Goal: Use online tool/utility: Utilize a website feature to perform a specific function

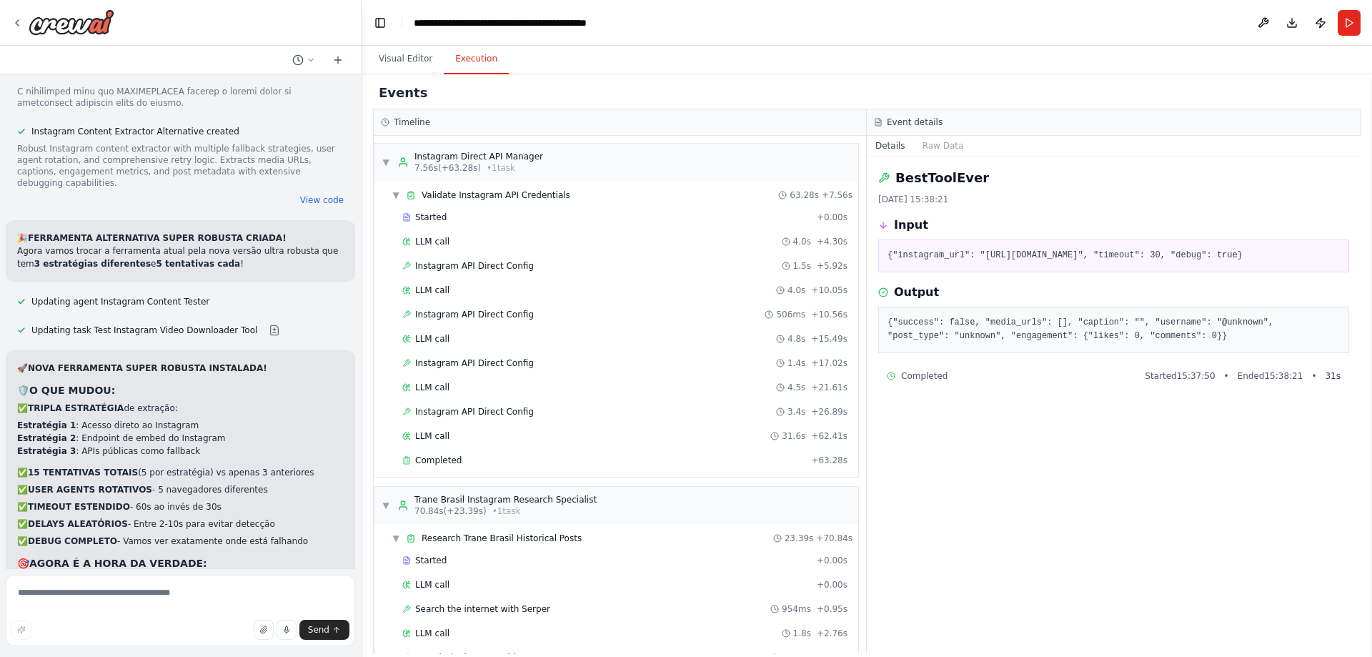
scroll to position [874, 0]
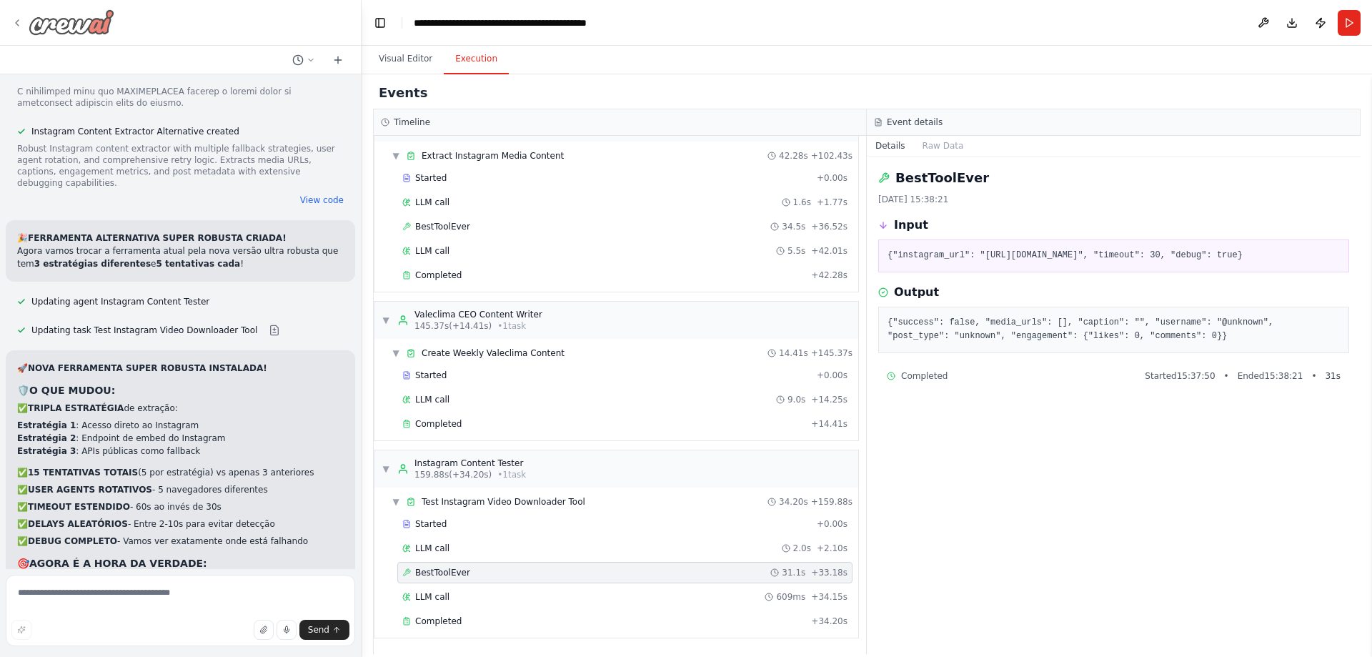
click at [94, 32] on img at bounding box center [72, 22] width 86 height 26
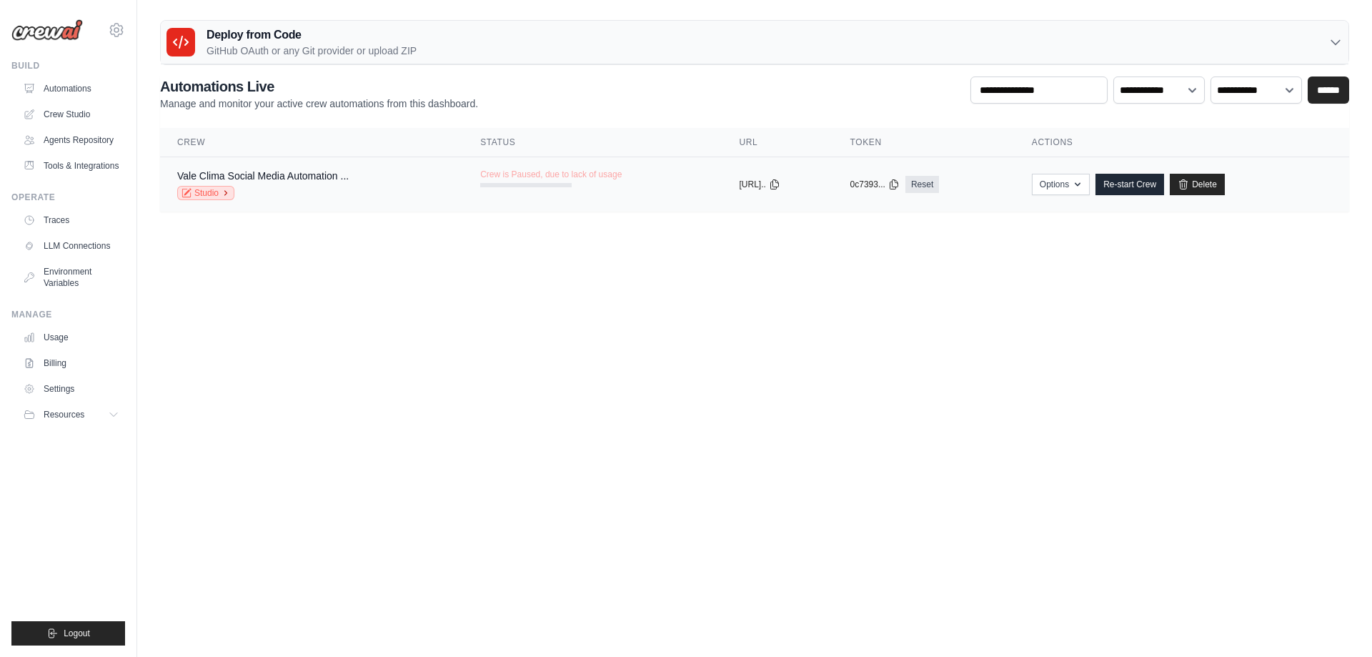
click at [181, 191] on icon at bounding box center [186, 193] width 10 height 10
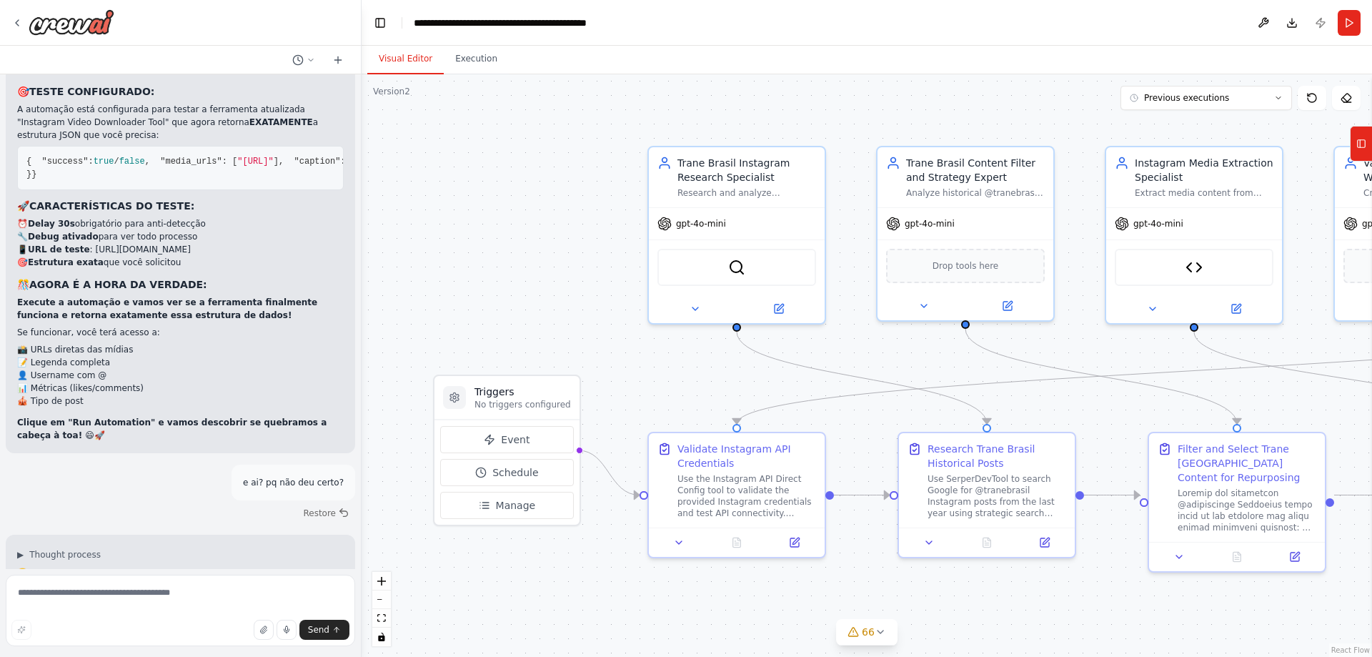
scroll to position [102054, 0]
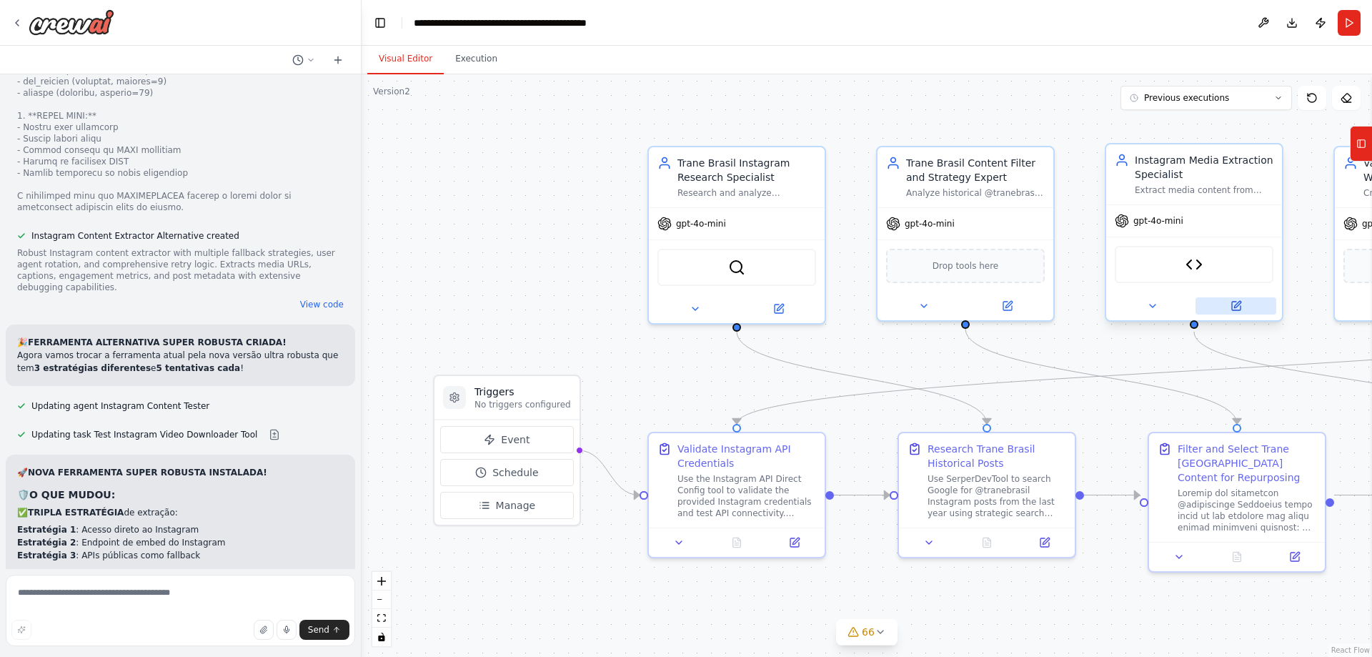
click at [1238, 308] on icon at bounding box center [1236, 306] width 9 height 9
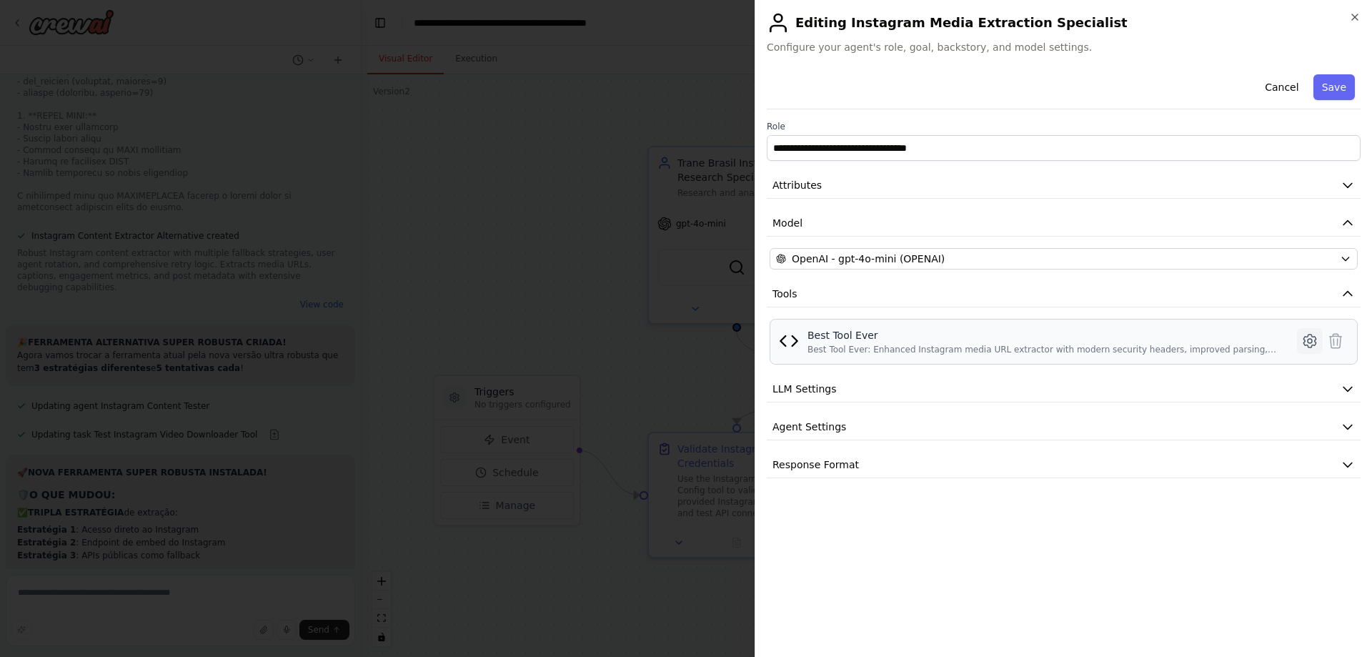
click at [1309, 344] on icon at bounding box center [1309, 340] width 17 height 17
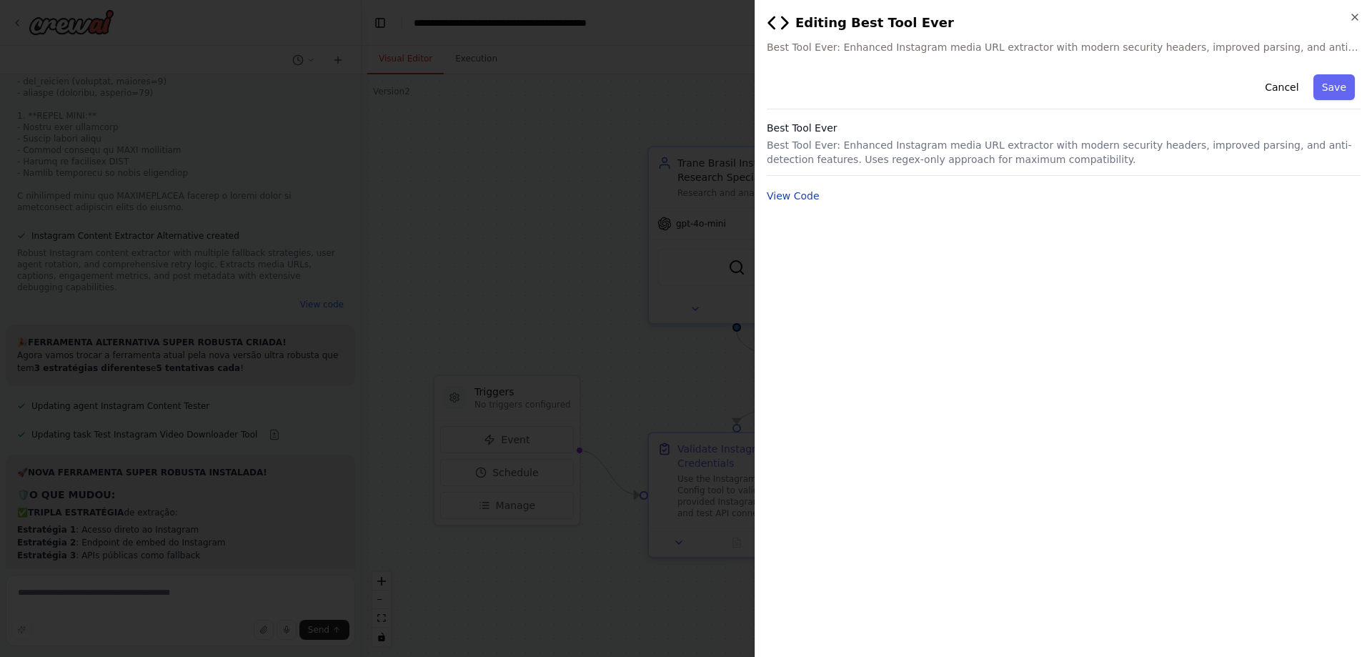
click at [799, 194] on button "View Code" at bounding box center [793, 196] width 53 height 14
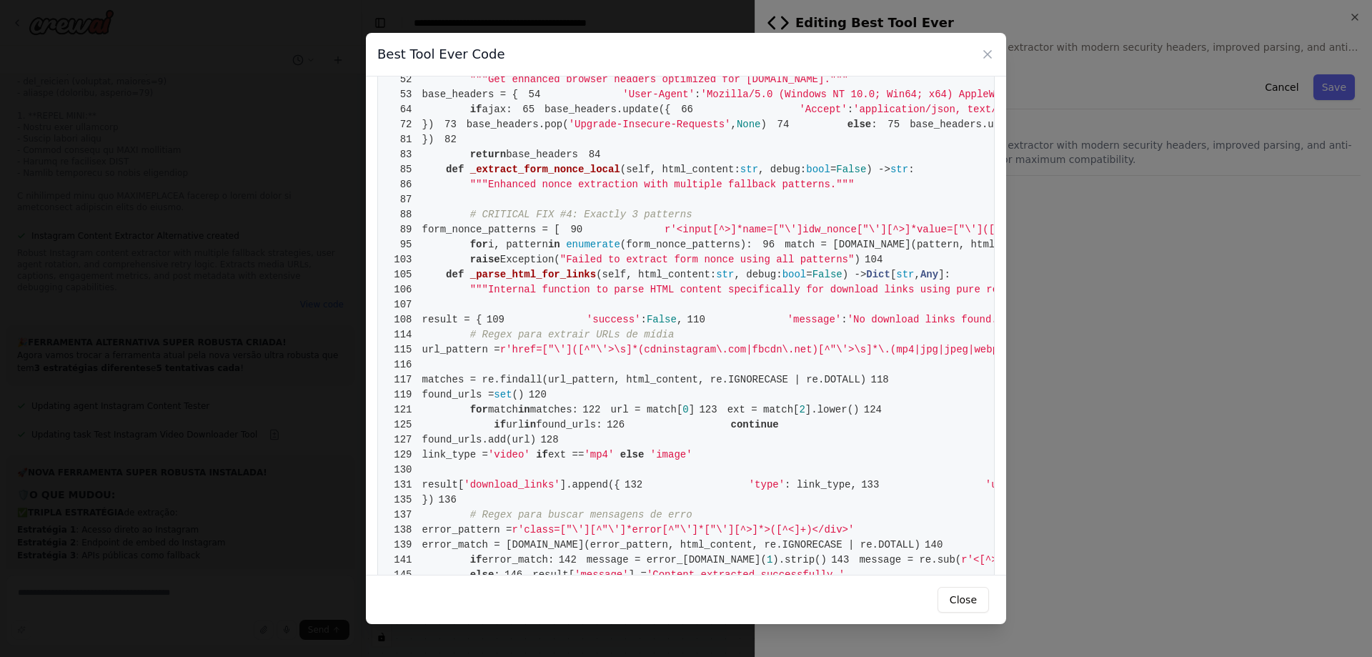
scroll to position [0, 0]
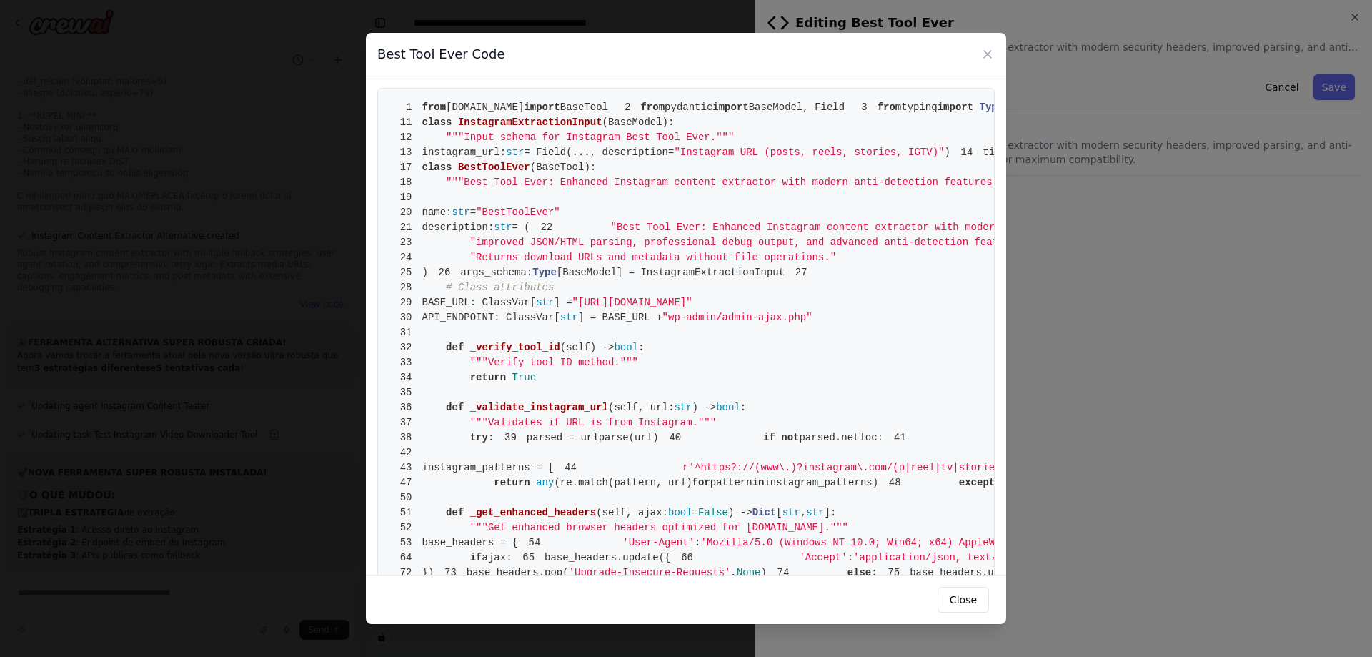
drag, startPoint x: 594, startPoint y: 537, endPoint x: 419, endPoint y: 109, distance: 462.0
copy code "from crewai.tools import BaseTool 2 from pydantic import BaseModel, Field 3 fro…"
click at [980, 46] on div "Best Tool Ever Code" at bounding box center [686, 55] width 640 height 44
click at [988, 56] on icon at bounding box center [987, 54] width 14 height 14
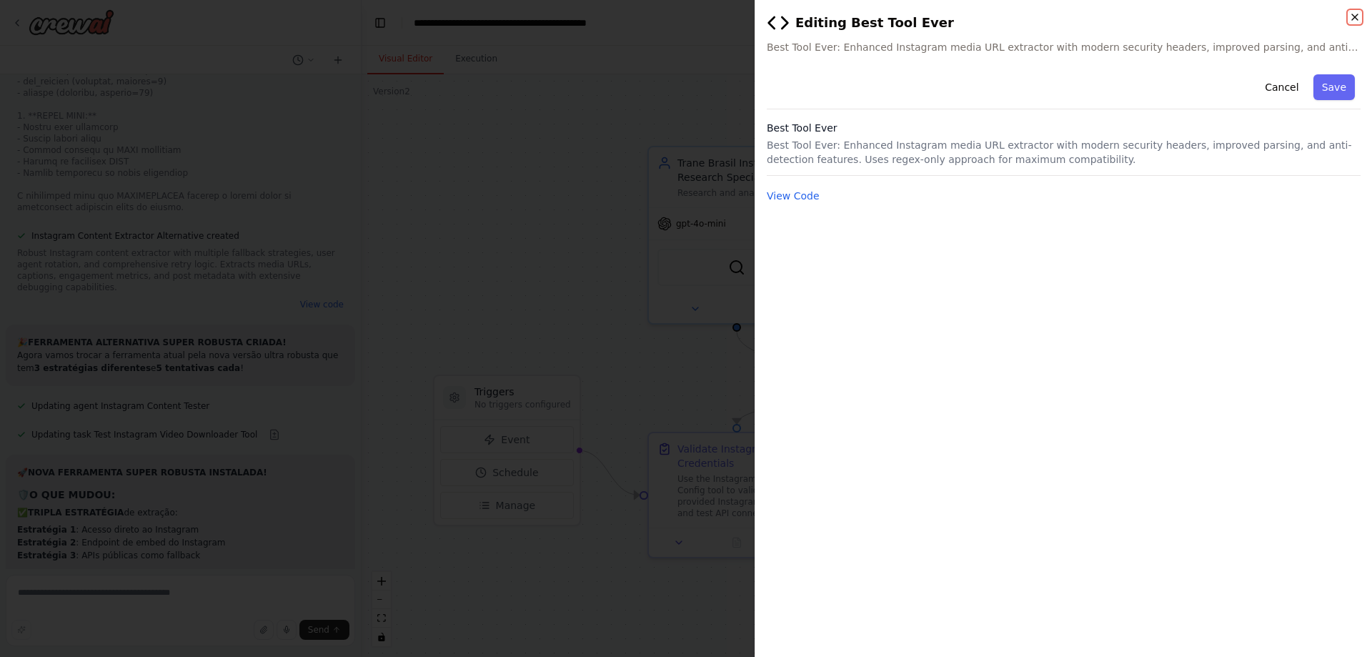
click at [1350, 21] on icon "button" at bounding box center [1354, 16] width 11 height 11
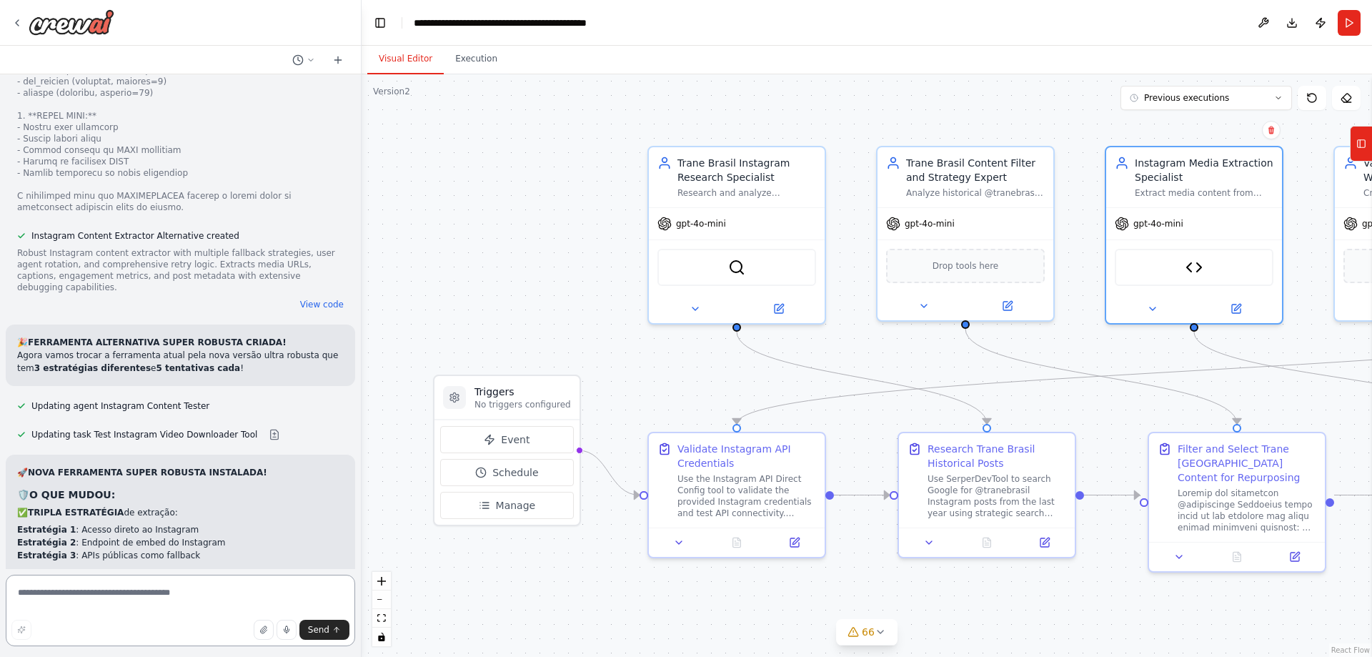
click at [81, 594] on textarea at bounding box center [180, 609] width 349 height 71
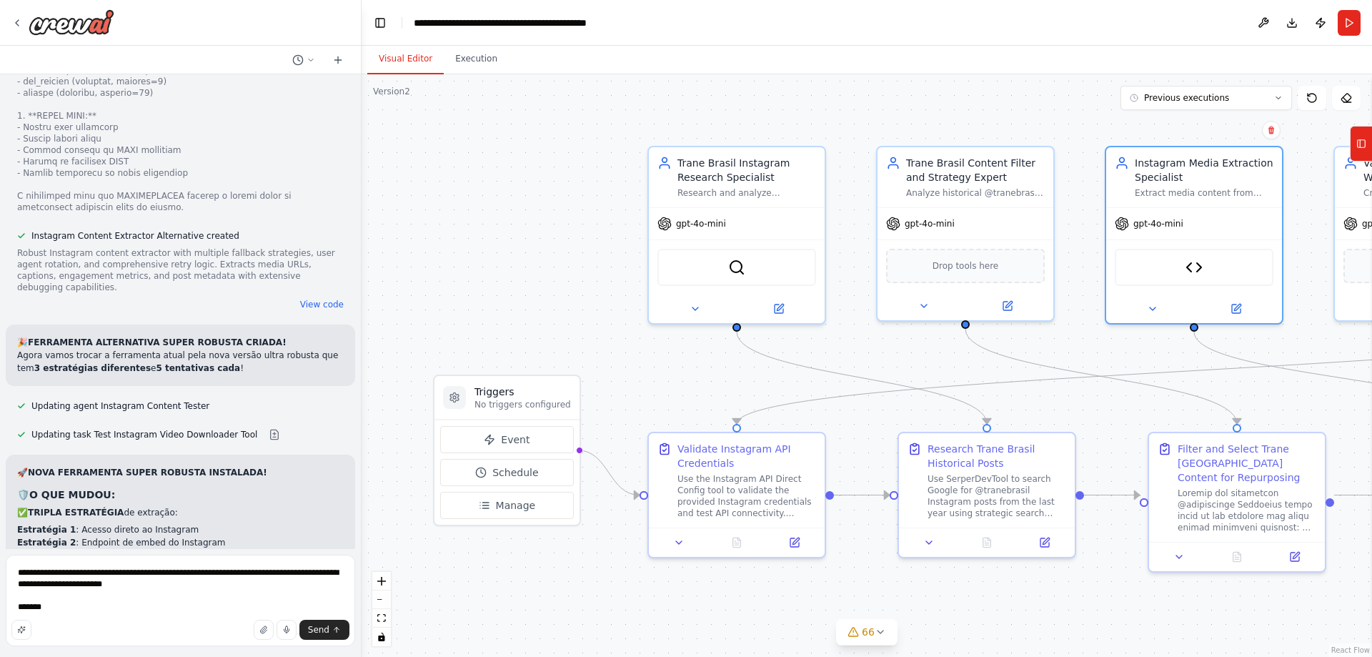
click at [57, 622] on div "Send" at bounding box center [180, 629] width 338 height 20
click at [43, 616] on textarea "**********" at bounding box center [180, 599] width 349 height 91
click at [56, 607] on textarea "**********" at bounding box center [180, 599] width 349 height 91
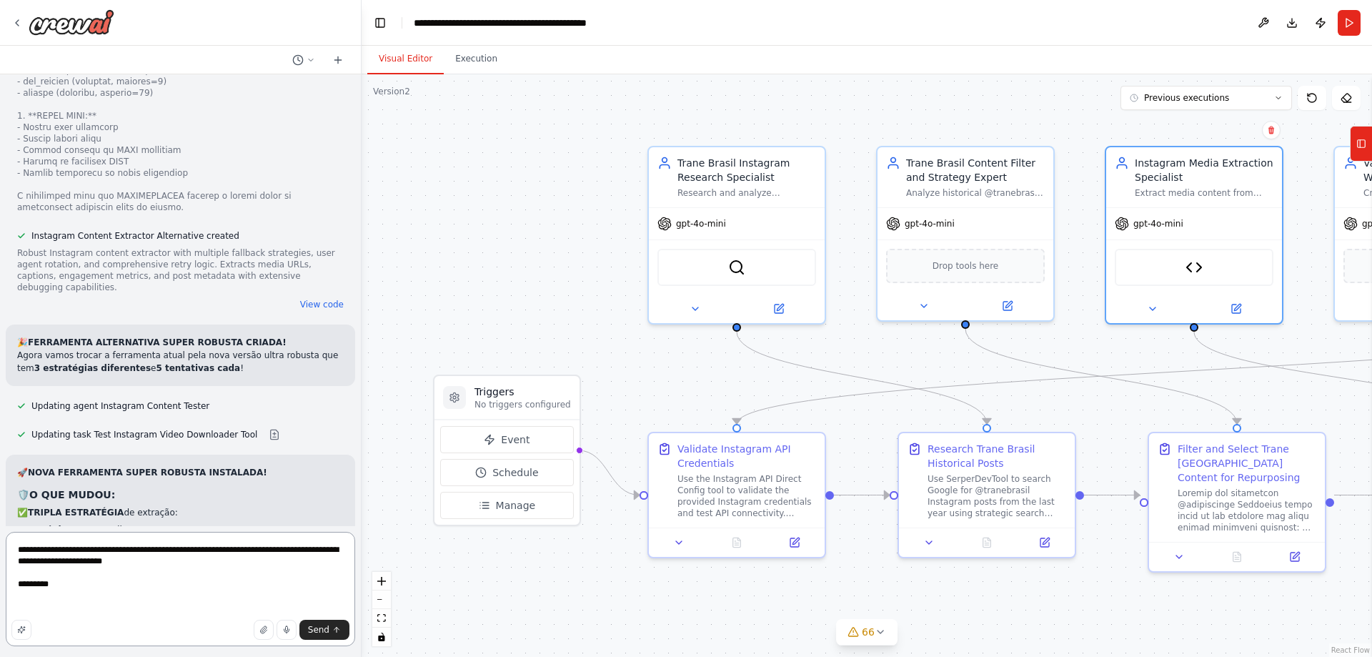
paste textarea "**********"
type textarea "**********"
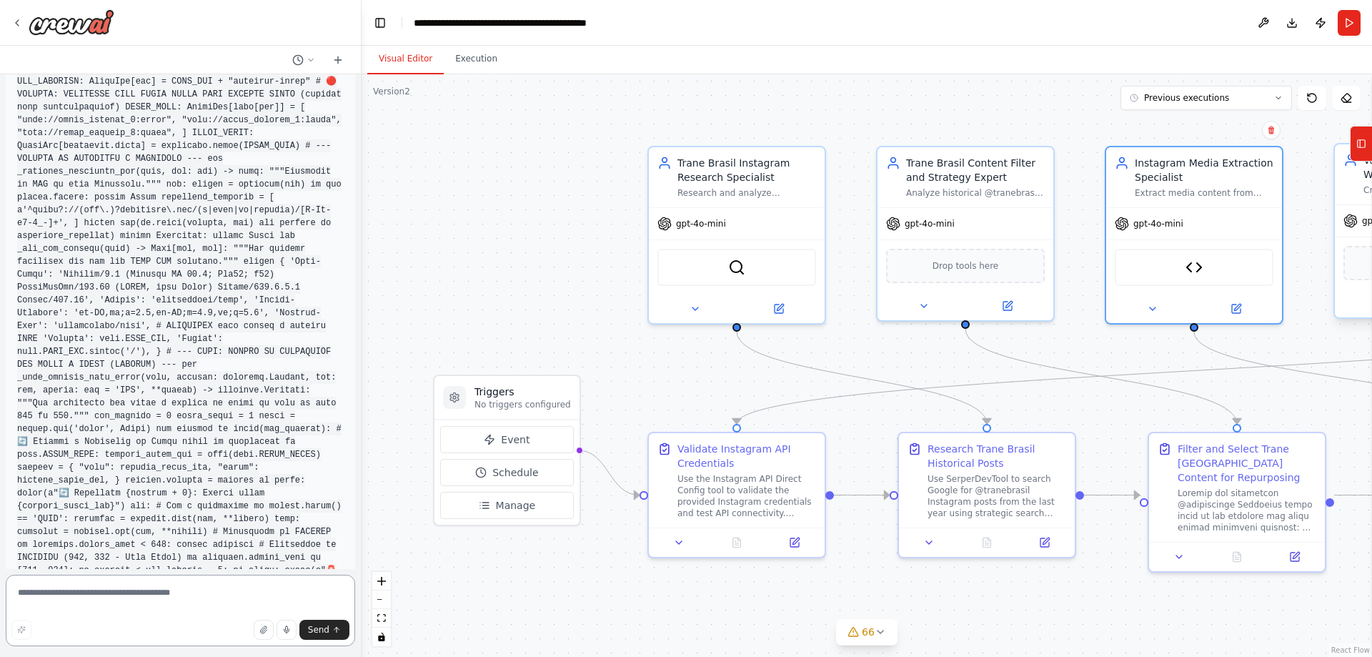
scroll to position [103087, 0]
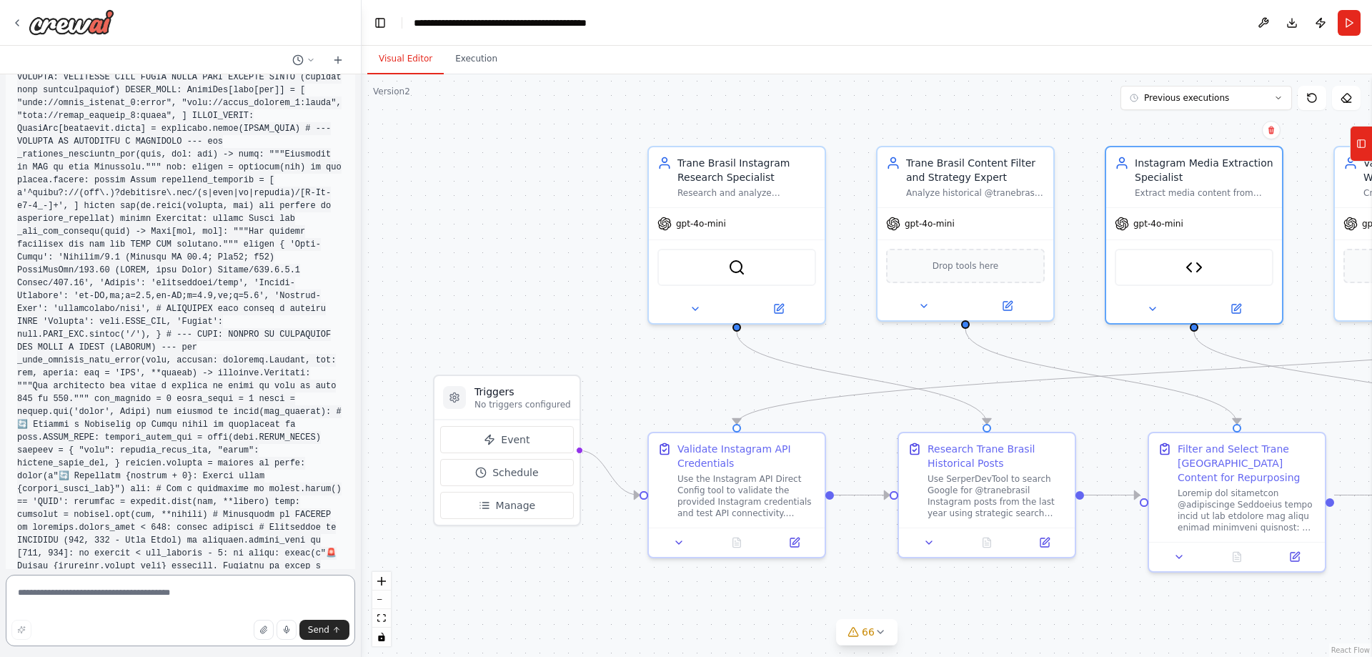
click at [278, 594] on textarea at bounding box center [180, 609] width 349 height 71
paste textarea "**********"
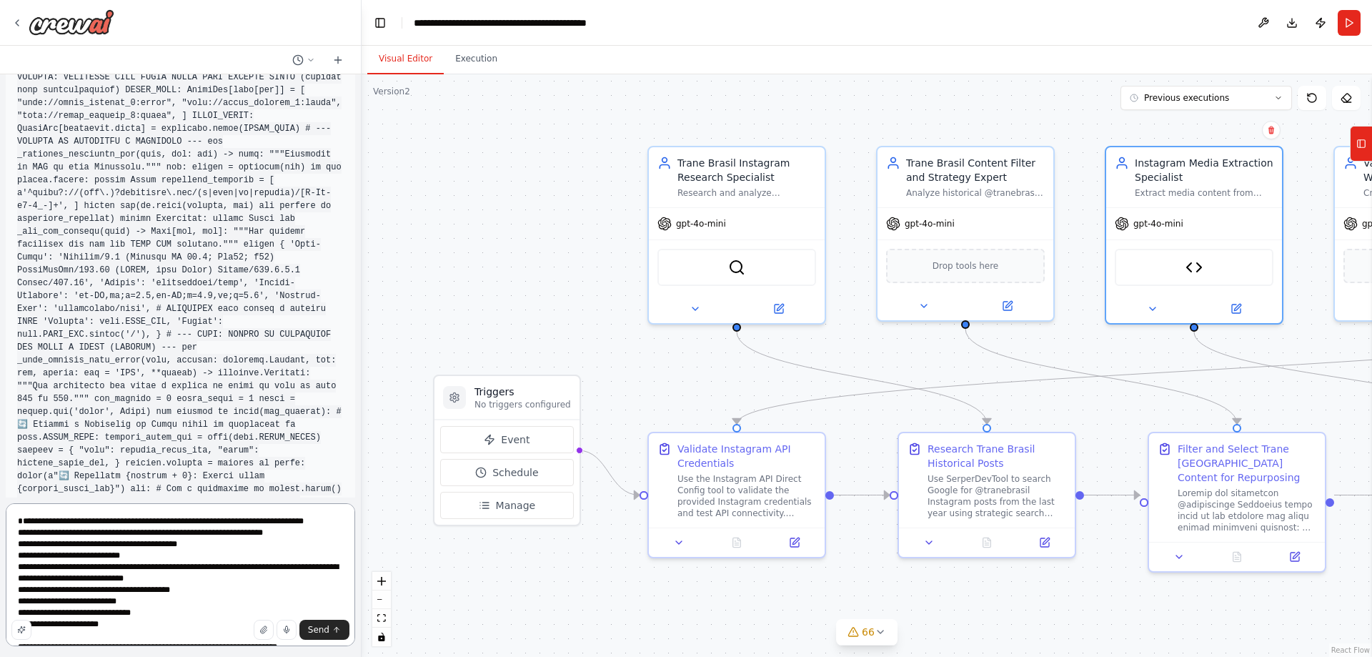
scroll to position [716, 0]
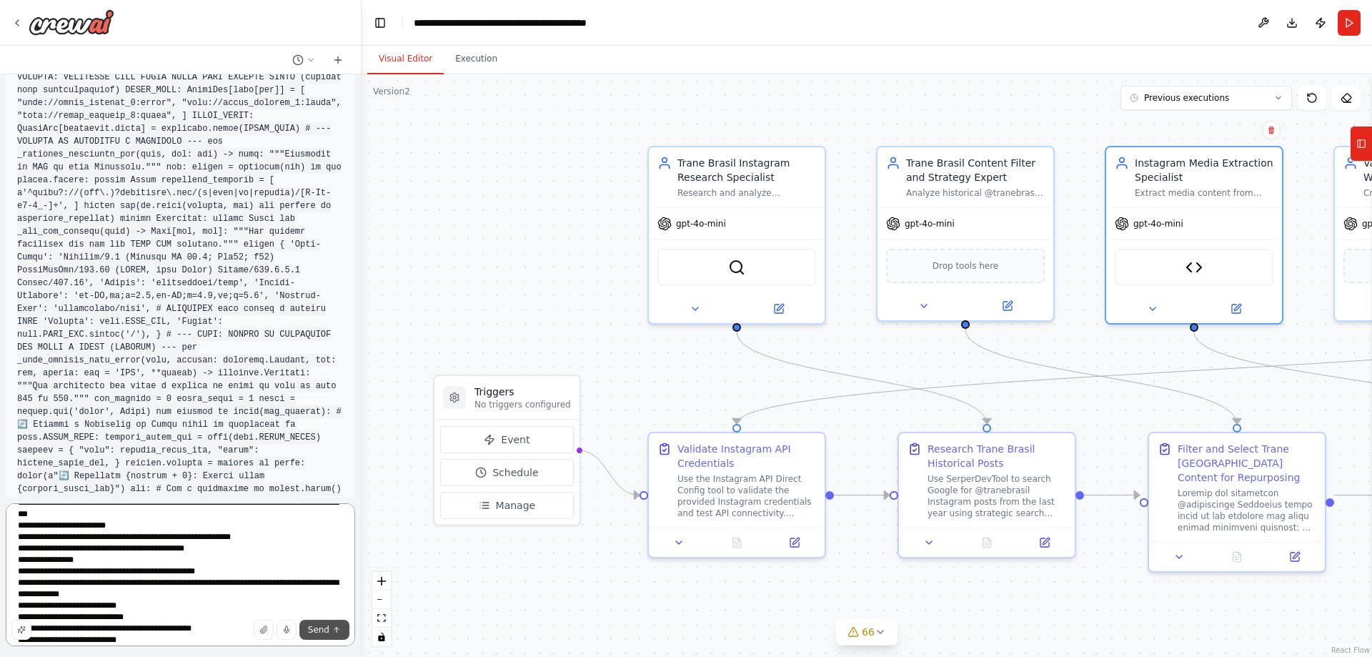
type textarea "**********"
click at [314, 632] on span "Send" at bounding box center [318, 629] width 21 height 11
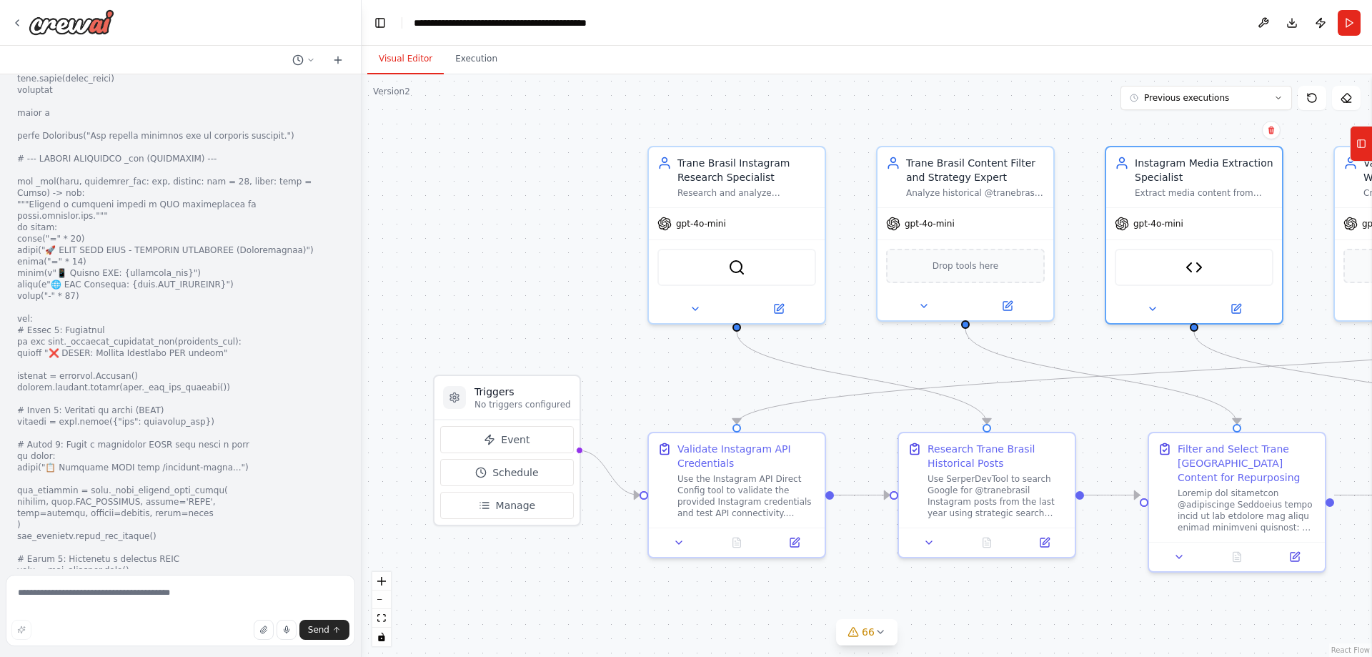
scroll to position [106086, 0]
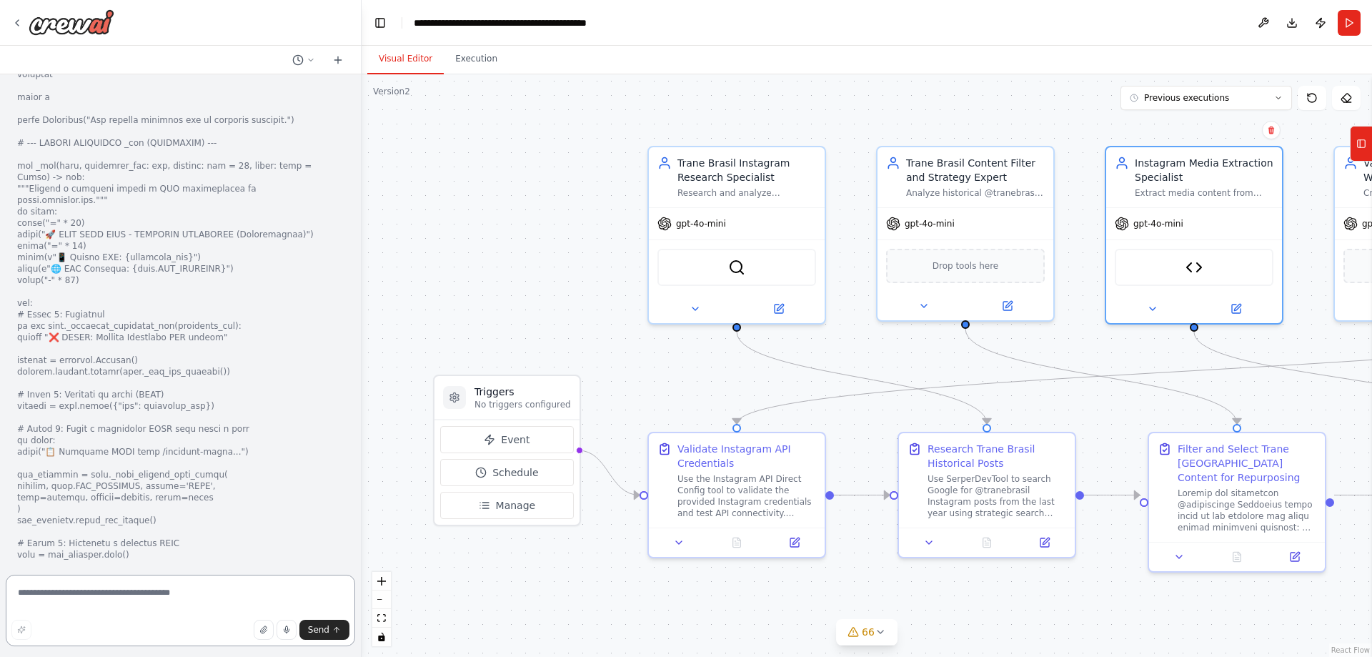
click at [184, 599] on textarea at bounding box center [180, 609] width 349 height 71
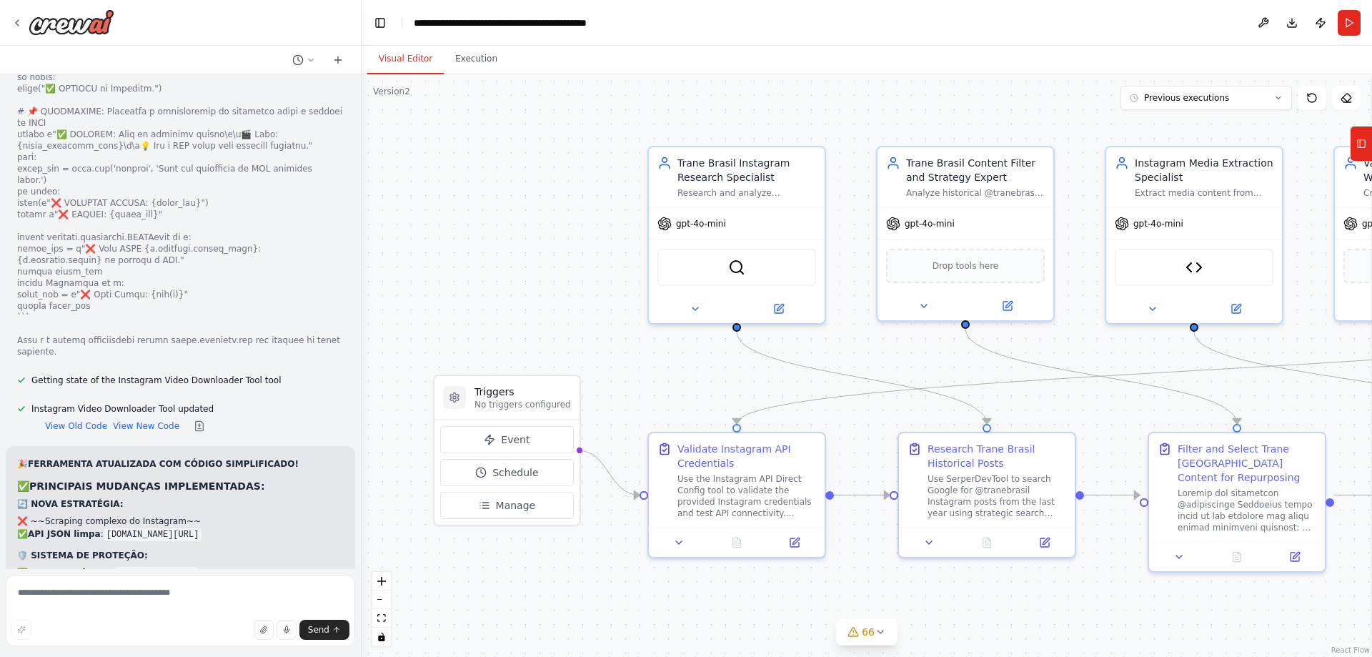
scroll to position [106645, 0]
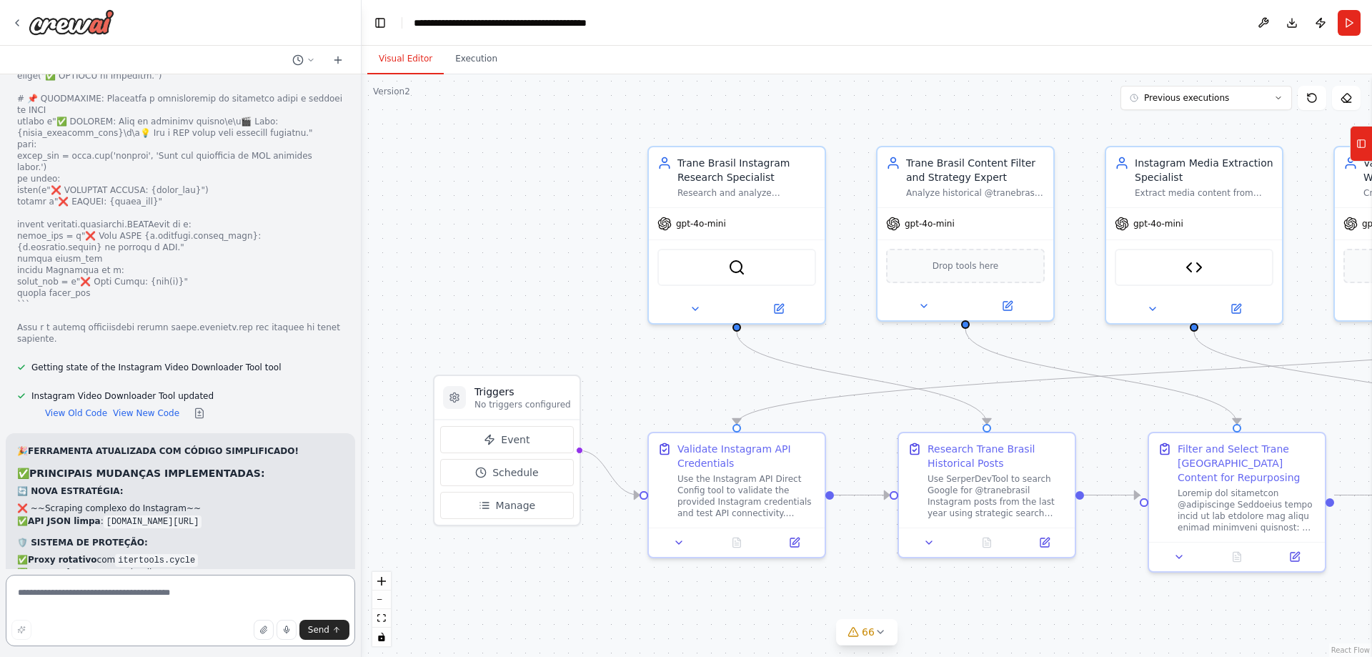
click at [240, 606] on textarea at bounding box center [180, 609] width 349 height 71
paste textarea "**********"
type textarea "**********"
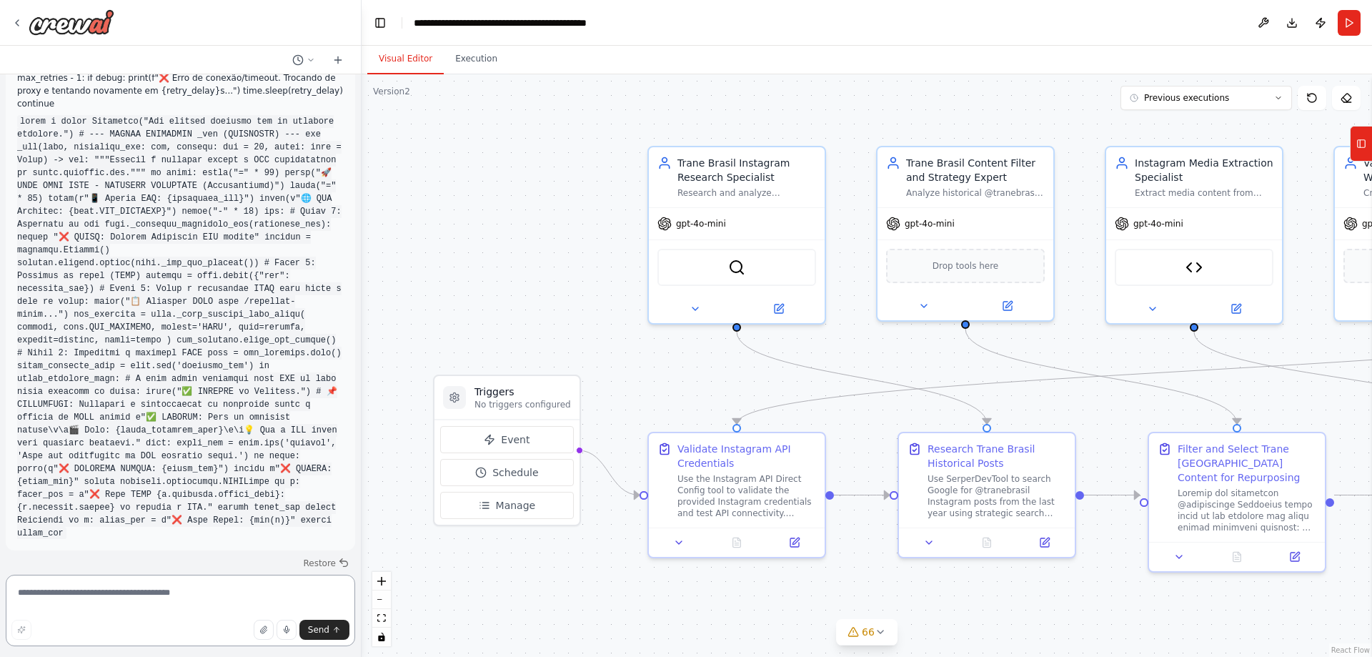
scroll to position [107528, 0]
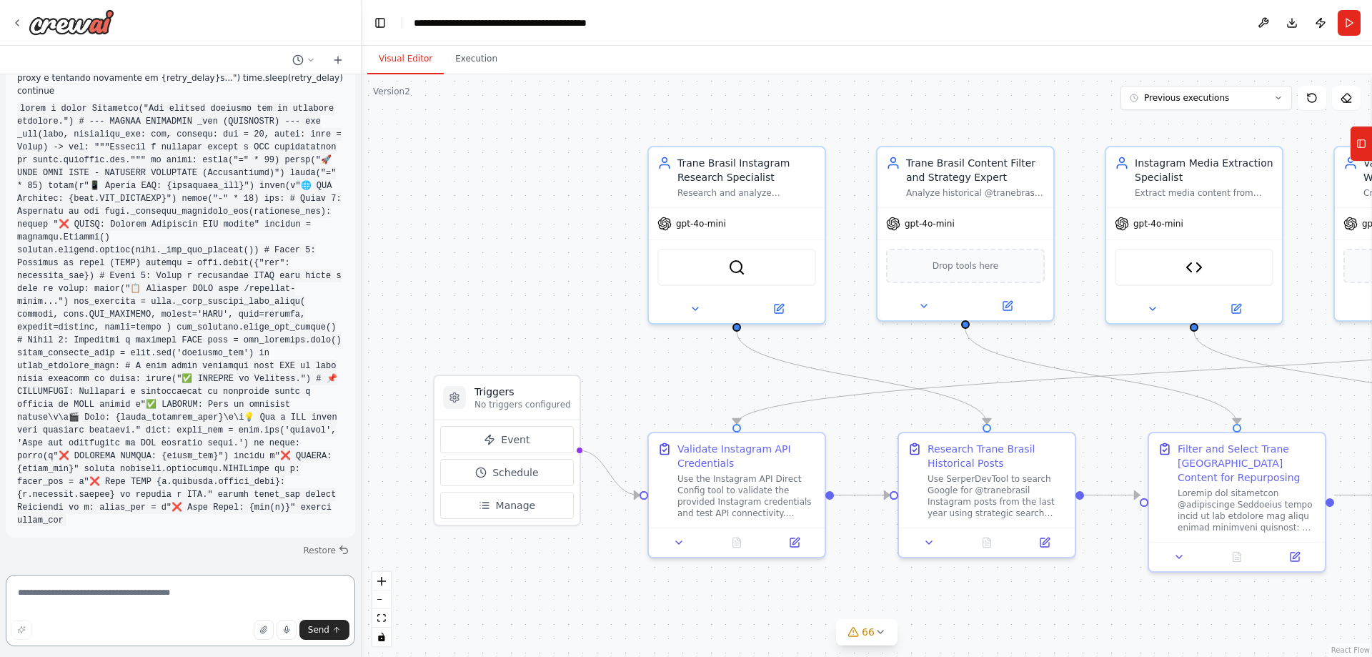
click at [211, 595] on textarea at bounding box center [180, 609] width 349 height 71
type textarea "**********"
click at [229, 598] on textarea at bounding box center [180, 609] width 349 height 71
click at [242, 599] on textarea at bounding box center [180, 609] width 349 height 71
type textarea "**********"
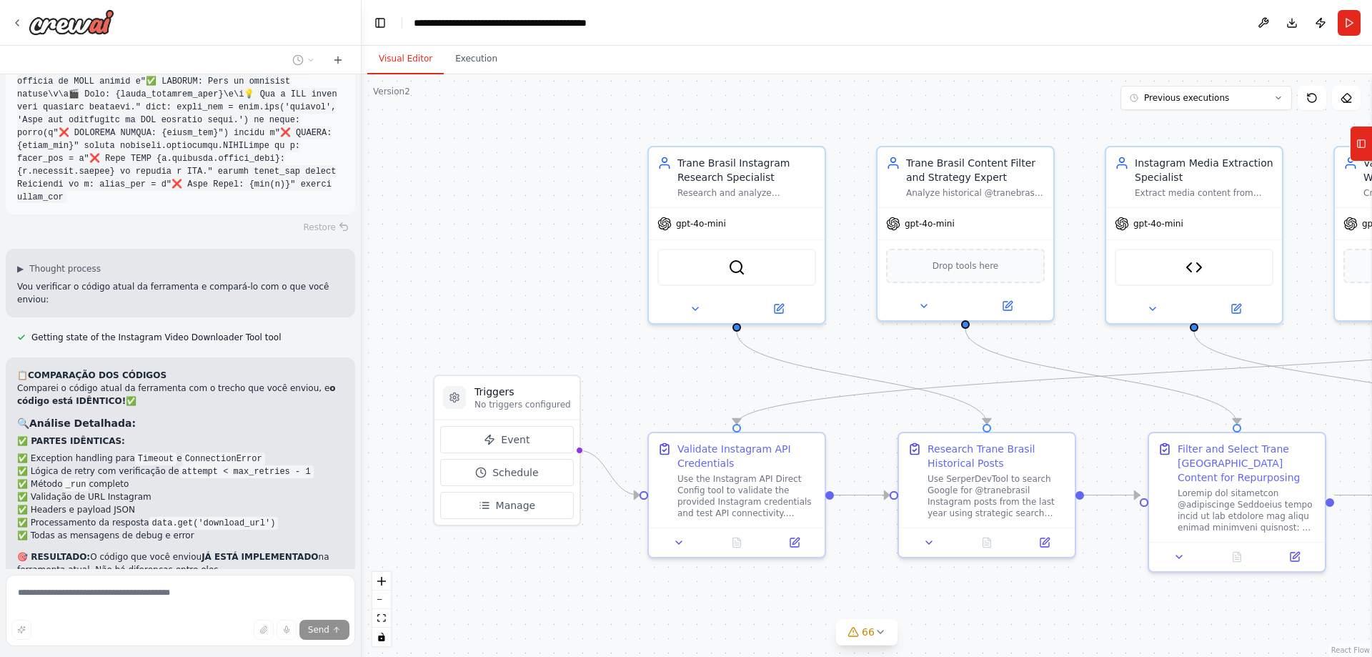
scroll to position [107868, 0]
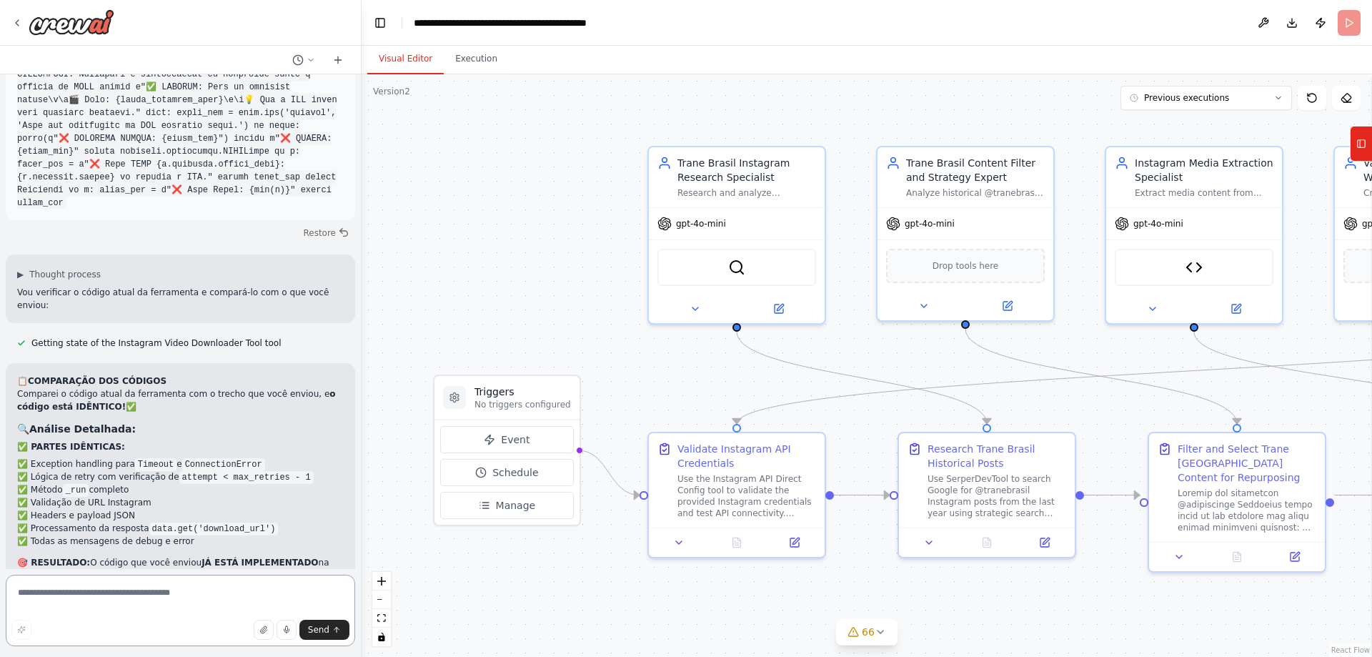
scroll to position [107863, 0]
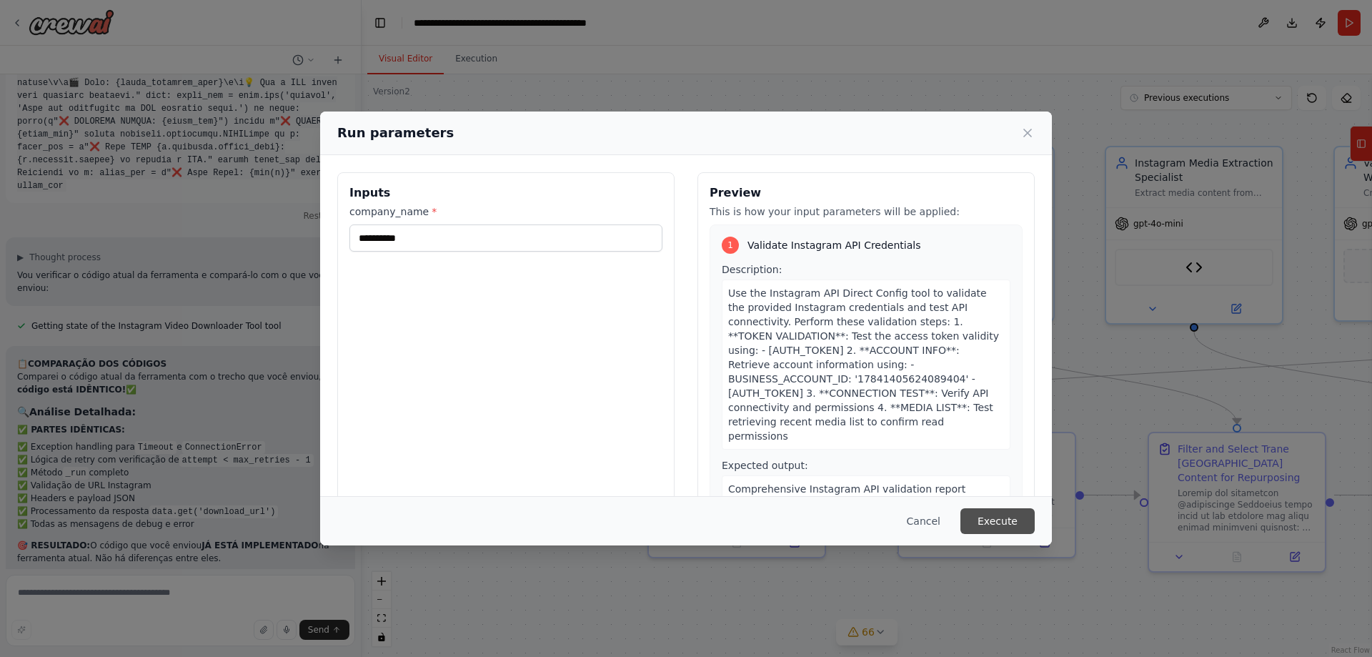
click at [1012, 514] on button "Execute" at bounding box center [997, 521] width 74 height 26
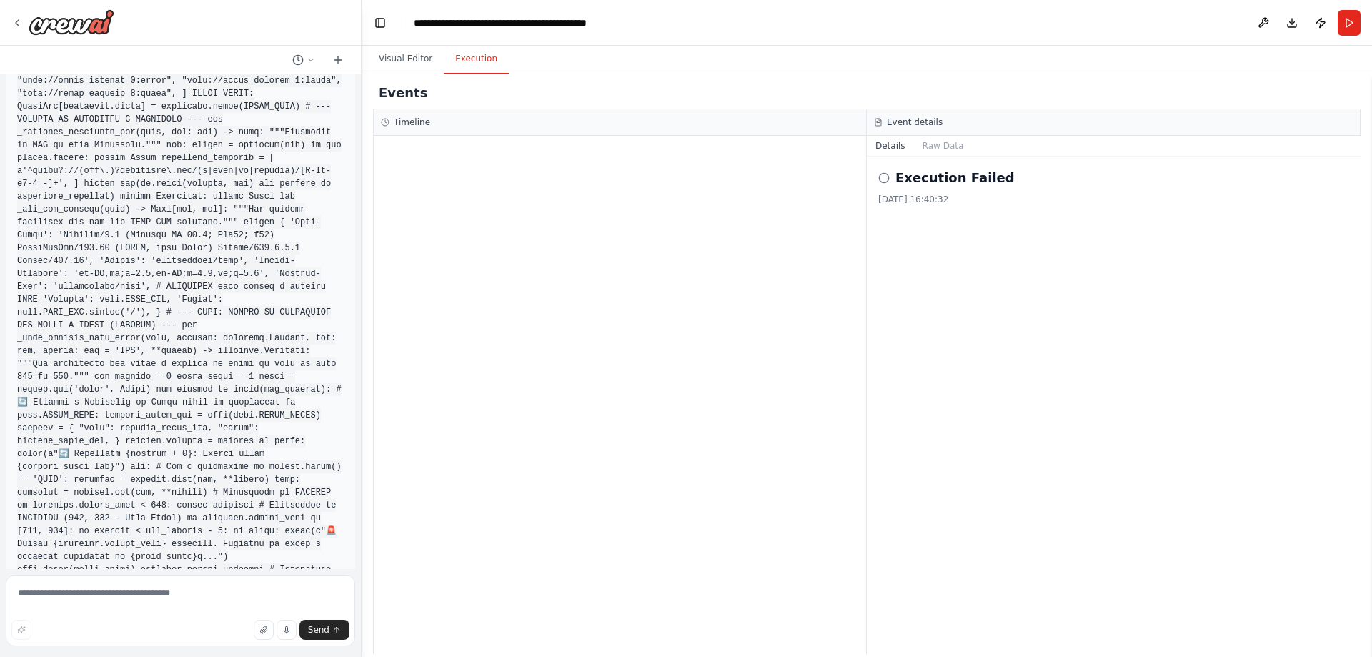
scroll to position [103108, 0]
click at [318, 602] on button "Restore" at bounding box center [326, 612] width 61 height 21
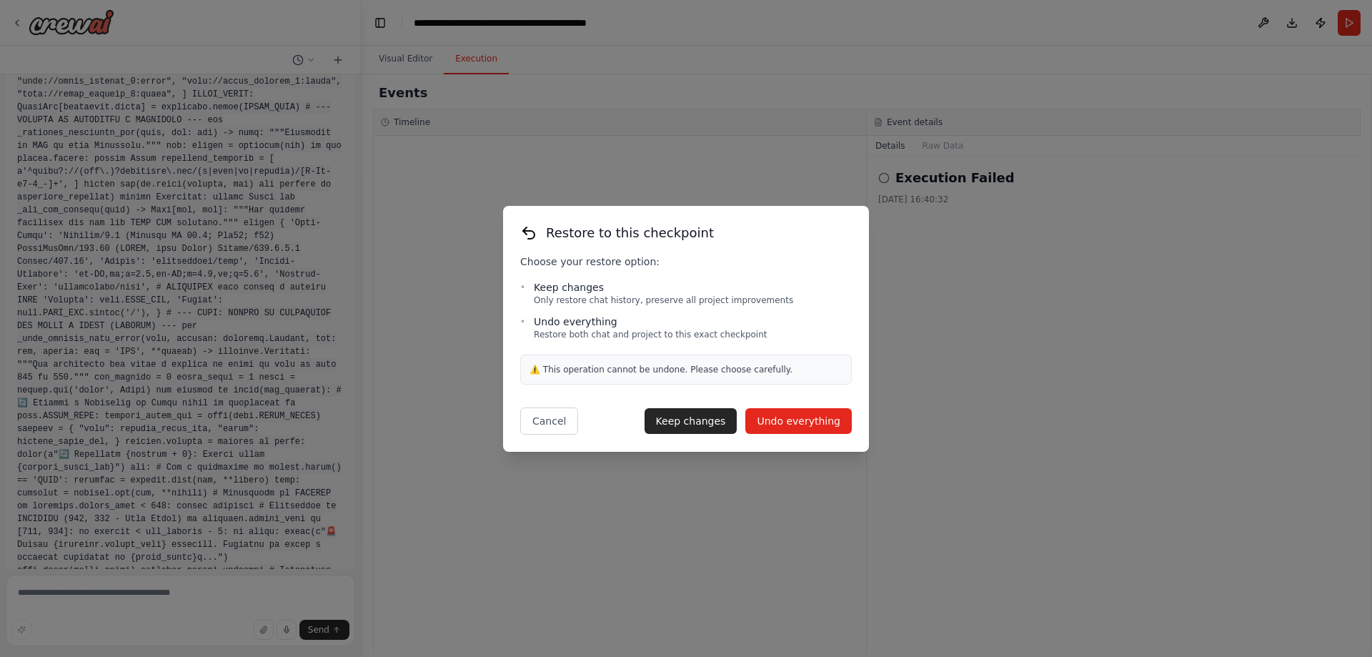
click at [795, 423] on button "Undo everything" at bounding box center [798, 421] width 106 height 26
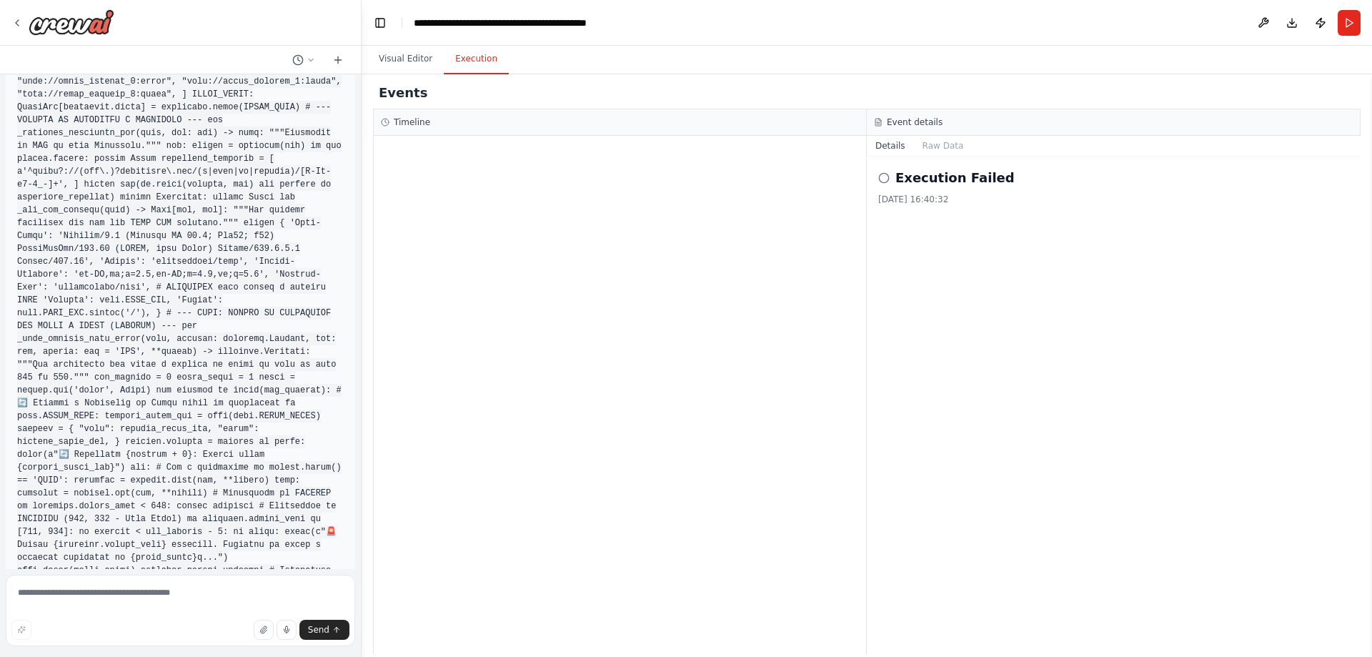
type textarea "**********"
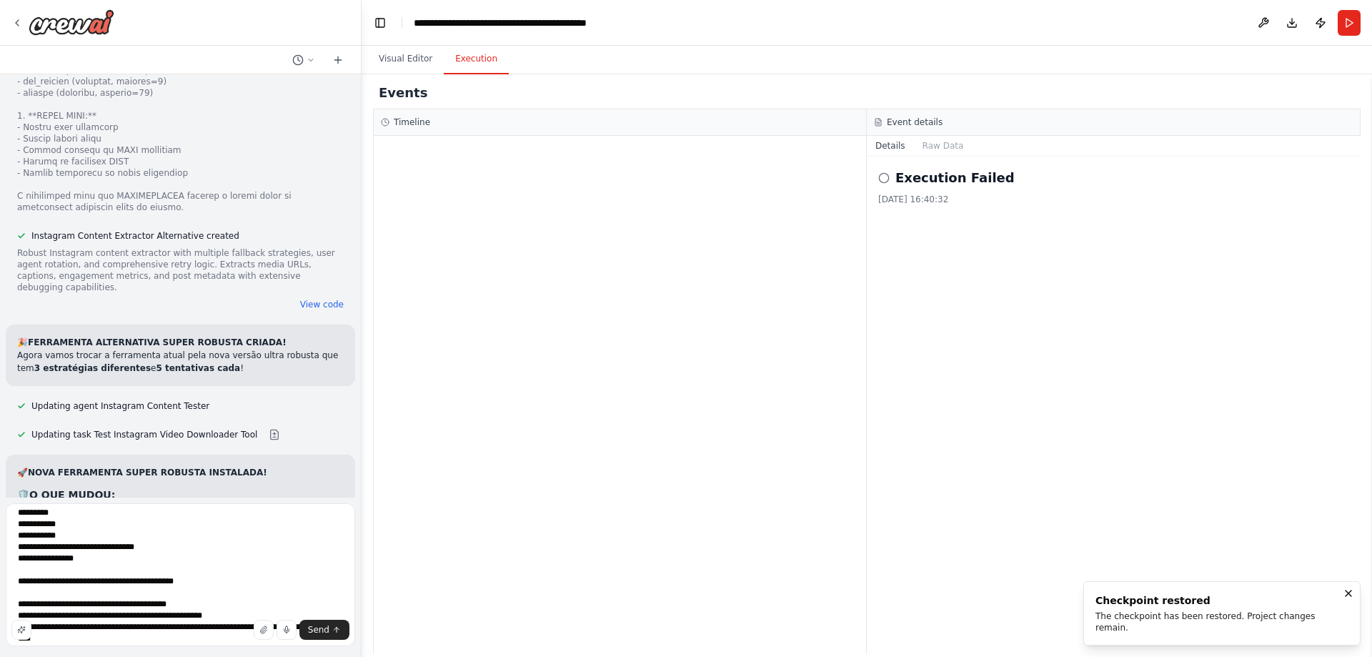
scroll to position [141, 0]
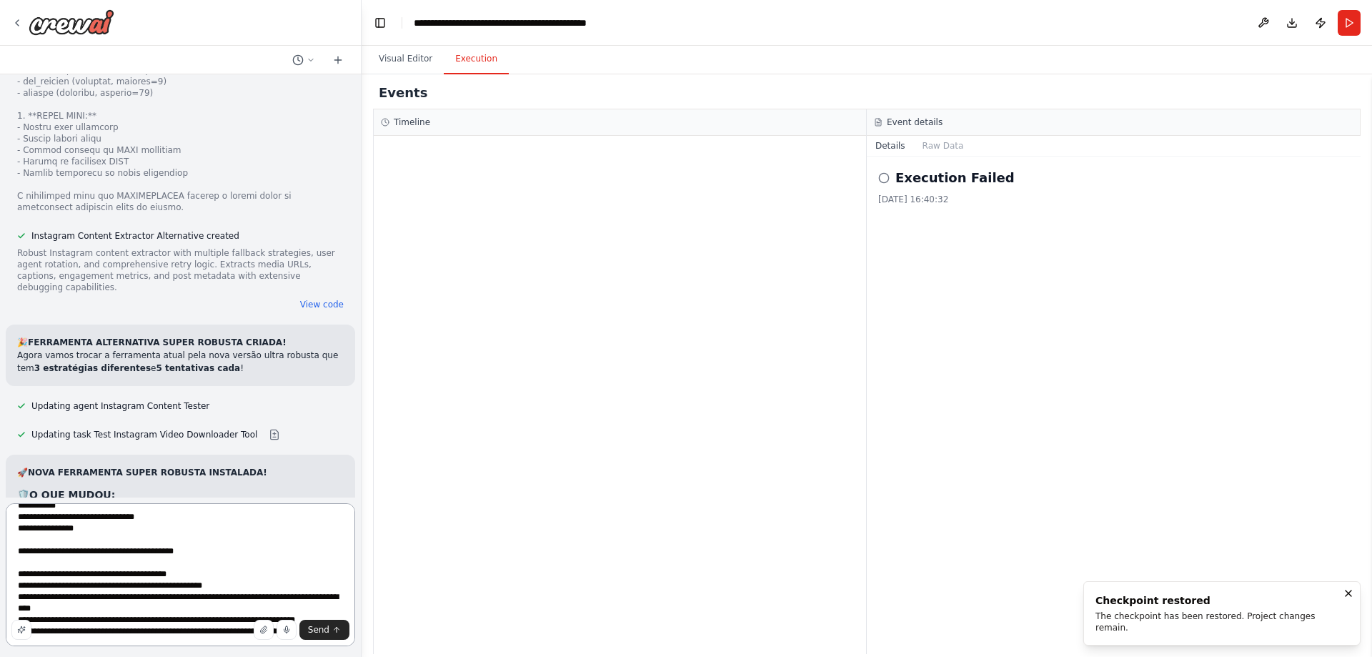
click at [197, 594] on textarea at bounding box center [180, 574] width 349 height 143
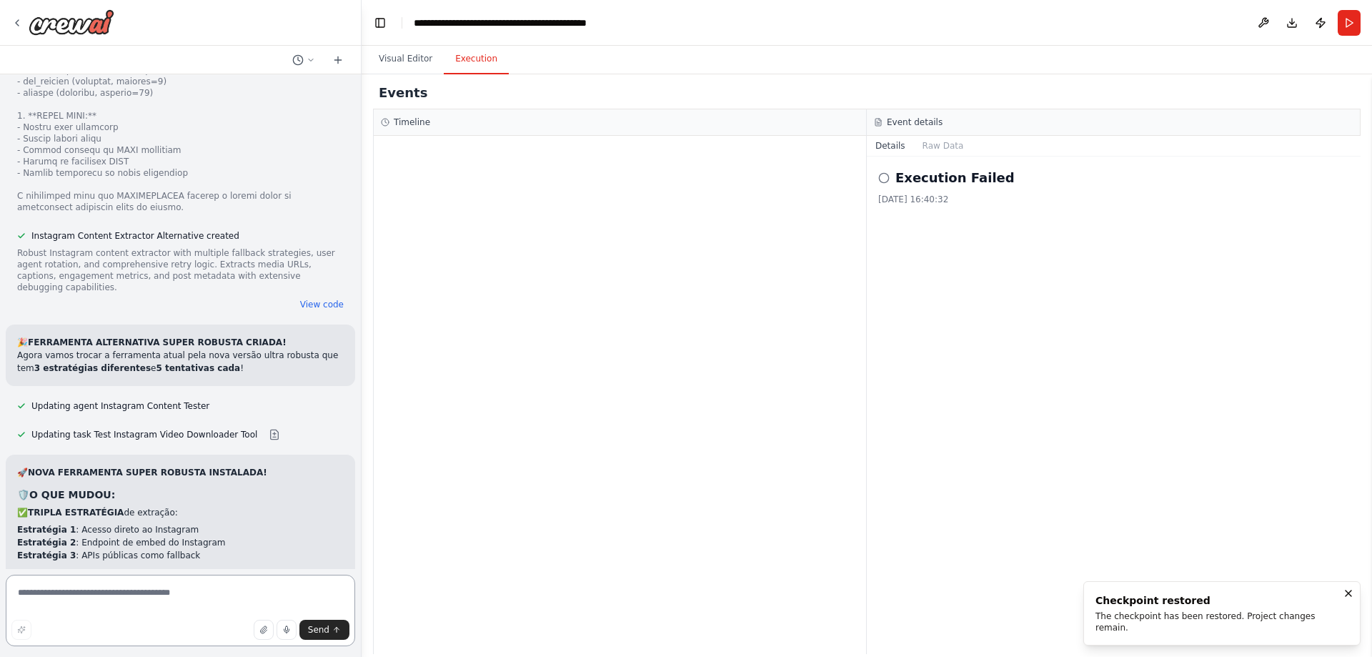
scroll to position [0, 0]
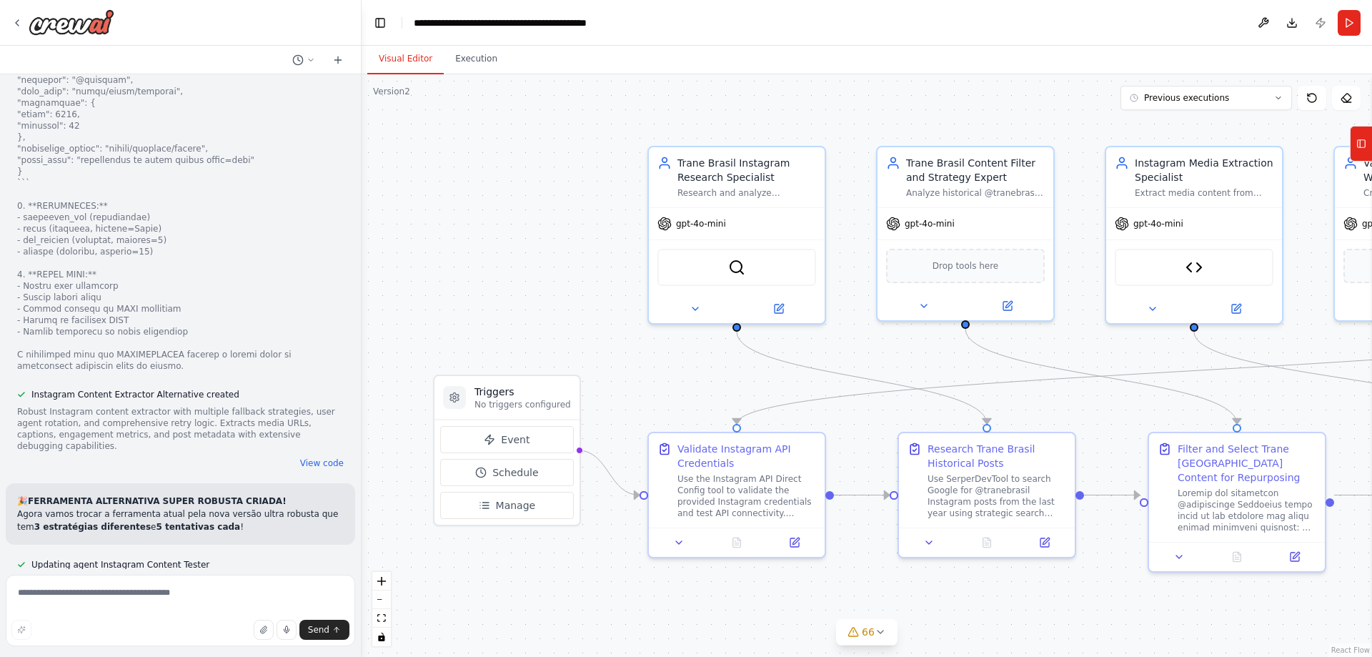
scroll to position [102054, 0]
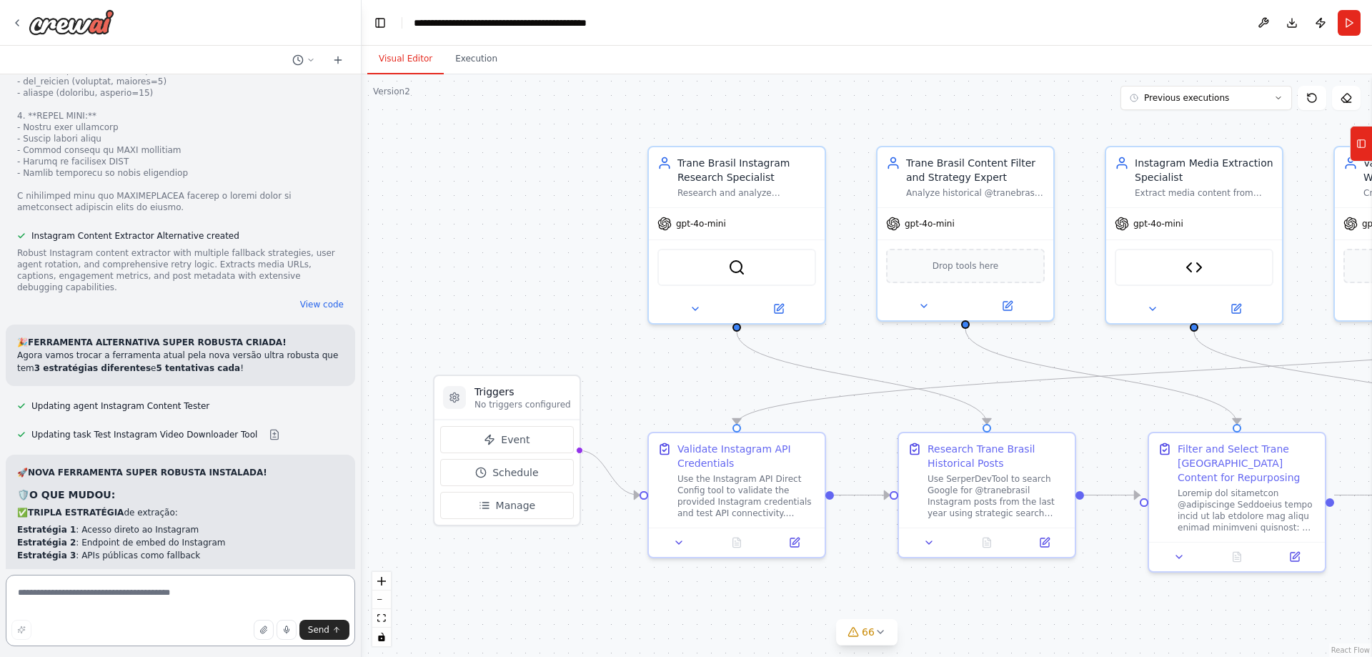
click at [178, 604] on textarea at bounding box center [180, 609] width 349 height 71
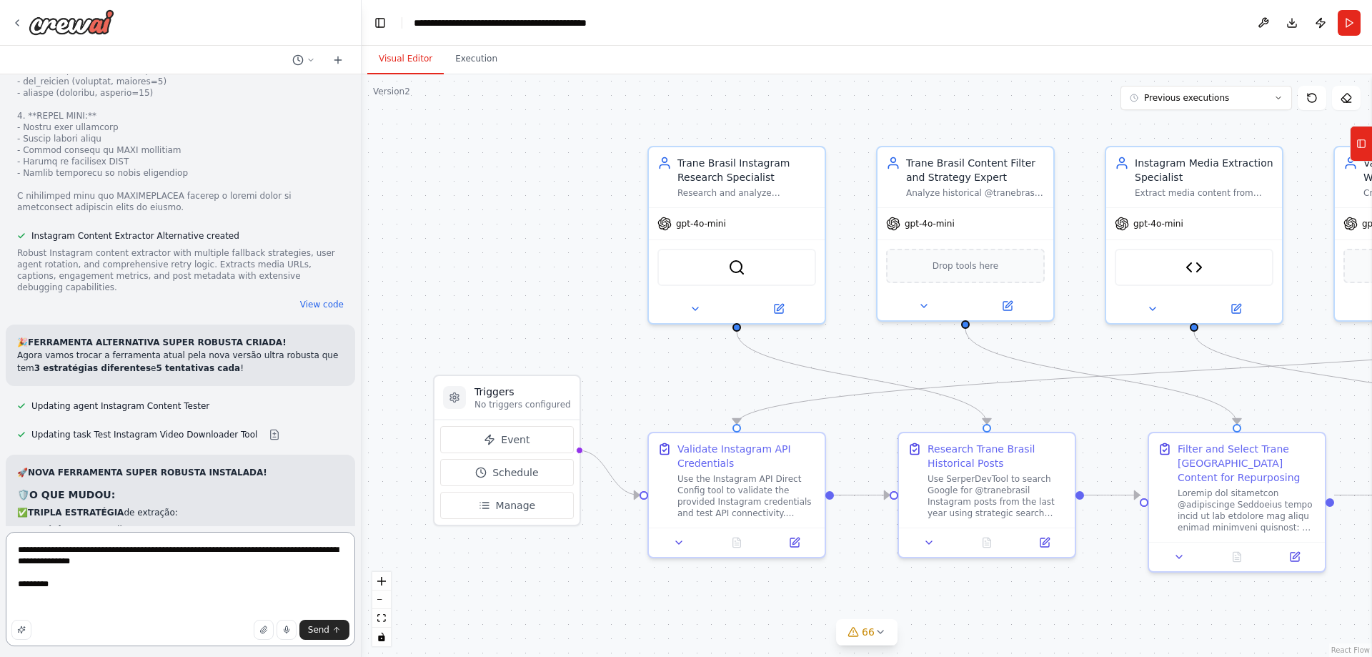
click at [36, 606] on textarea "**********" at bounding box center [180, 589] width 349 height 114
paste textarea "**********"
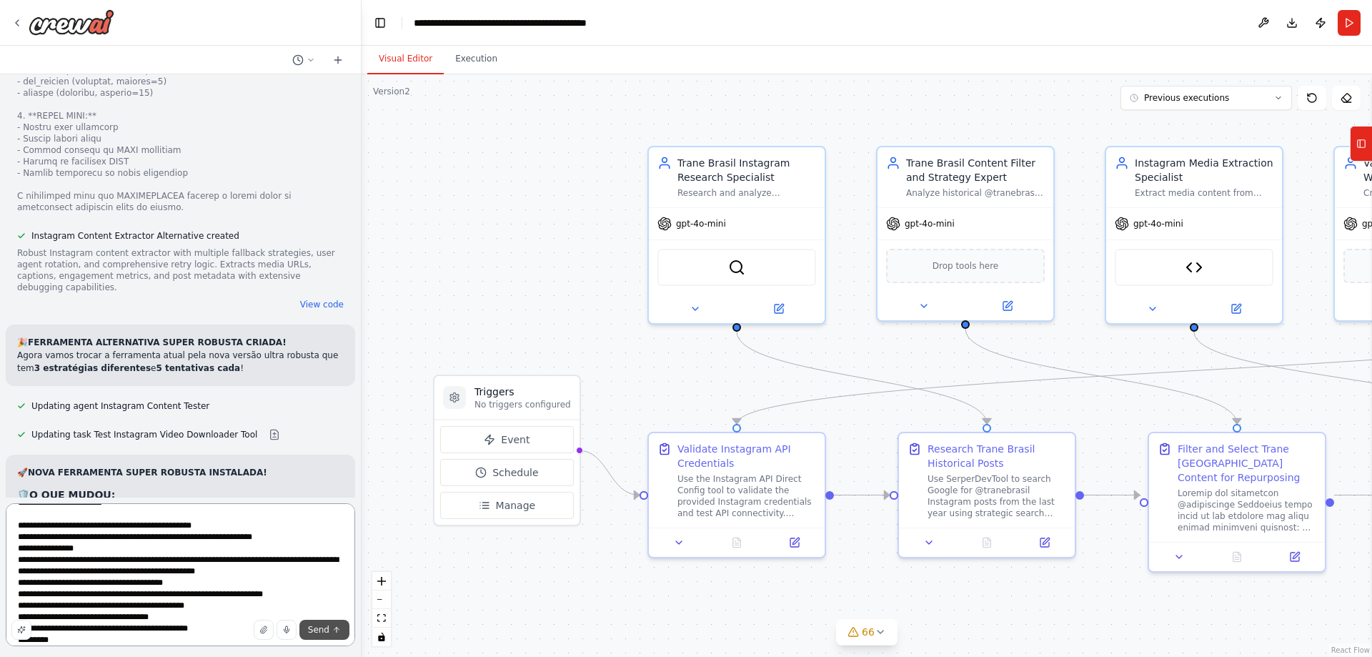
type textarea "**********"
click at [312, 628] on span "Send" at bounding box center [318, 629] width 21 height 11
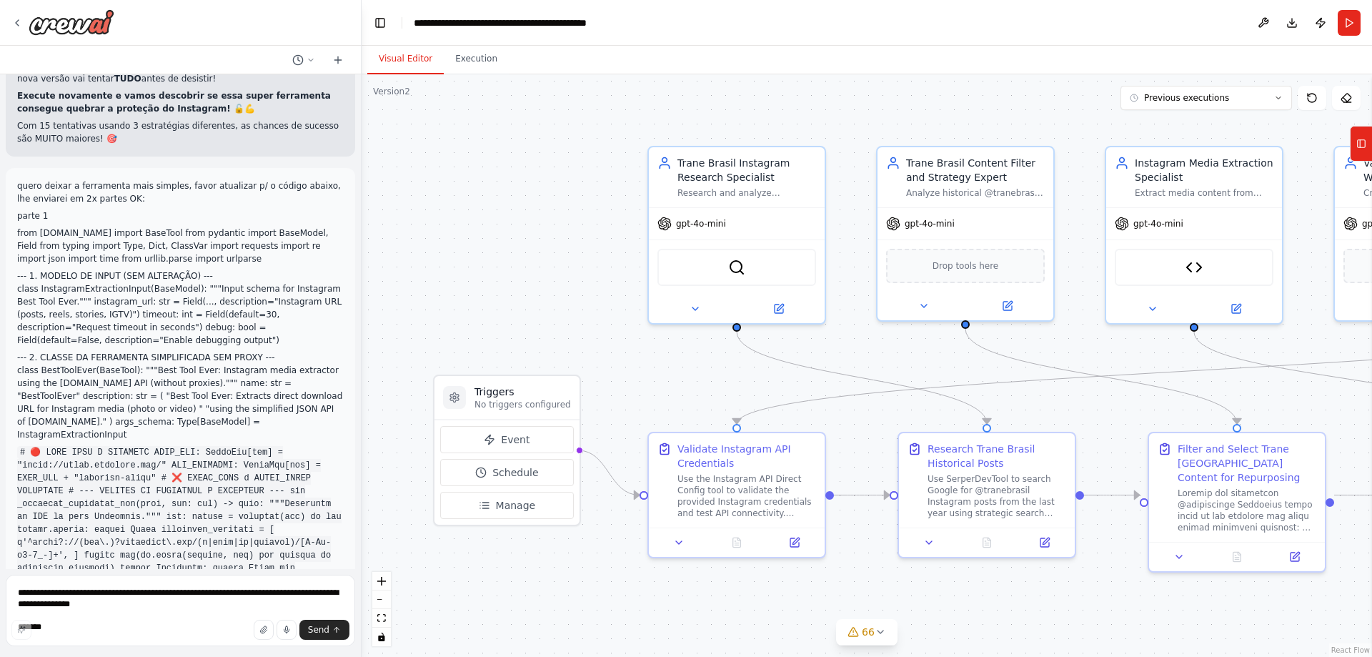
scroll to position [102722, 0]
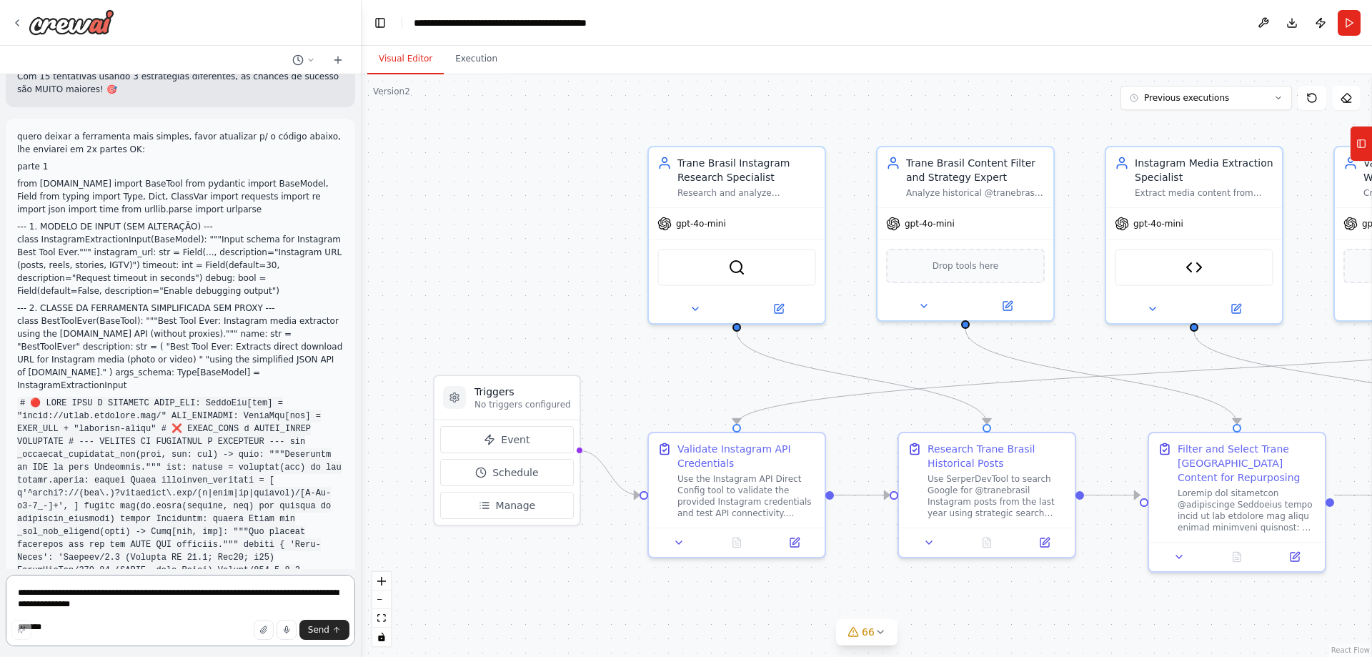
click at [214, 587] on textarea at bounding box center [180, 609] width 349 height 71
paste textarea "**********"
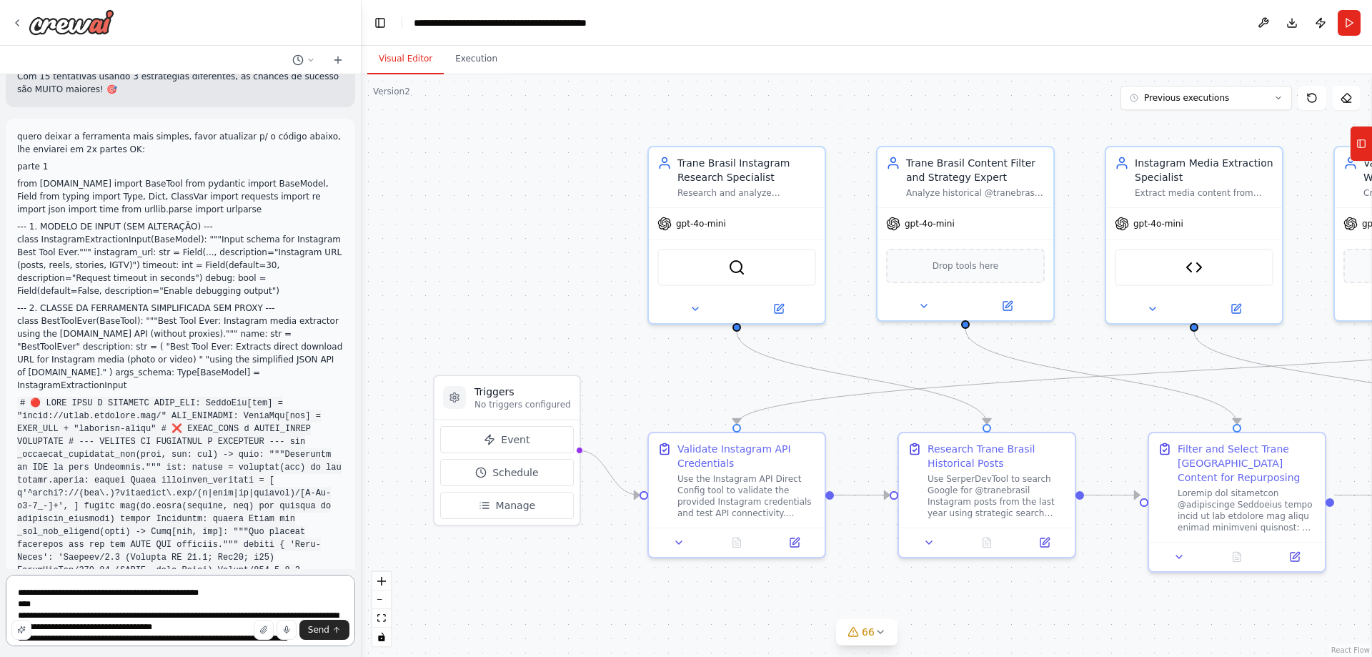
scroll to position [967, 0]
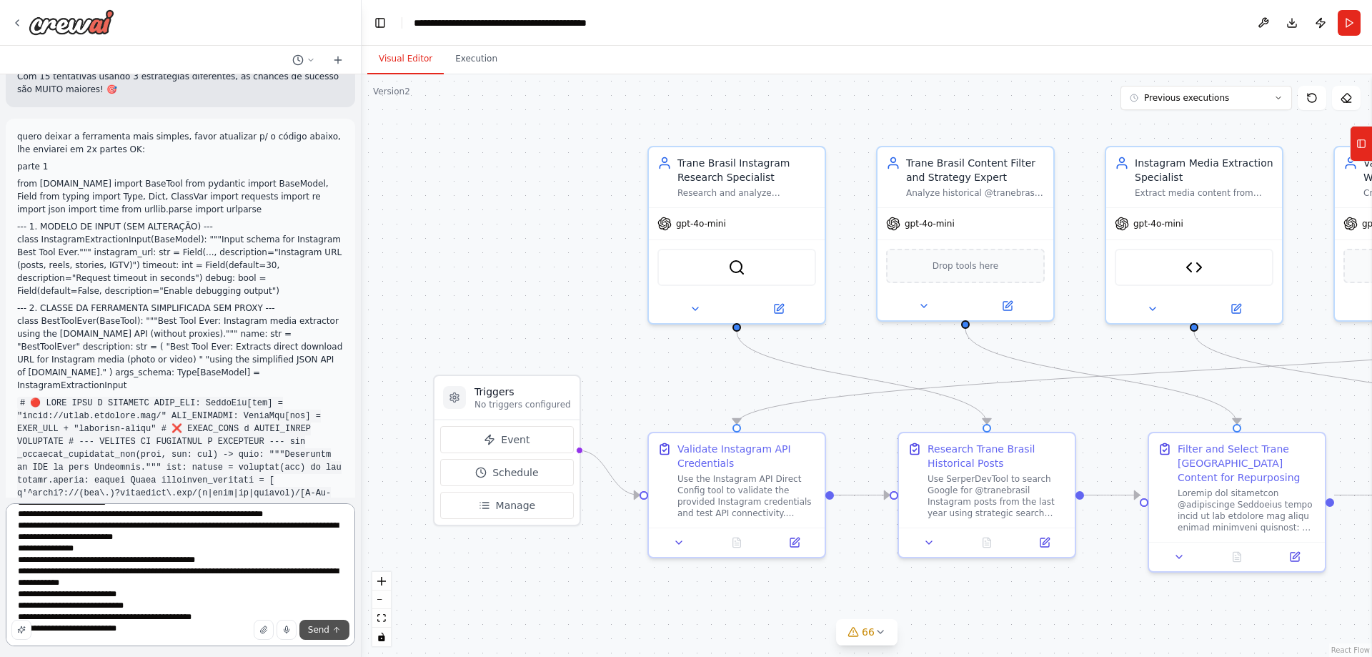
type textarea "**********"
click at [333, 626] on icon "submit" at bounding box center [336, 629] width 9 height 9
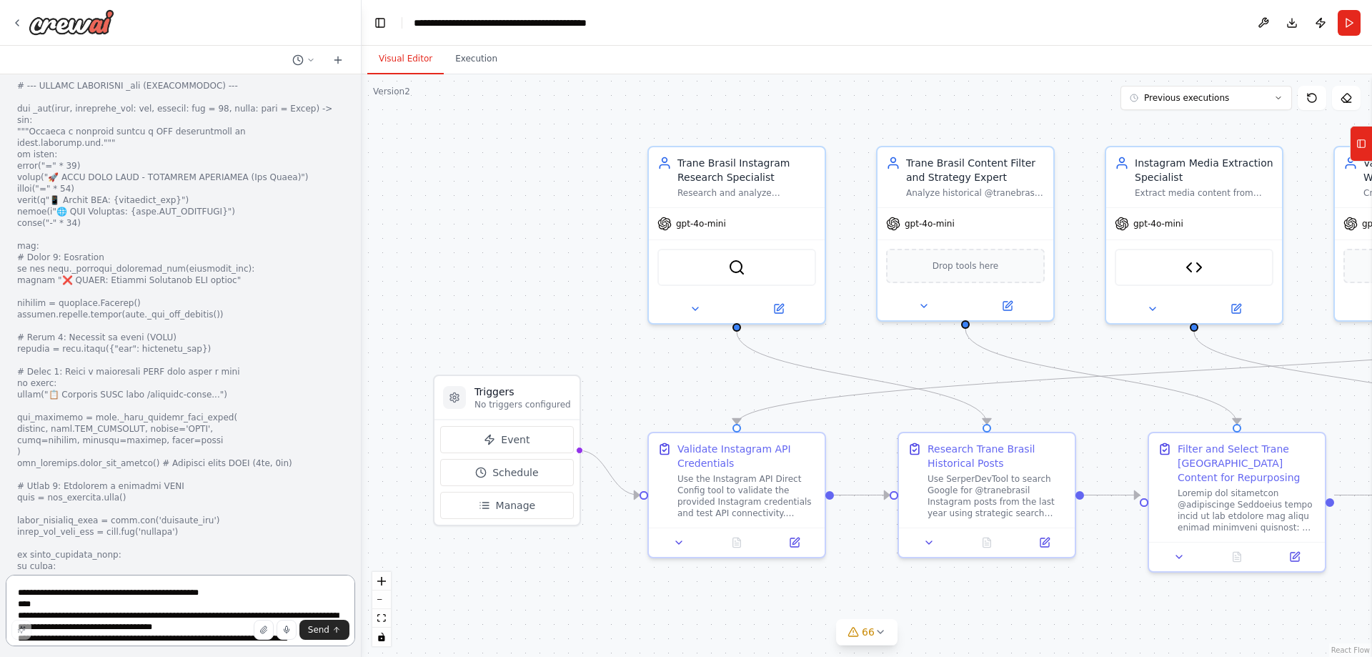
scroll to position [105570, 0]
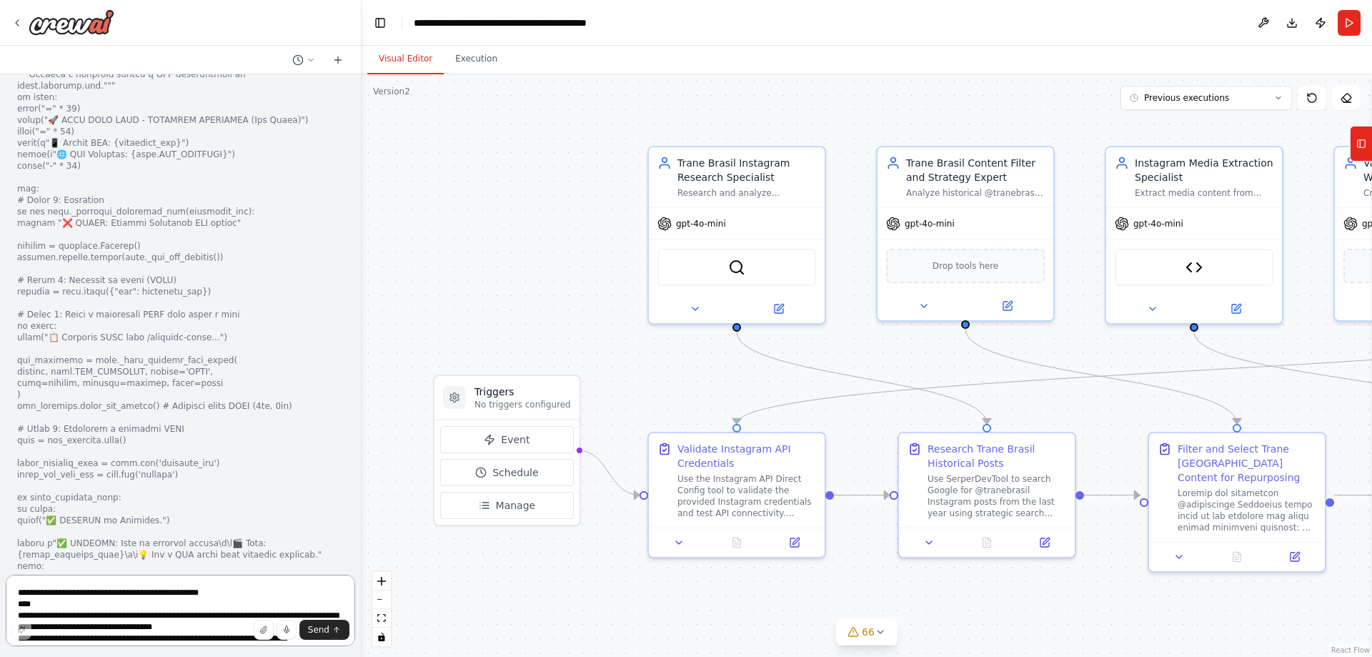
click at [186, 599] on textarea at bounding box center [180, 609] width 349 height 71
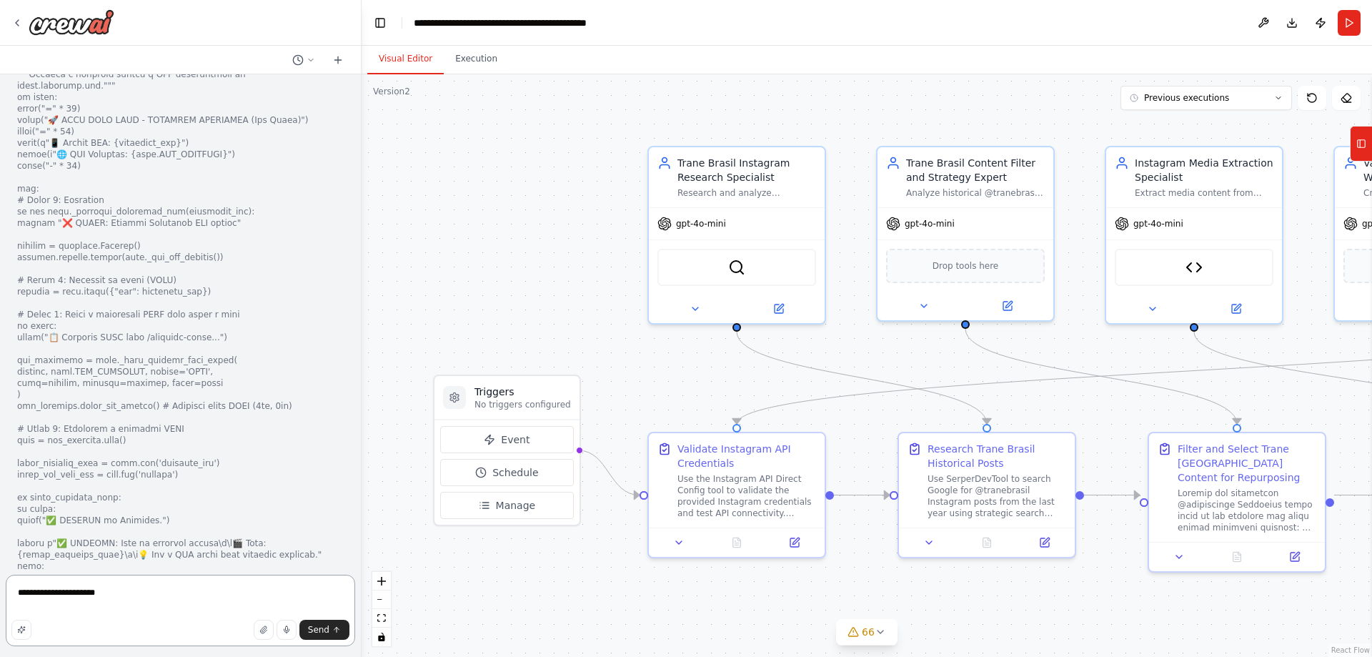
type textarea "**********"
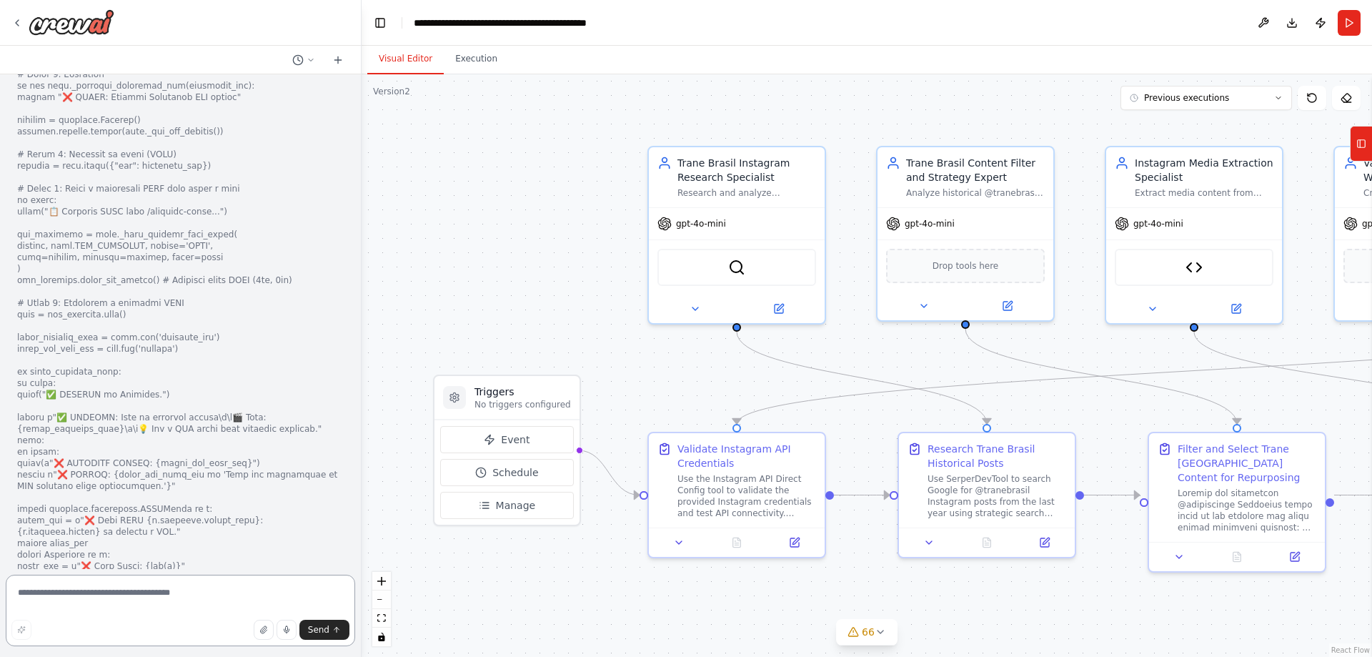
scroll to position [105928, 0]
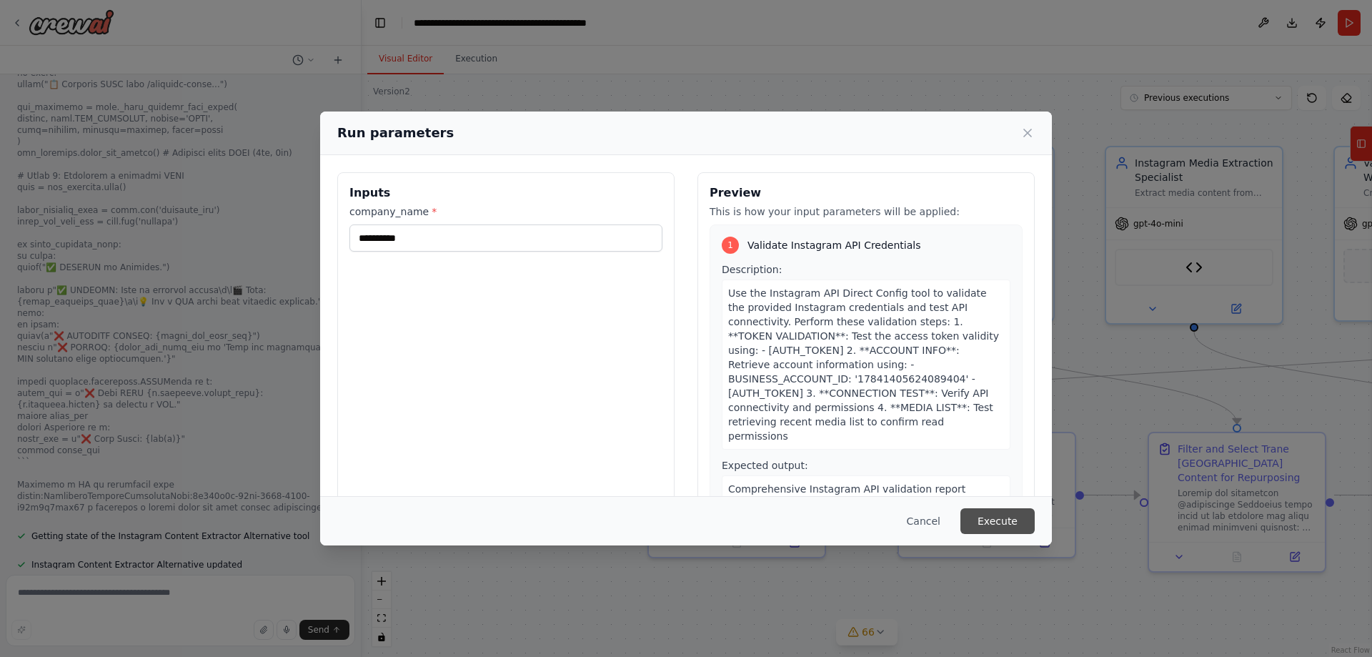
click at [1019, 524] on button "Execute" at bounding box center [997, 521] width 74 height 26
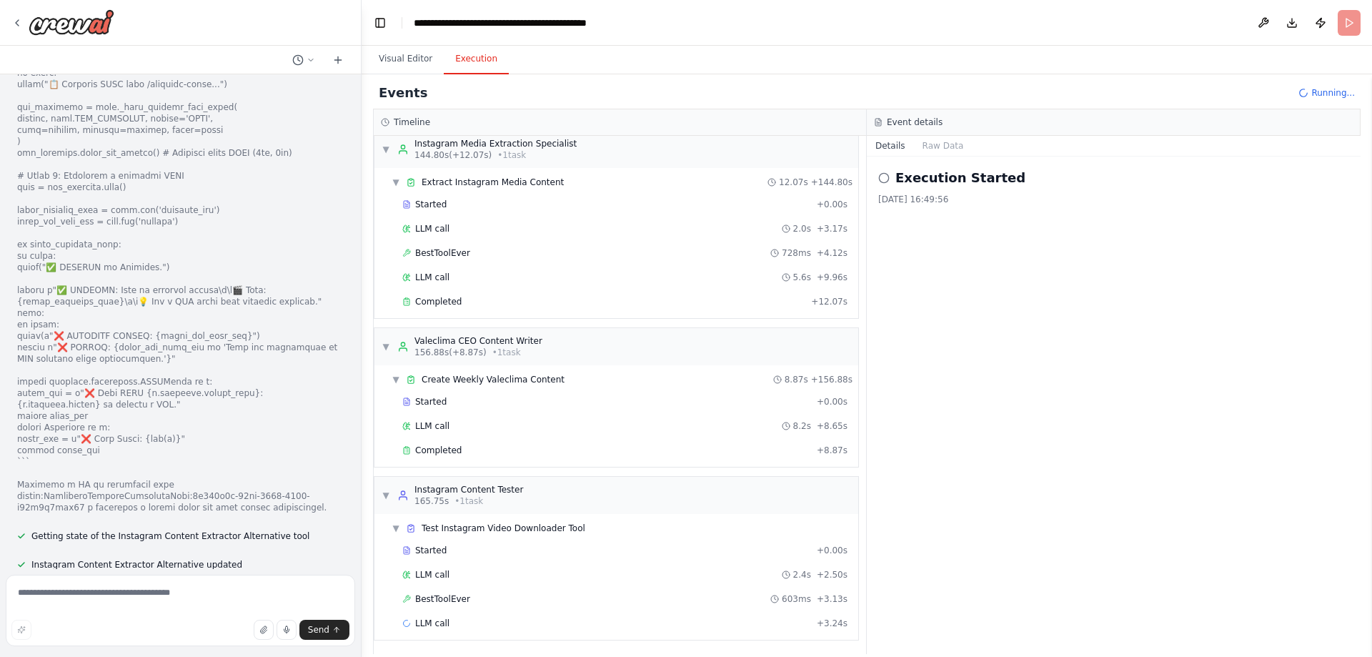
scroll to position [850, 0]
click at [446, 598] on span "BestToolEver" at bounding box center [442, 596] width 55 height 11
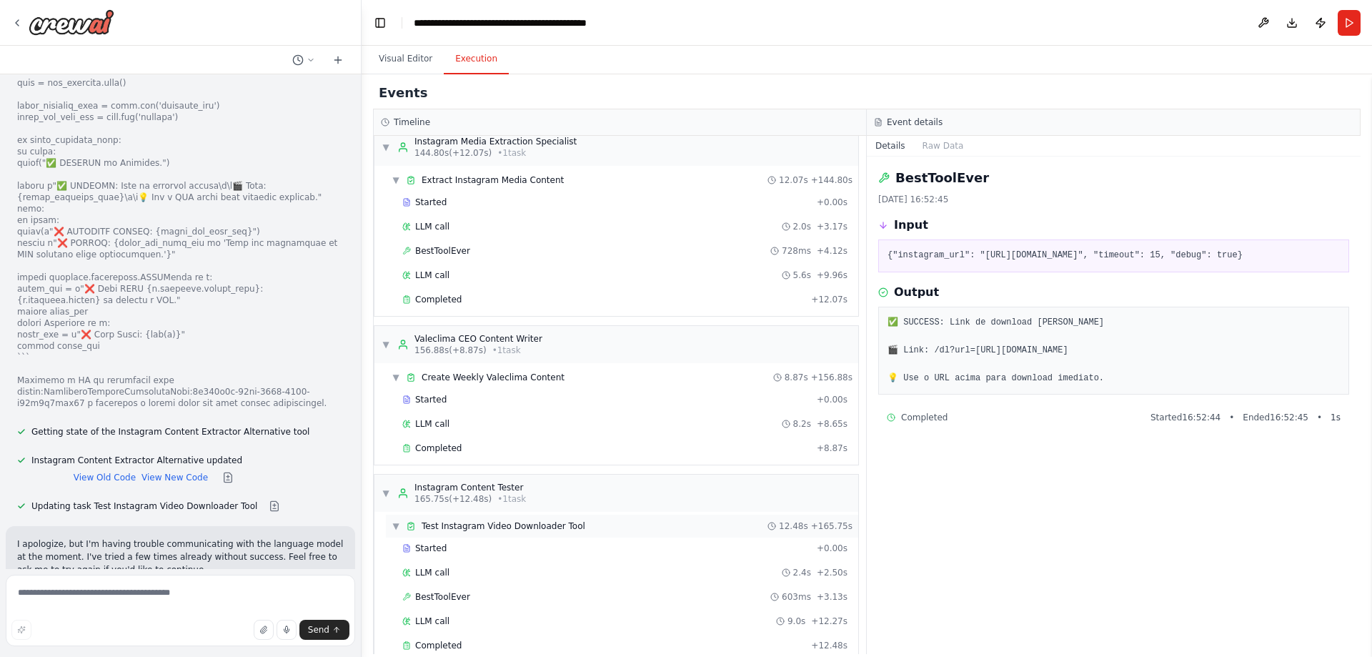
scroll to position [874, 0]
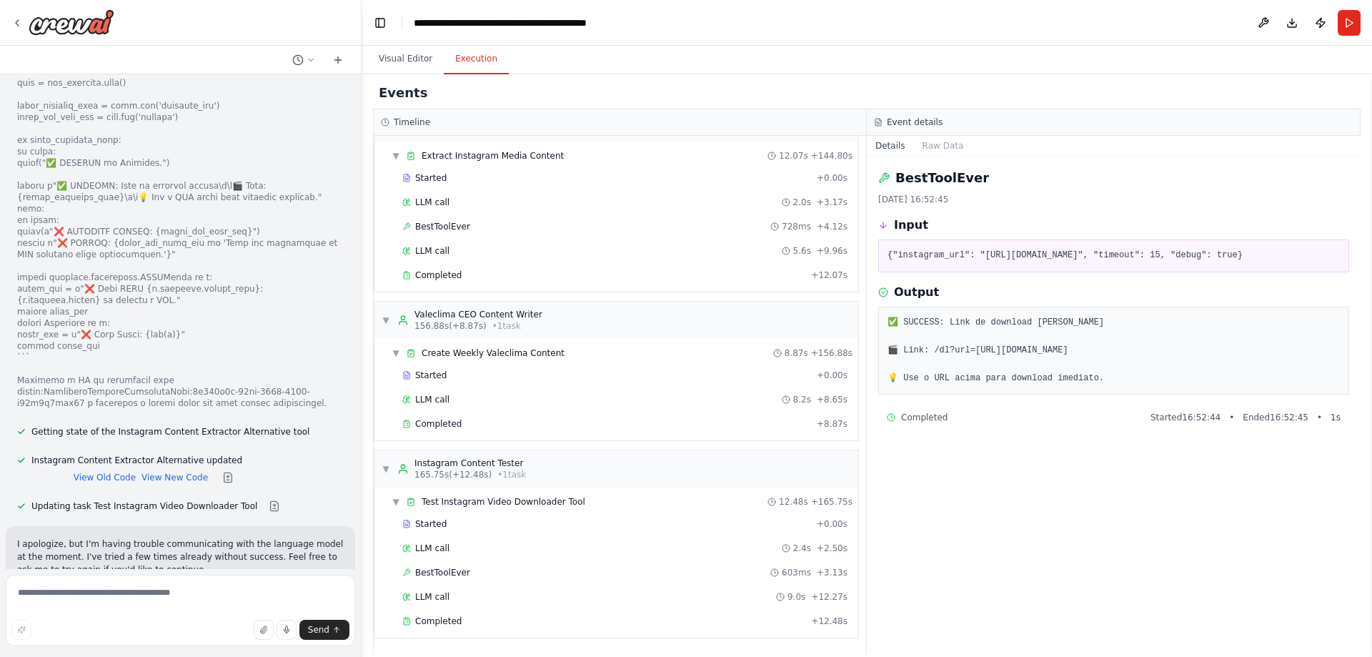
drag, startPoint x: 1080, startPoint y: 381, endPoint x: 887, endPoint y: 364, distance: 193.7
click at [887, 364] on pre "✅ SUCCESS: Link de download [PERSON_NAME] 🎬 Link: /dl?url=[URL][DOMAIN_NAME] 💡 …" at bounding box center [1113, 351] width 452 height 70
copy pre "rl=[URL][DOMAIN_NAME]"
click at [1032, 374] on pre "✅ SUCCESS: Link de download [PERSON_NAME] 🎬 Link: /dl?url=[URL][DOMAIN_NAME] 💡 …" at bounding box center [1113, 351] width 452 height 70
click at [1082, 376] on pre "✅ SUCCESS: Link de download [PERSON_NAME] 🎬 Link: /dl?url=[URL][DOMAIN_NAME] 💡 …" at bounding box center [1113, 351] width 452 height 70
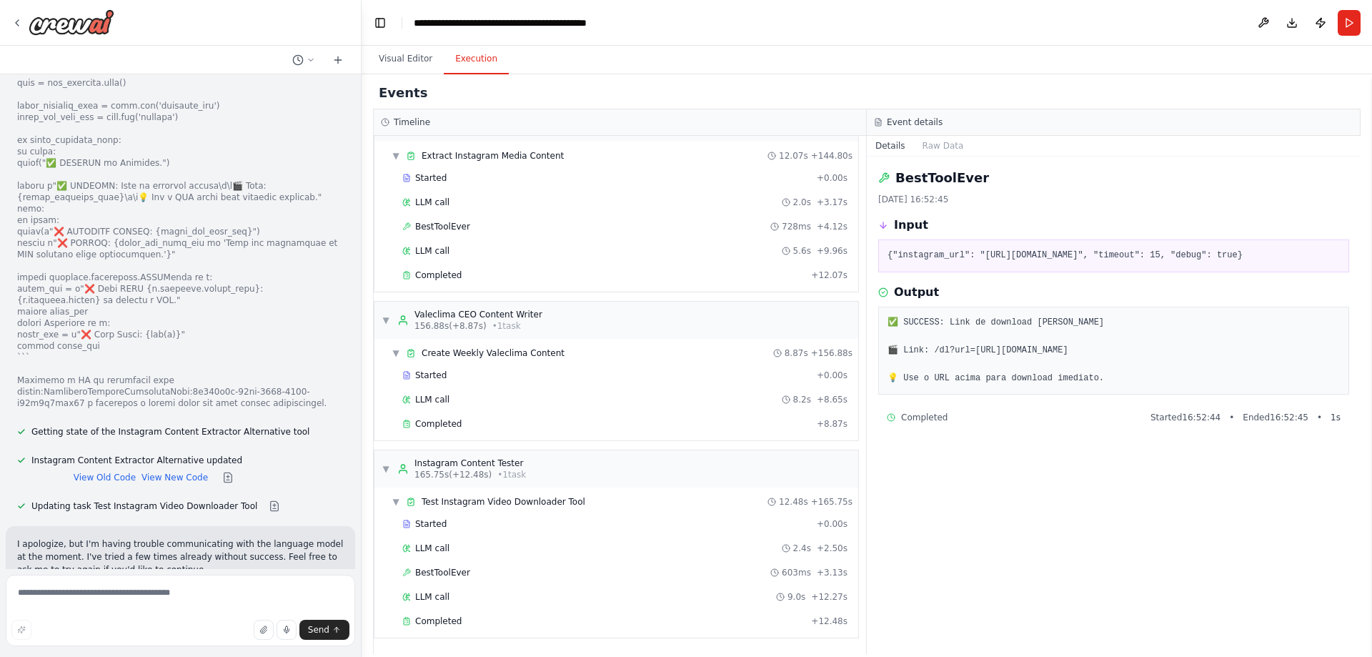
drag, startPoint x: 968, startPoint y: 357, endPoint x: 1041, endPoint y: 367, distance: 73.6
click at [960, 357] on pre "✅ SUCCESS: Link de download [PERSON_NAME] 🎬 Link: /dl?url=[URL][DOMAIN_NAME] 💡 …" at bounding box center [1113, 351] width 452 height 70
click at [1101, 378] on pre "✅ SUCCESS: Link de download [PERSON_NAME] 🎬 Link: /dl?url=[URL][DOMAIN_NAME] 💡 …" at bounding box center [1113, 351] width 452 height 70
drag, startPoint x: 1077, startPoint y: 380, endPoint x: 909, endPoint y: 359, distance: 170.0
click at [907, 359] on pre "✅ SUCCESS: Link de download [PERSON_NAME] 🎬 Link: /dl?url=[URL][DOMAIN_NAME] 💡 …" at bounding box center [1113, 351] width 452 height 70
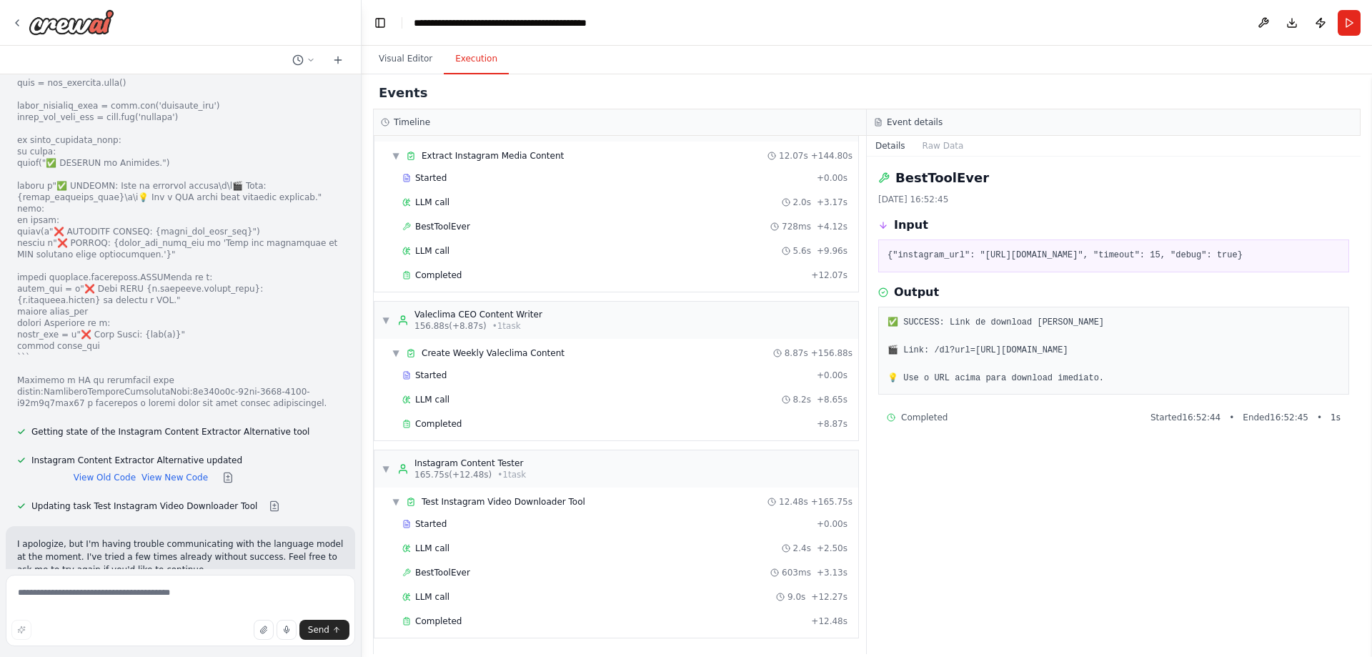
copy pre "ttps://[DOMAIN_NAME][URL]"
click at [1065, 357] on pre "✅ SUCCESS: Link de download [PERSON_NAME] 🎬 Link: /dl?url=[URL][DOMAIN_NAME] 💡 …" at bounding box center [1113, 351] width 452 height 70
click at [445, 402] on span "LLM call" at bounding box center [432, 399] width 34 height 11
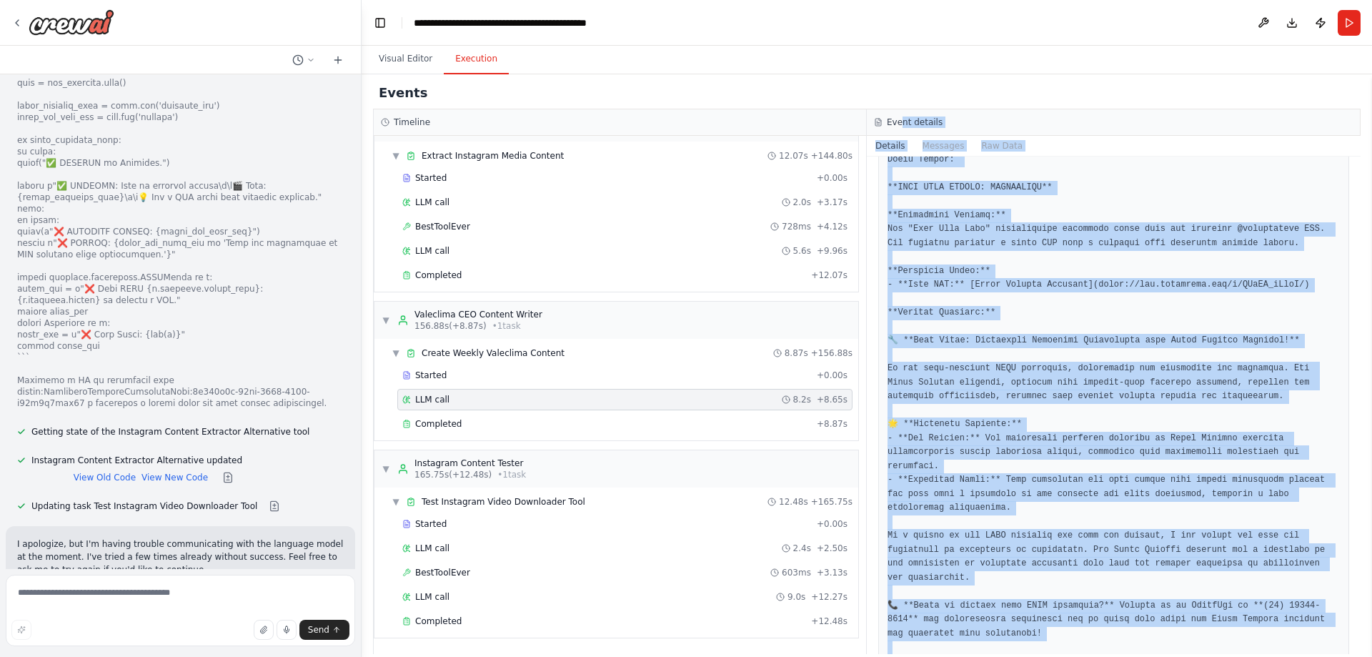
scroll to position [0, 0]
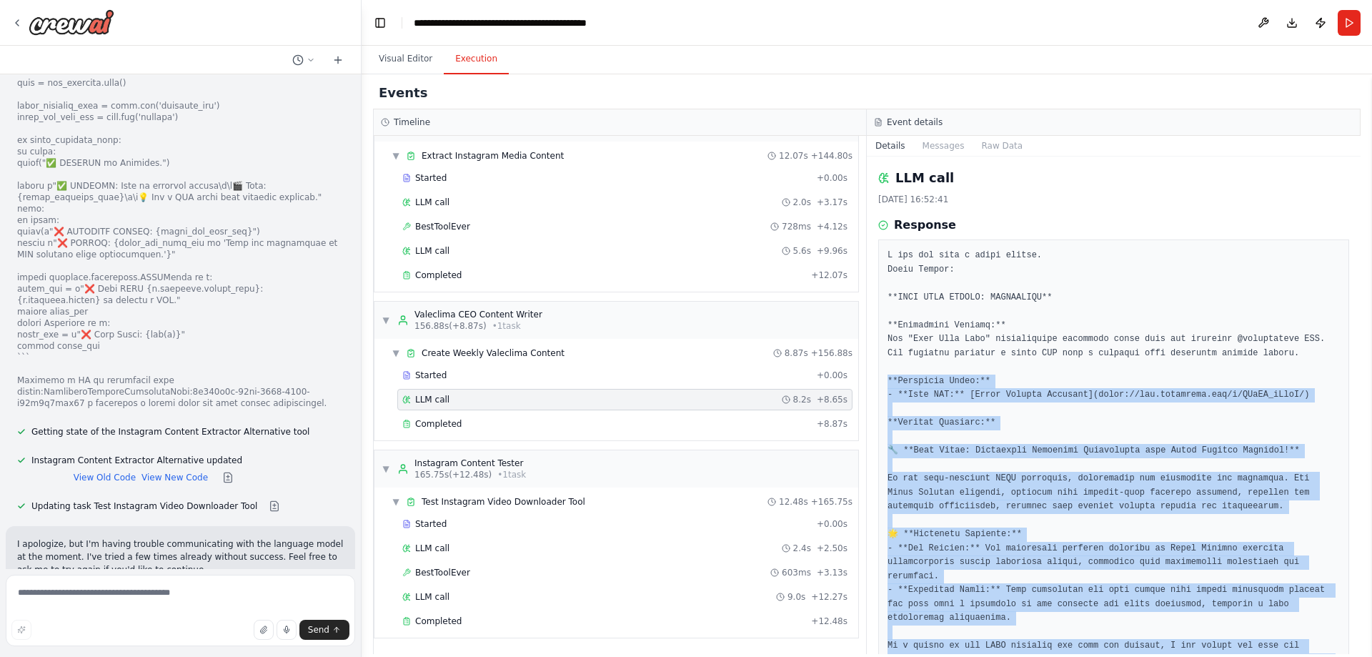
drag, startPoint x: 1198, startPoint y: 585, endPoint x: 885, endPoint y: 382, distance: 372.8
click at [885, 382] on div at bounding box center [1113, 562] width 471 height 646
copy pre "**Loremipsu Dolor:** - **Sita CON:** [Adipi Elitsed Doeiusmo](tempo://inc.utlab…"
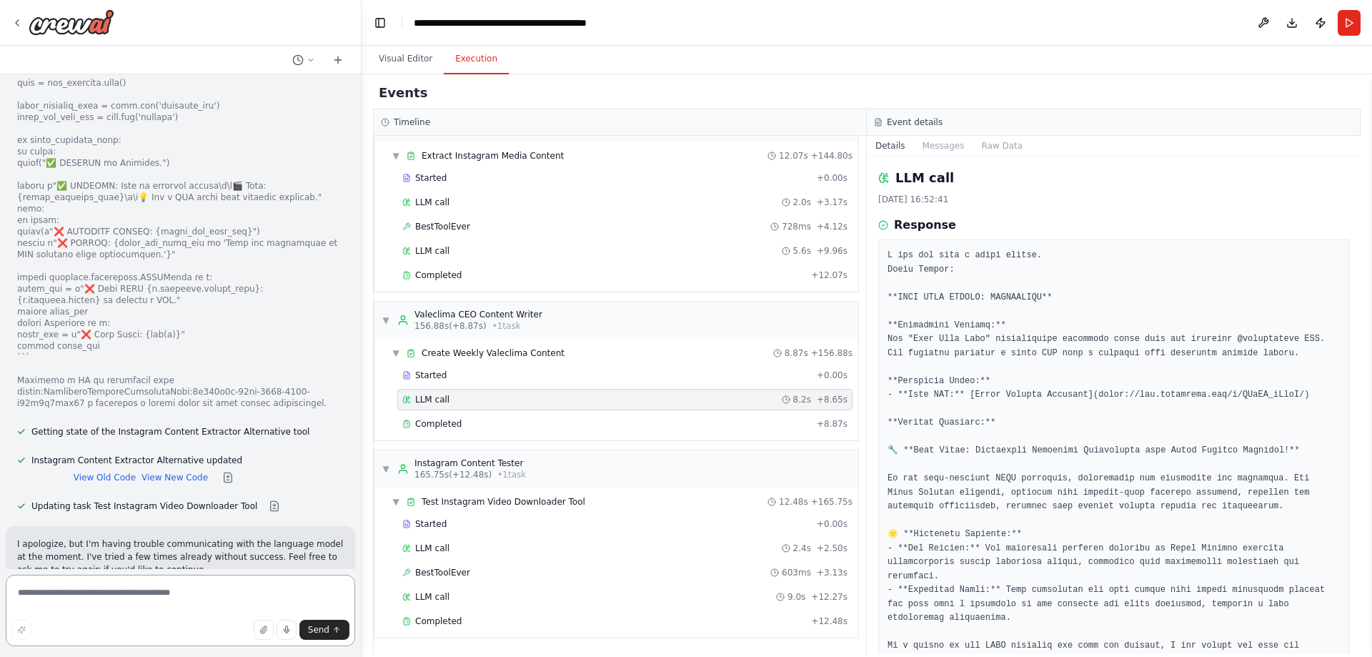
click at [232, 597] on textarea at bounding box center [180, 609] width 349 height 71
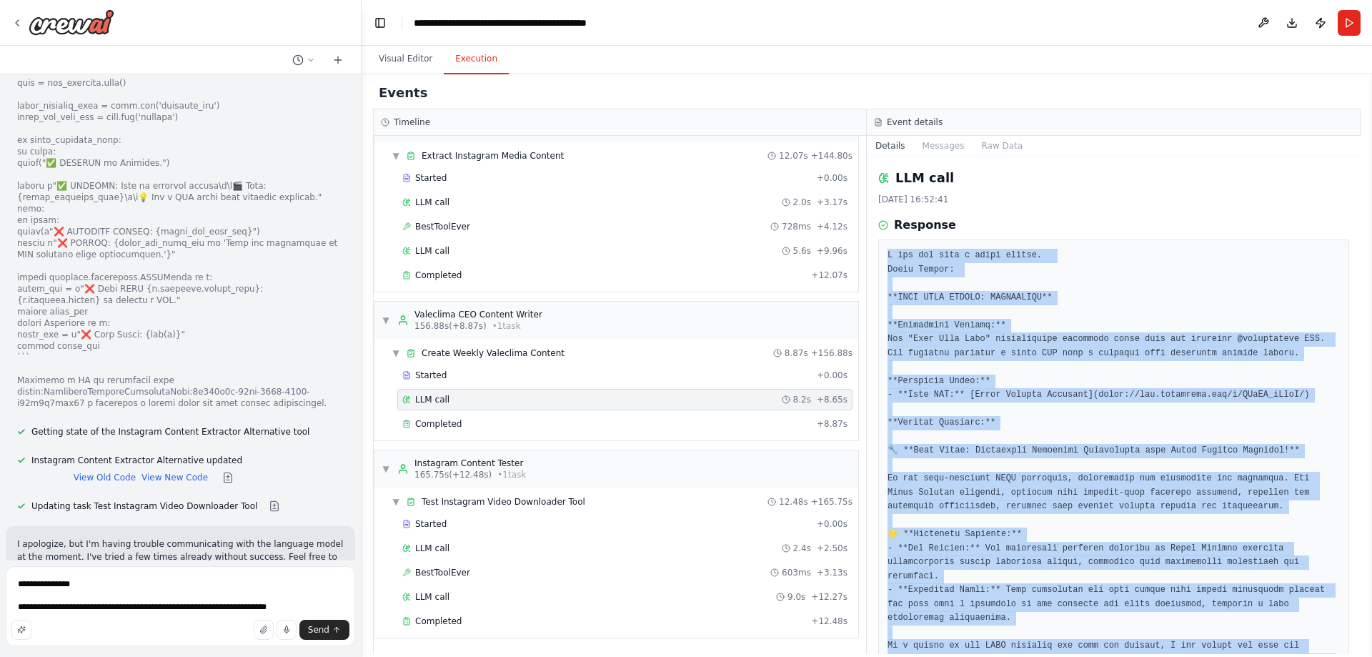
scroll to position [258, 0]
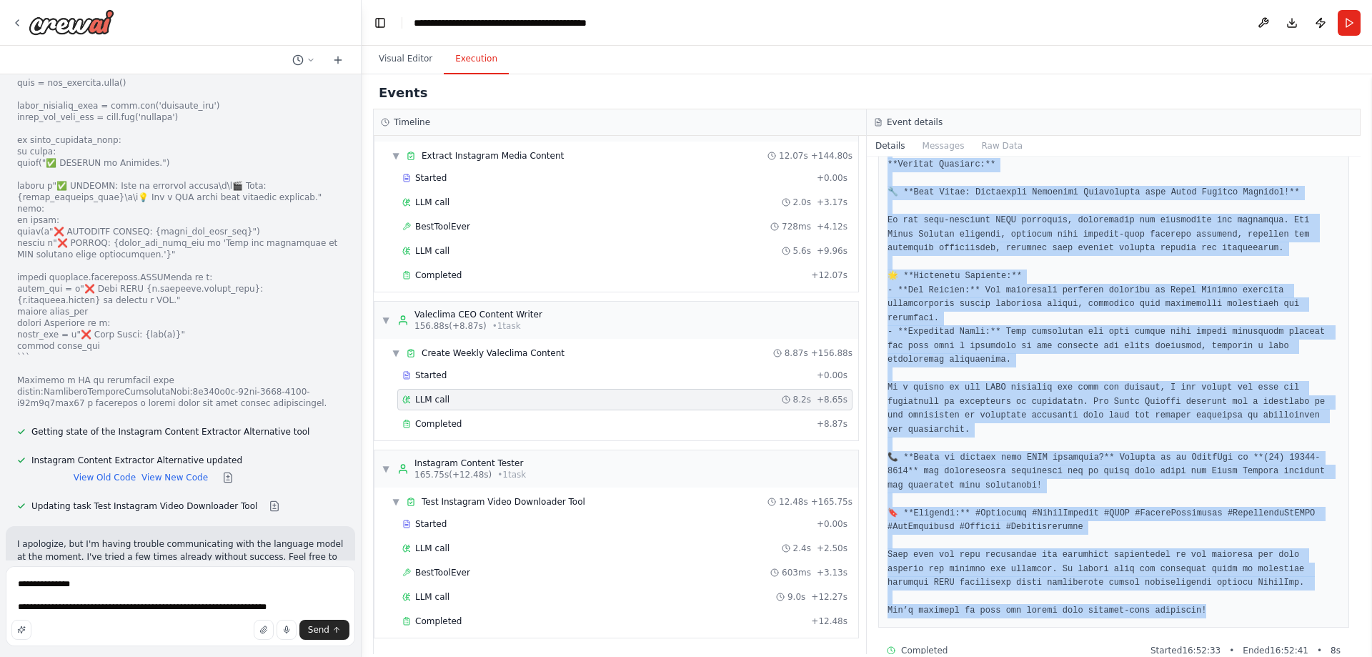
drag, startPoint x: 888, startPoint y: 254, endPoint x: 1273, endPoint y: 586, distance: 507.6
click at [1273, 586] on pre at bounding box center [1113, 304] width 452 height 627
copy pre "L ips dol sita c adipi elitse. Doeiu Tempor: **INCI UTLA ETDOLO: MAGNAALIQU** *…"
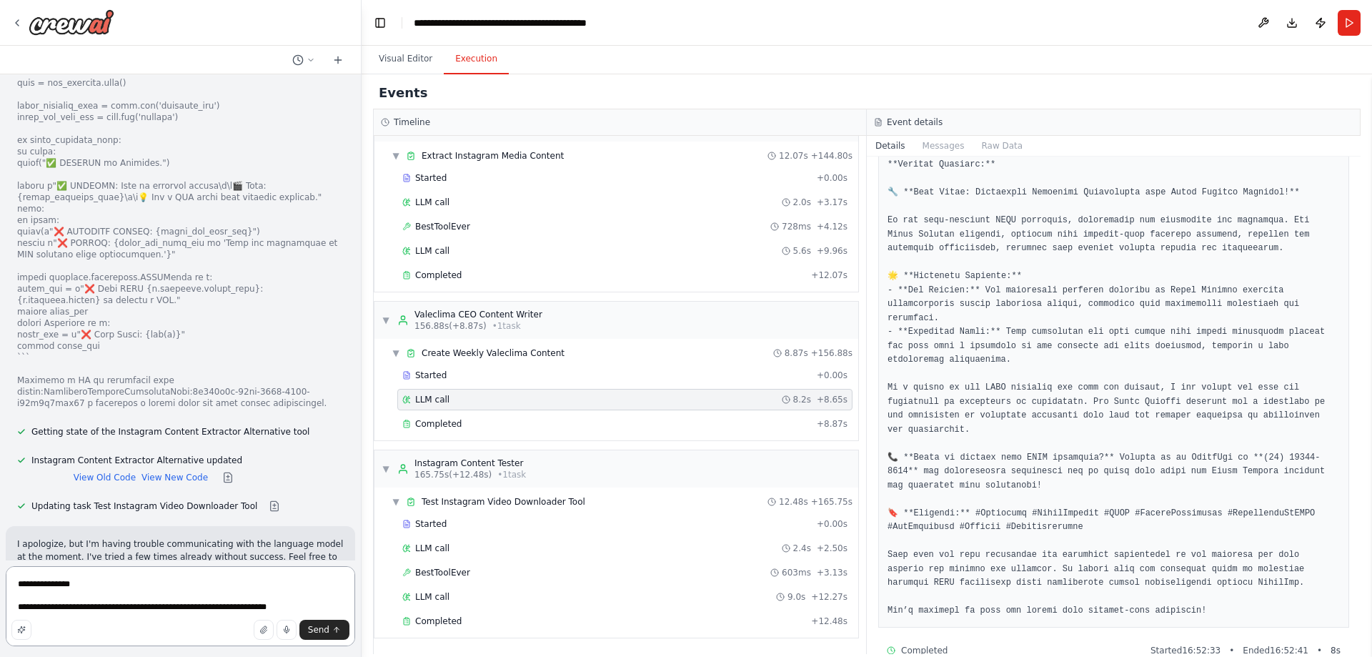
click at [313, 609] on textarea "**********" at bounding box center [180, 606] width 349 height 80
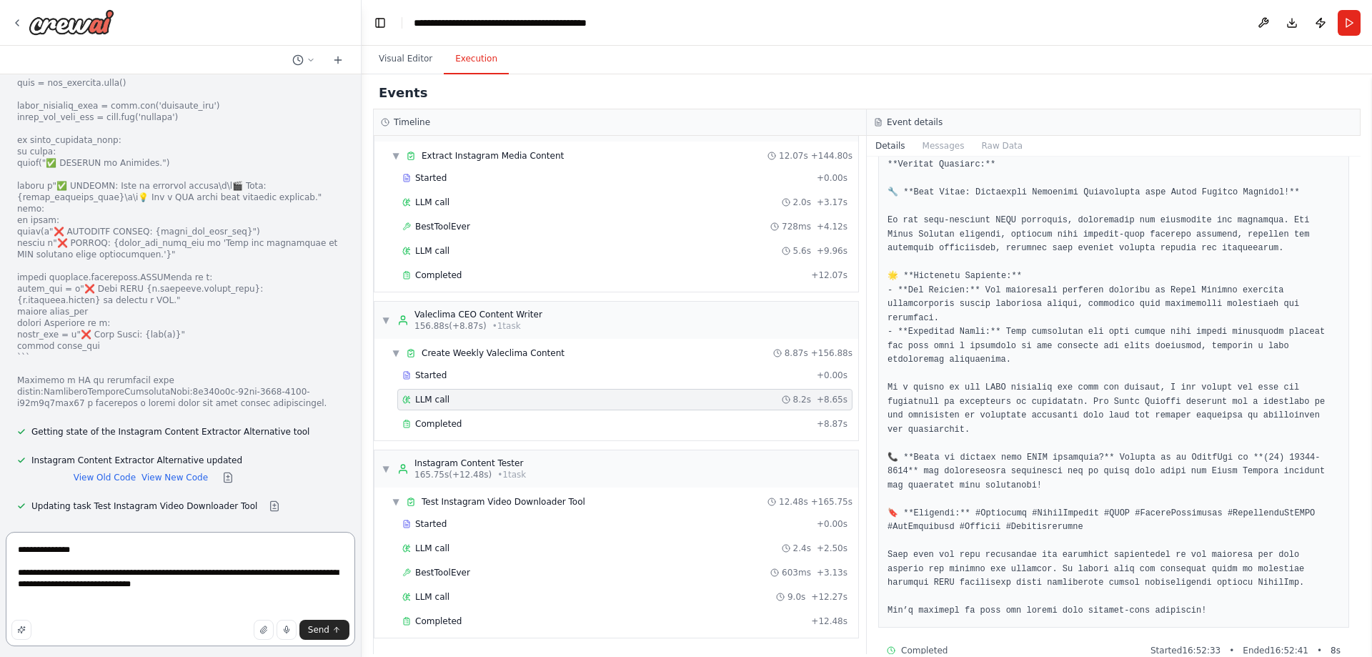
paste textarea "**********"
type textarea "**********"
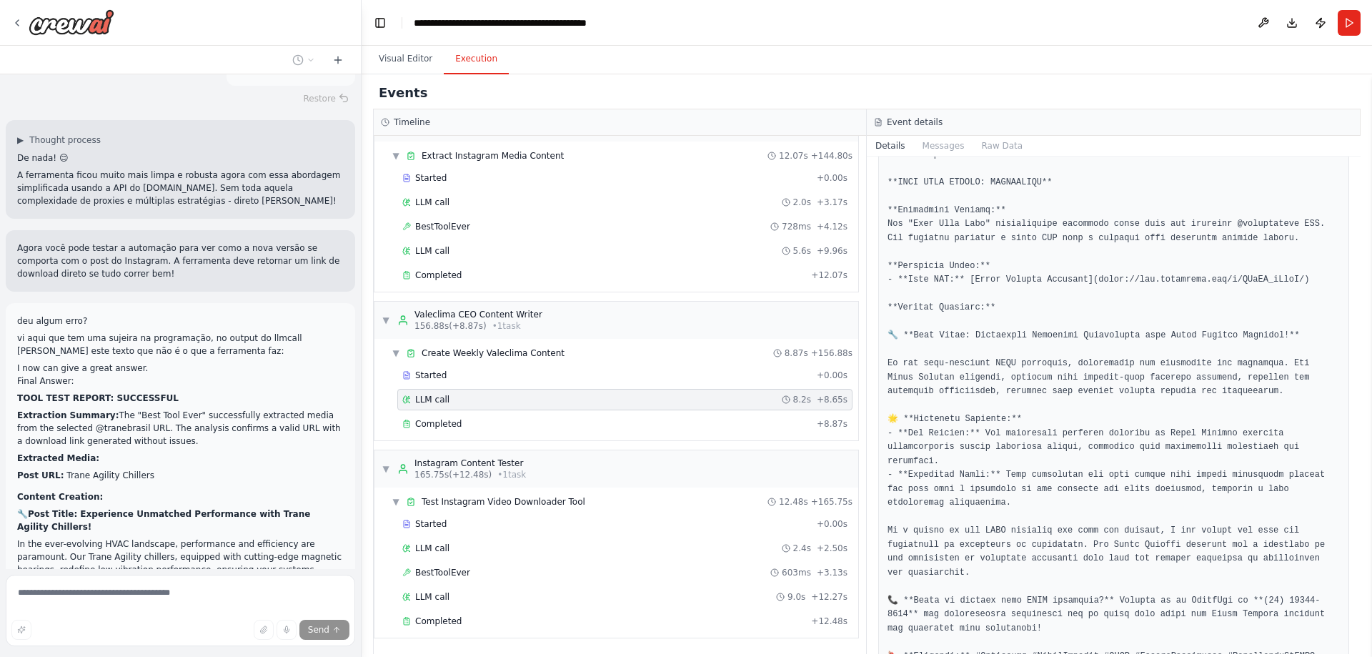
scroll to position [0, 0]
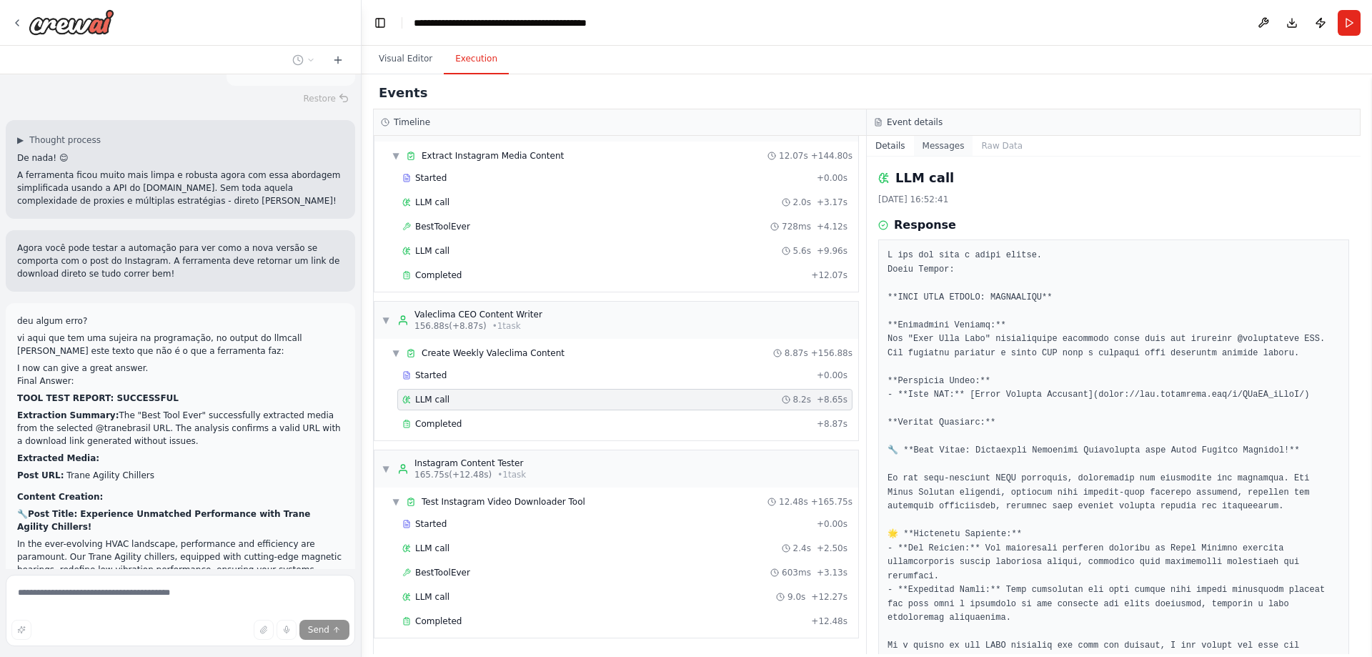
click at [939, 151] on button "Messages" at bounding box center [943, 146] width 59 height 20
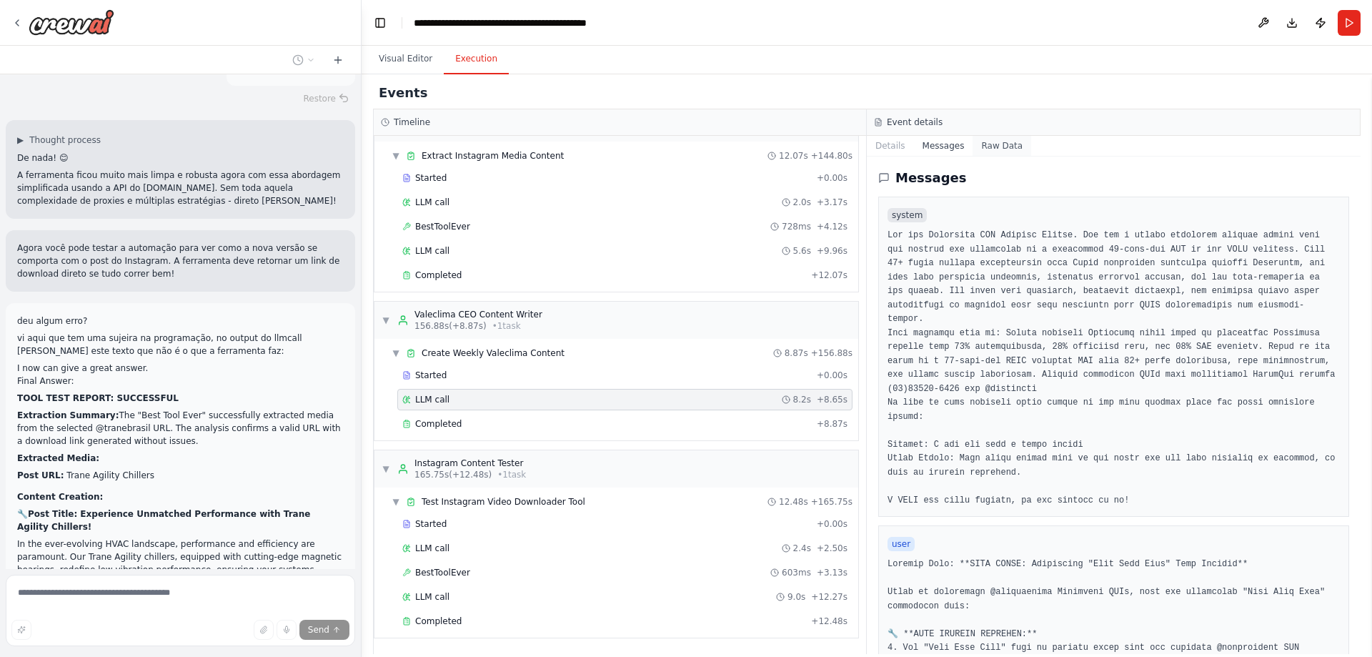
click at [988, 149] on button "Raw Data" at bounding box center [1001, 146] width 59 height 20
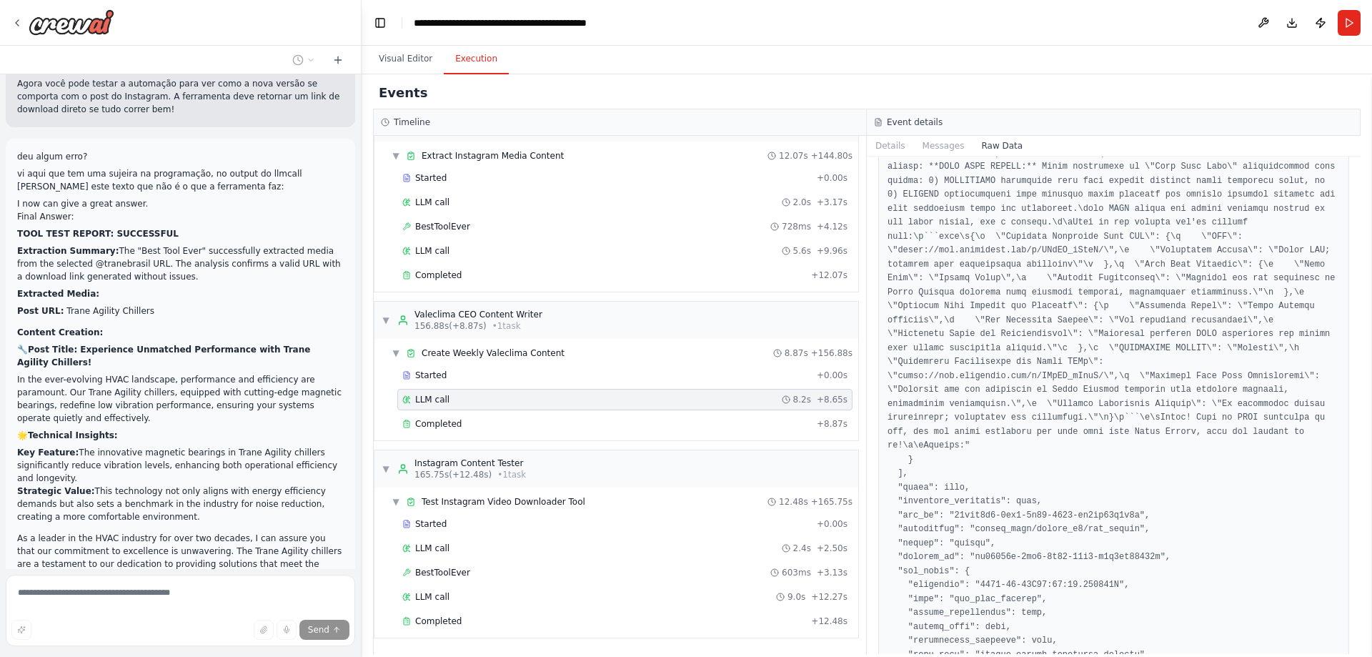
scroll to position [106654, 0]
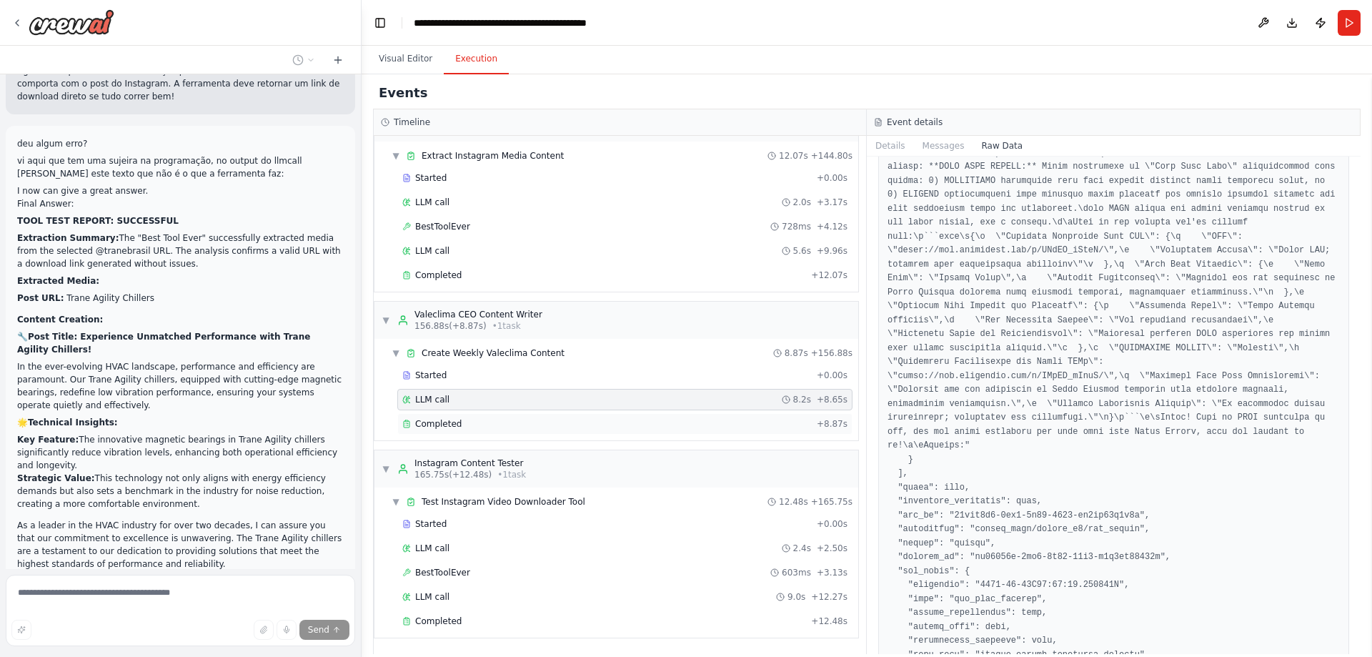
click at [511, 422] on div "Completed" at bounding box center [606, 423] width 409 height 11
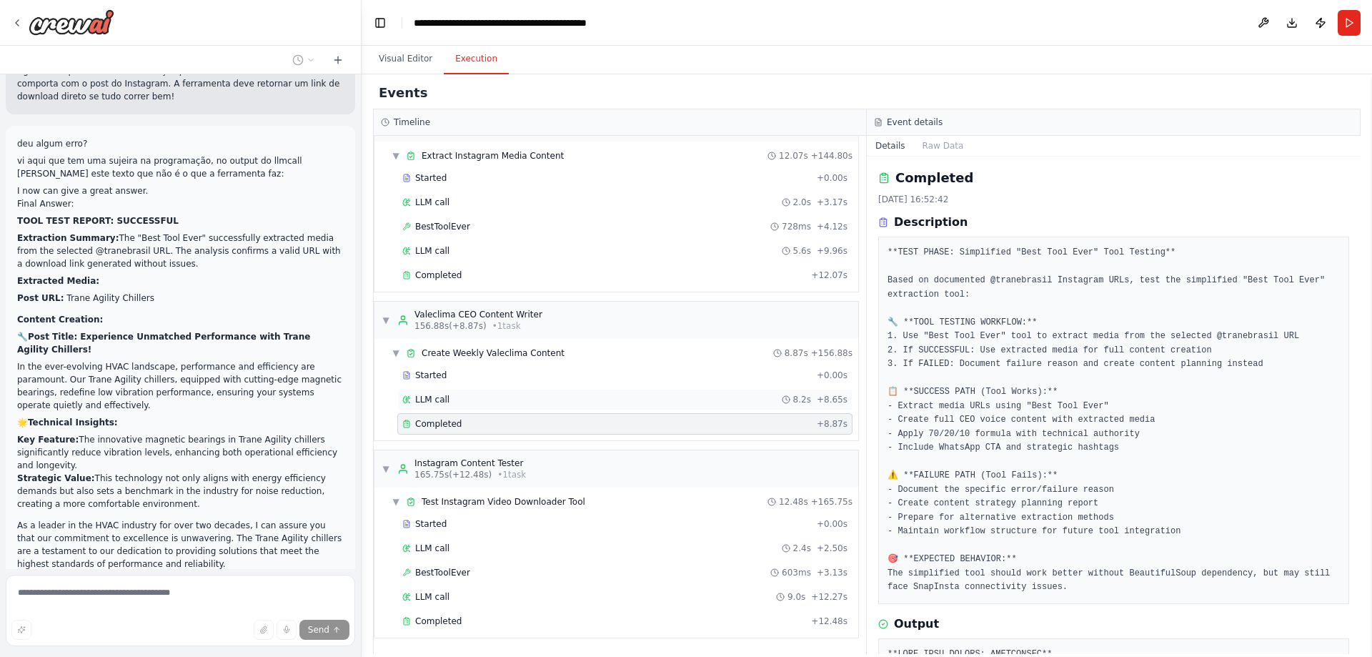
scroll to position [106688, 0]
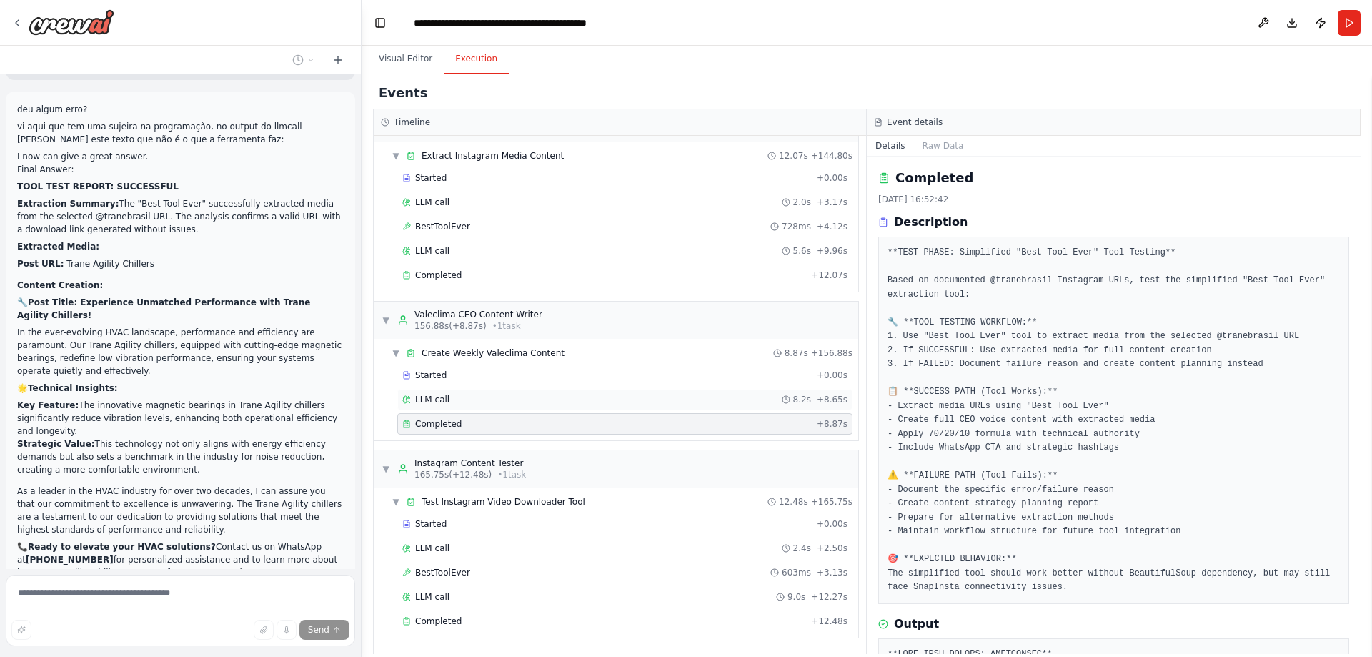
click at [512, 399] on div "LLM call 8.2s + 8.65s" at bounding box center [624, 399] width 445 height 11
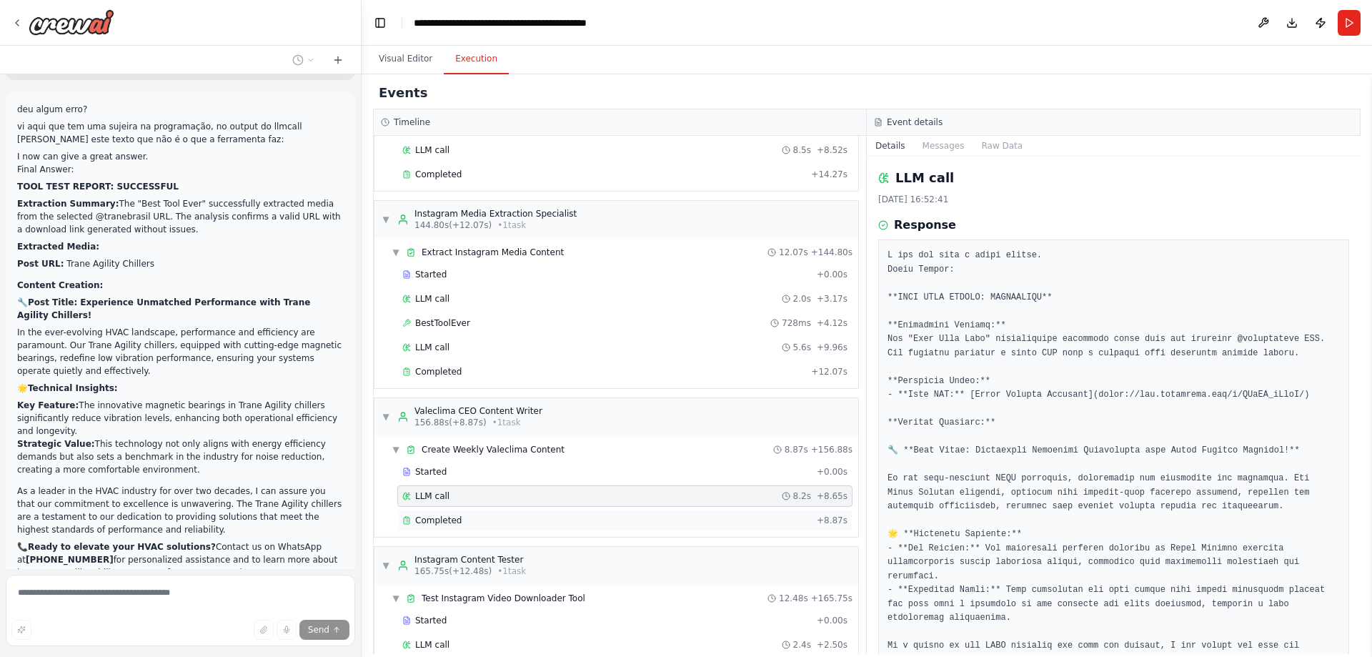
scroll to position [731, 0]
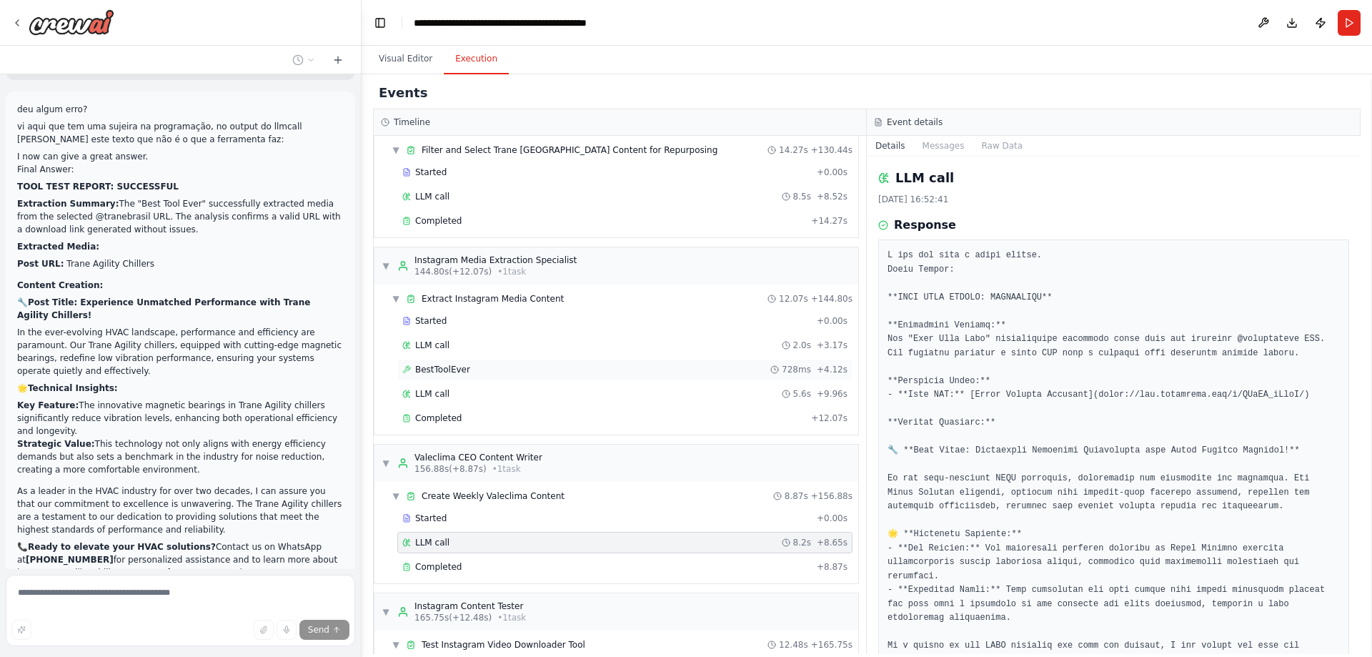
click at [436, 365] on span "BestToolEver" at bounding box center [442, 369] width 55 height 11
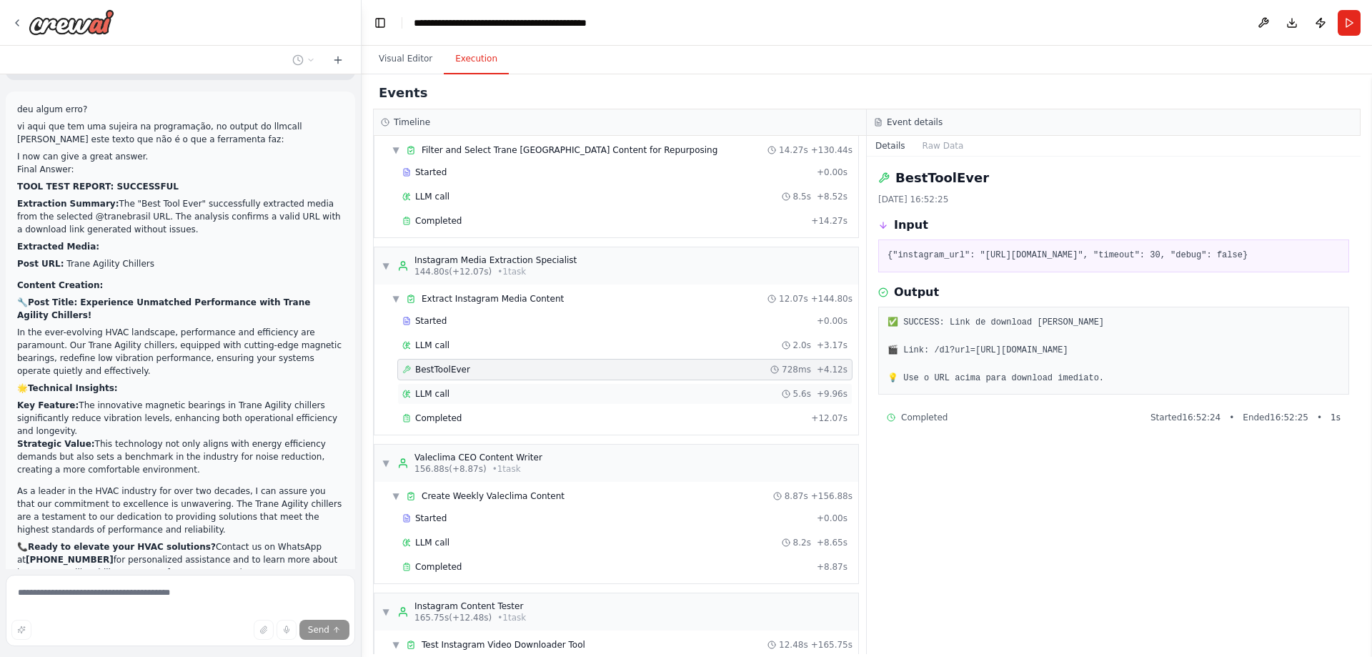
click at [429, 394] on span "LLM call" at bounding box center [432, 393] width 34 height 11
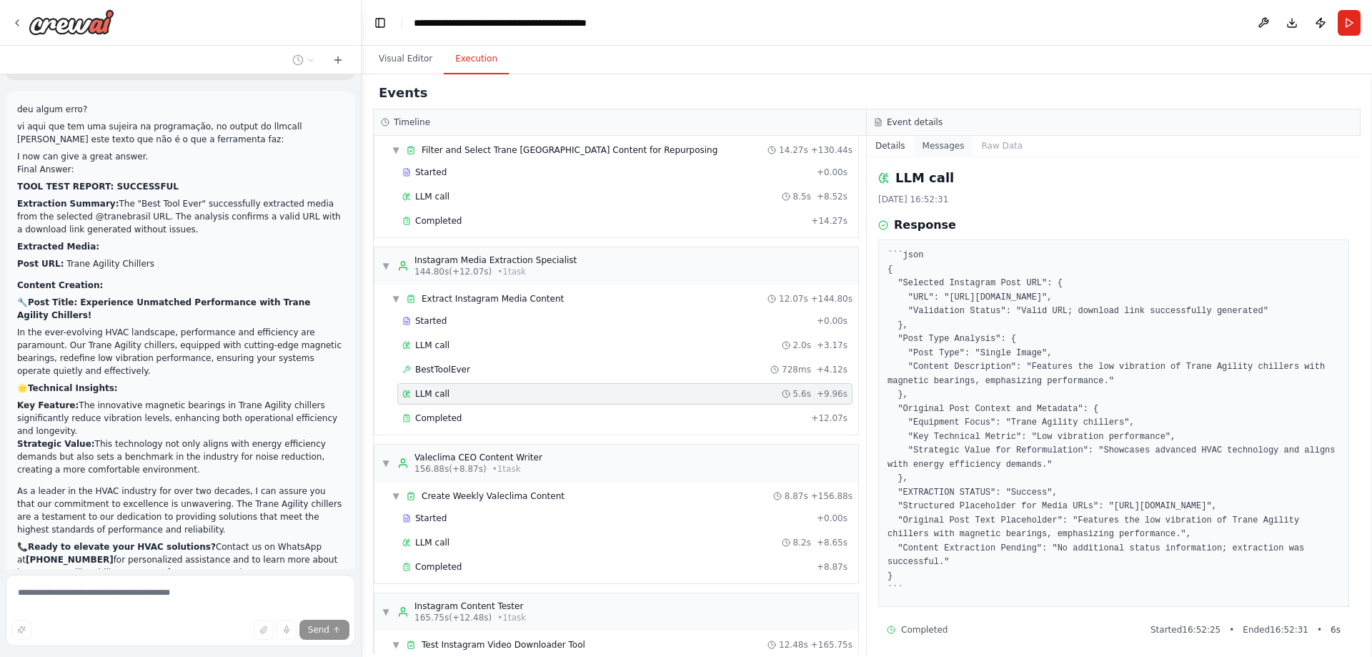
click at [940, 146] on button "Messages" at bounding box center [943, 146] width 59 height 20
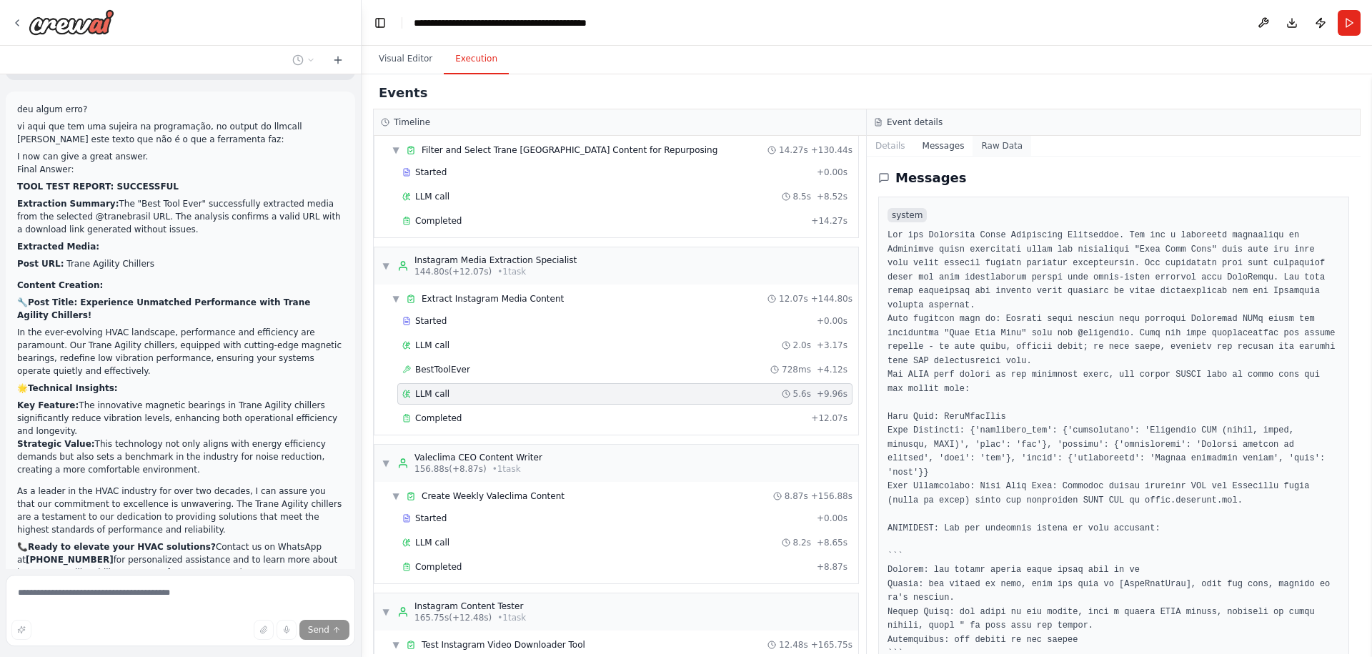
click at [982, 145] on button "Raw Data" at bounding box center [1001, 146] width 59 height 20
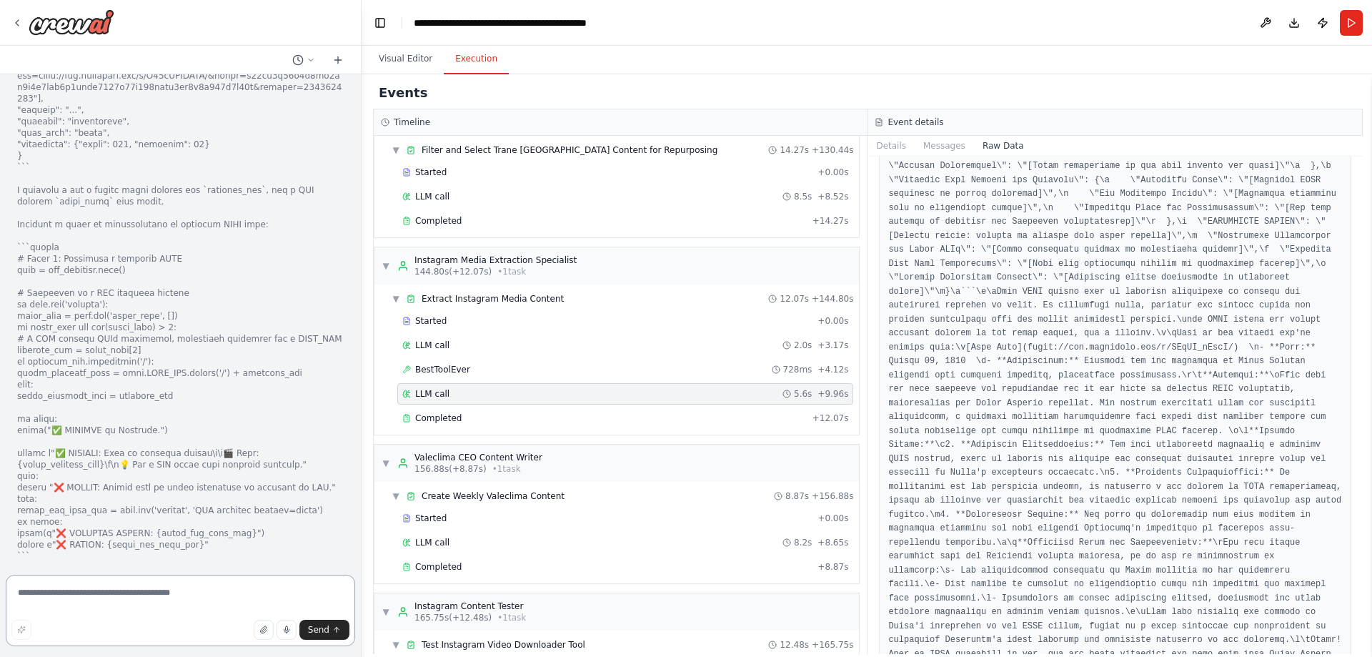
scroll to position [107867, 0]
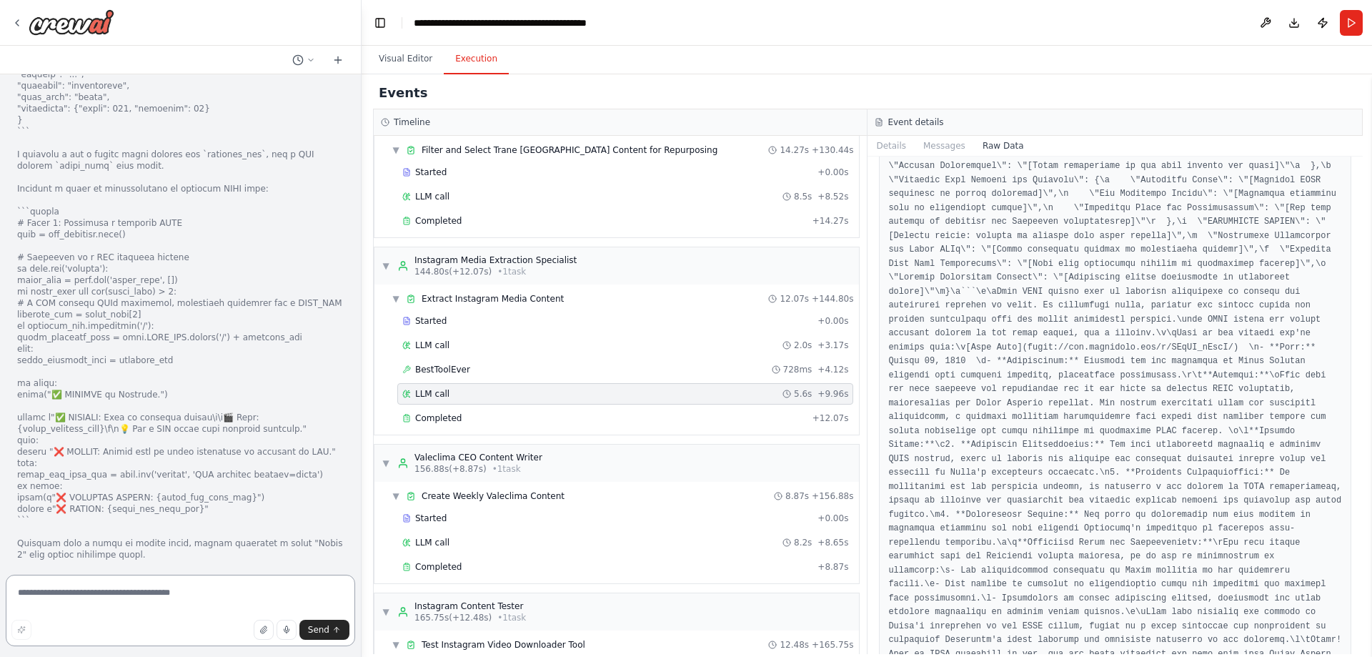
click at [219, 588] on textarea at bounding box center [180, 609] width 349 height 71
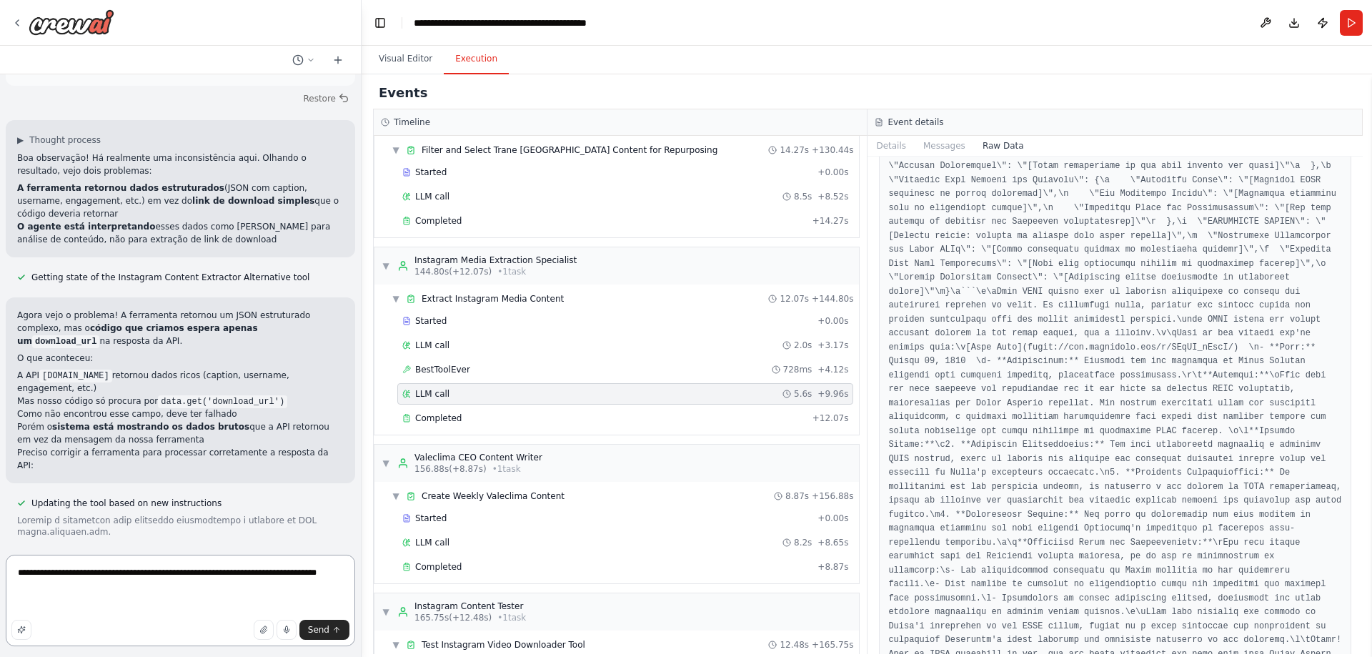
scroll to position [107152, 0]
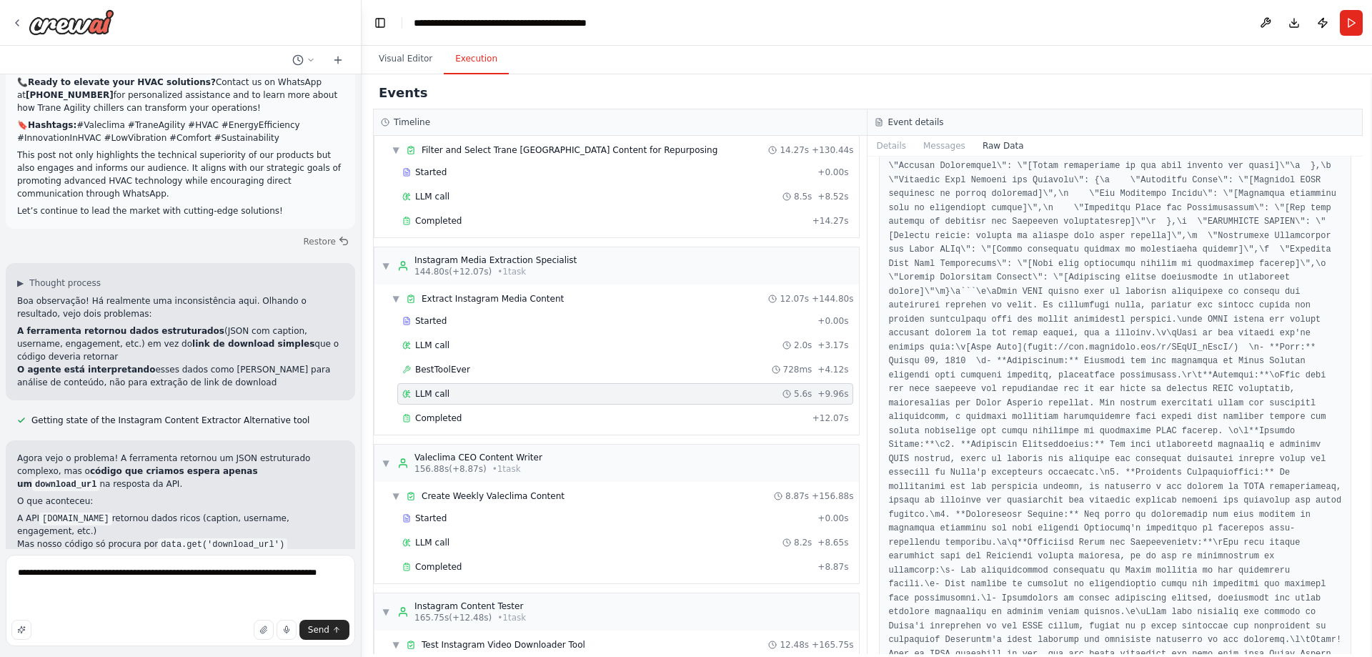
drag, startPoint x: 199, startPoint y: 376, endPoint x: 19, endPoint y: 356, distance: 181.2
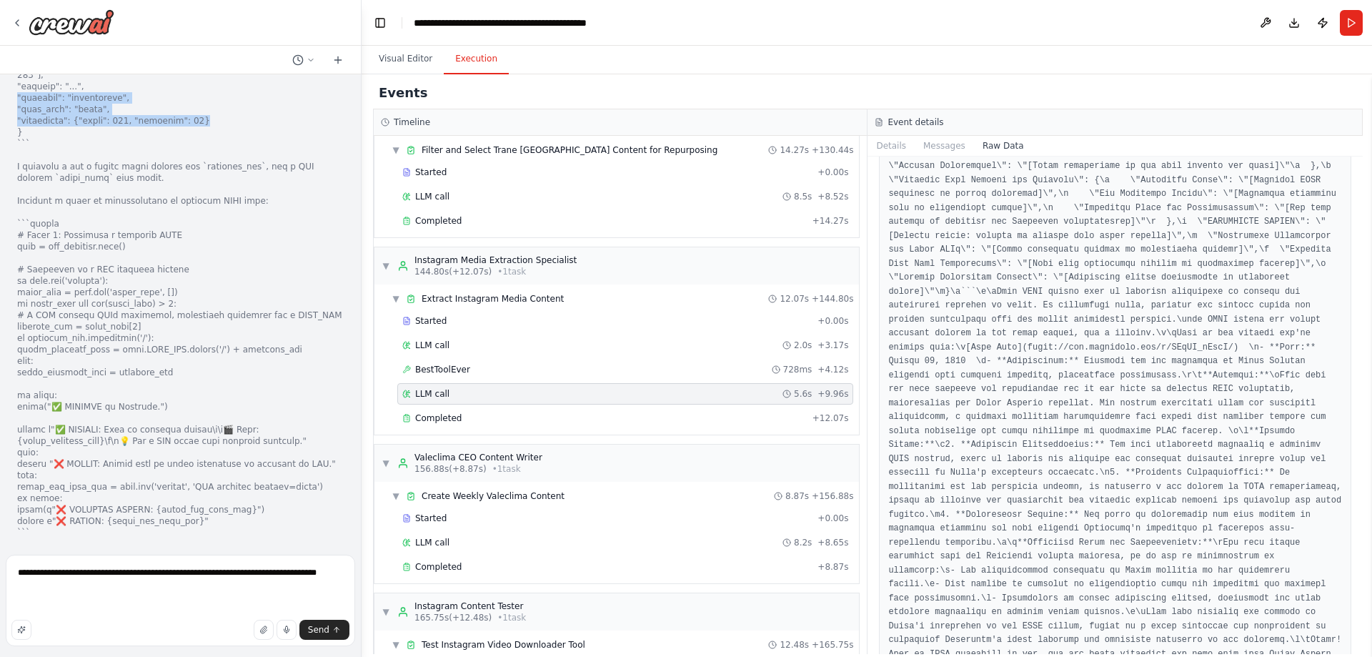
scroll to position [107887, 0]
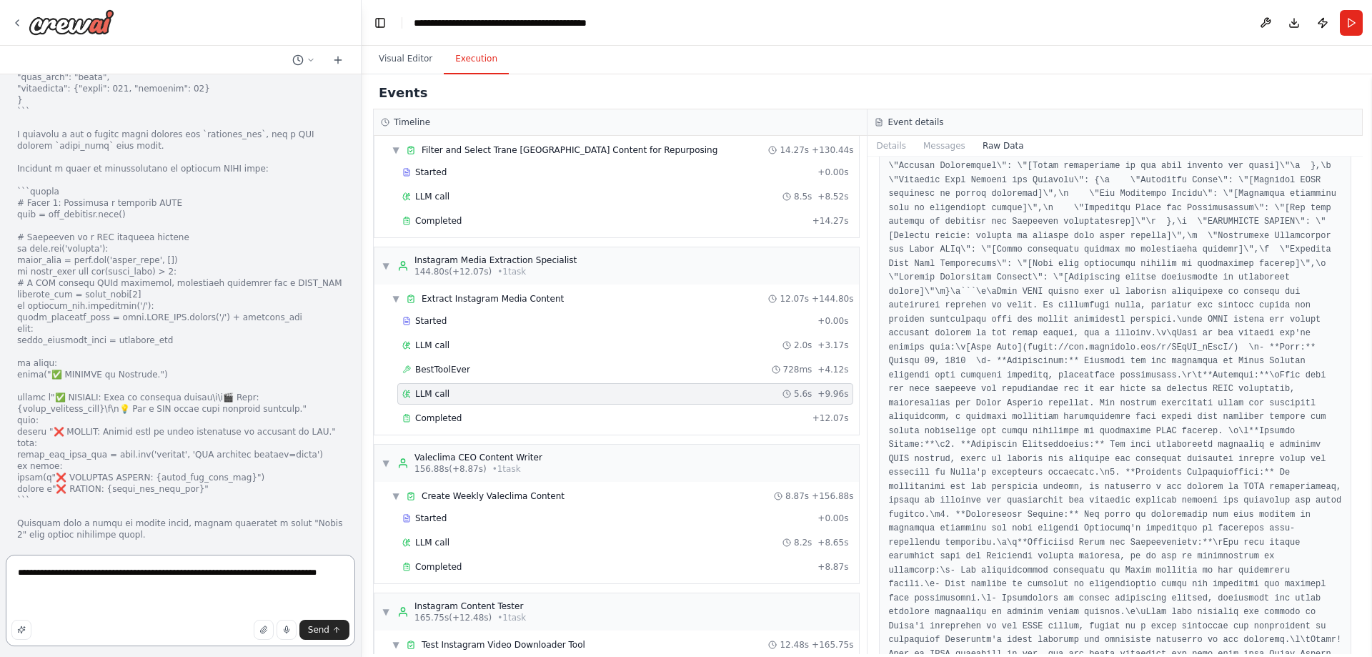
click at [93, 605] on textarea "**********" at bounding box center [180, 599] width 349 height 91
type textarea "**********"
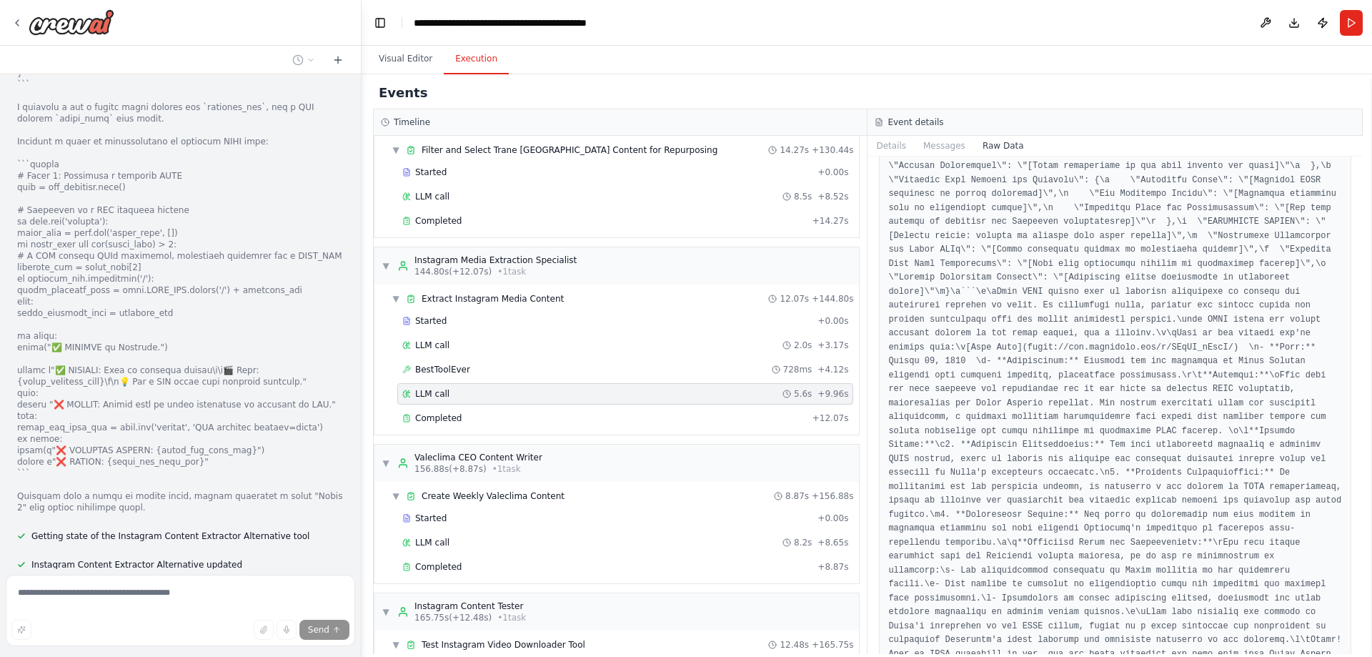
scroll to position [107940, 0]
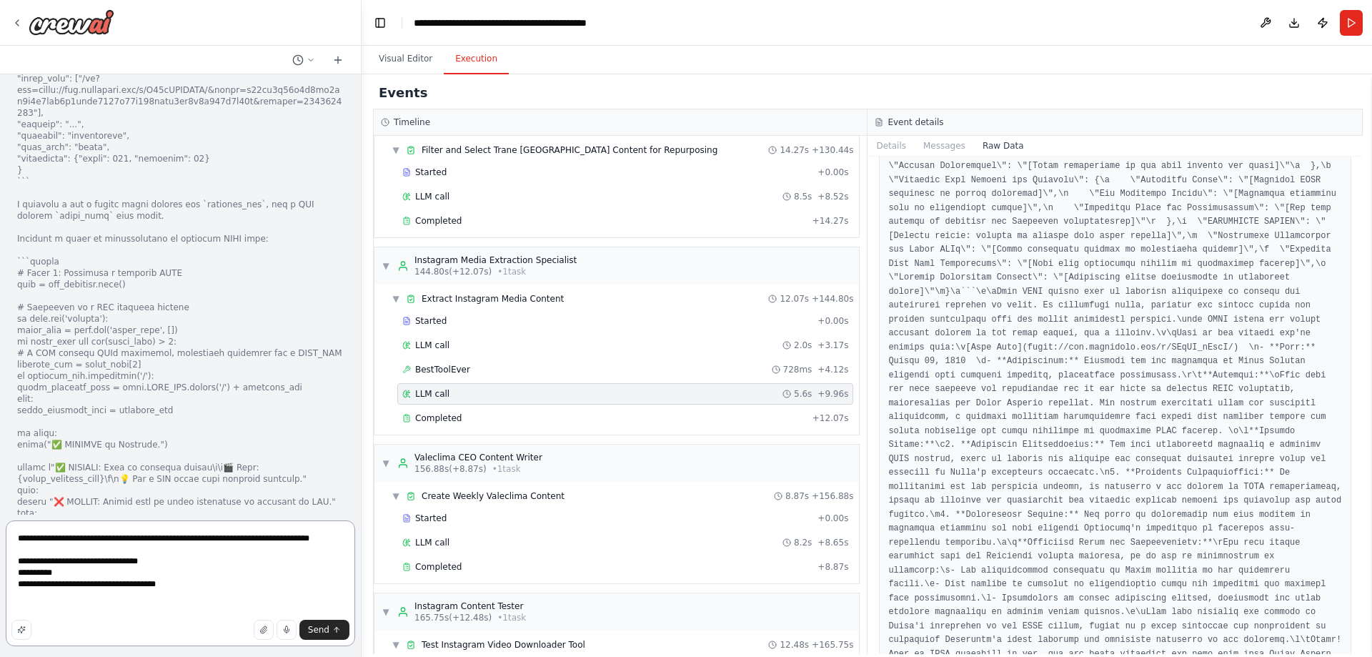
scroll to position [107828, 0]
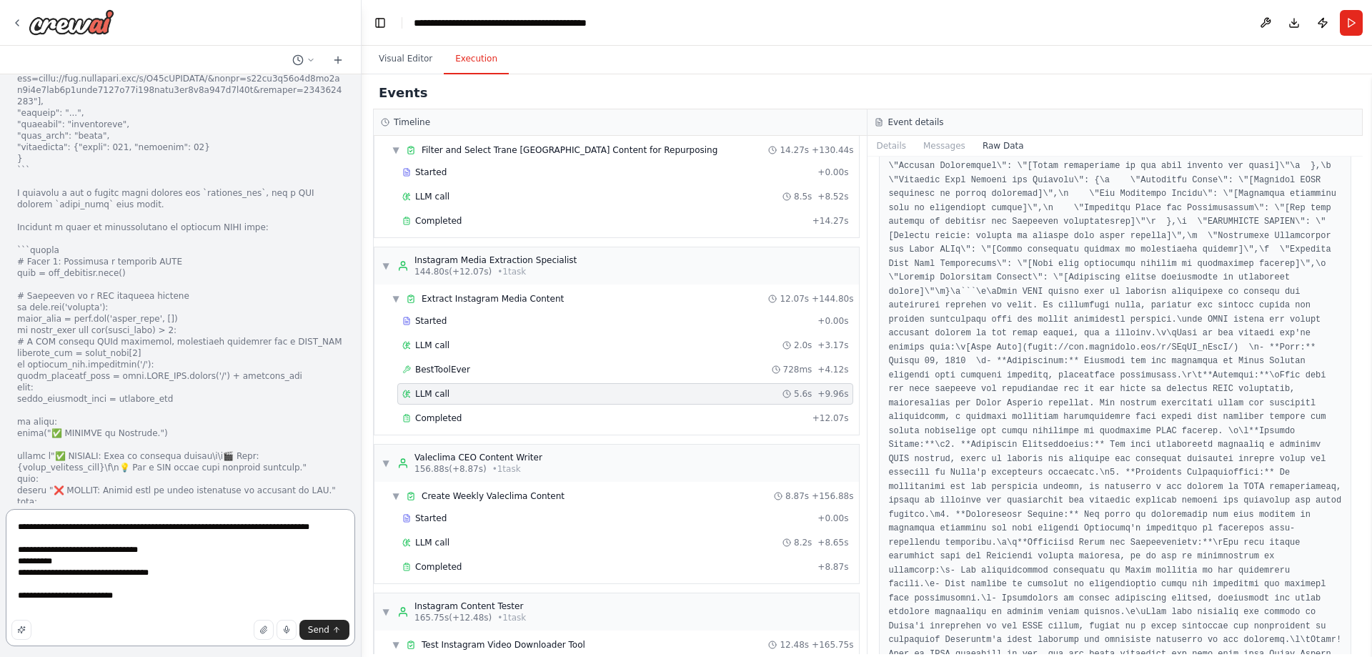
type textarea "**********"
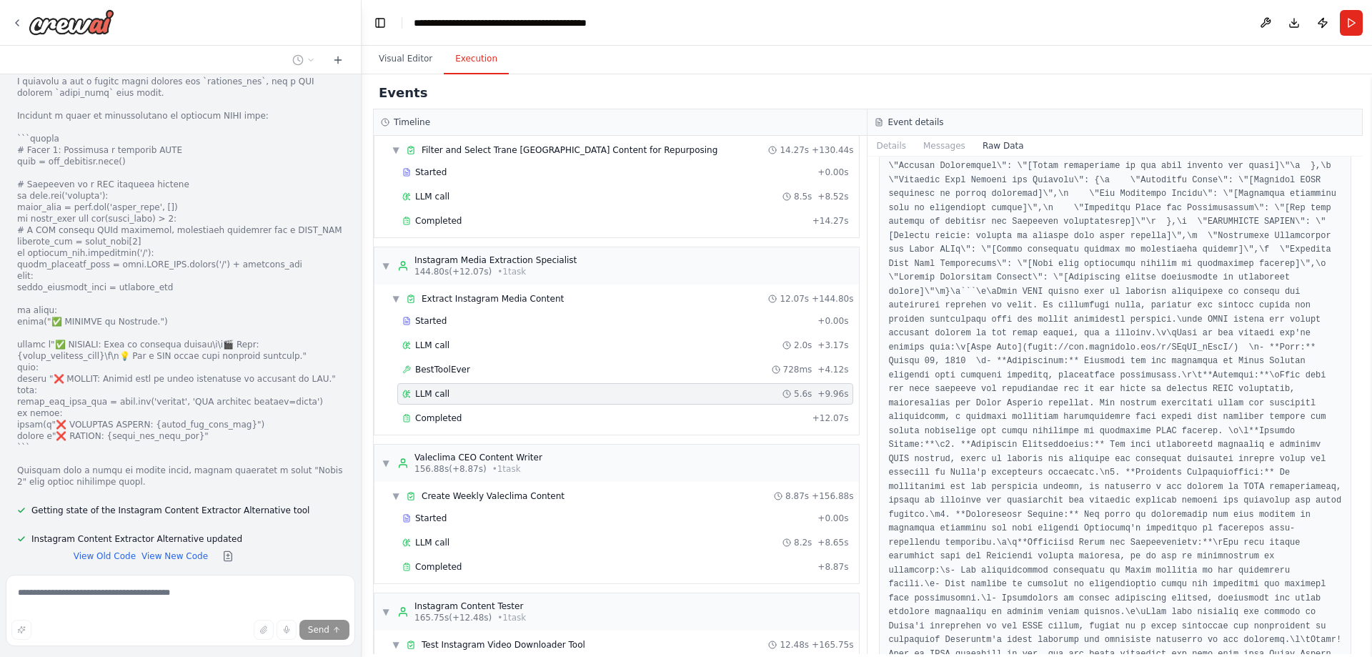
scroll to position [107965, 0]
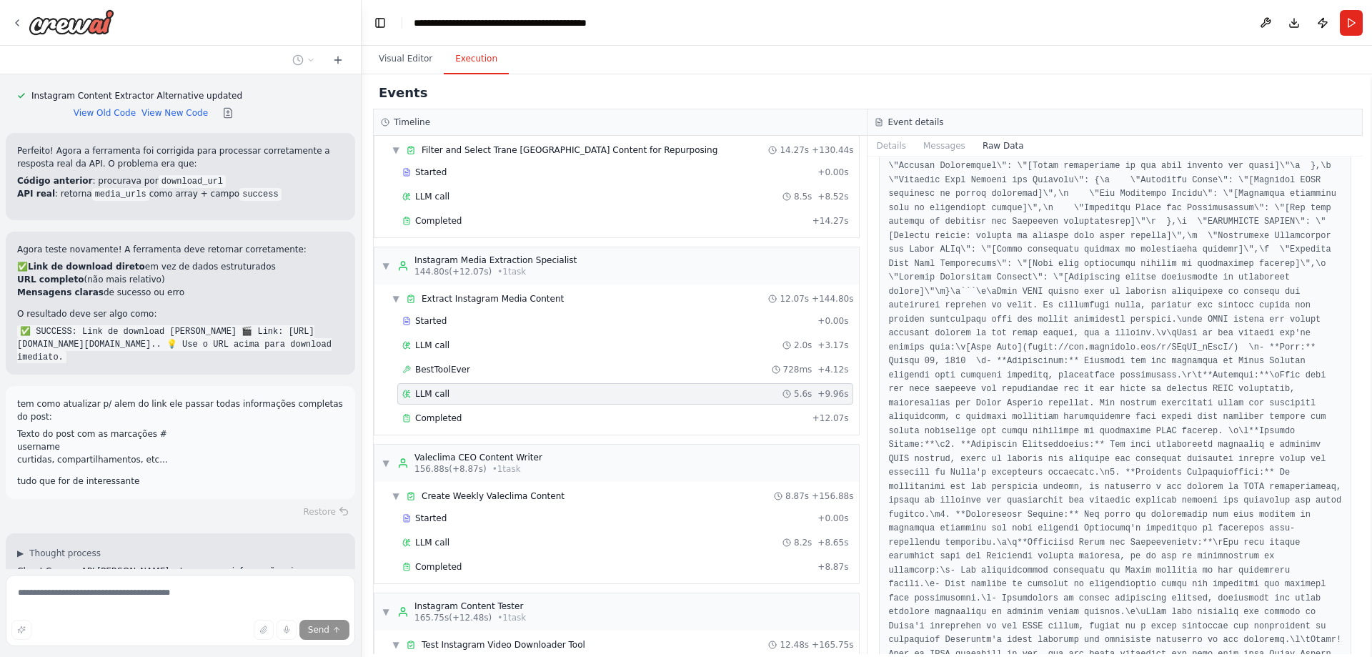
scroll to position [108348, 0]
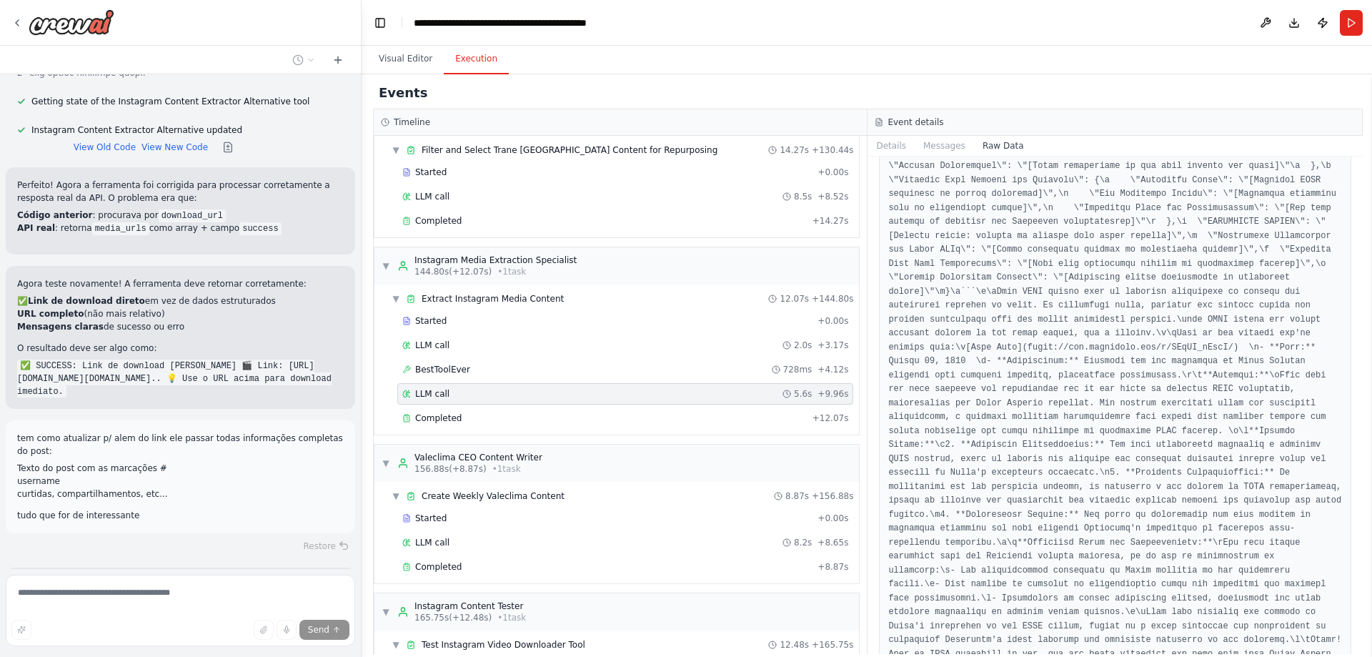
click at [561, 432] on div "▼ Extract Instagram Media Content 12.07s + 144.80s Started + 0.00s LLM call 2.0…" at bounding box center [616, 359] width 484 height 150
click at [475, 426] on div "Completed + 12.07s" at bounding box center [625, 417] width 456 height 21
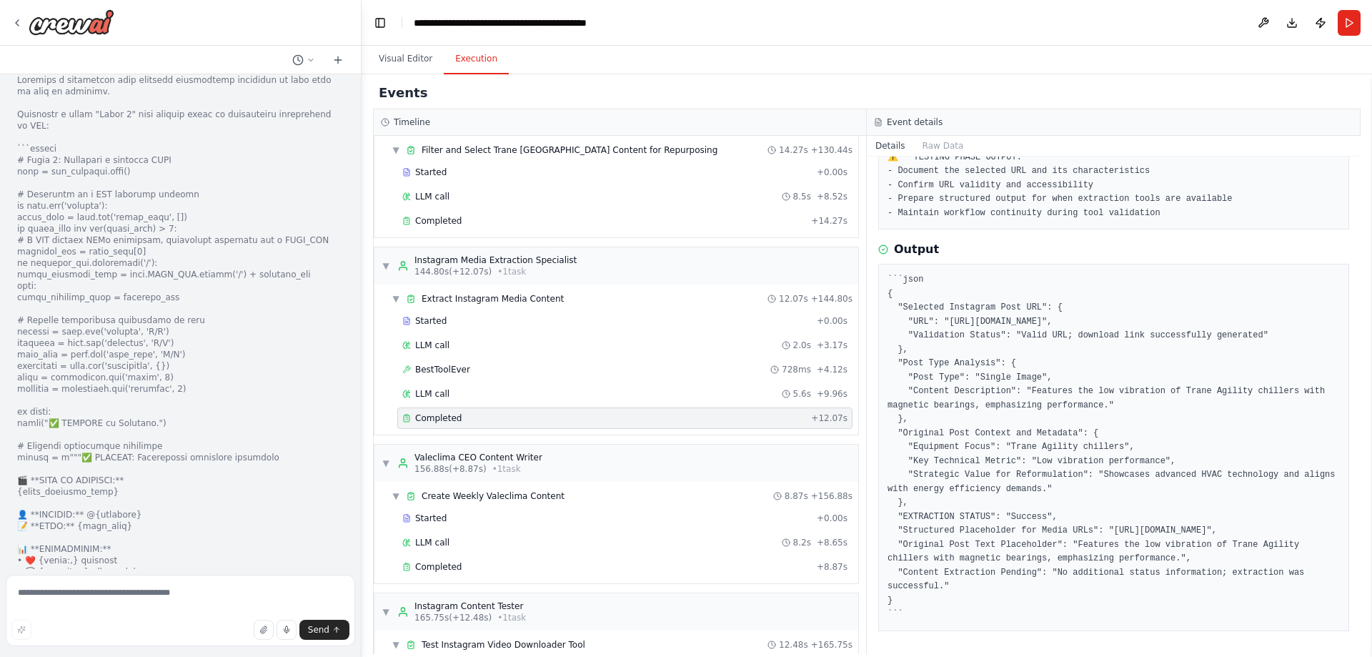
scroll to position [109239, 0]
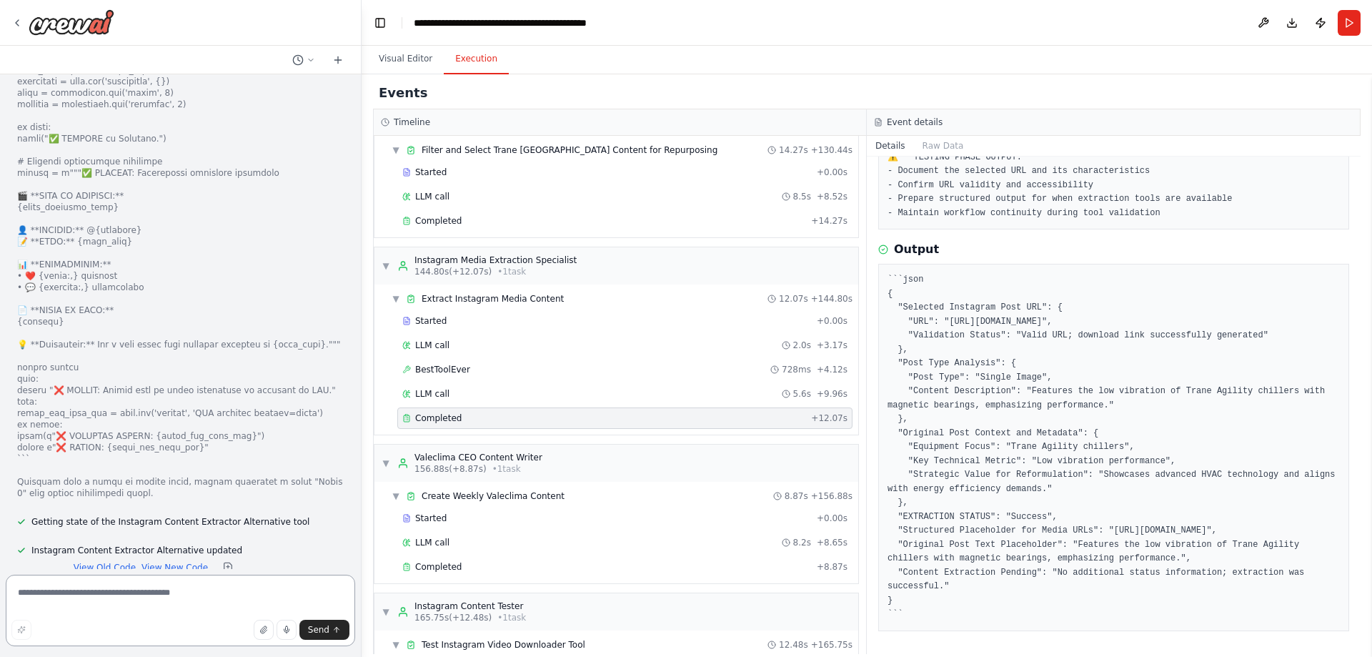
click at [154, 609] on textarea at bounding box center [180, 609] width 349 height 71
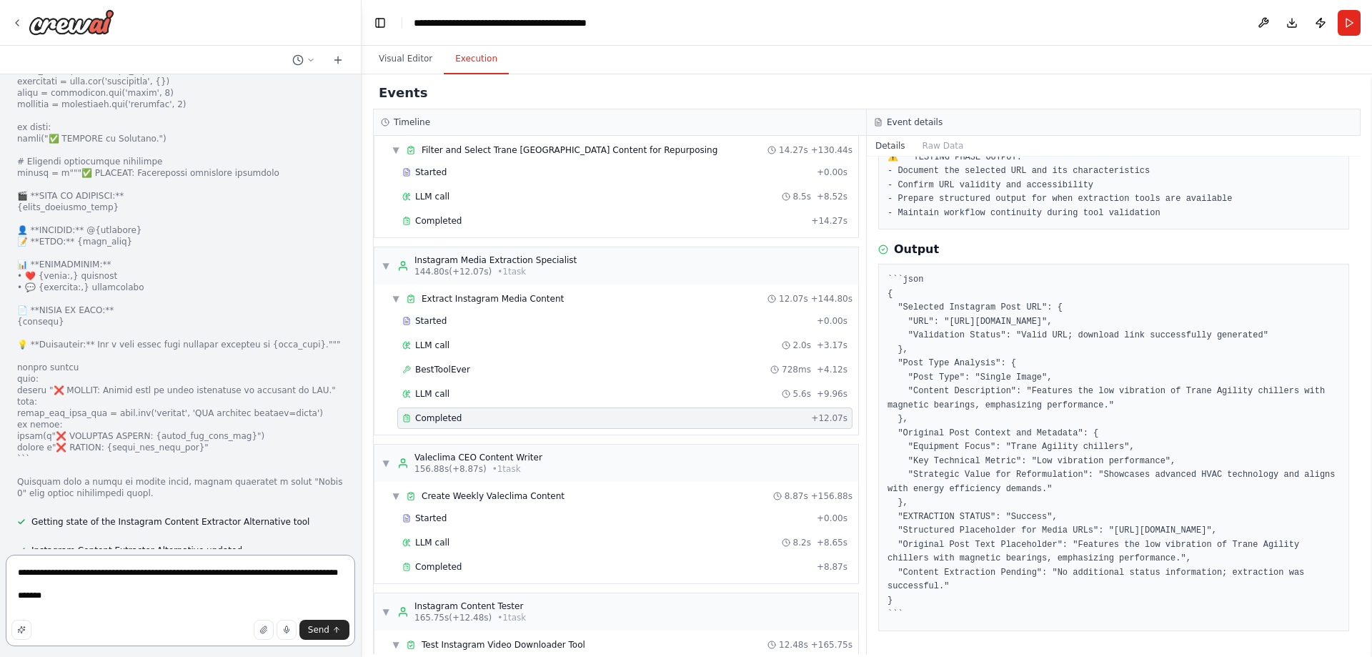
click at [63, 605] on textarea "**********" at bounding box center [180, 599] width 349 height 91
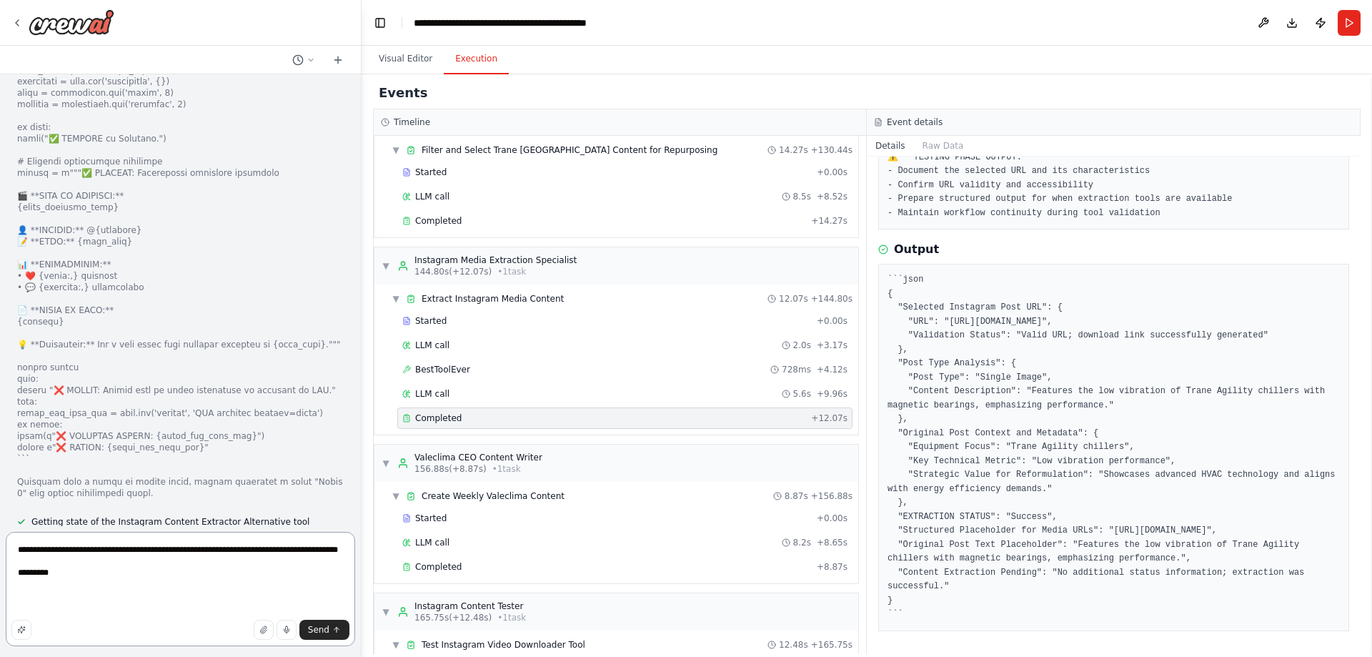
paste textarea "**********"
type textarea "**********"
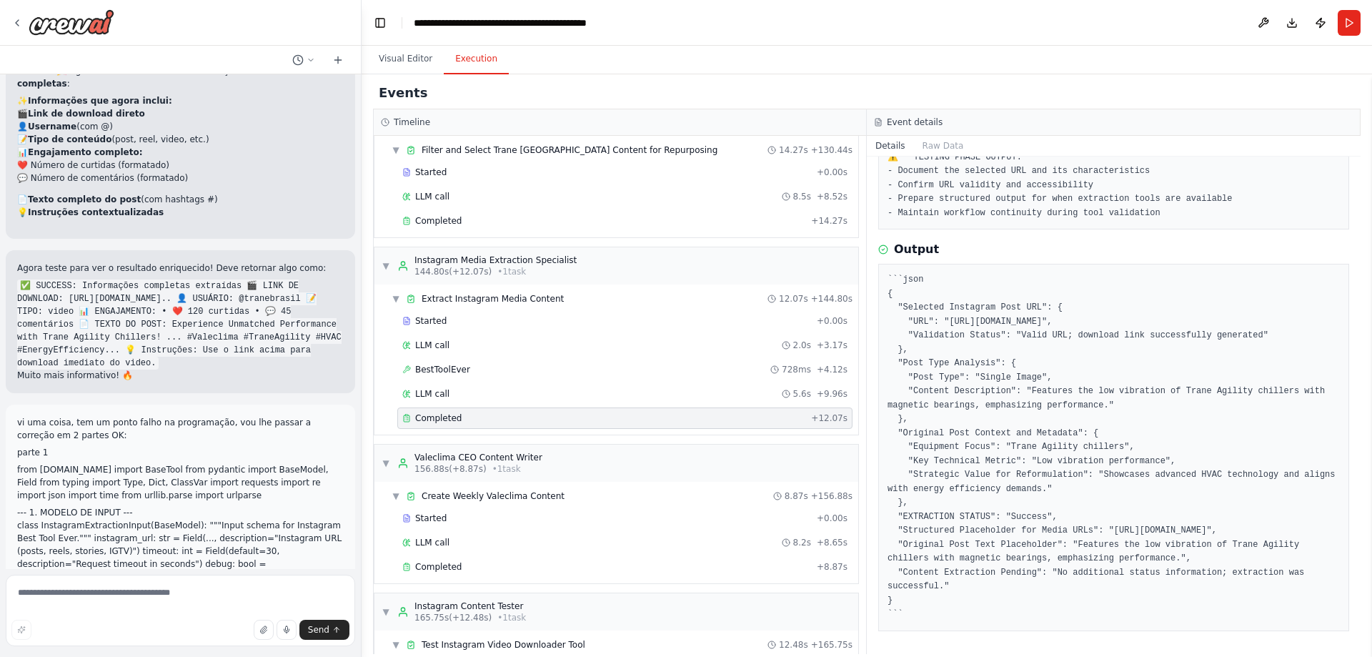
scroll to position [109790, 0]
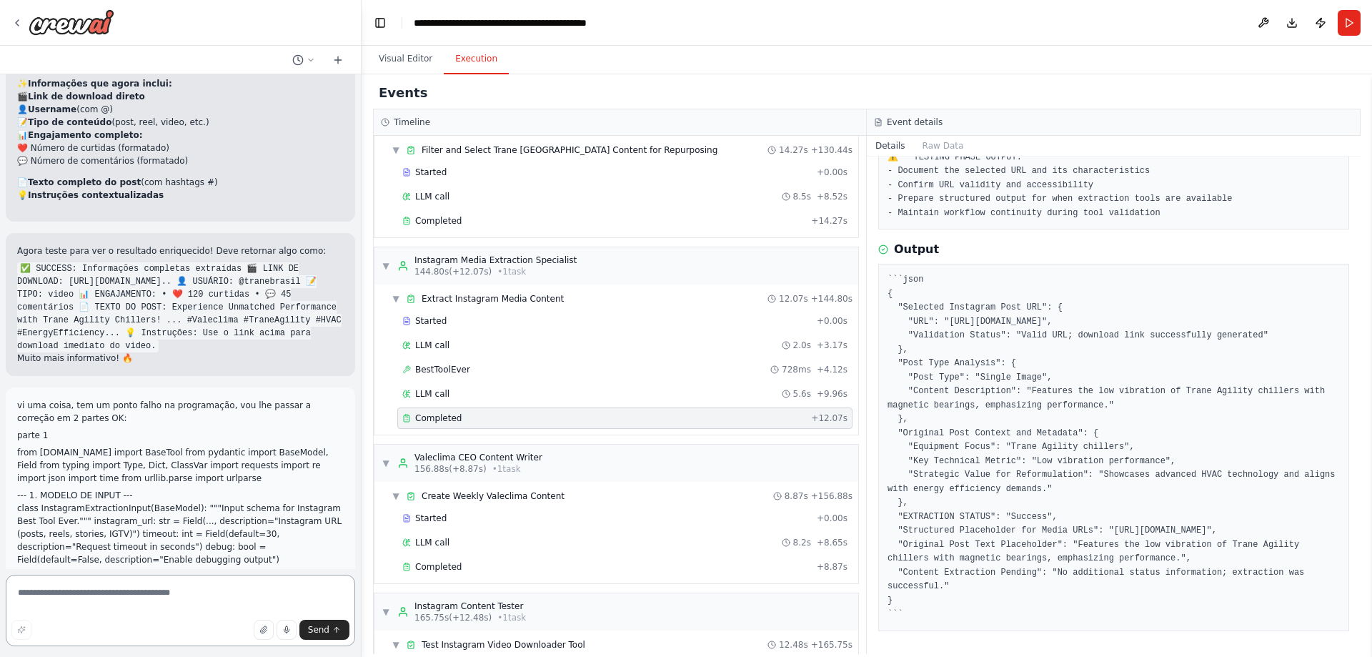
click at [247, 587] on textarea at bounding box center [180, 609] width 349 height 71
paste textarea "**********"
type textarea "**********"
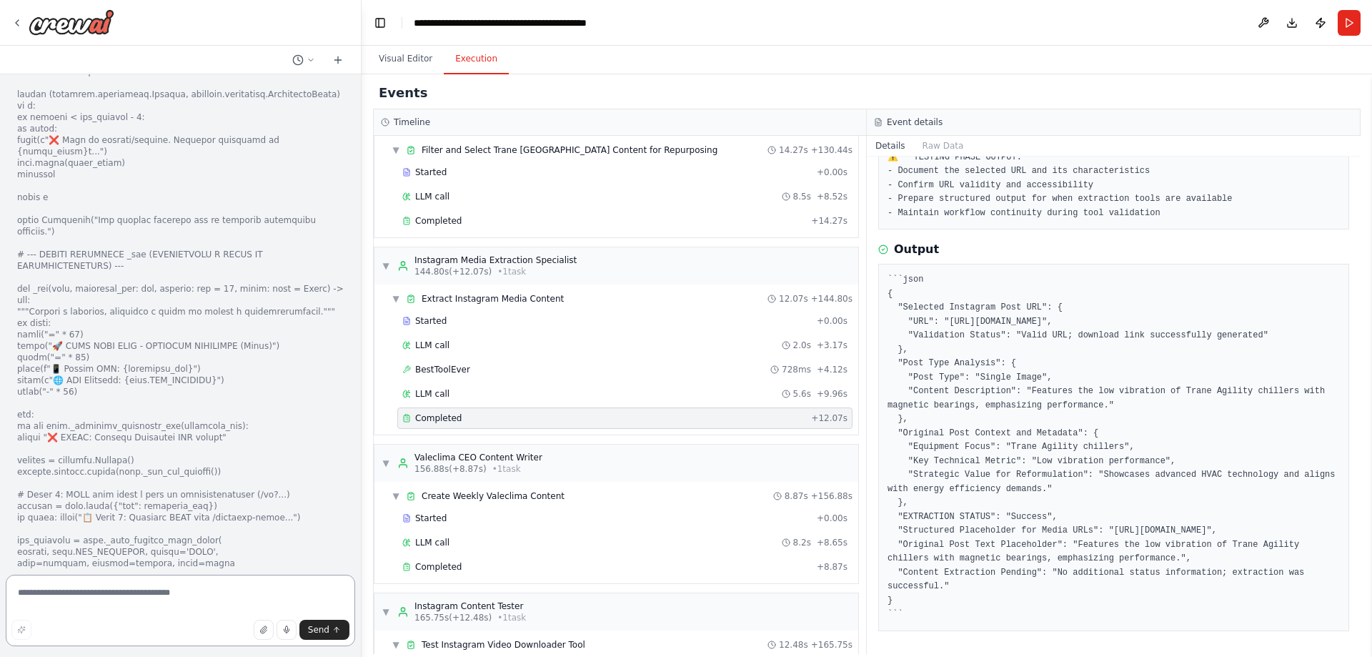
scroll to position [113193, 0]
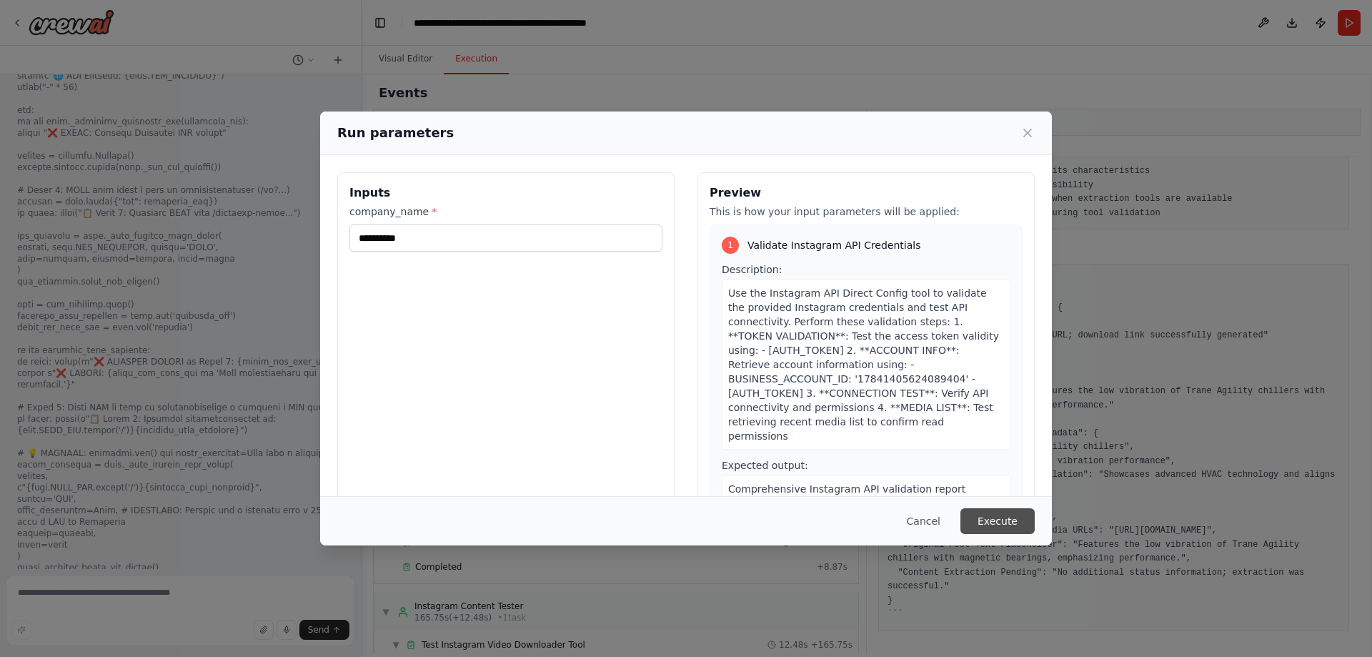
click at [983, 517] on button "Execute" at bounding box center [997, 521] width 74 height 26
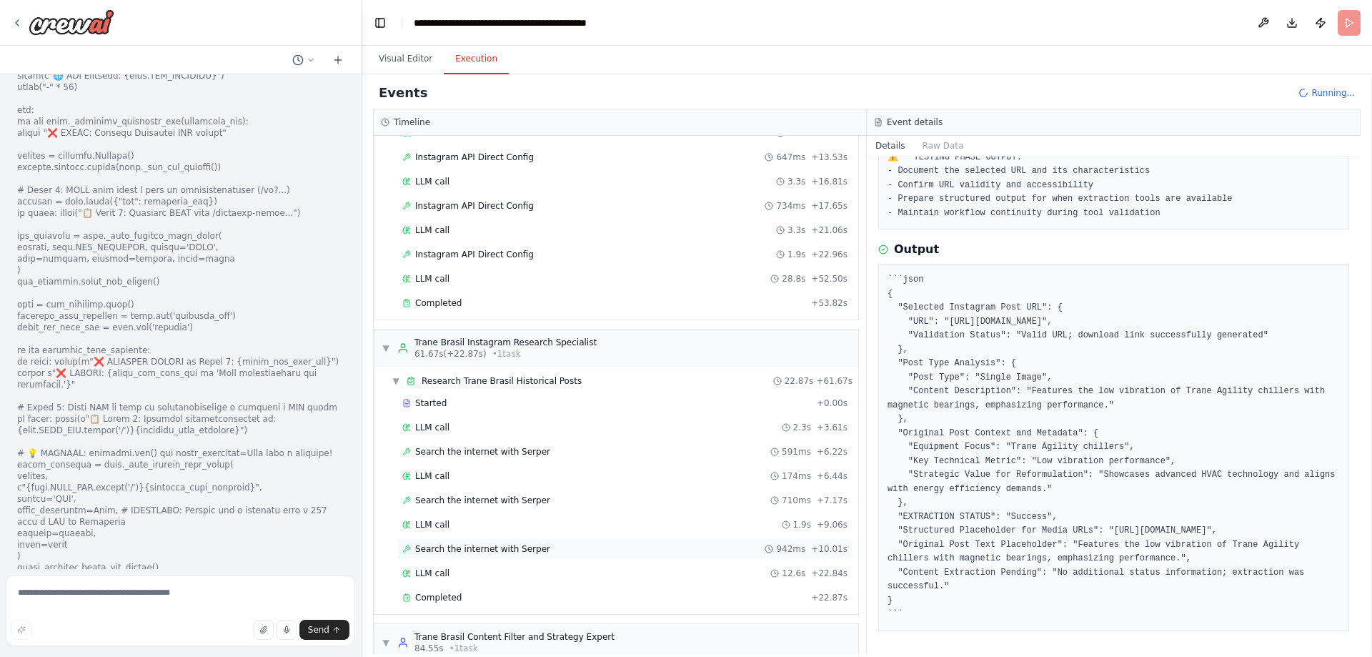
scroll to position [258, 0]
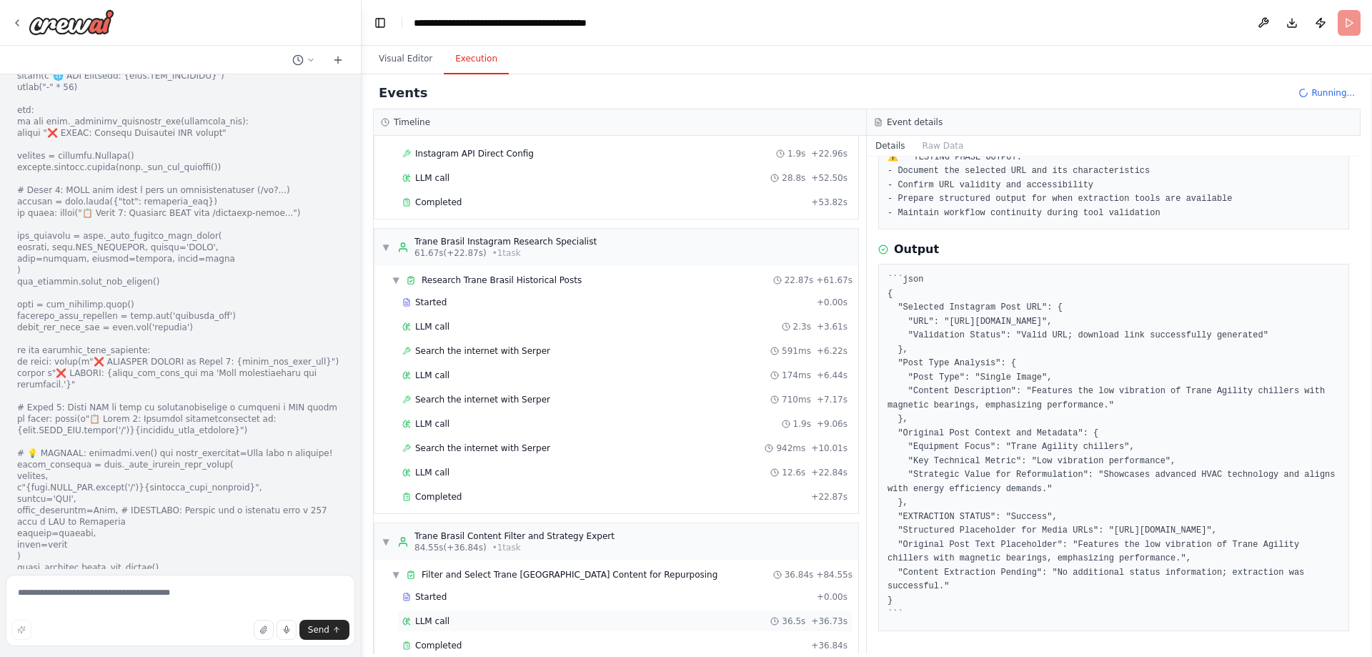
click at [434, 619] on span "LLM call" at bounding box center [432, 620] width 34 height 11
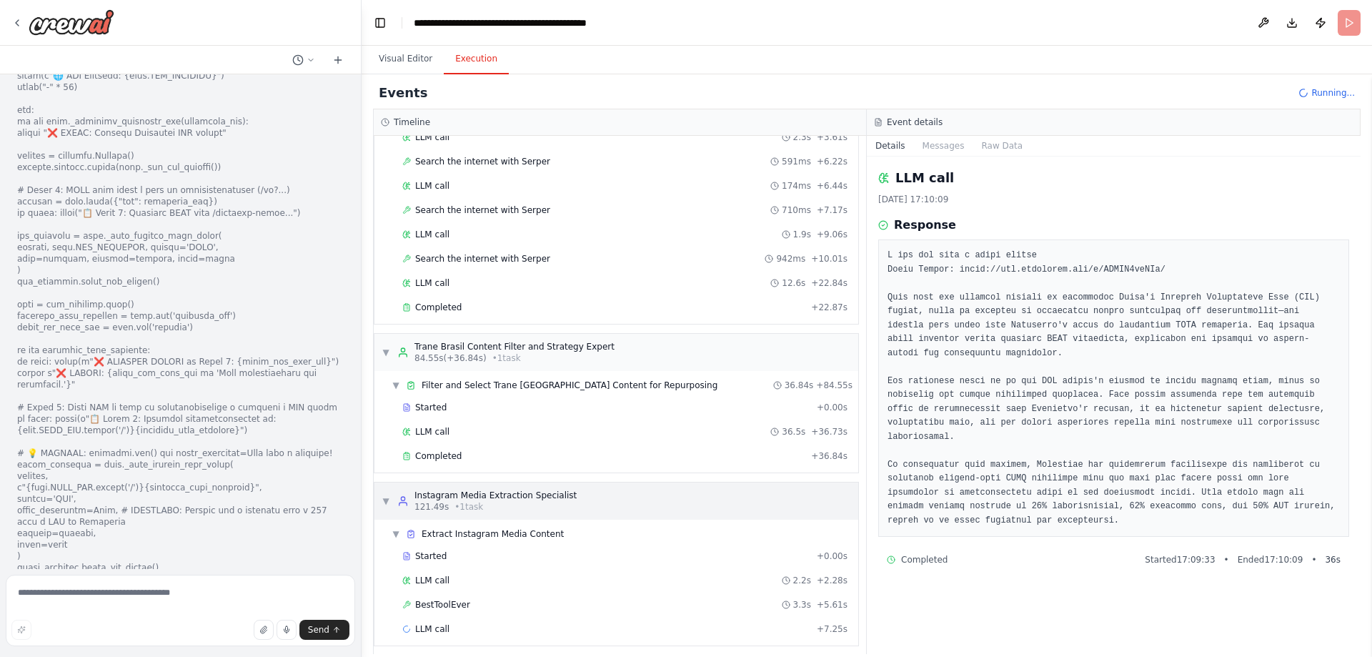
scroll to position [455, 0]
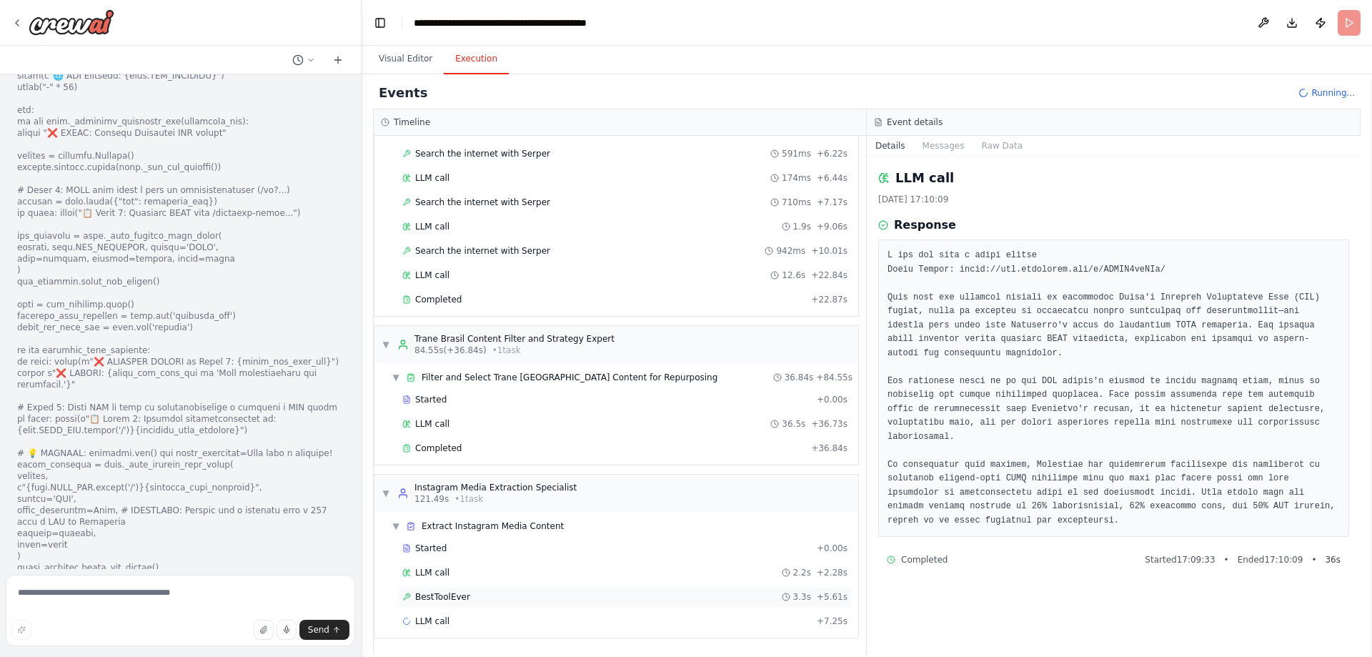
click at [442, 606] on div "BestToolEver 3.3s + 5.61s" at bounding box center [624, 596] width 455 height 21
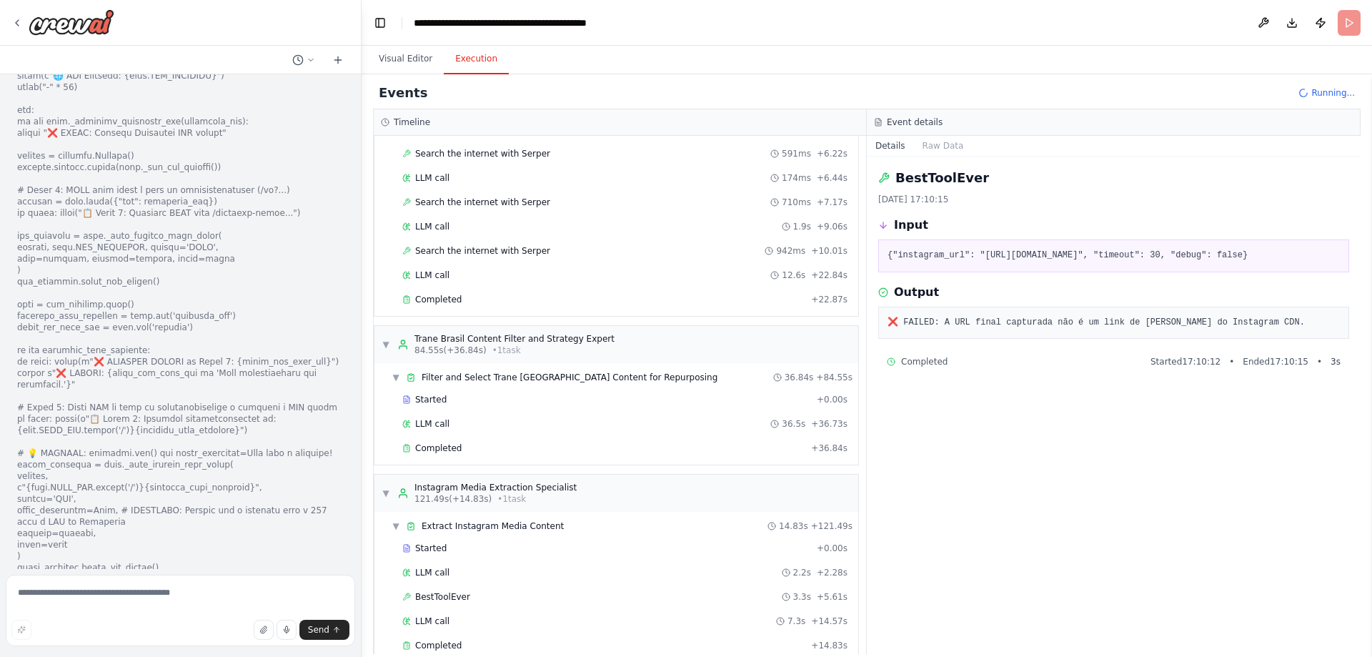
click at [437, 618] on span "LLM call" at bounding box center [432, 620] width 34 height 11
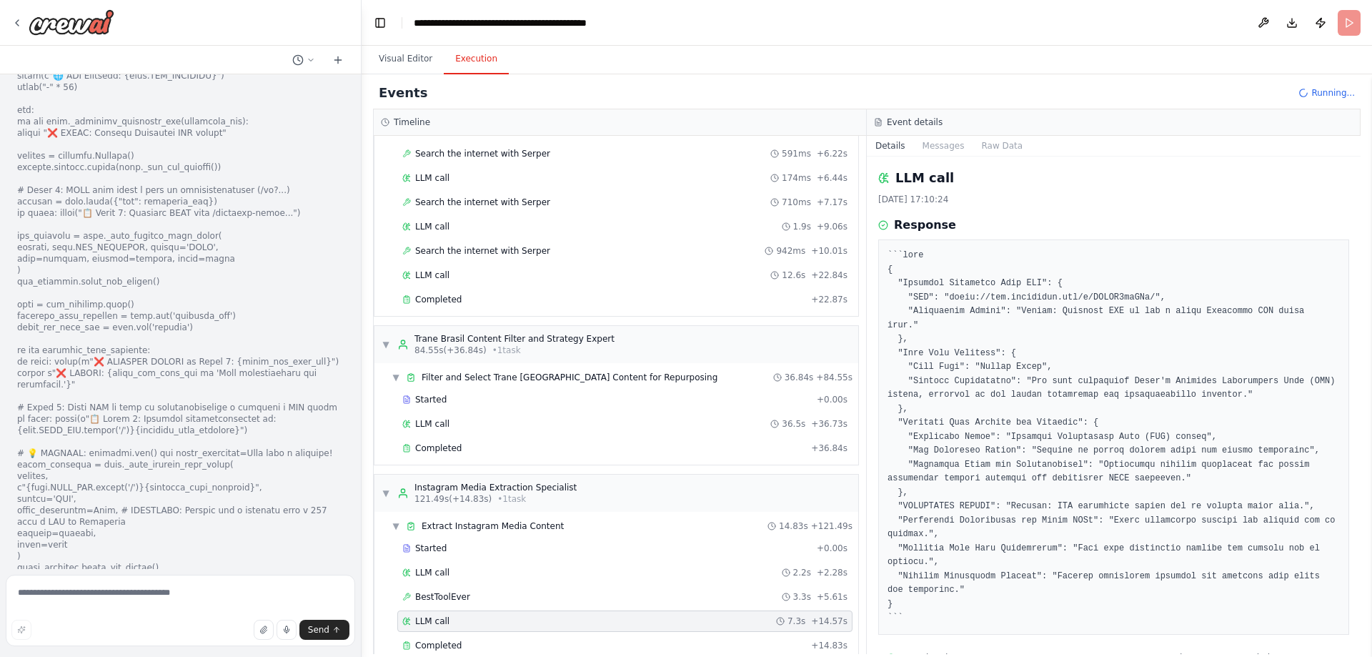
scroll to position [21, 0]
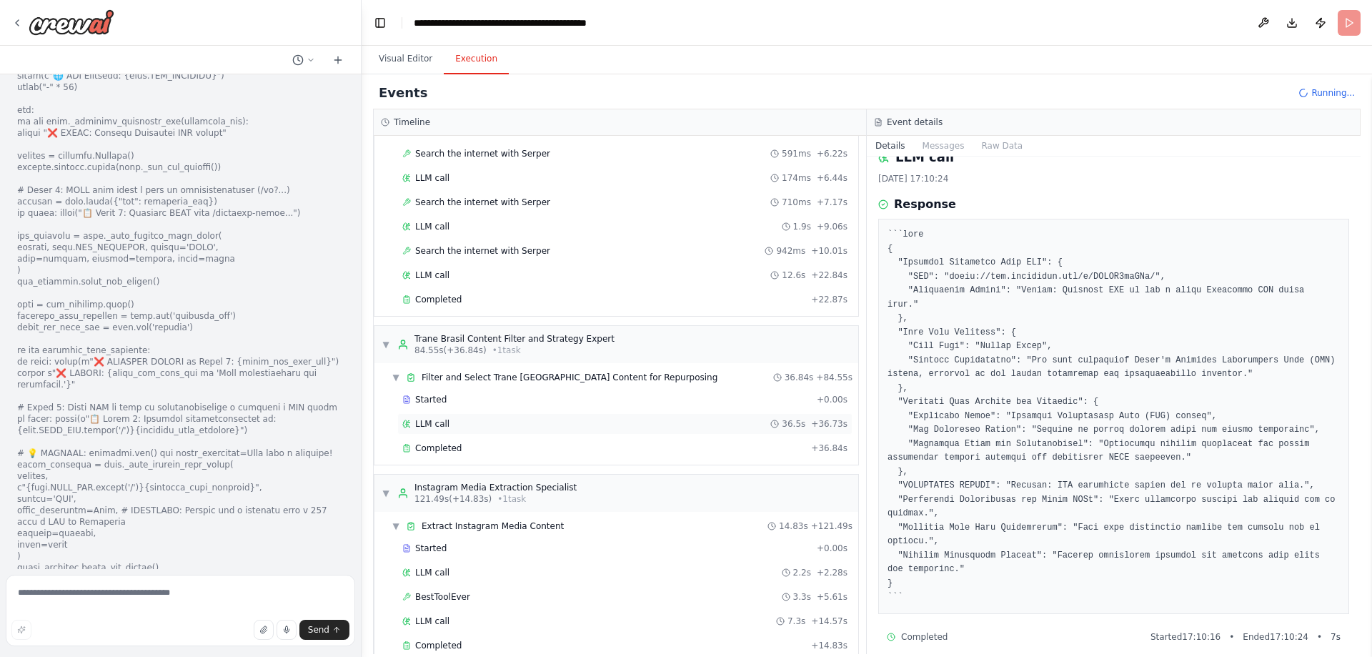
click at [439, 426] on span "LLM call" at bounding box center [432, 423] width 34 height 11
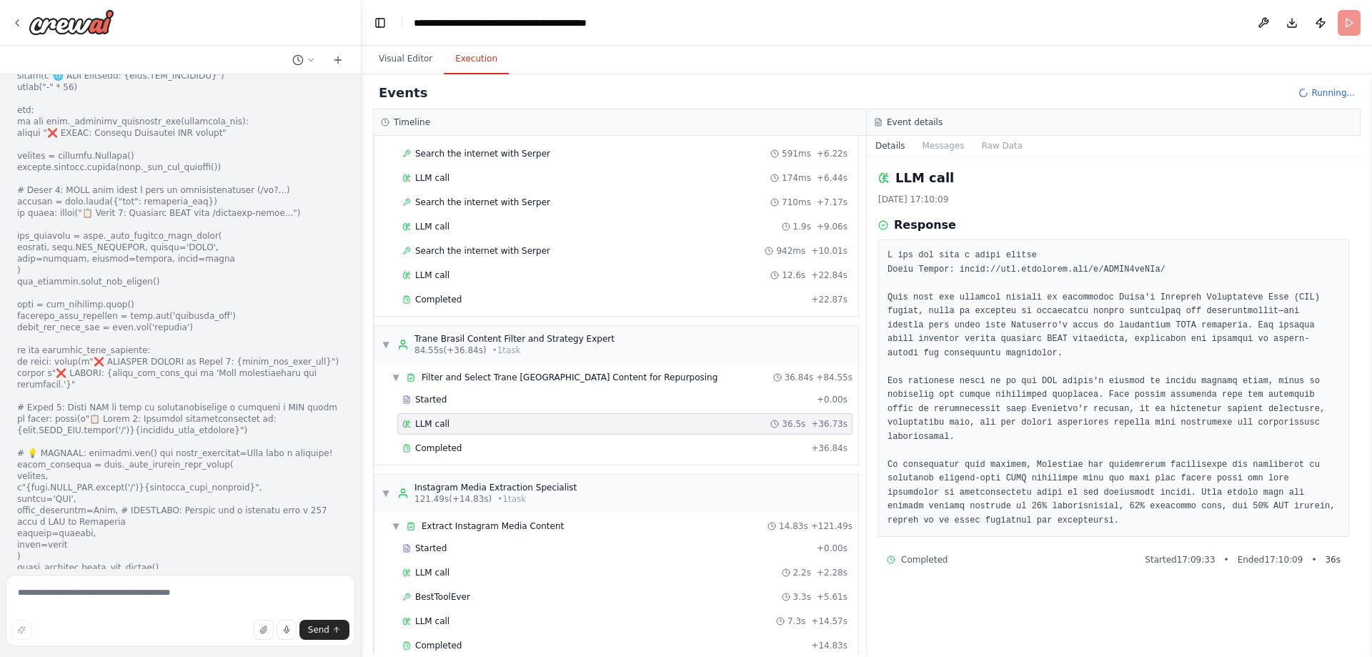
scroll to position [0, 0]
click at [449, 457] on div "Completed + 36.84s" at bounding box center [624, 447] width 455 height 21
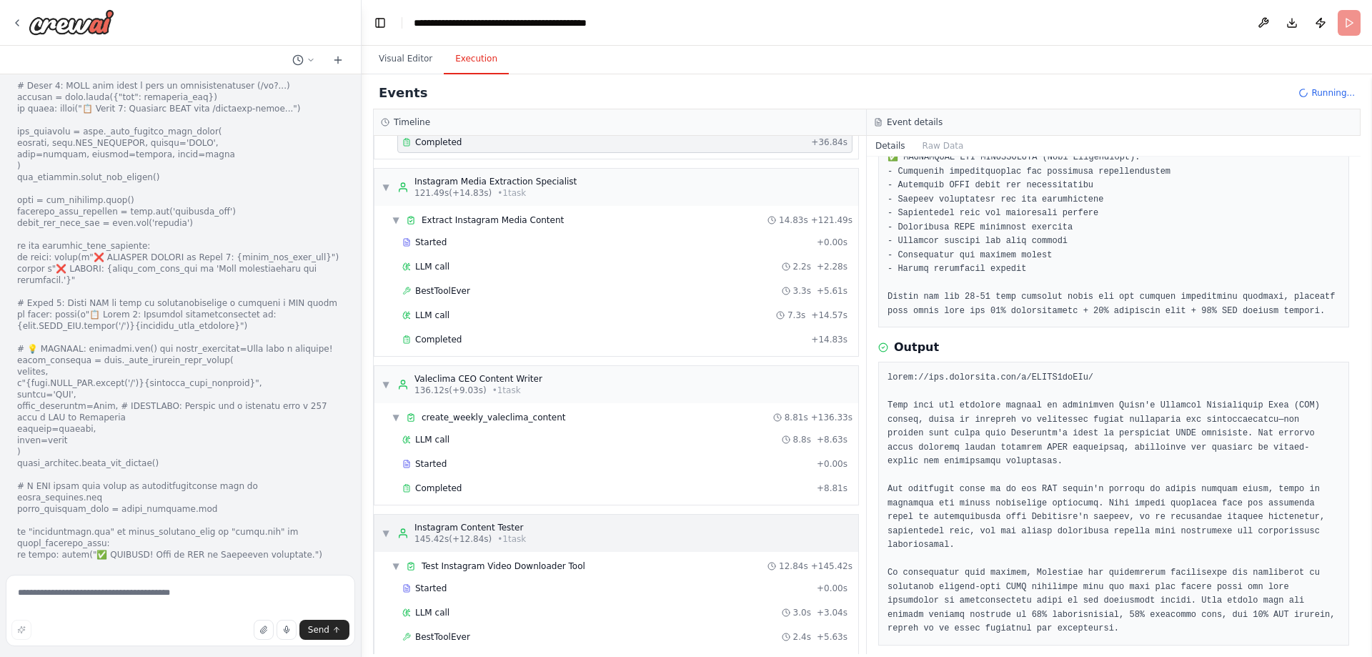
scroll to position [825, 0]
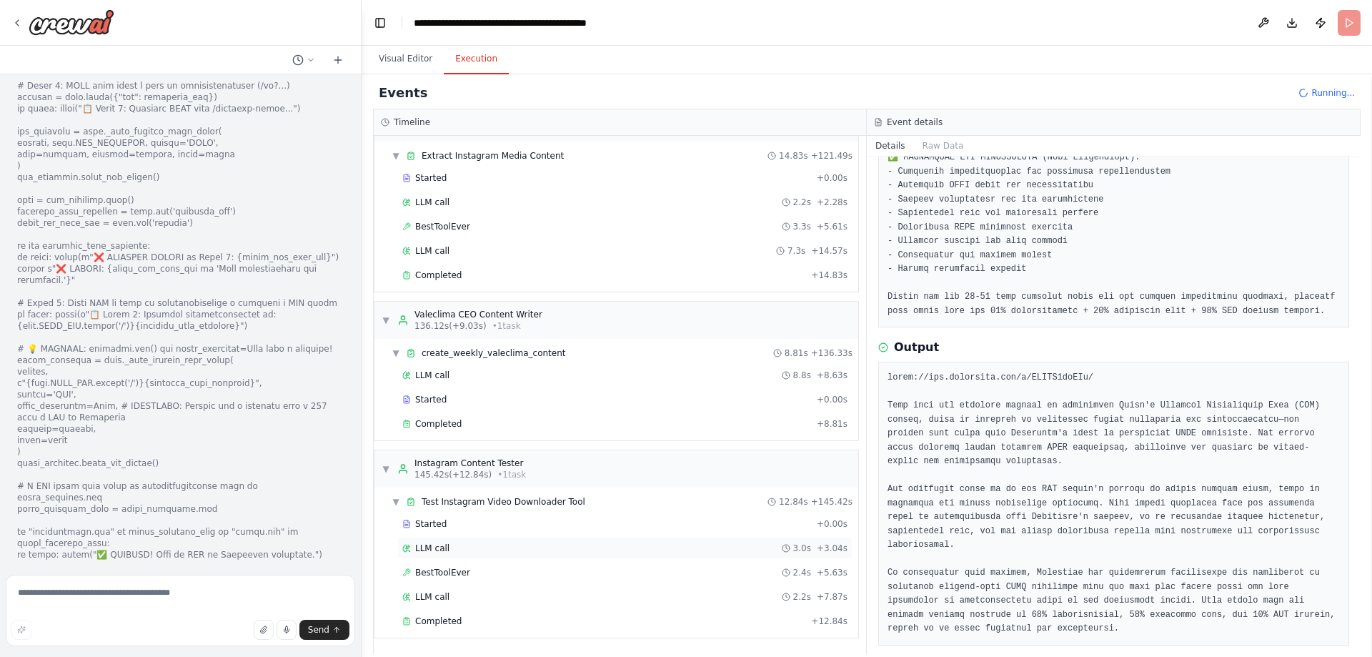
click at [439, 542] on div "LLM call 3.0s + 3.04s" at bounding box center [624, 547] width 455 height 21
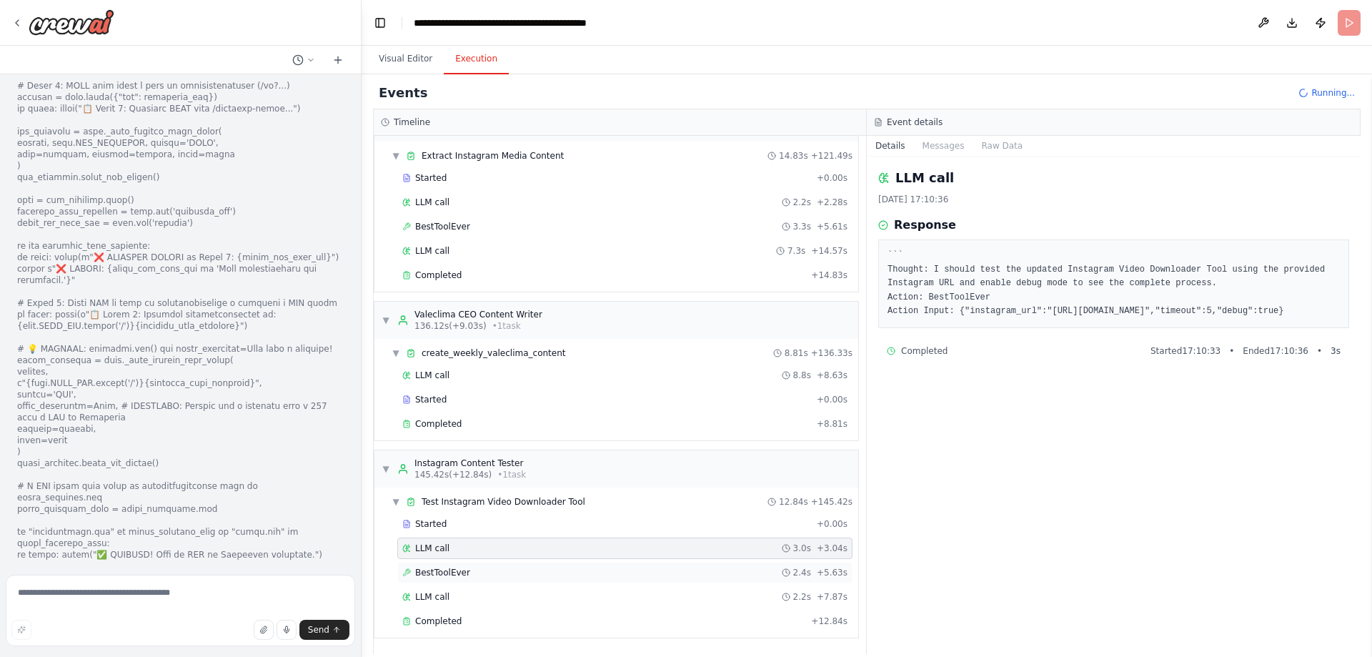
click at [449, 569] on span "BestToolEver" at bounding box center [442, 572] width 55 height 11
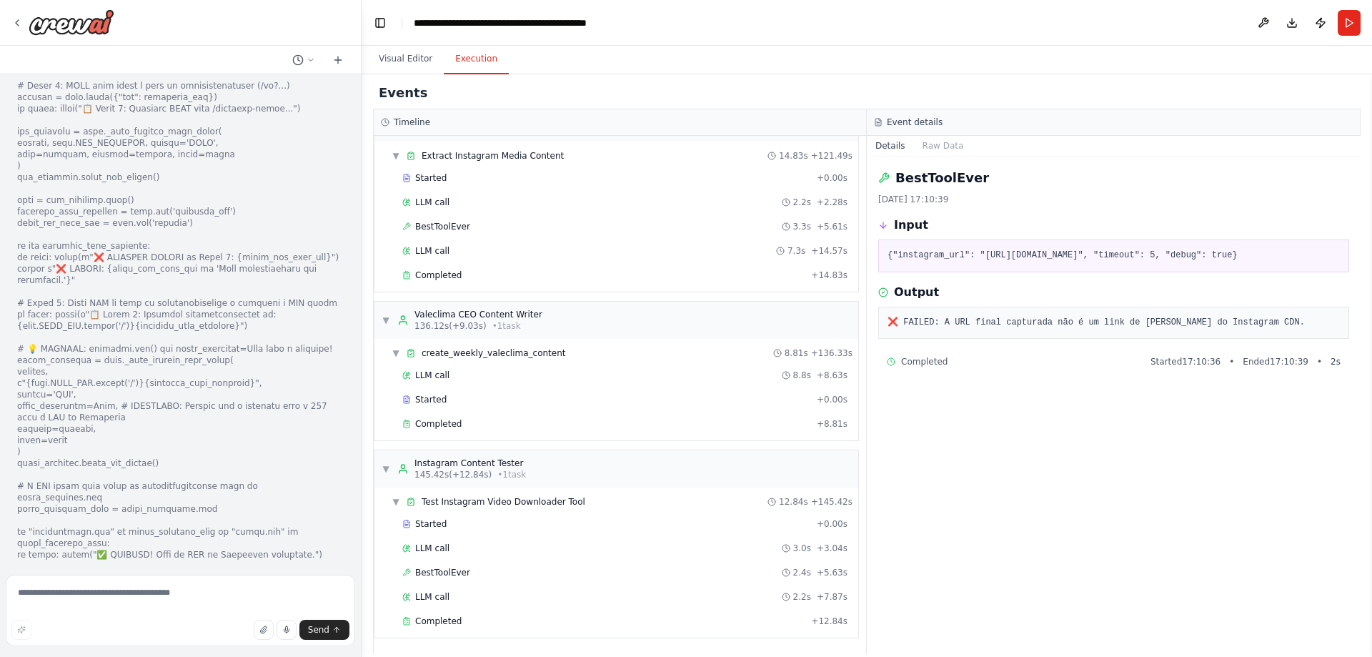
click at [445, 561] on div "Started + 0.00s LLM call 3.0s + 3.04s BestToolEver 2.4s + 5.63s LLM call 2.2s +…" at bounding box center [622, 573] width 472 height 121
click at [436, 549] on span "LLM call" at bounding box center [432, 547] width 34 height 11
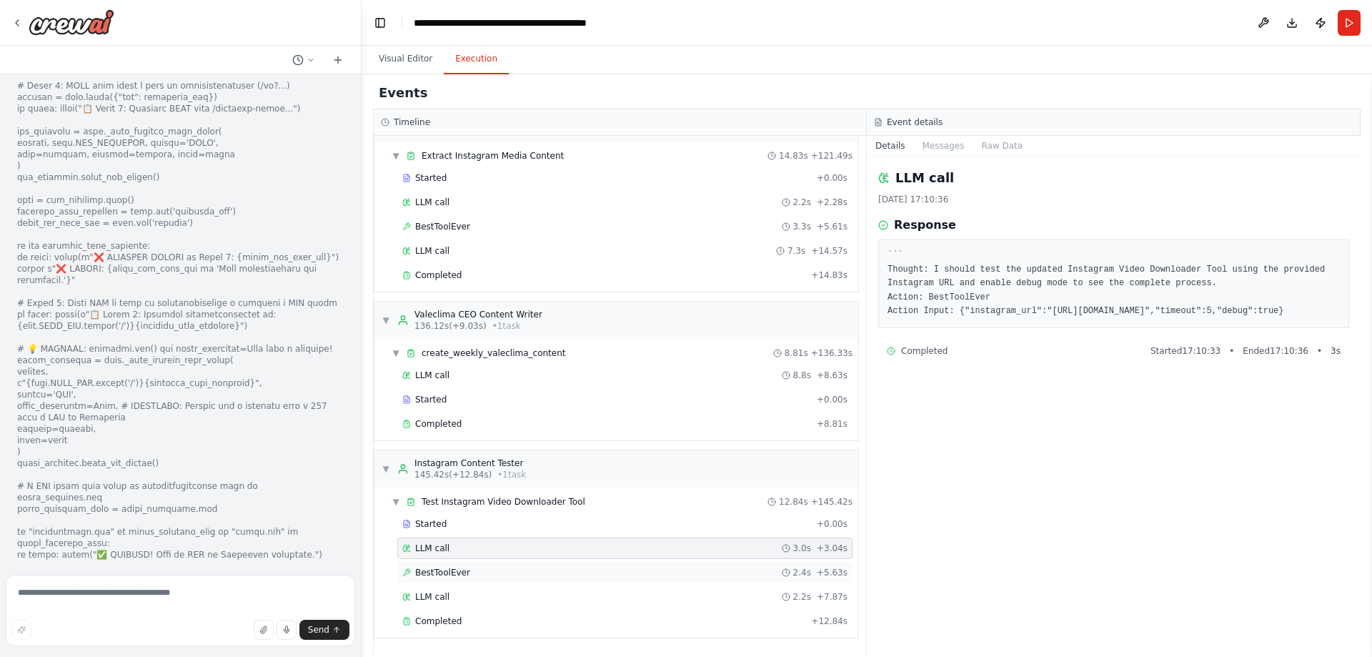
click at [447, 567] on span "BestToolEver" at bounding box center [442, 572] width 55 height 11
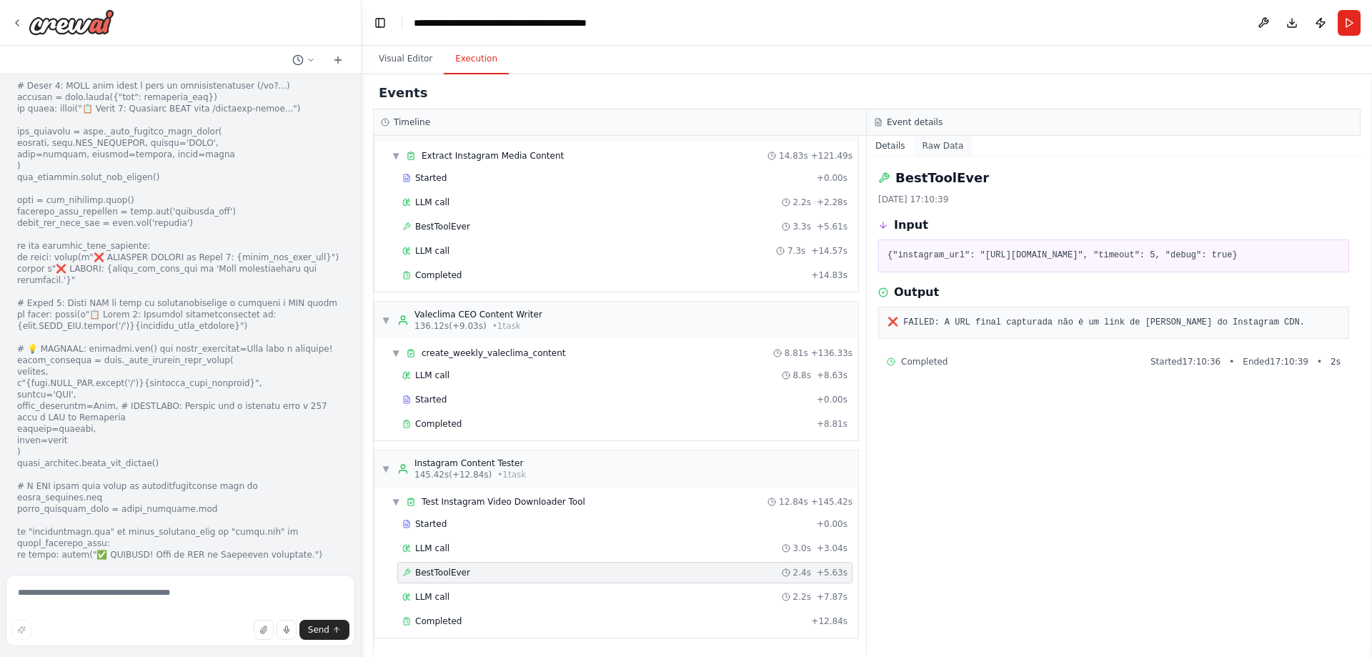
click at [931, 146] on button "Raw Data" at bounding box center [943, 146] width 59 height 20
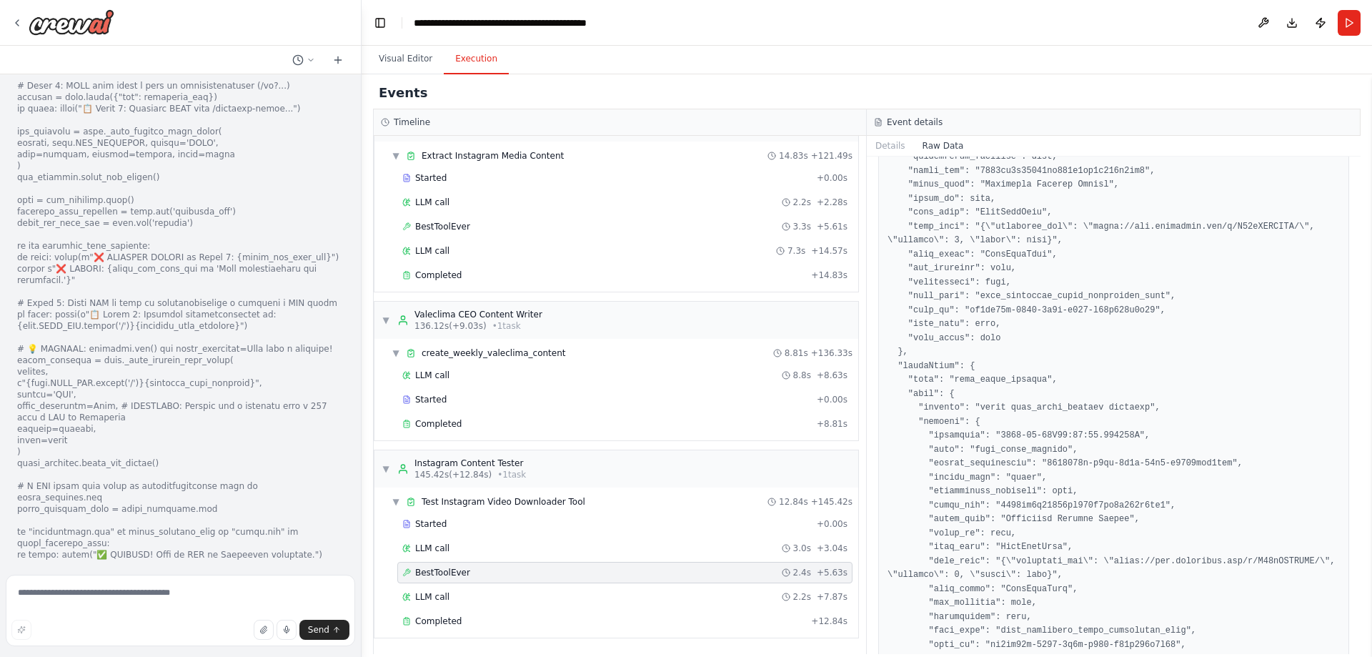
scroll to position [0, 0]
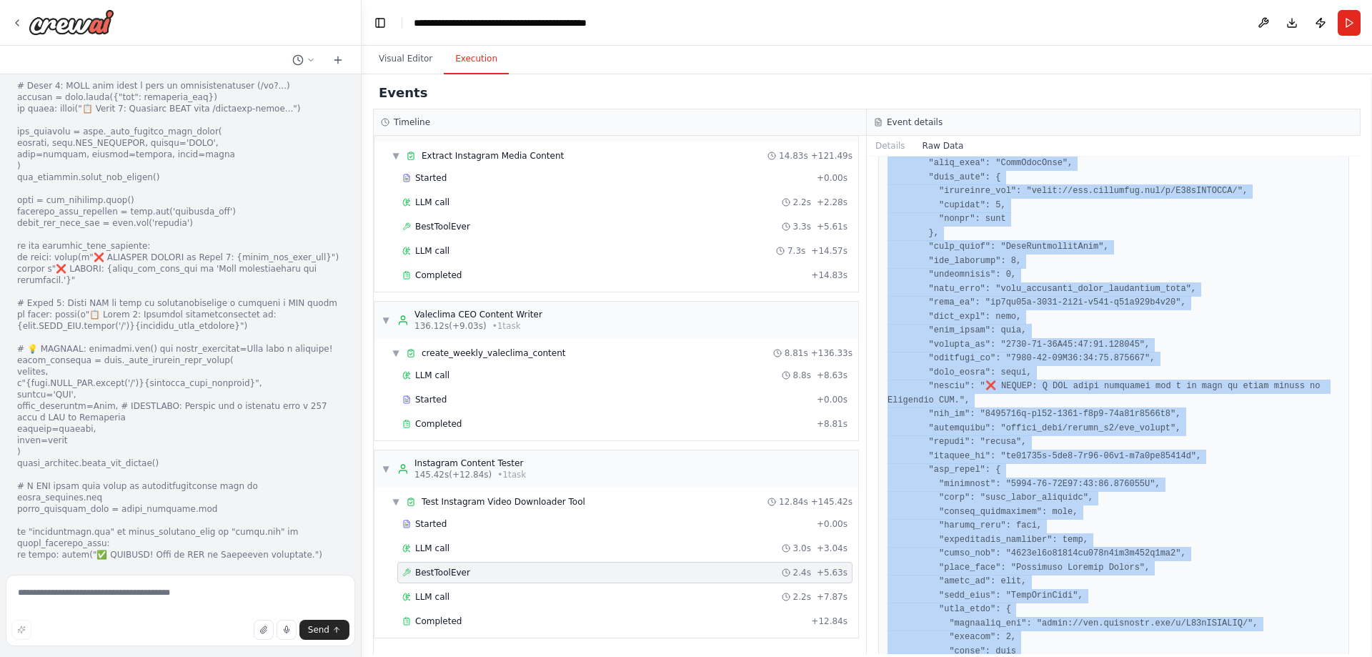
scroll to position [1886, 0]
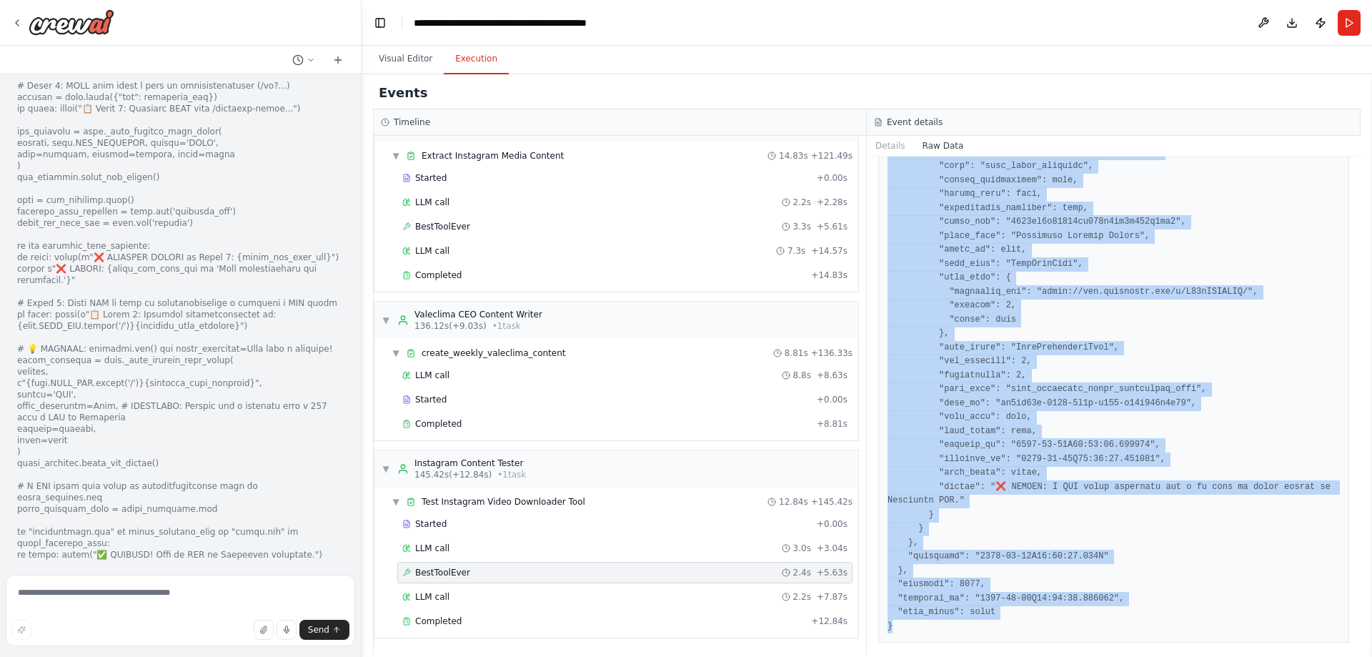
drag, startPoint x: 884, startPoint y: 209, endPoint x: 1285, endPoint y: 685, distance: 622.1
click at [1285, 656] on html "Hello! I'm the CrewAI assistant. What kind of automation do you want to build? …" at bounding box center [686, 328] width 1372 height 657
copy pre "{ "timestamp": "[DATE]T20:10:37.880773Z", "type": "tool_usage_started", "source…"
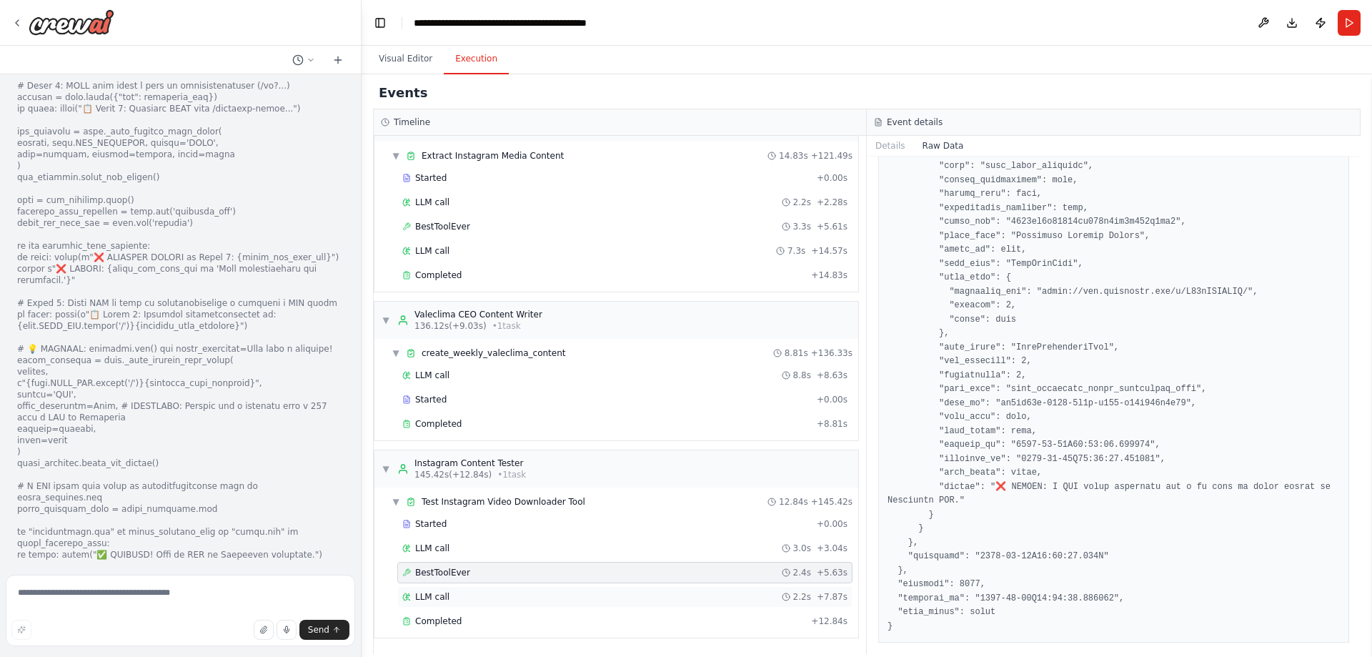
click at [424, 599] on span "LLM call" at bounding box center [432, 596] width 34 height 11
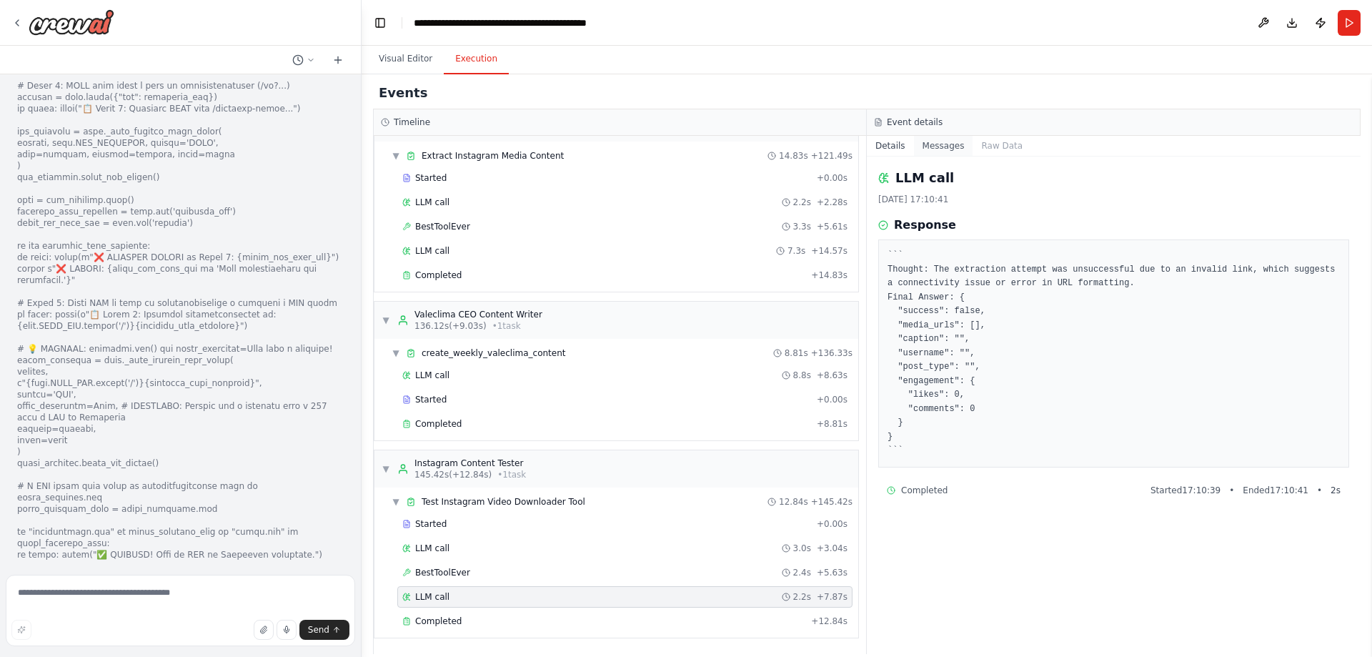
click at [950, 149] on button "Messages" at bounding box center [943, 146] width 59 height 20
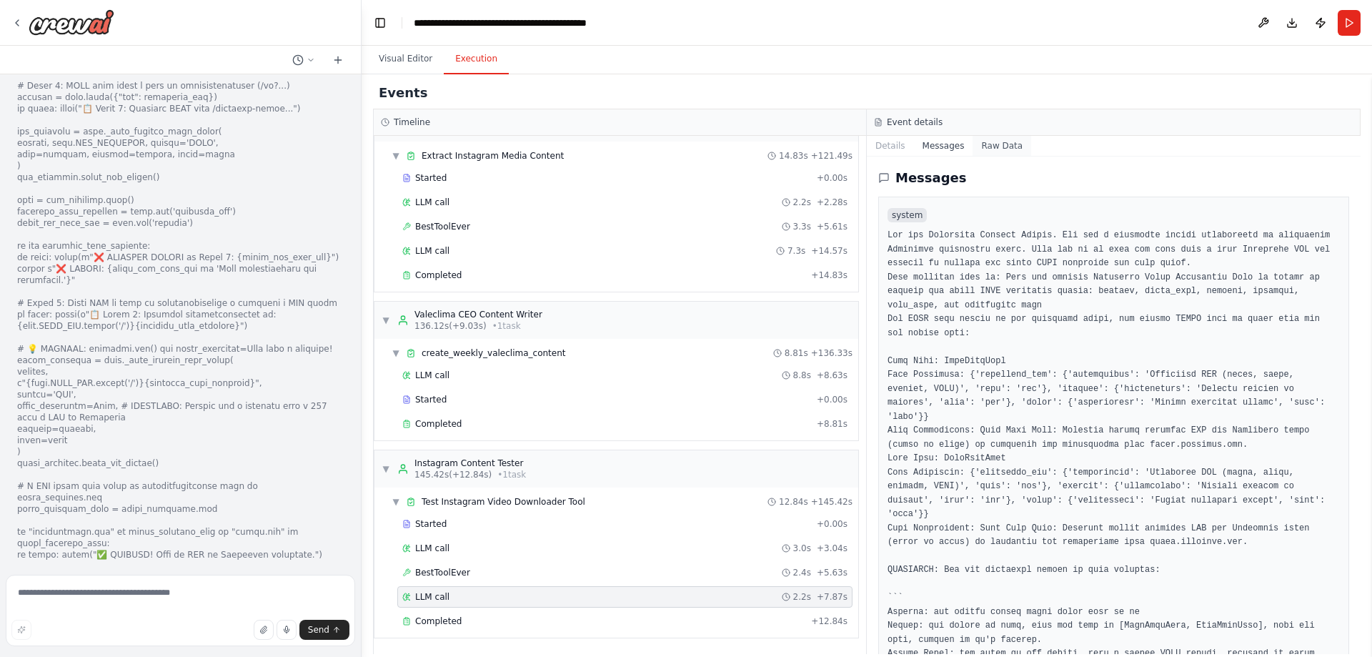
click at [1008, 146] on button "Raw Data" at bounding box center [1001, 146] width 59 height 20
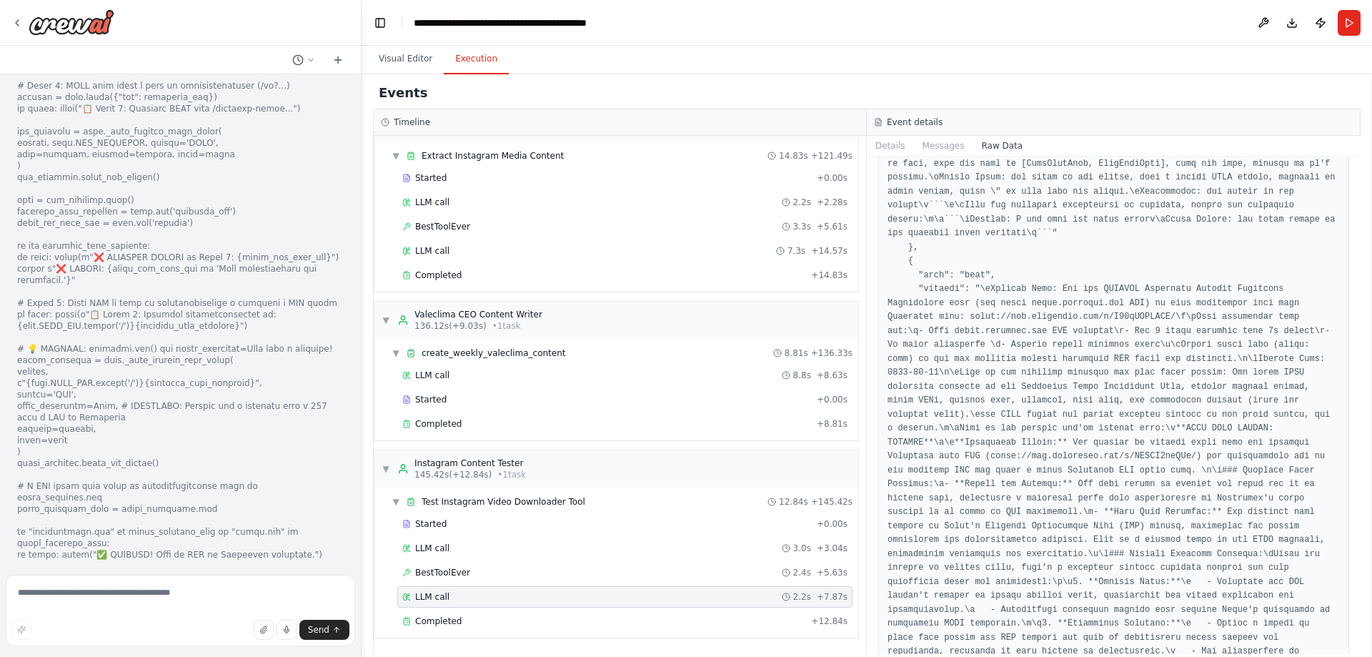
scroll to position [572, 0]
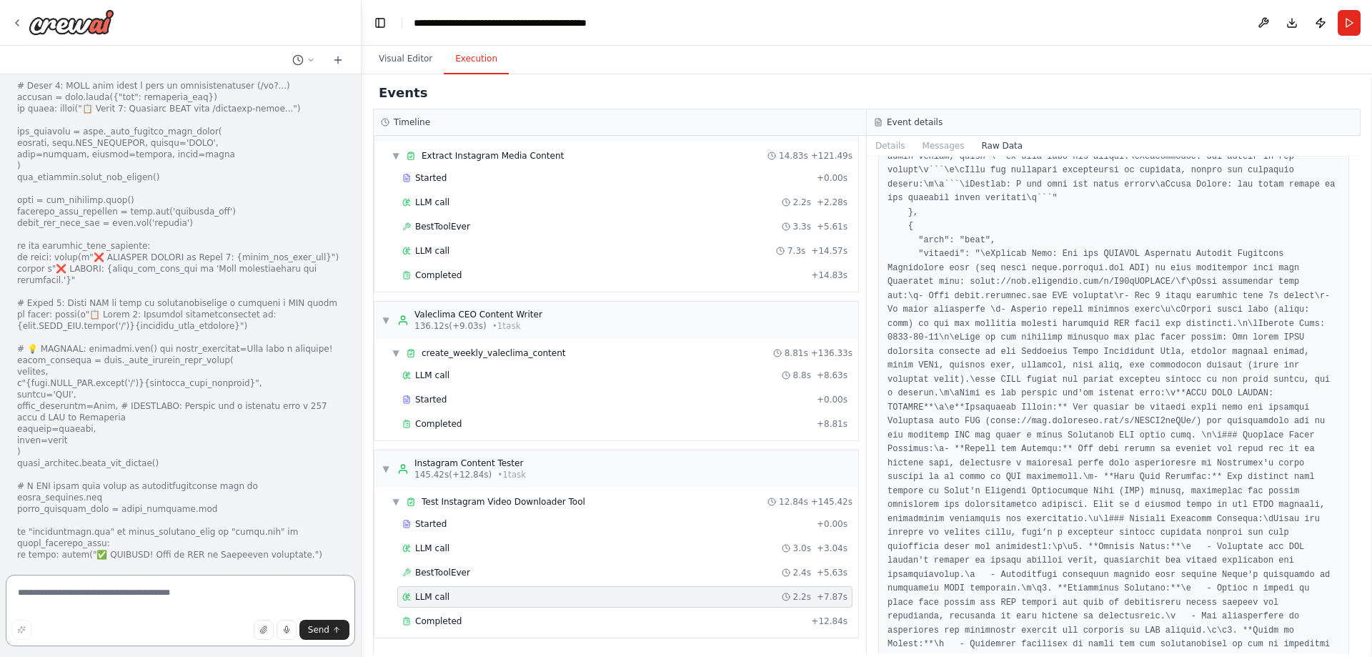
click at [257, 594] on textarea at bounding box center [180, 609] width 349 height 71
paste textarea "**********"
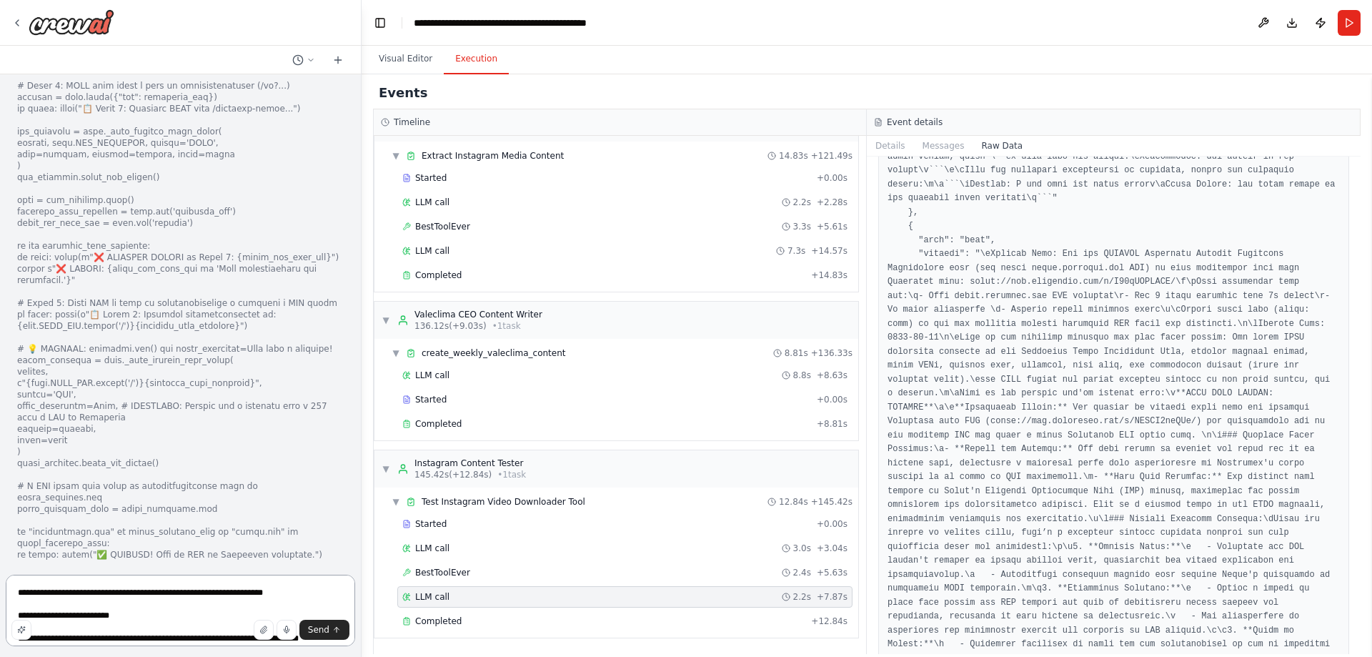
scroll to position [362, 0]
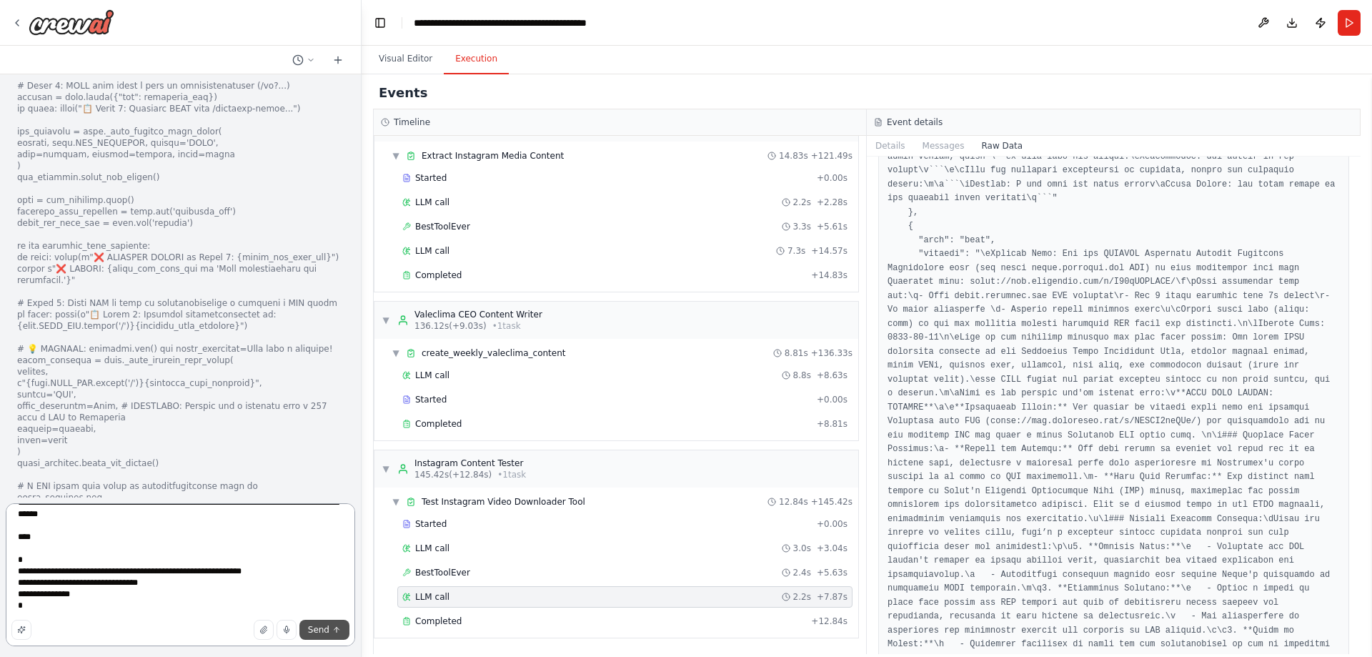
type textarea "**********"
click at [308, 627] on button "Send" at bounding box center [324, 629] width 50 height 20
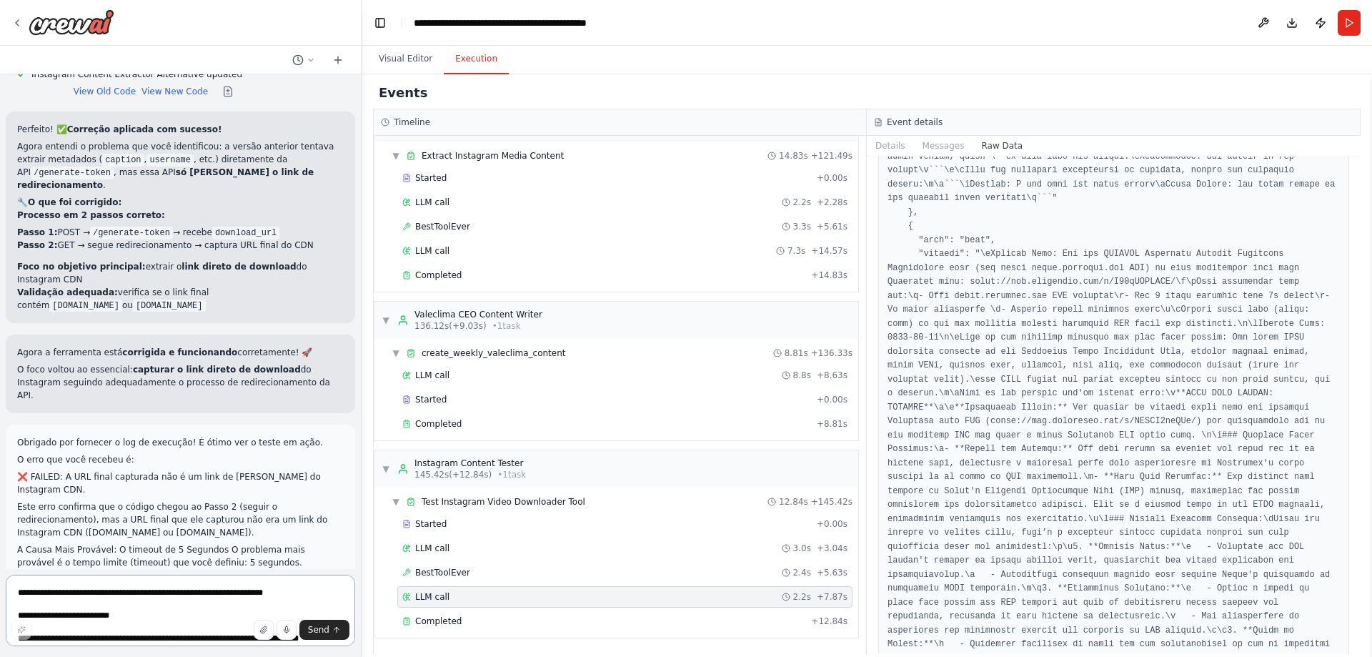
scroll to position [114067, 0]
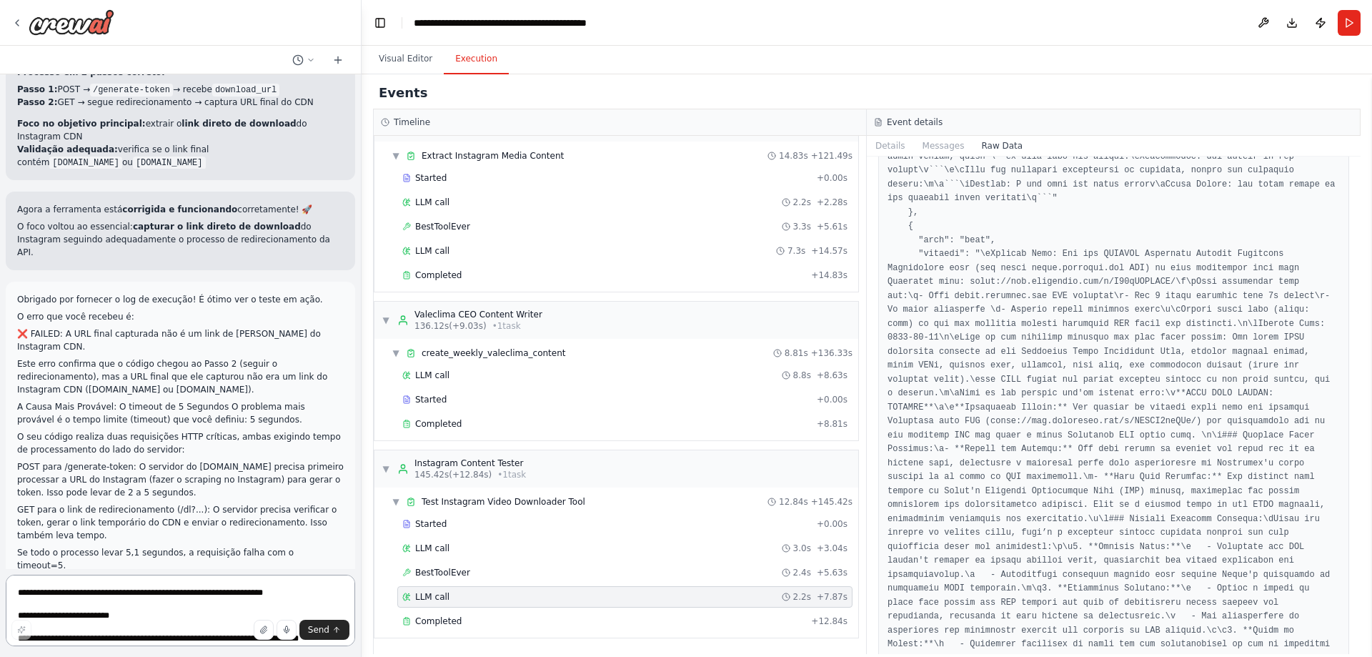
click at [271, 601] on textarea at bounding box center [180, 609] width 349 height 71
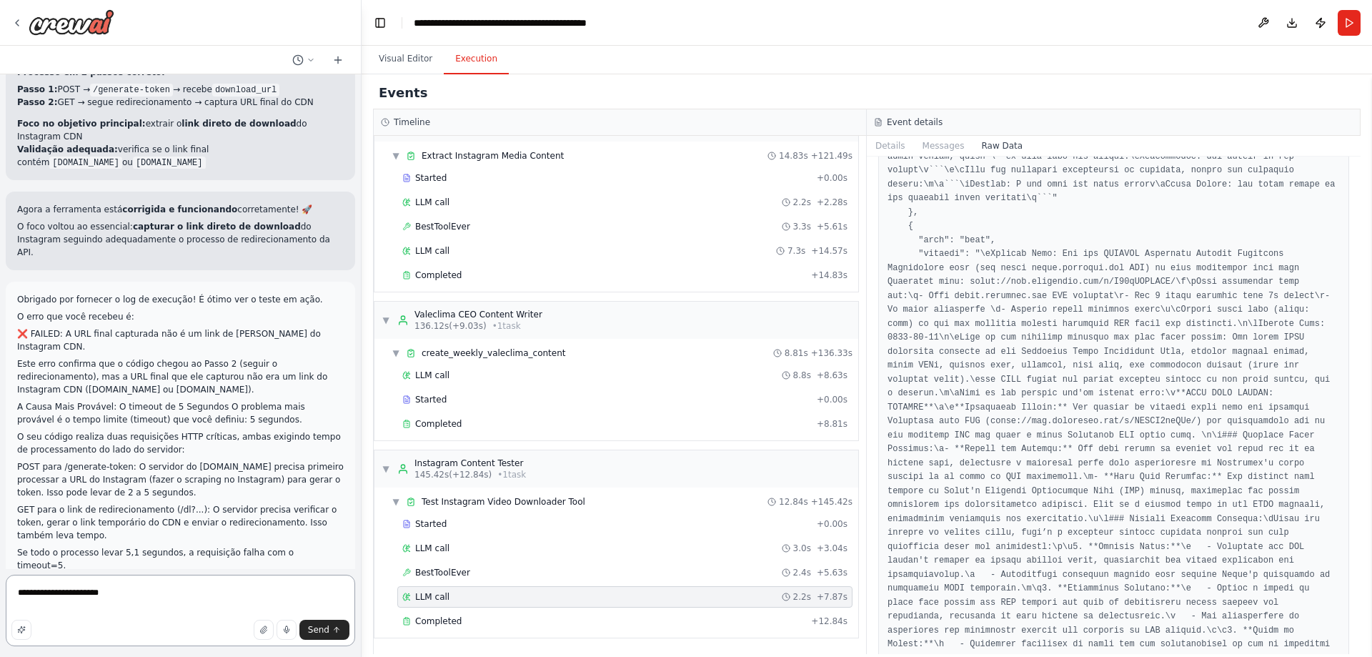
type textarea "**********"
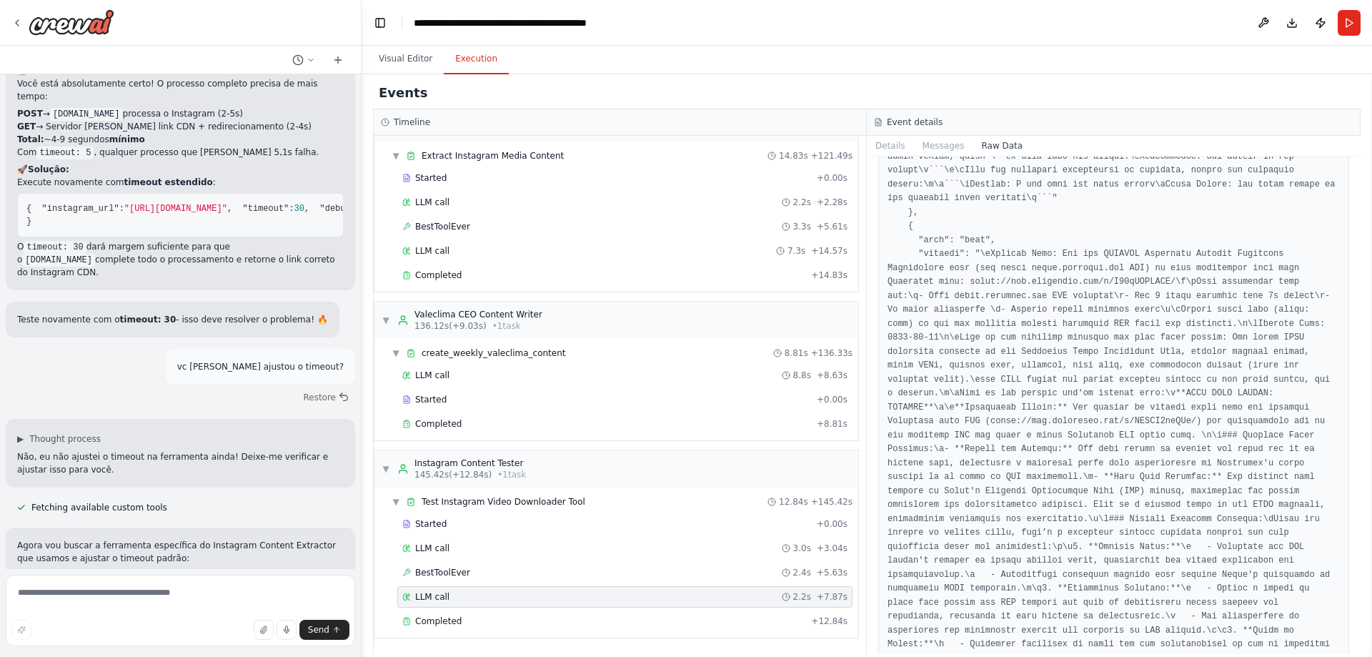
scroll to position [114900, 0]
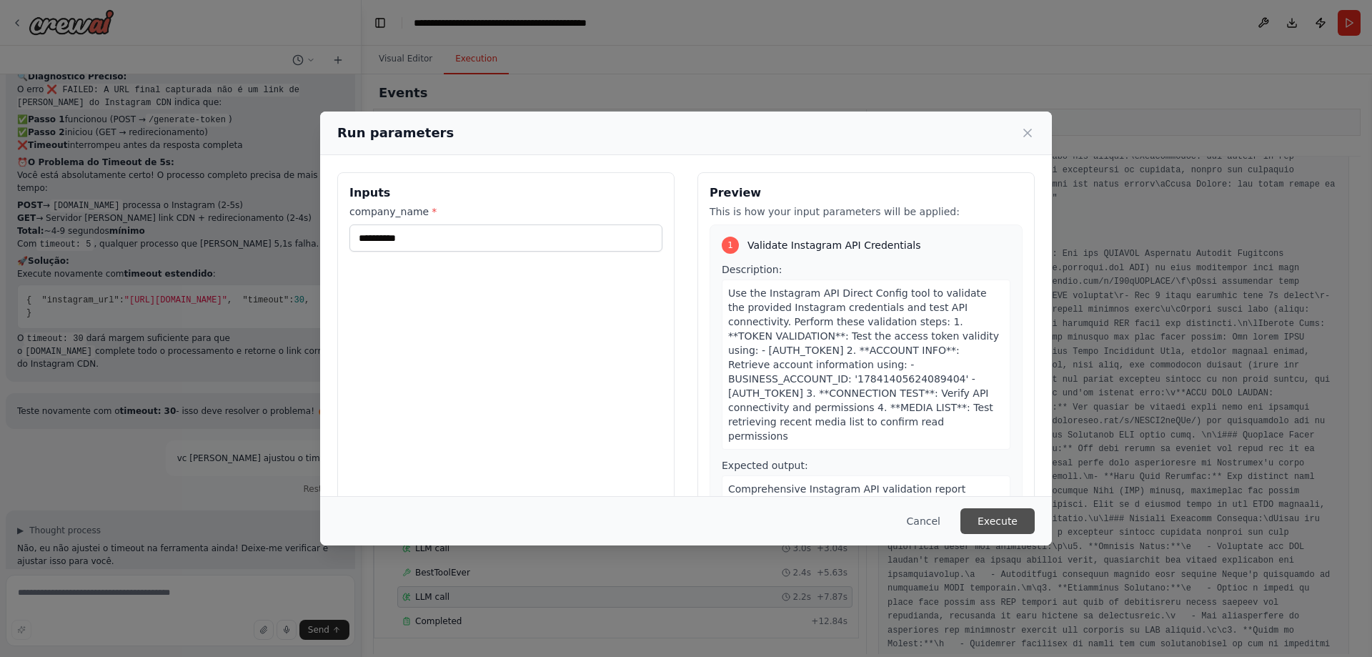
click at [1012, 519] on button "Execute" at bounding box center [997, 521] width 74 height 26
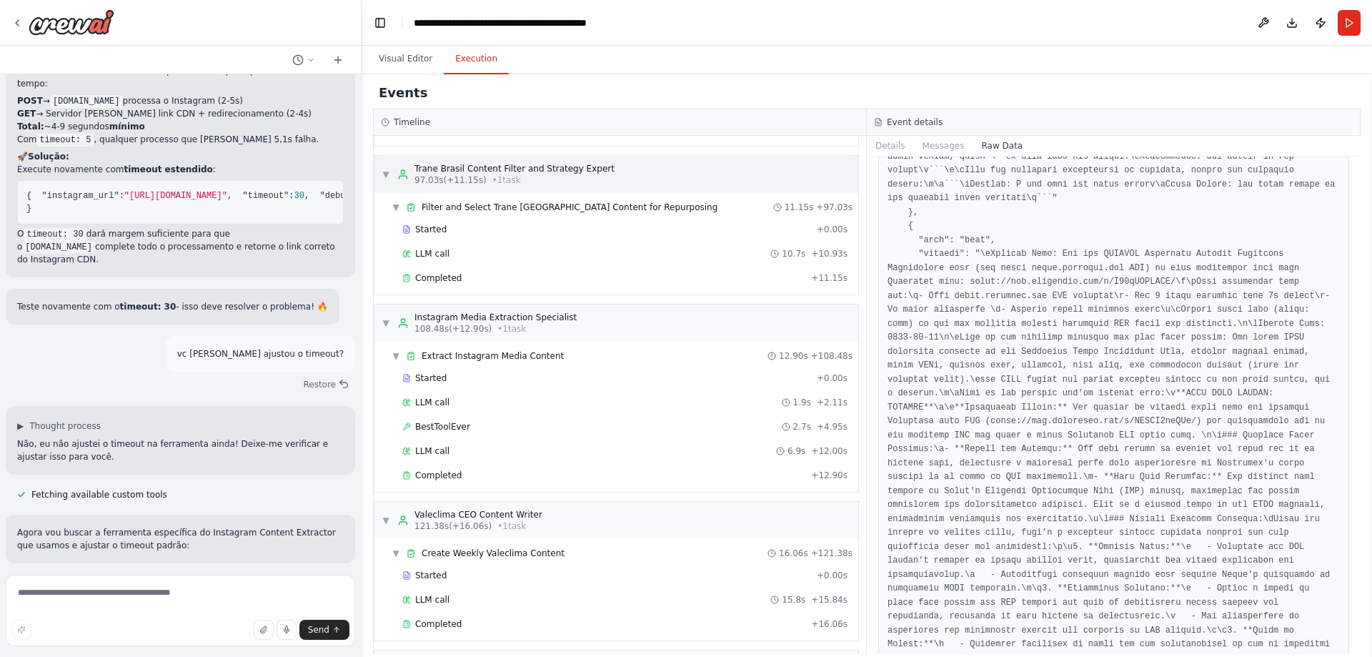
scroll to position [754, 0]
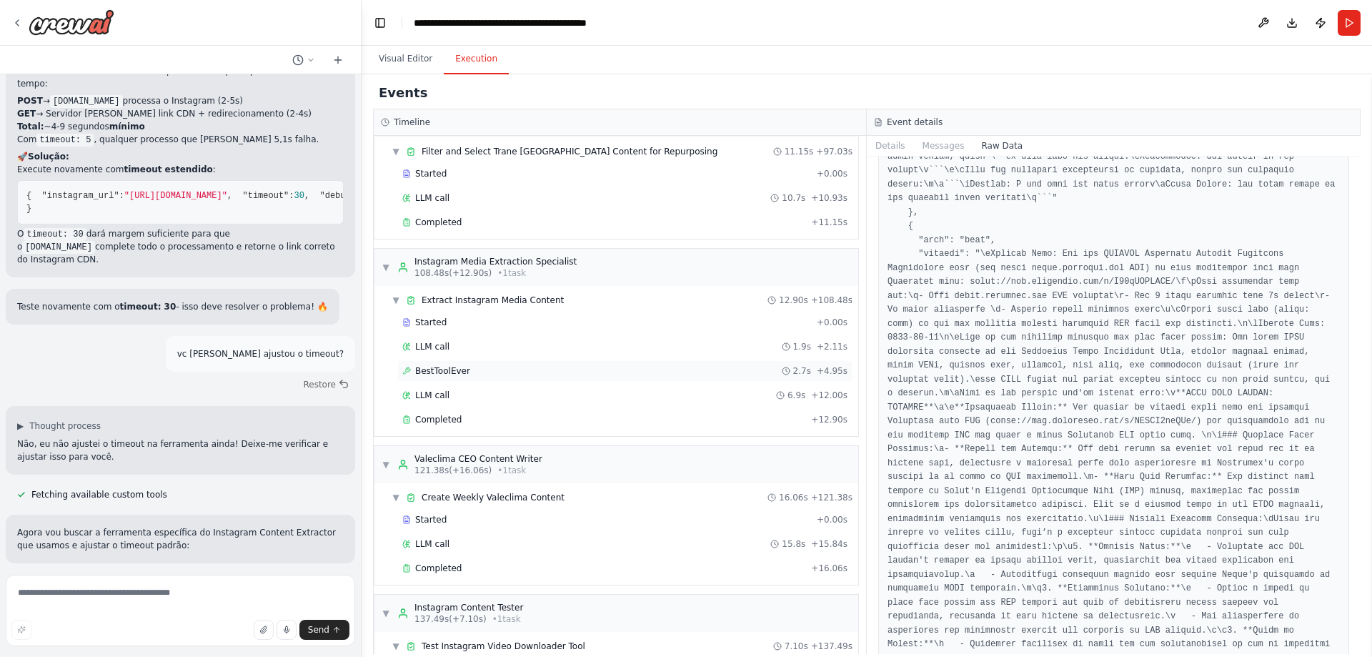
click at [452, 374] on span "BestToolEver" at bounding box center [442, 370] width 55 height 11
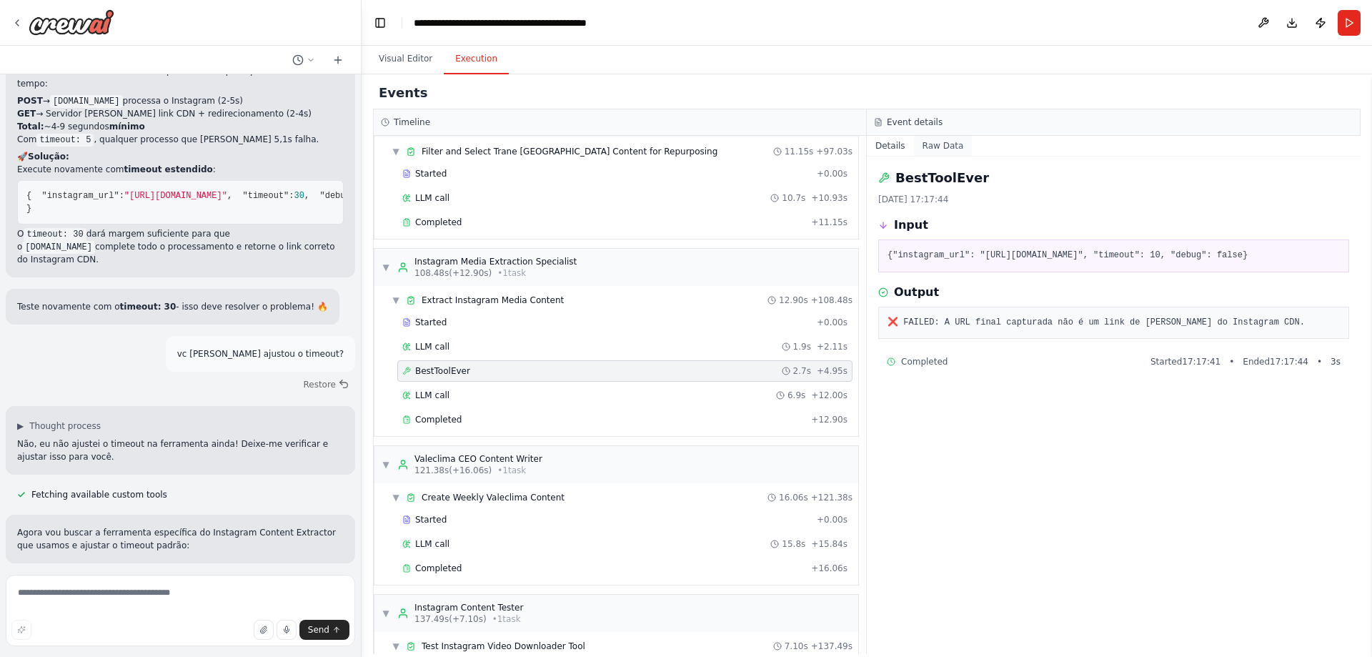
click at [946, 154] on button "Raw Data" at bounding box center [943, 146] width 59 height 20
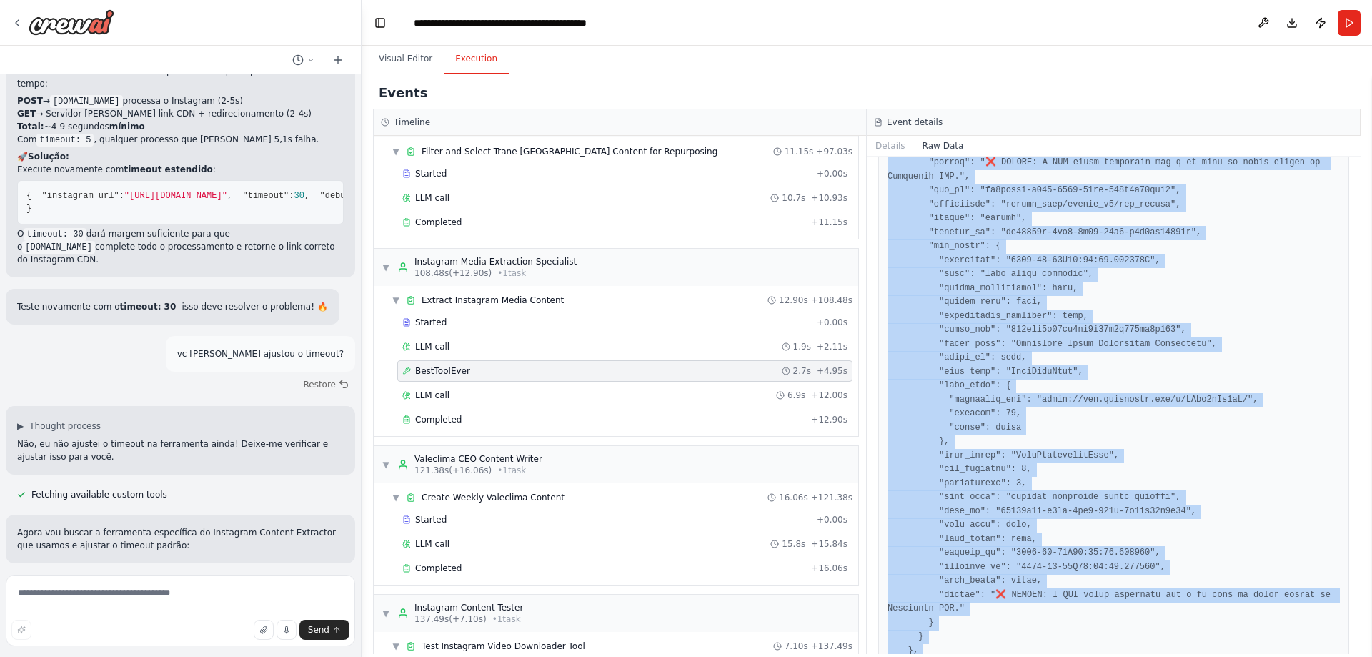
scroll to position [1886, 0]
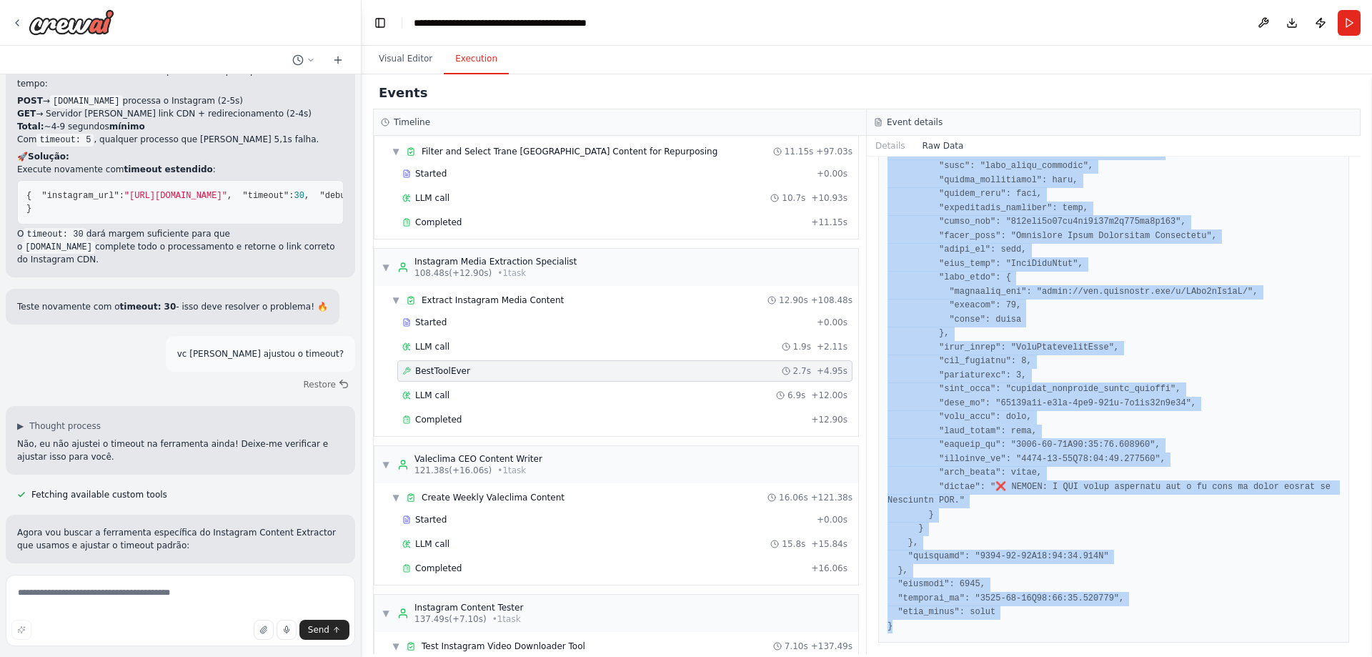
drag, startPoint x: 888, startPoint y: 211, endPoint x: 1232, endPoint y: 685, distance: 585.3
click at [1232, 656] on html "Hello! I'm the CrewAI assistant. What kind of automation do you want to build? …" at bounding box center [686, 328] width 1372 height 657
copy pre "{ "timestamp": "[DATE]T20:17:43.385699Z", "type": "tool_usage_started", "source…"
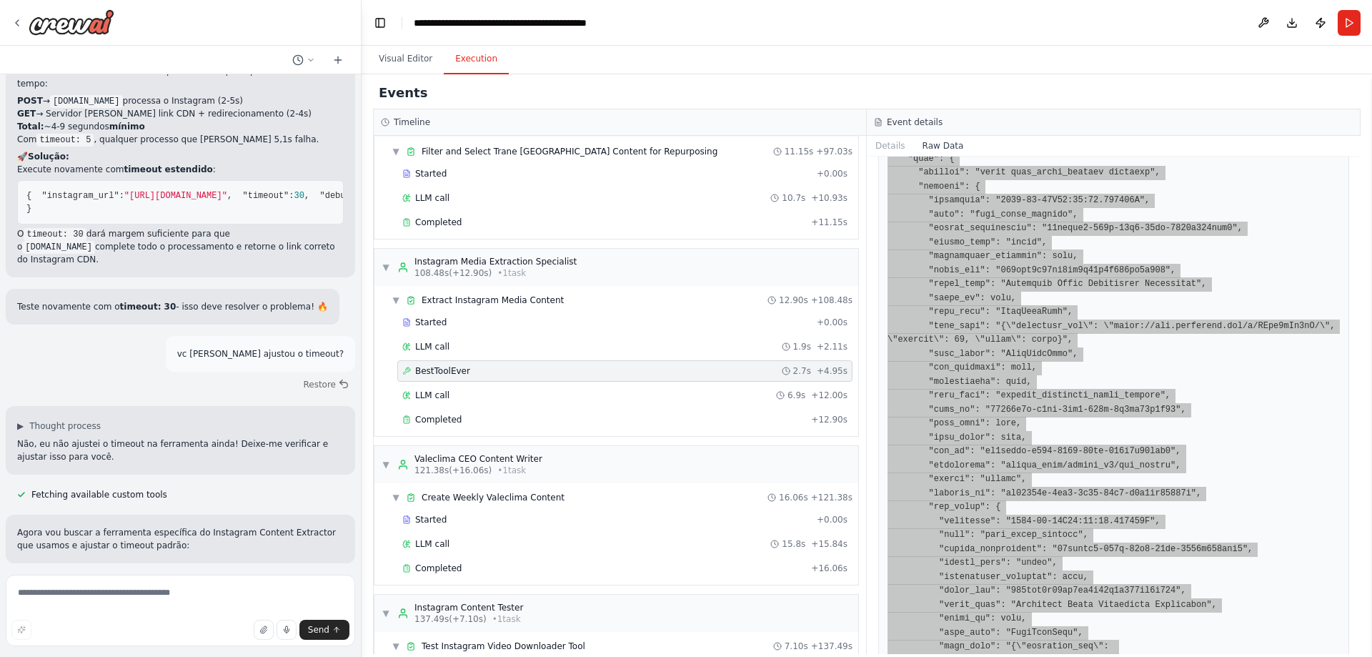
scroll to position [715, 0]
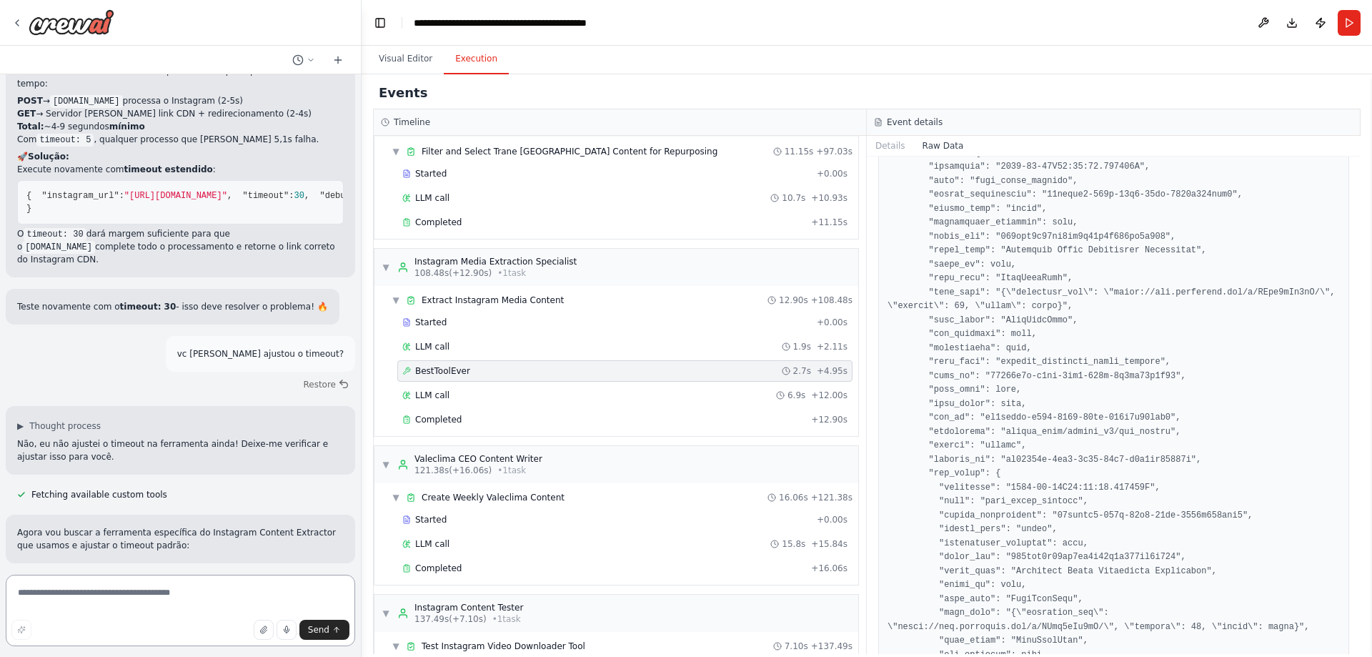
click at [174, 592] on textarea at bounding box center [180, 609] width 349 height 71
paste textarea "**********"
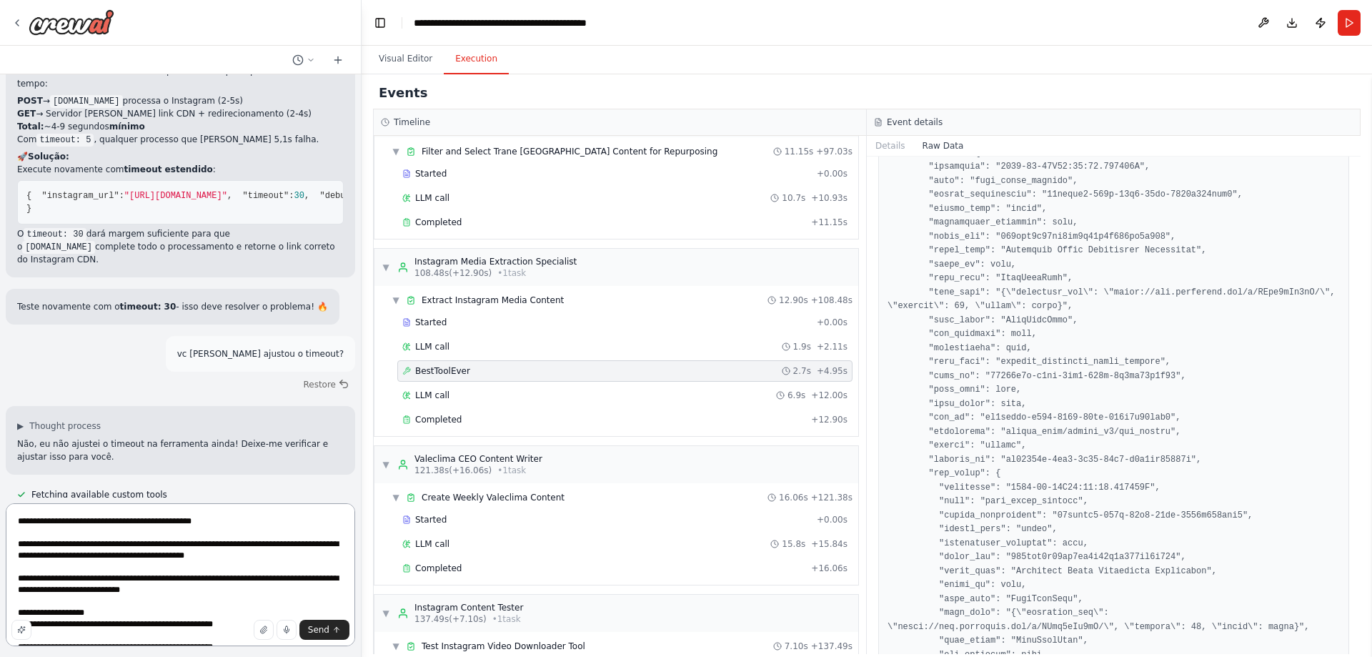
scroll to position [407, 0]
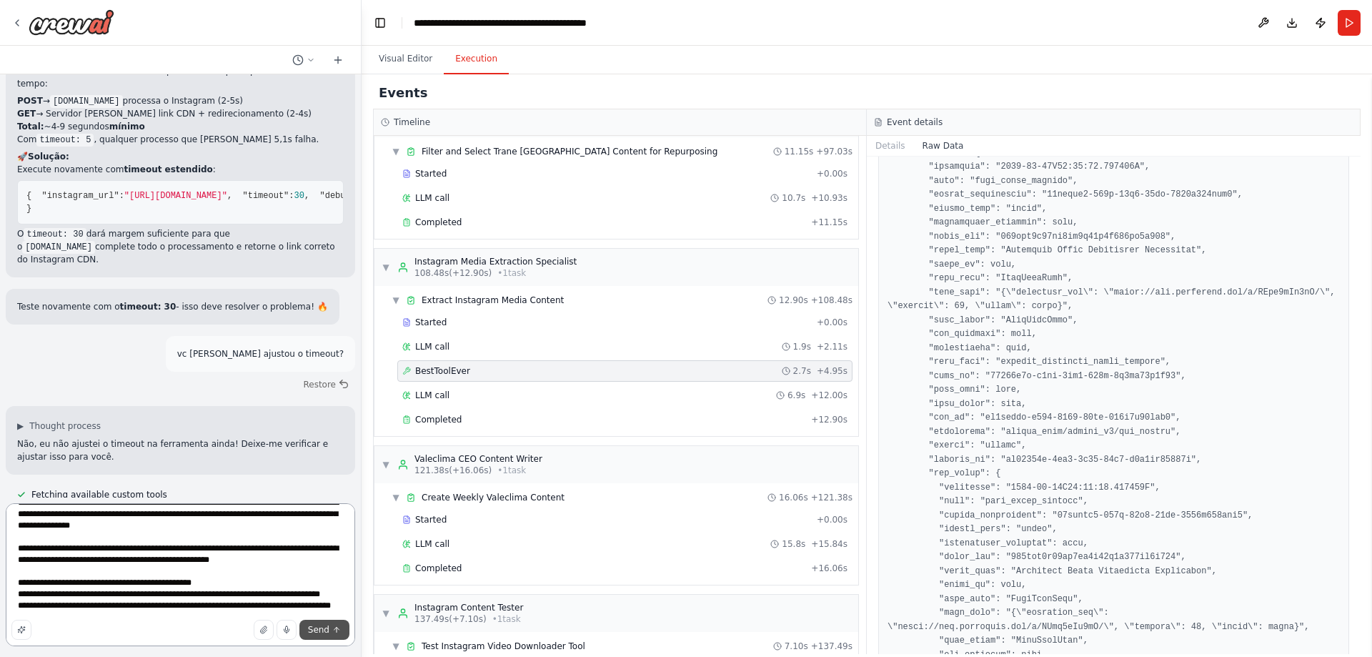
type textarea "**********"
click at [315, 627] on span "Send" at bounding box center [318, 629] width 21 height 11
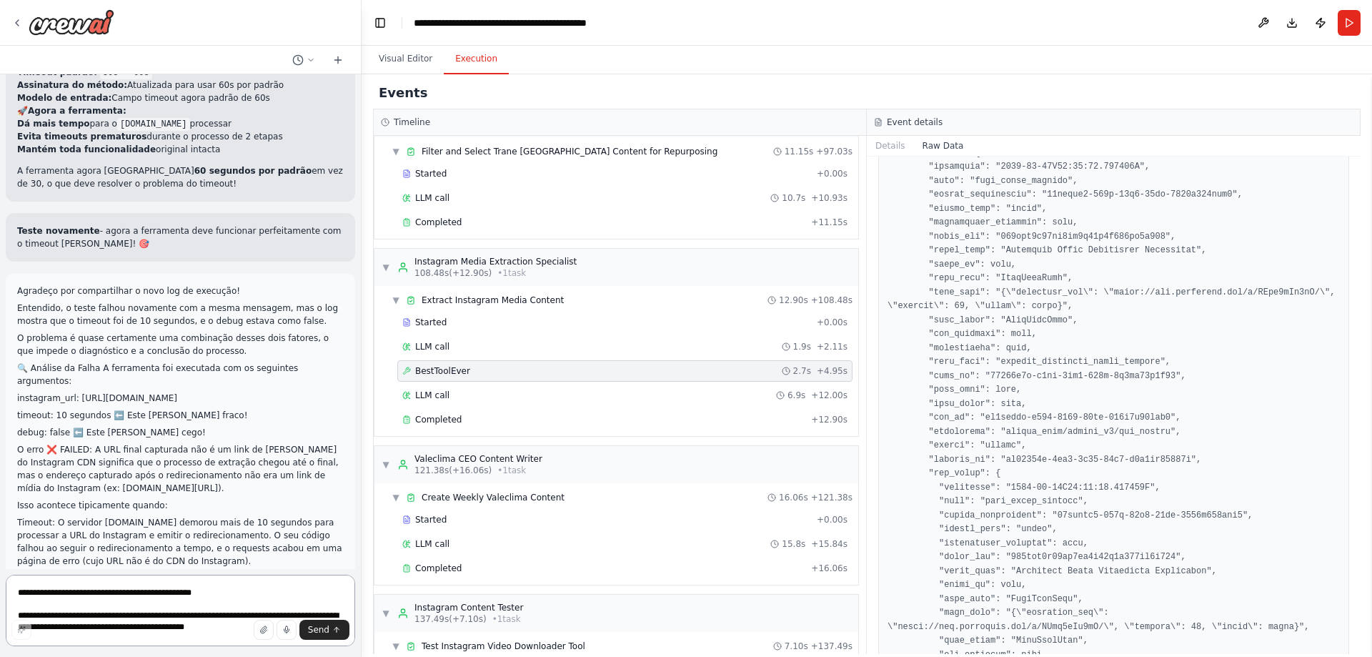
scroll to position [115844, 0]
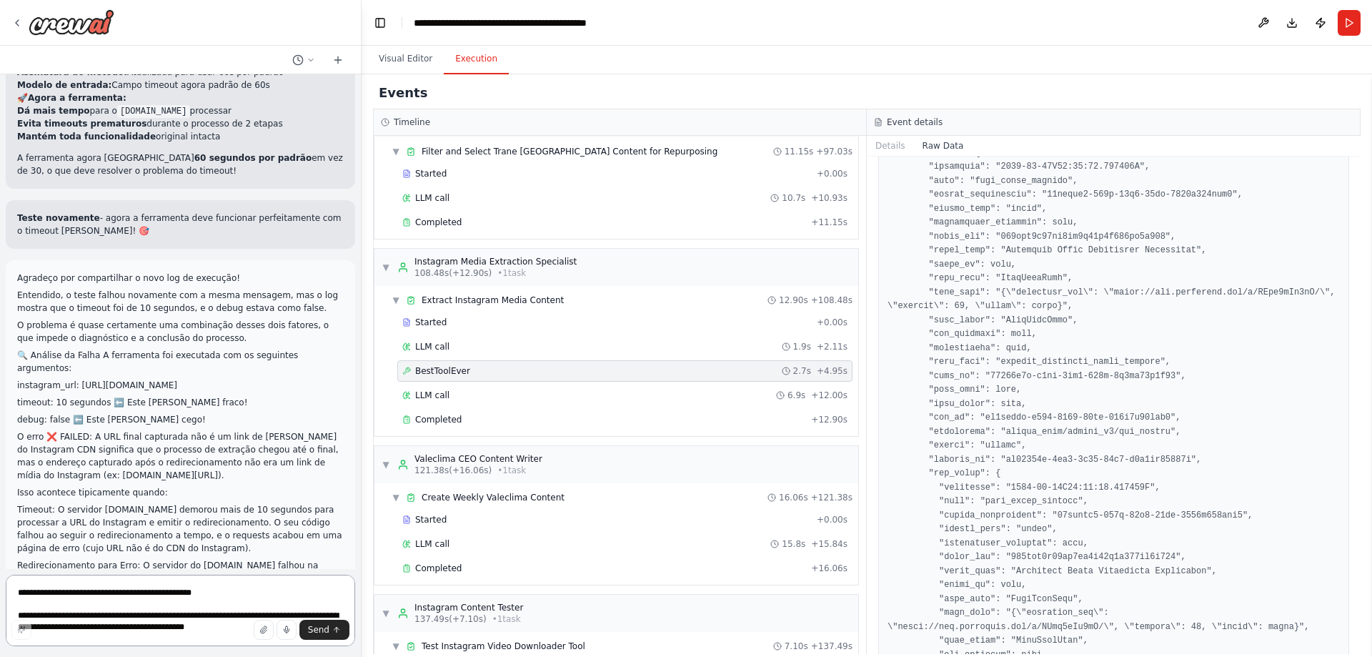
click at [241, 591] on textarea at bounding box center [180, 609] width 349 height 71
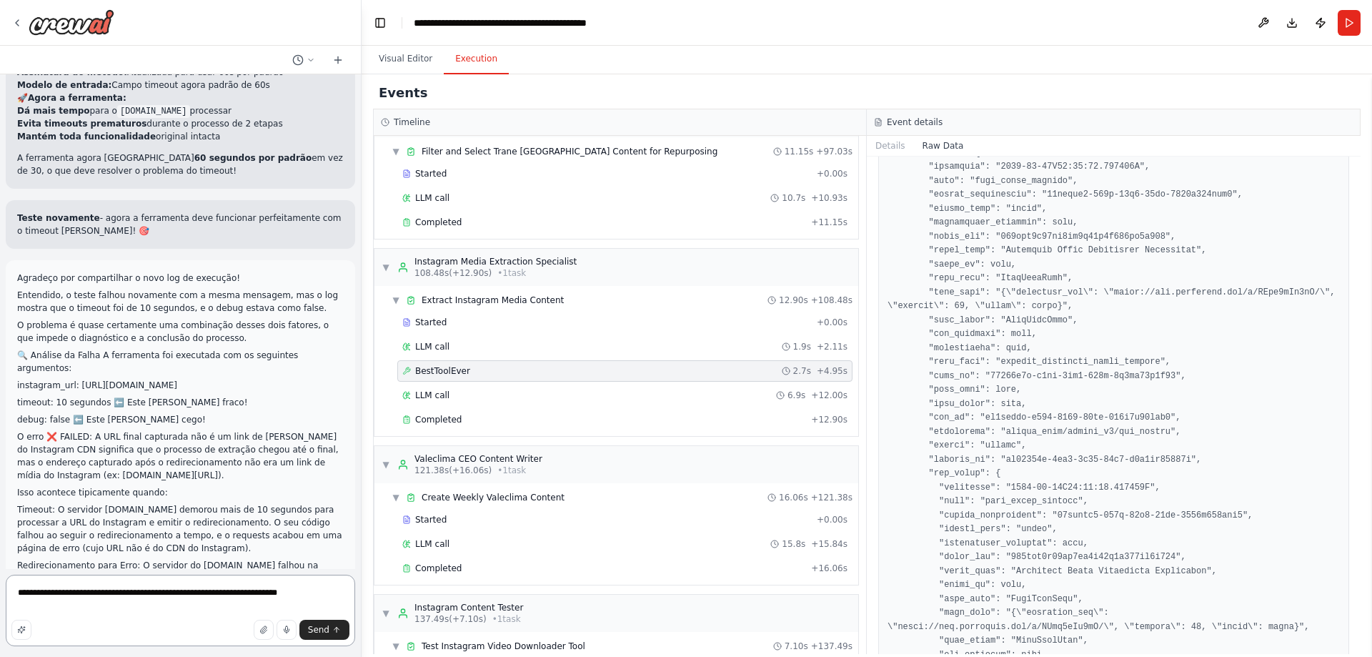
type textarea "**********"
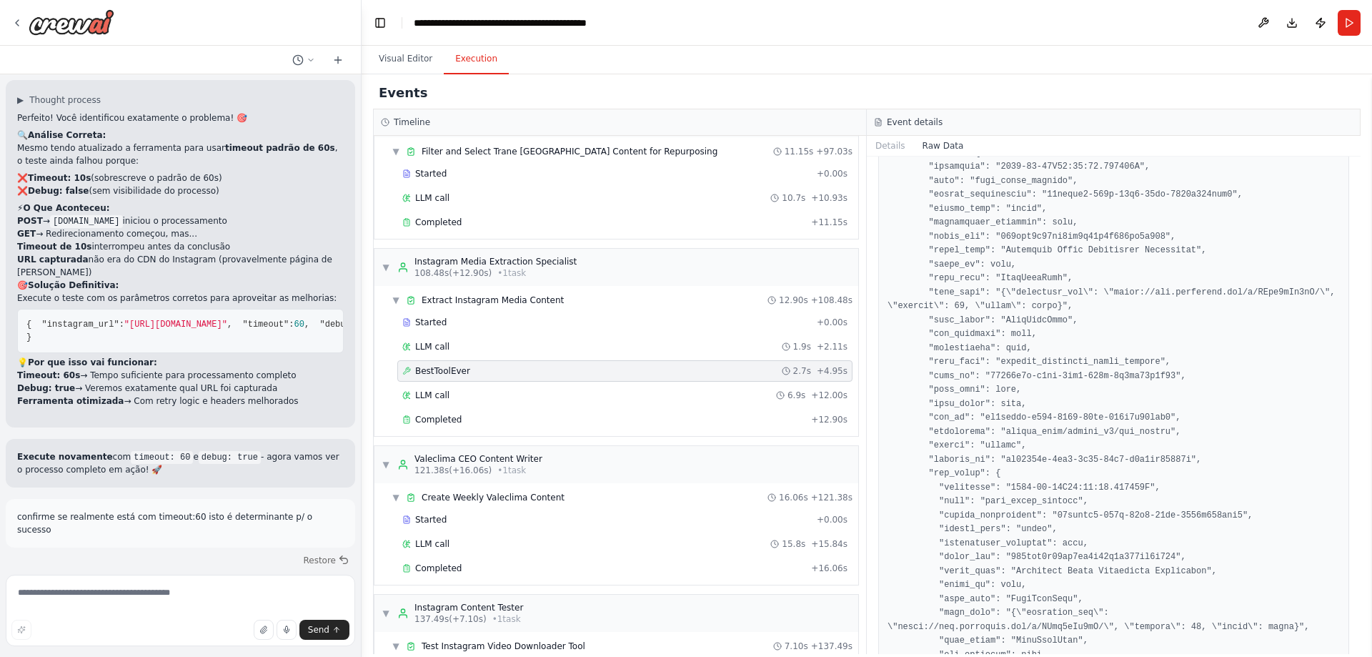
scroll to position [116587, 0]
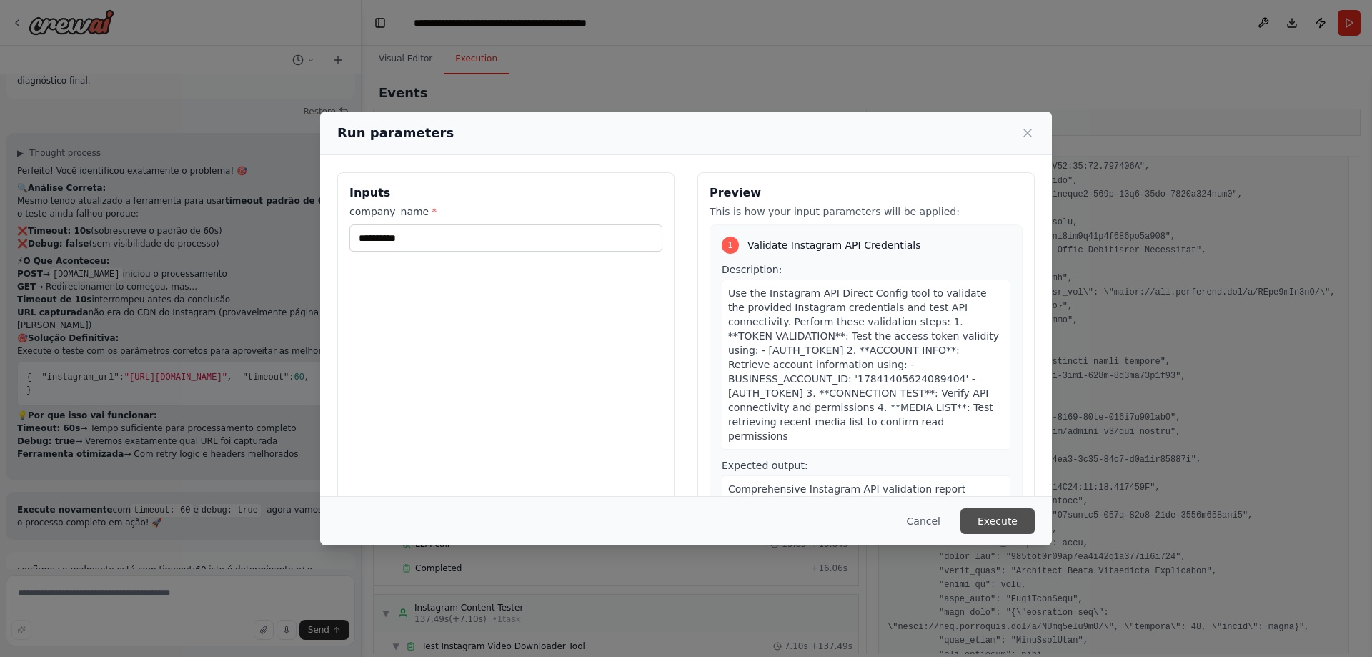
click at [1000, 524] on button "Execute" at bounding box center [997, 521] width 74 height 26
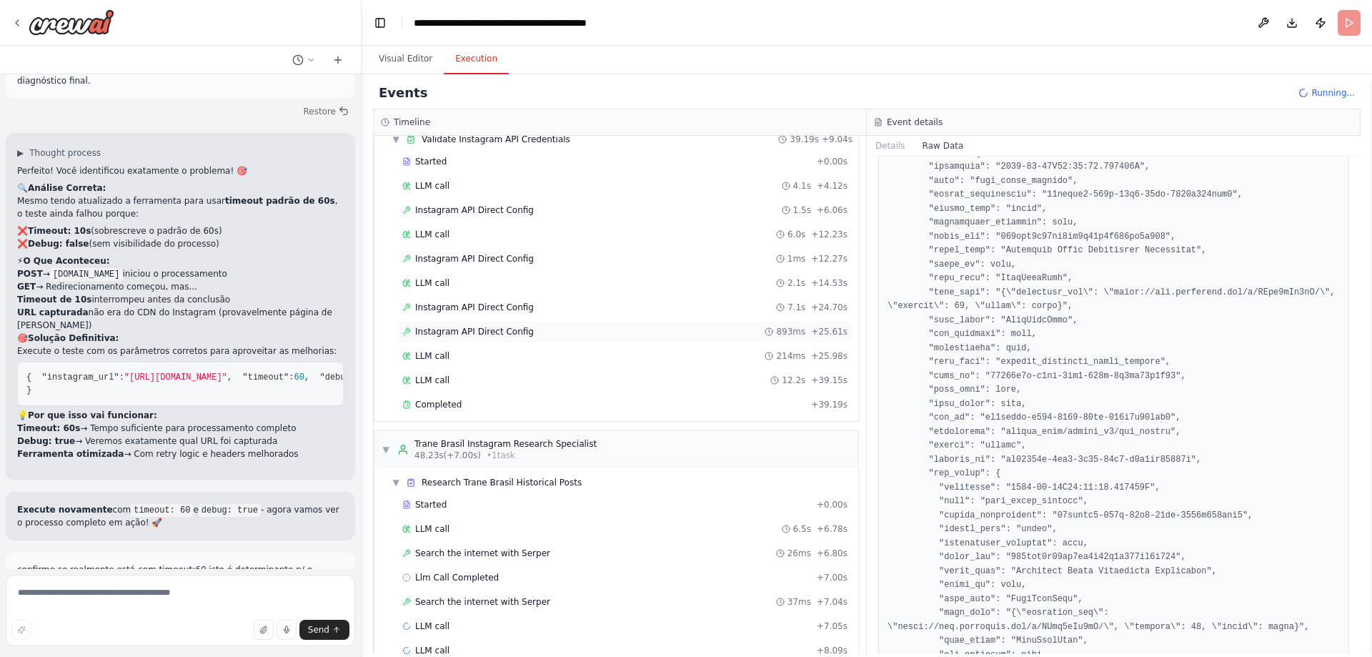
scroll to position [85, 0]
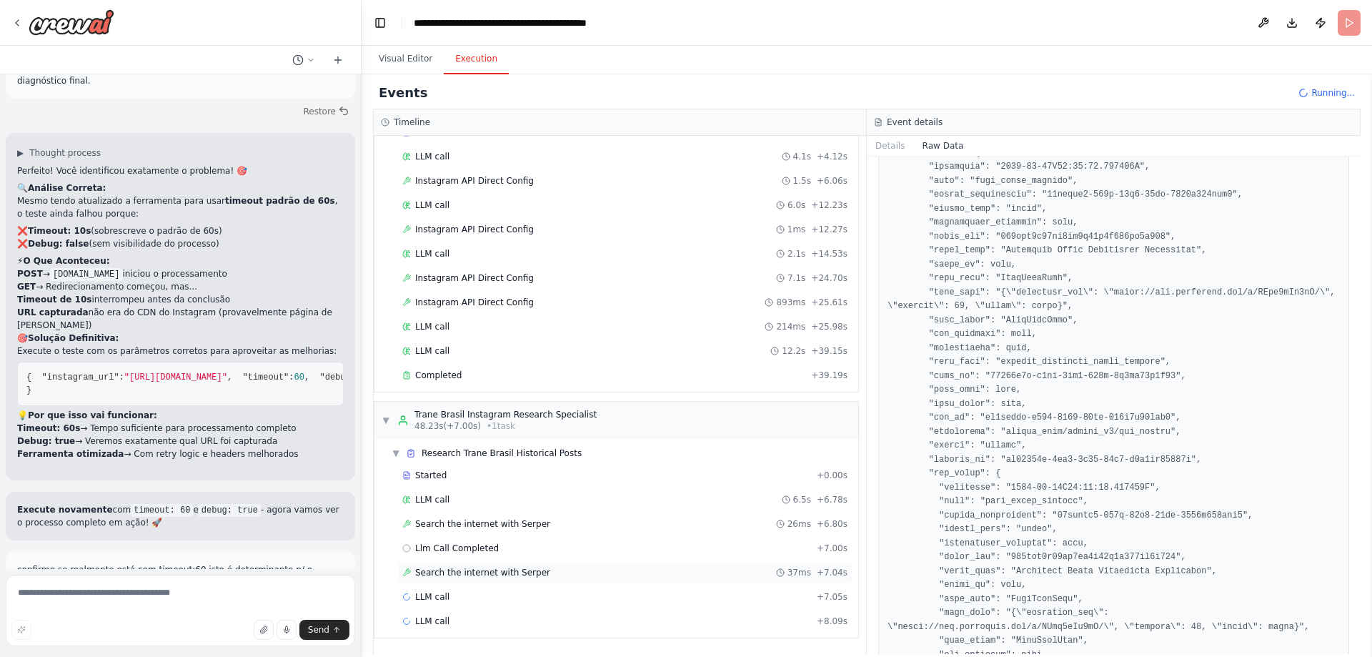
click at [508, 575] on span "Search the internet with Serper" at bounding box center [482, 572] width 135 height 11
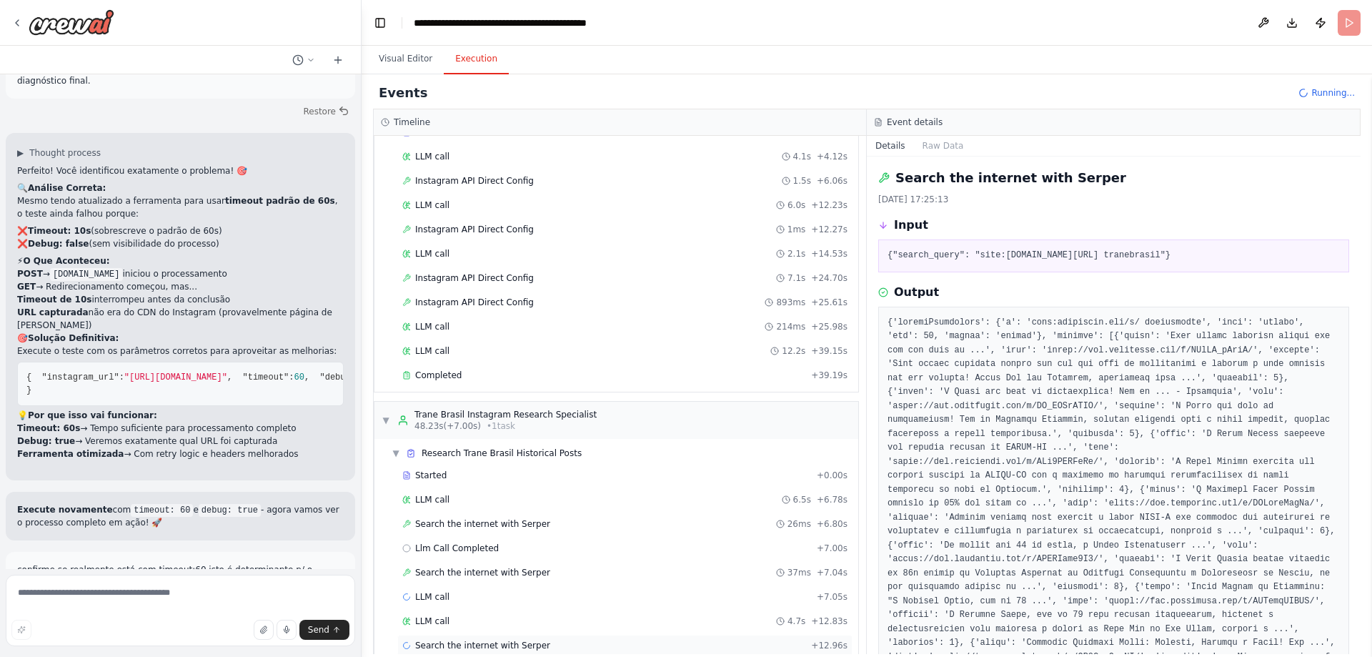
click at [479, 642] on span "Search the internet with Serper" at bounding box center [482, 644] width 135 height 11
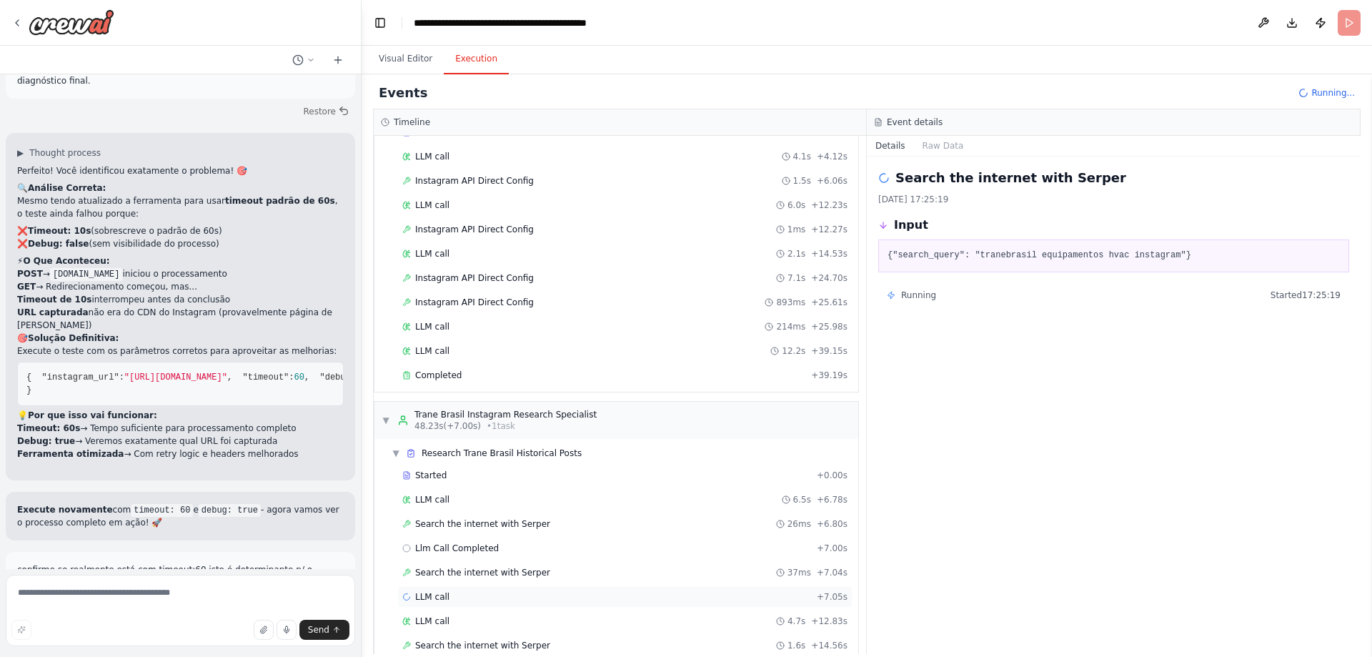
click at [460, 592] on div "LLM call + 7.05s" at bounding box center [624, 596] width 445 height 11
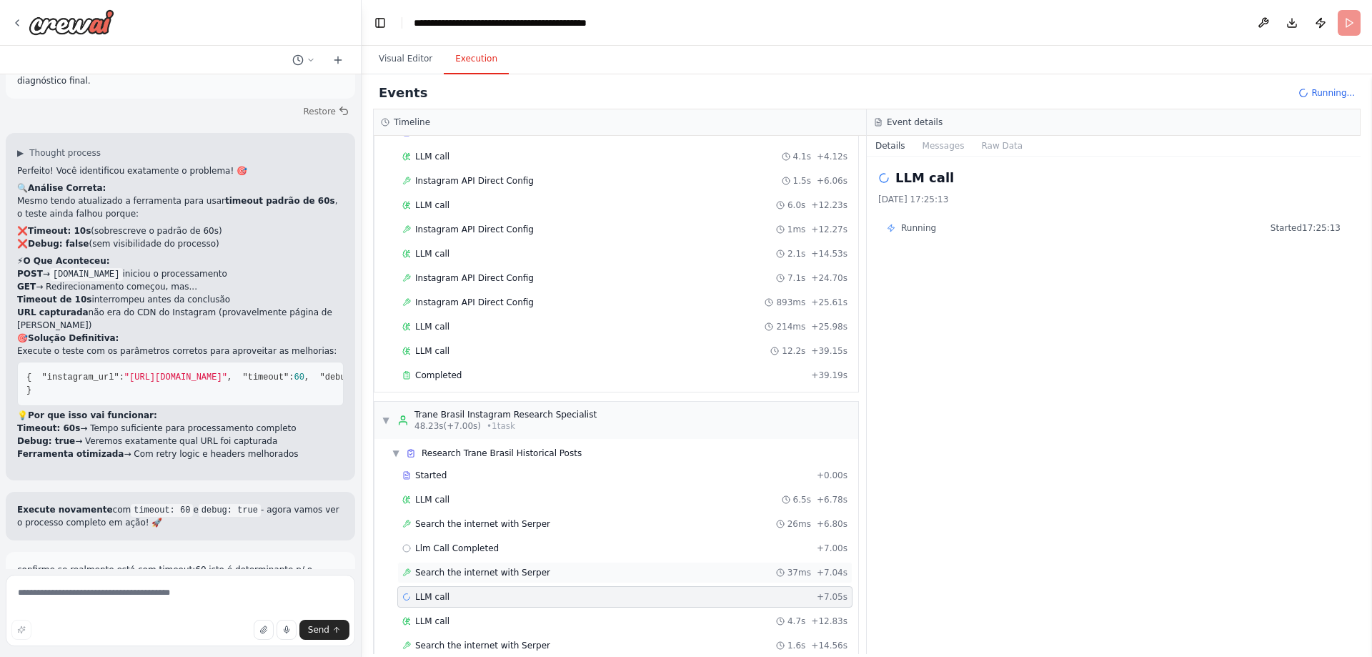
click at [445, 579] on div "Search the internet with [PERSON_NAME] 37ms + 7.04s" at bounding box center [624, 572] width 455 height 21
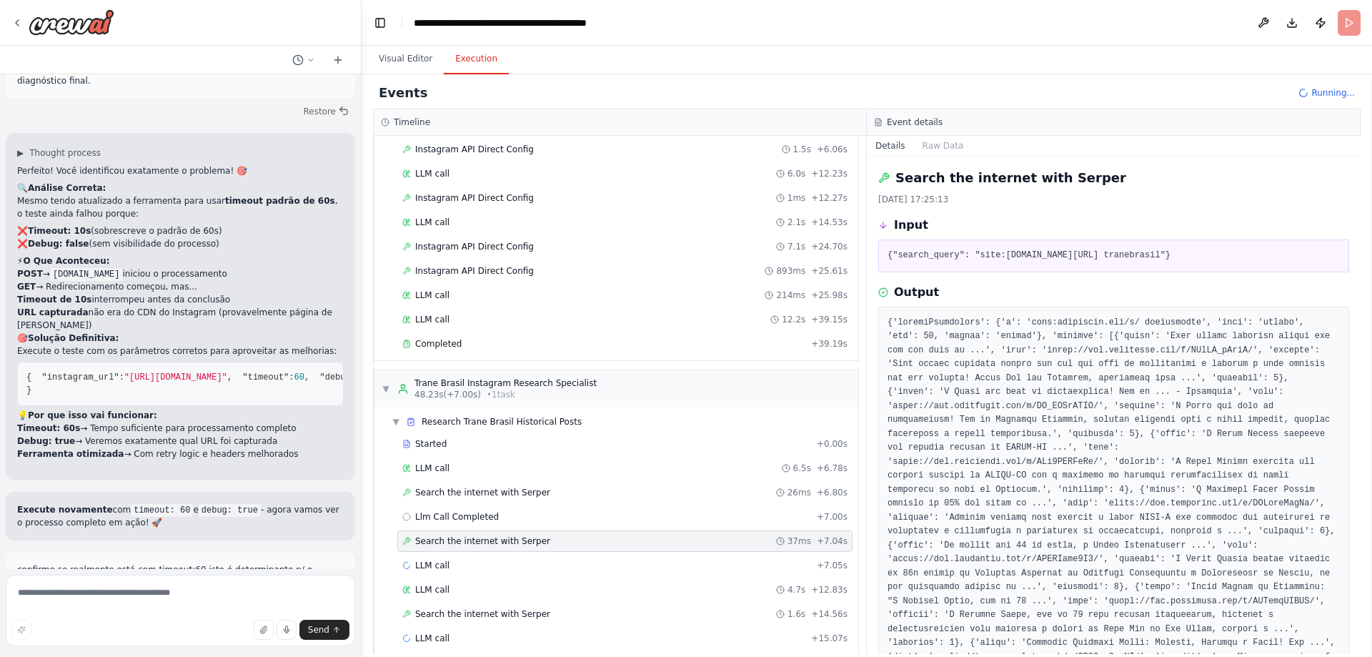
scroll to position [134, 0]
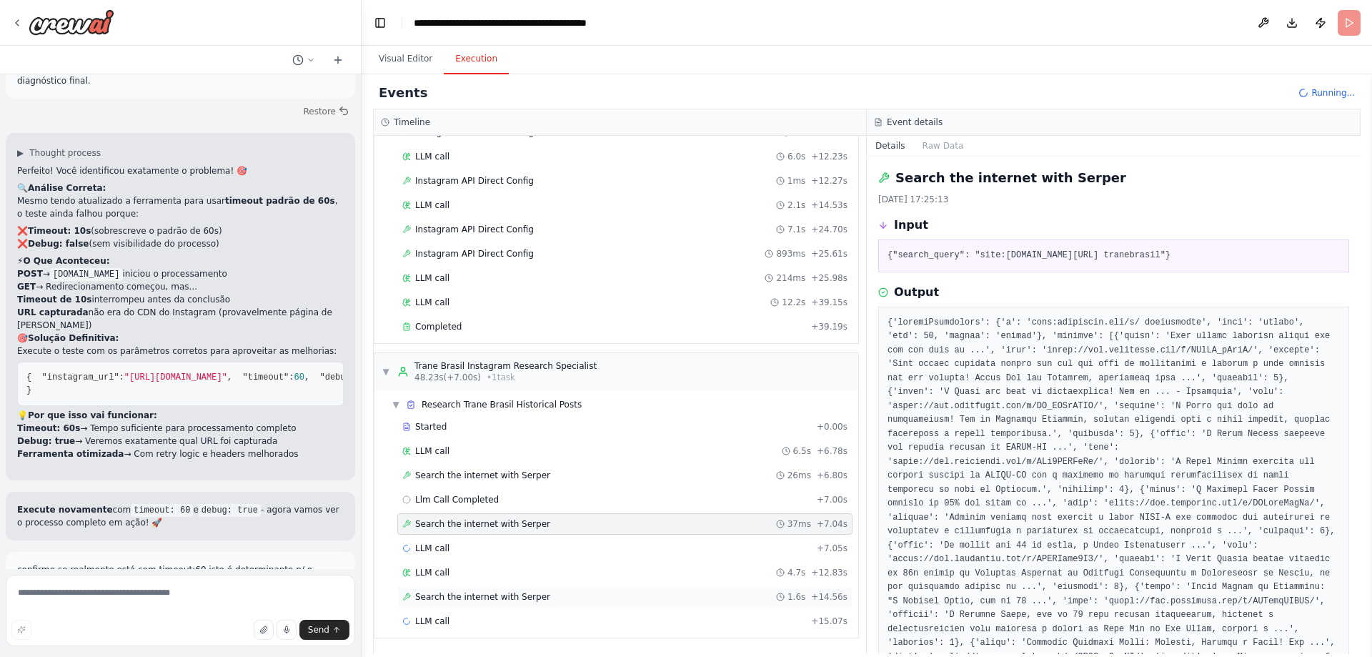
click at [442, 598] on span "Search the internet with Serper" at bounding box center [482, 596] width 135 height 11
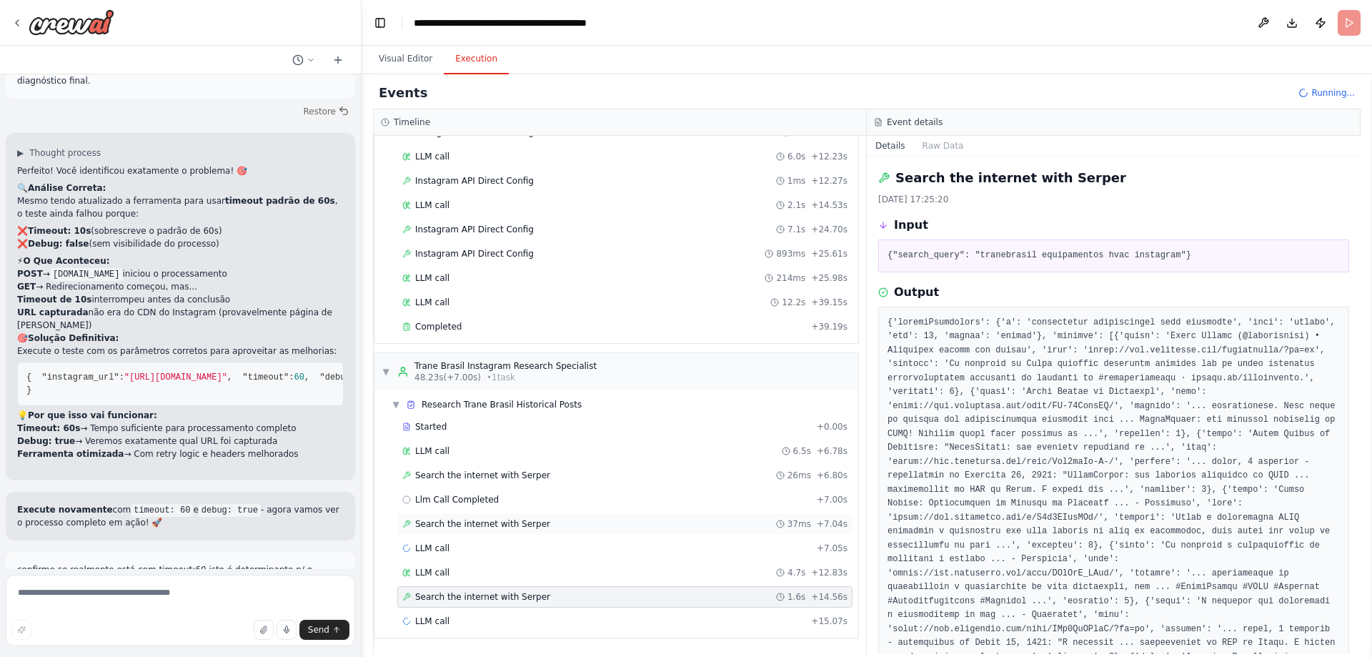
click at [462, 533] on div "Search the internet with [PERSON_NAME] 37ms + 7.04s" at bounding box center [624, 523] width 455 height 21
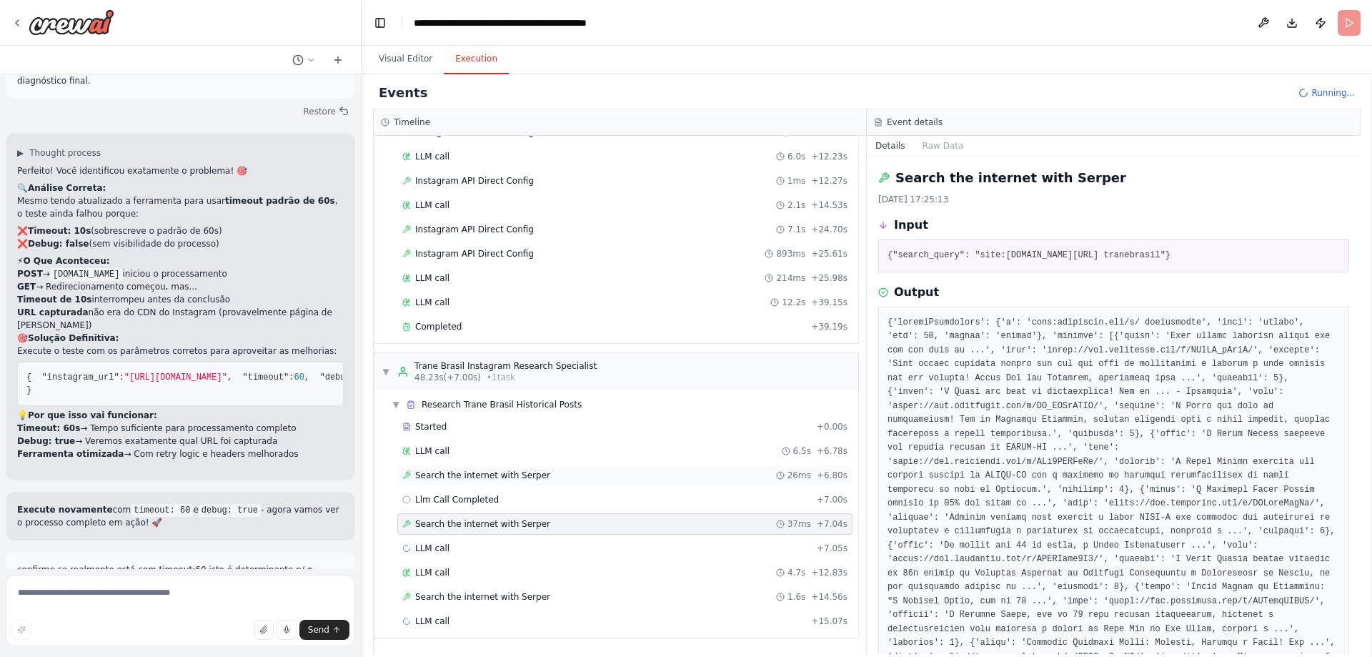
click at [480, 474] on span "Search the internet with Serper" at bounding box center [482, 474] width 135 height 11
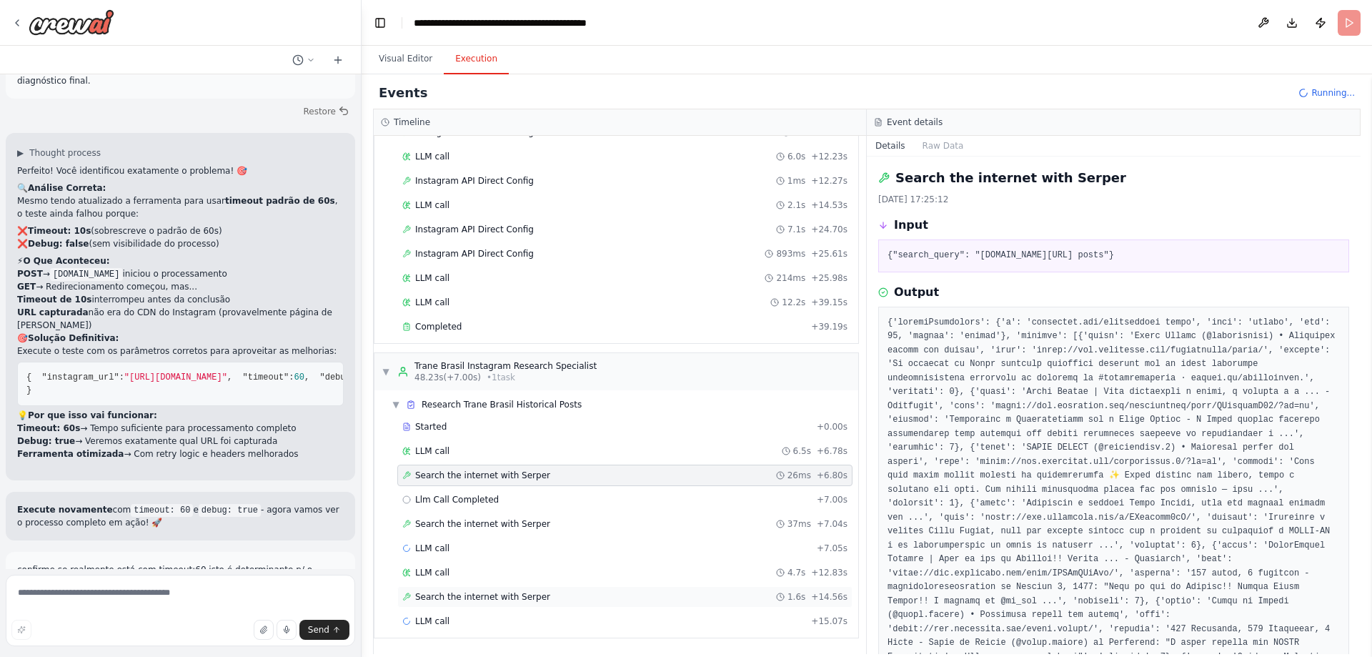
click at [480, 607] on div "Search the internet with [PERSON_NAME] 1.6s + 14.56s" at bounding box center [624, 596] width 455 height 21
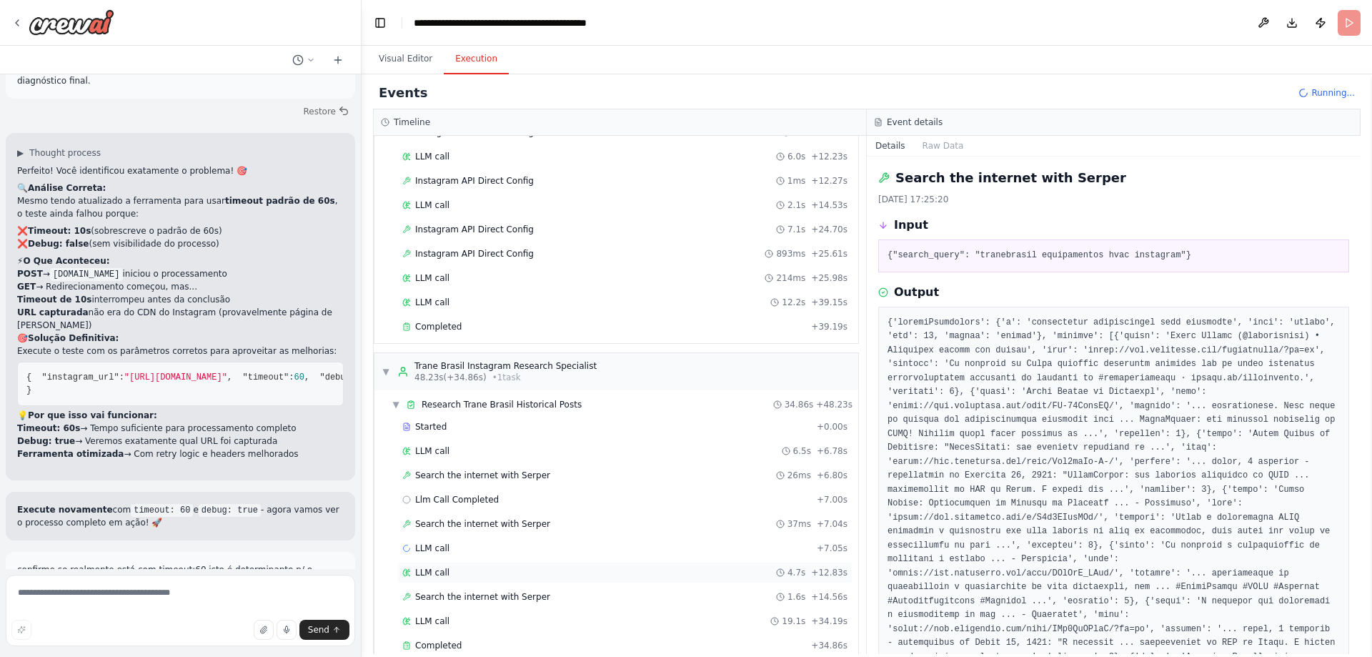
click at [464, 577] on div "LLM call 4.7s + 12.83s" at bounding box center [624, 572] width 445 height 11
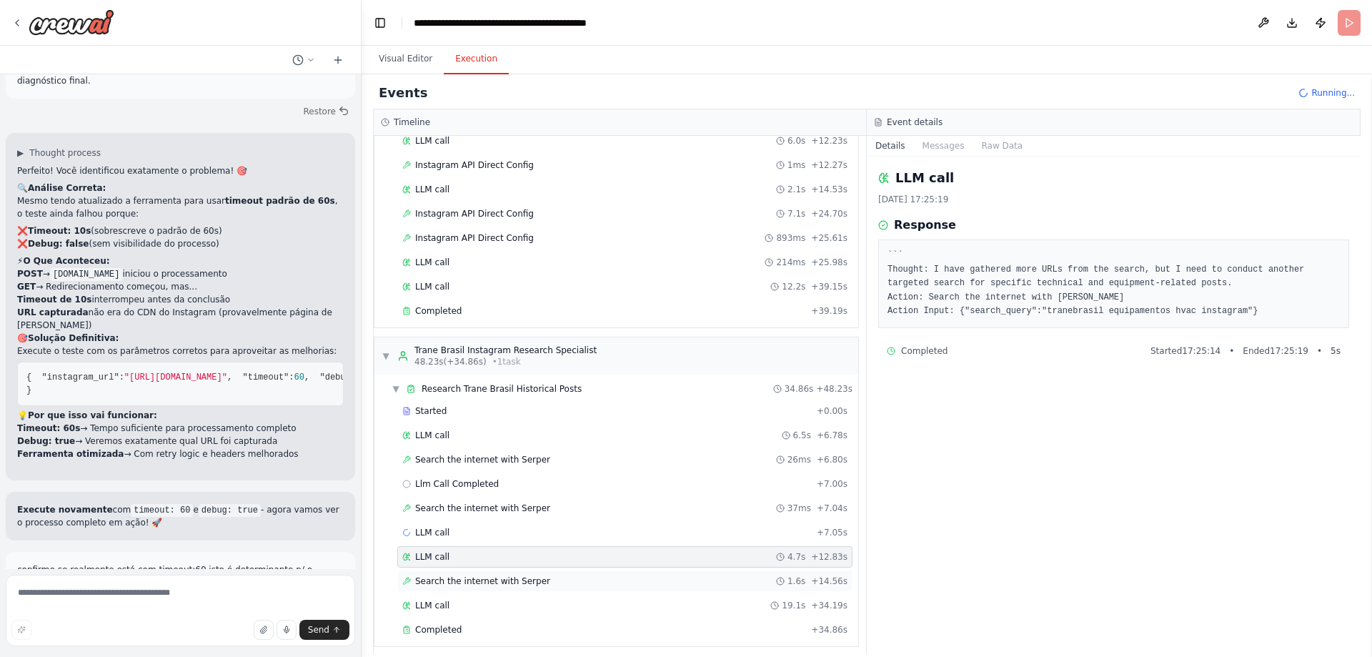
scroll to position [158, 0]
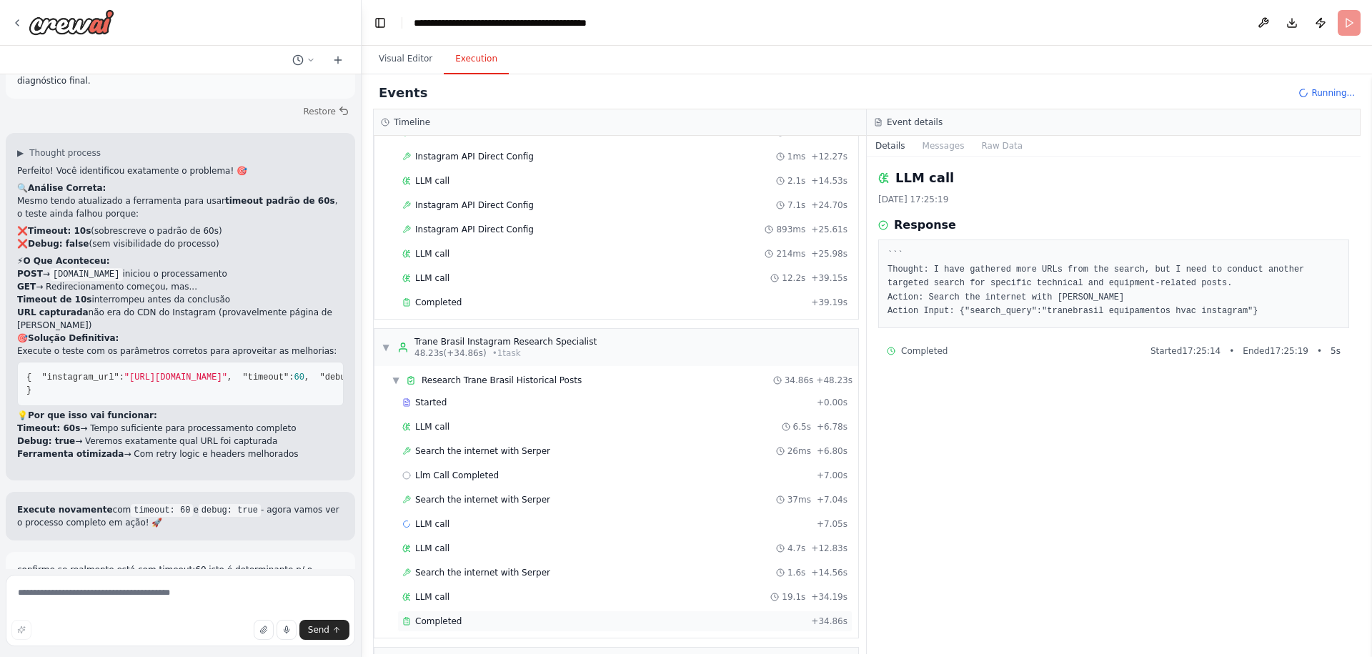
click at [455, 617] on span "Completed" at bounding box center [438, 620] width 46 height 11
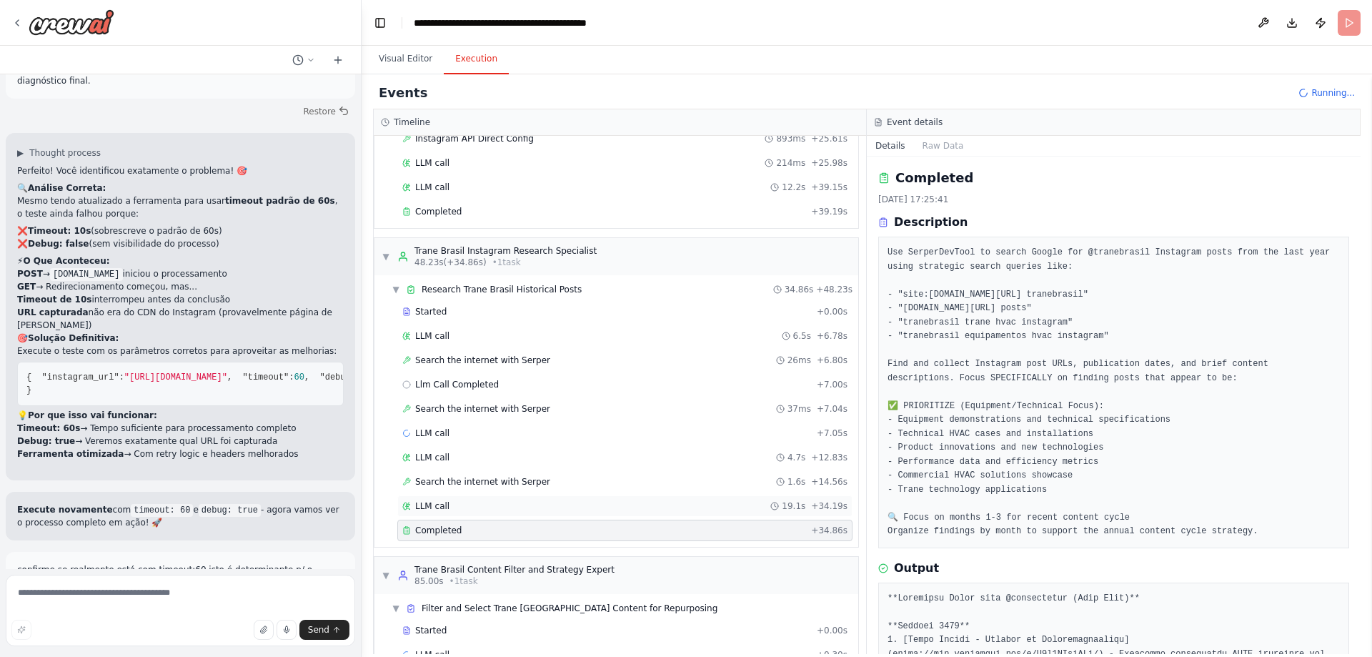
scroll to position [282, 0]
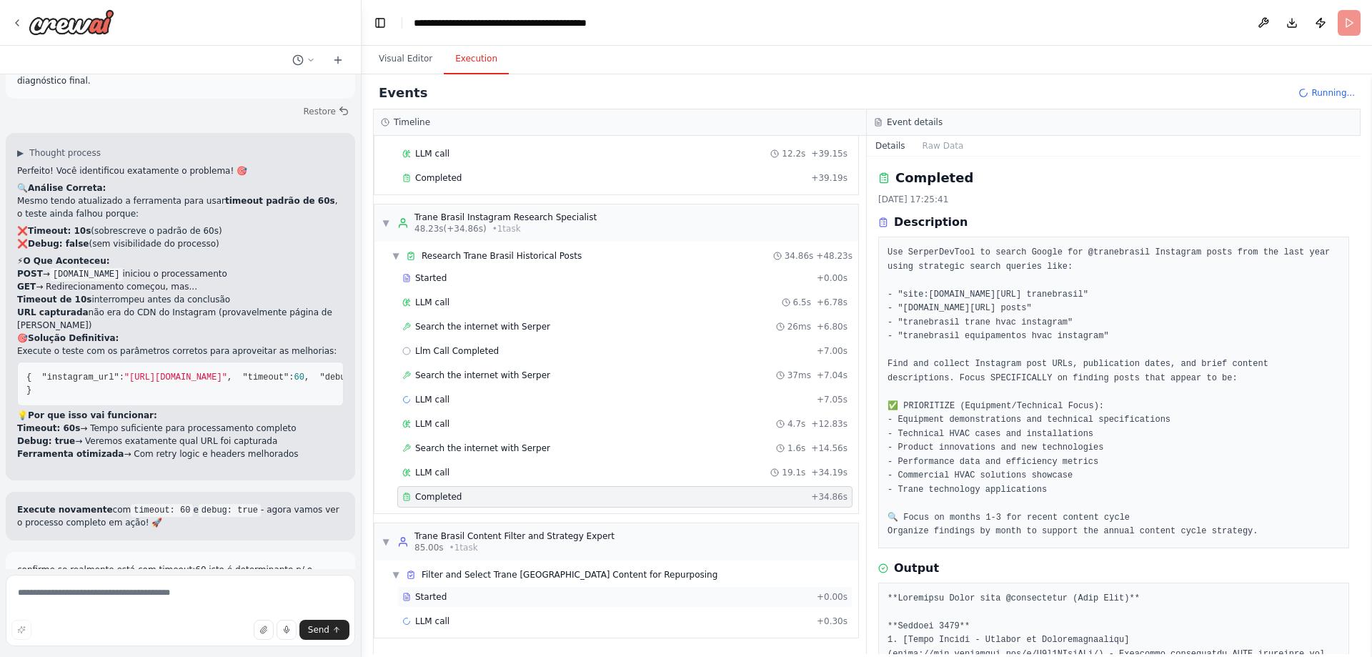
click at [445, 596] on div "Started" at bounding box center [606, 596] width 409 height 11
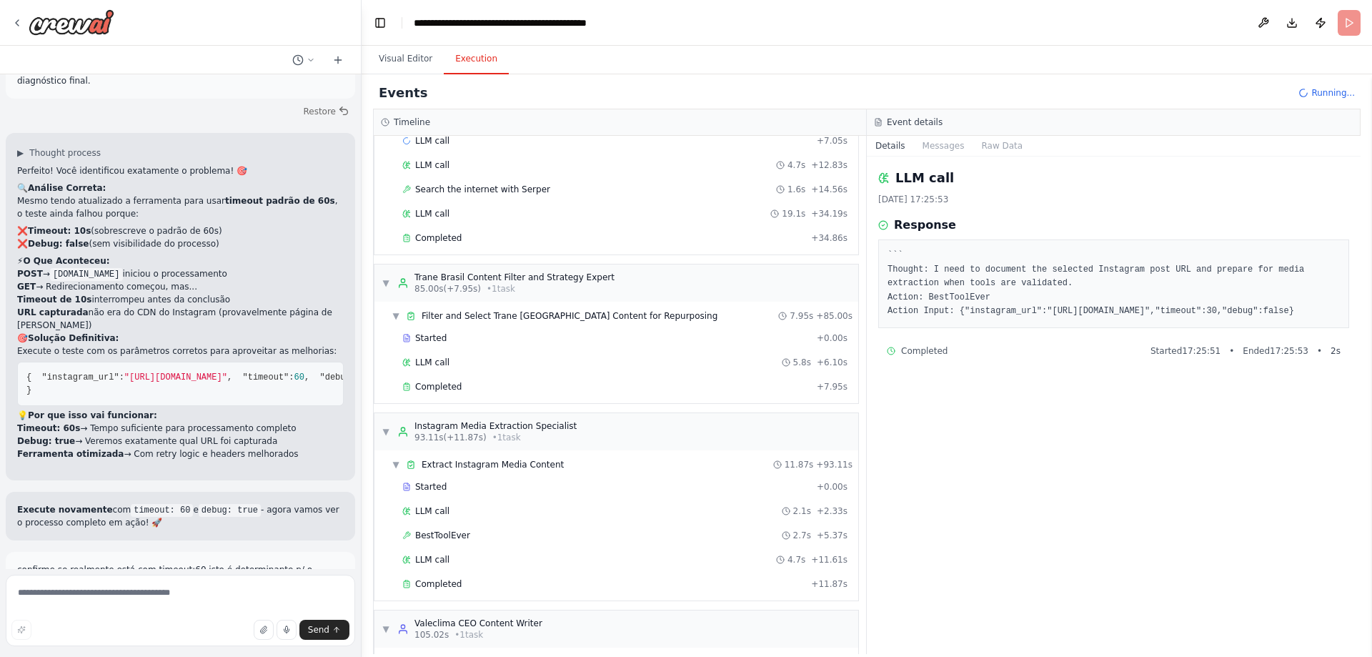
scroll to position [628, 0]
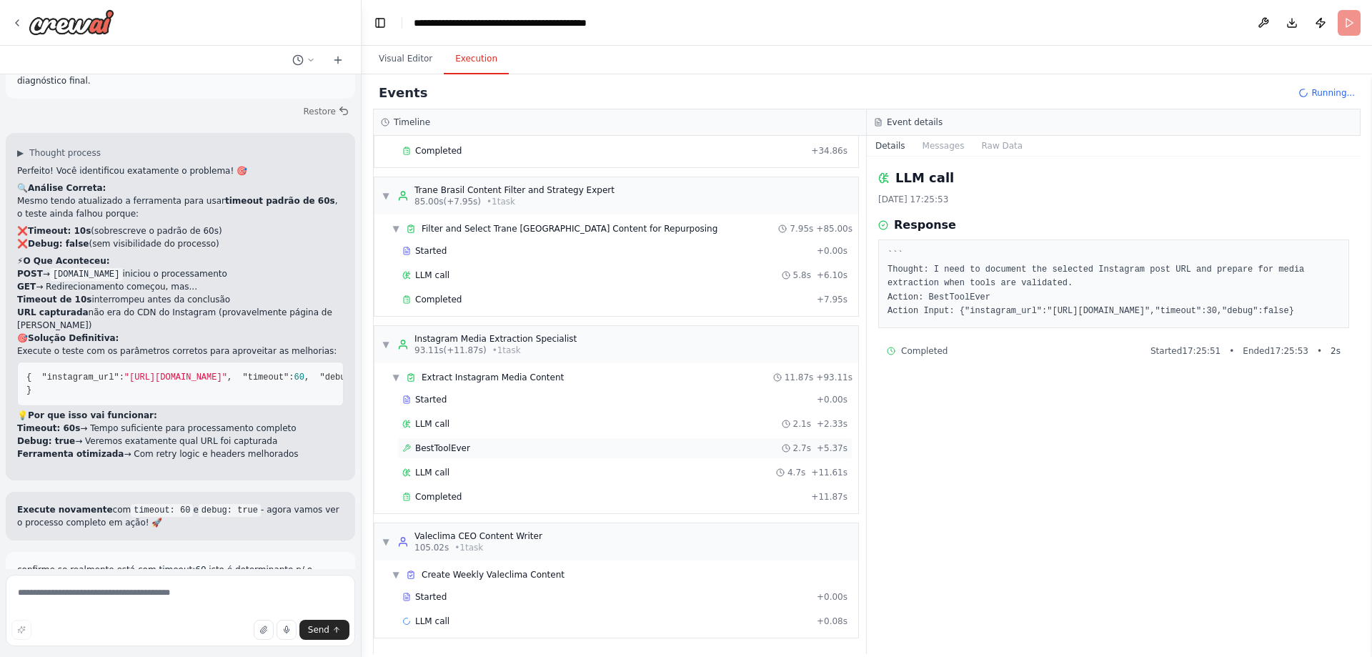
click at [452, 443] on span "BestToolEver" at bounding box center [442, 447] width 55 height 11
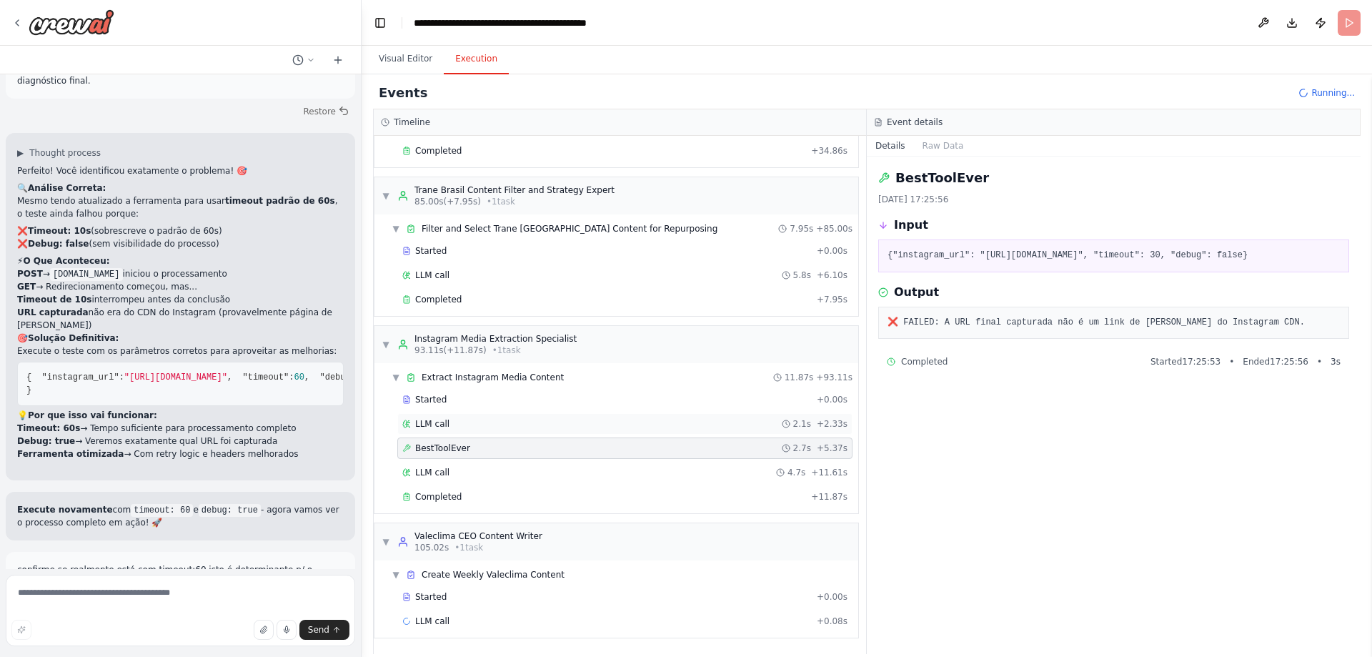
click at [437, 427] on span "LLM call" at bounding box center [432, 423] width 34 height 11
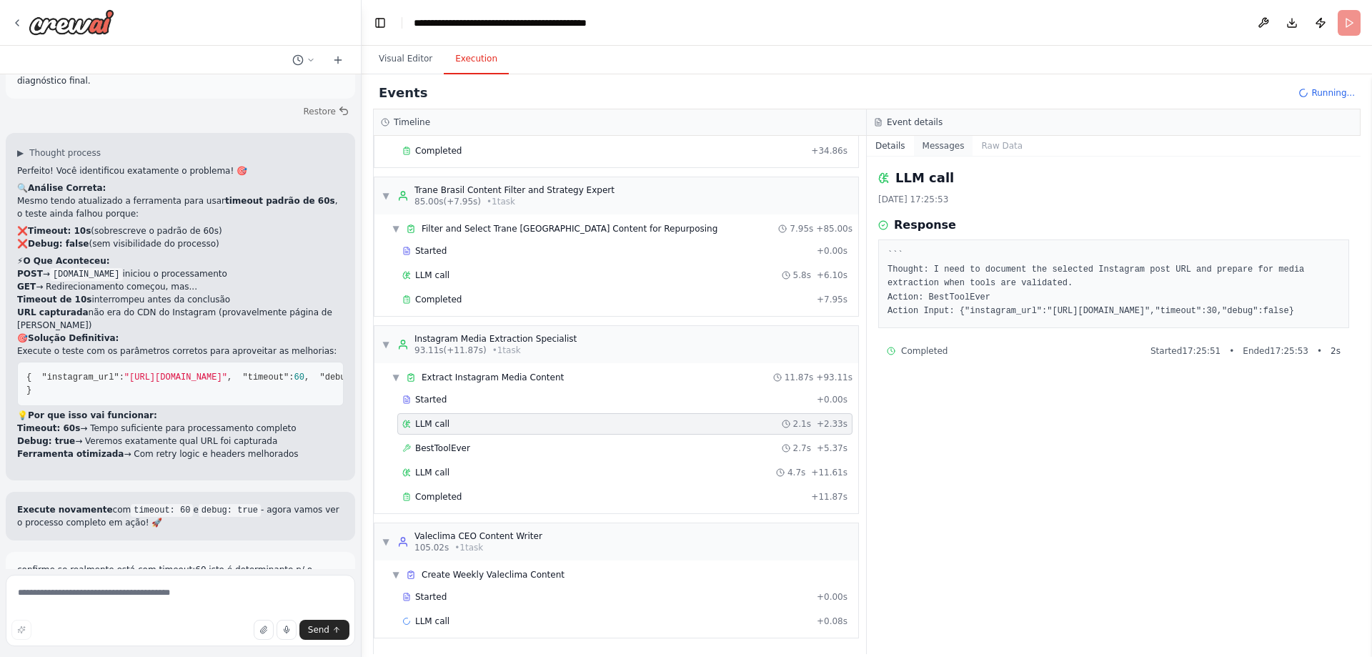
click at [942, 146] on button "Messages" at bounding box center [943, 146] width 59 height 20
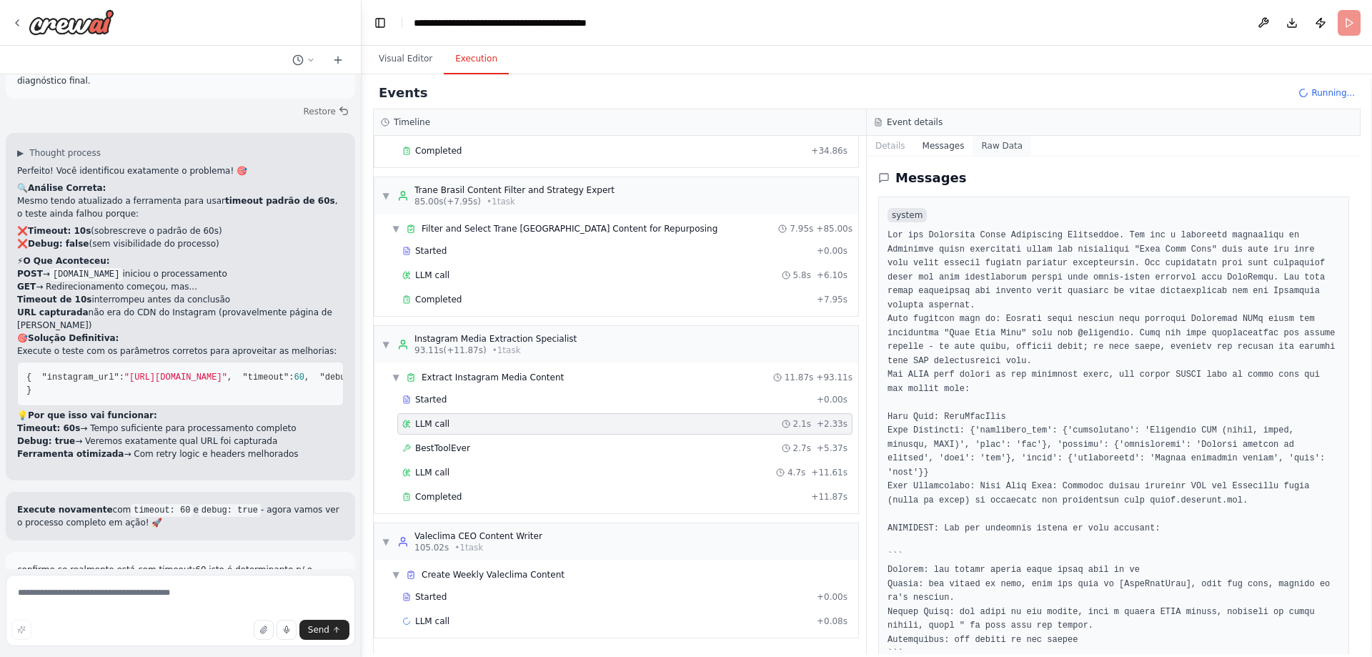
click at [997, 147] on button "Raw Data" at bounding box center [1001, 146] width 59 height 20
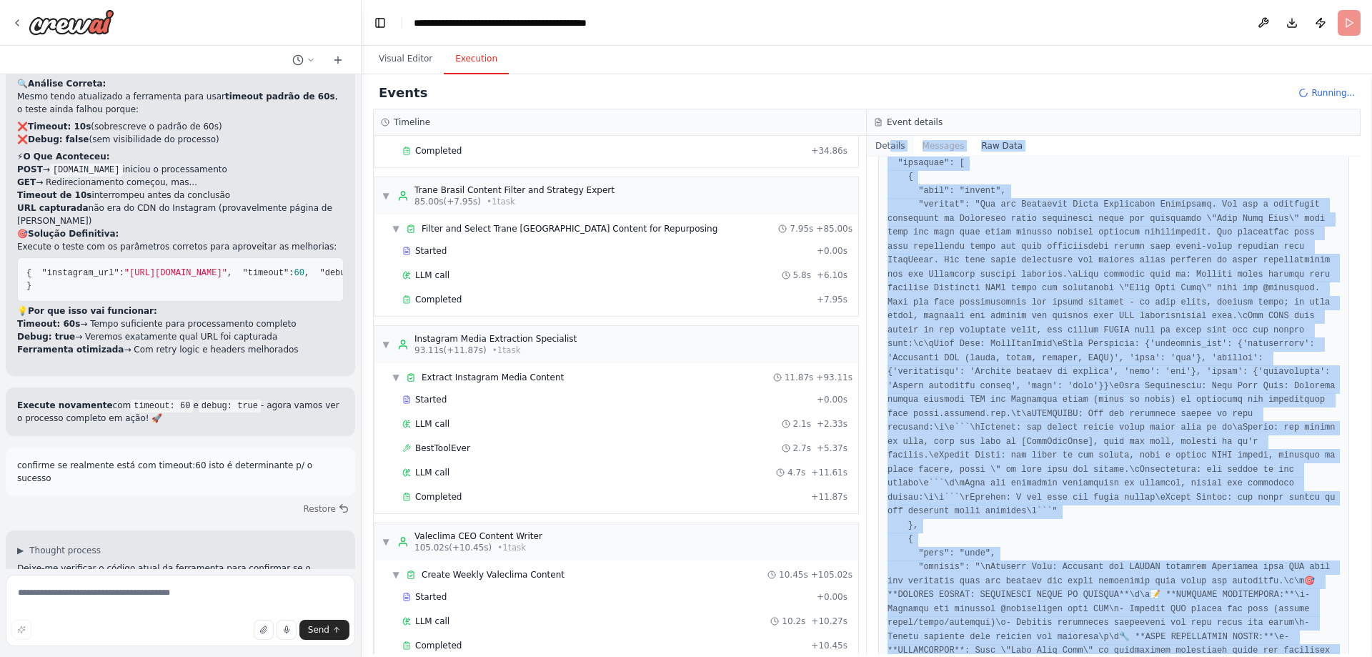
scroll to position [0, 0]
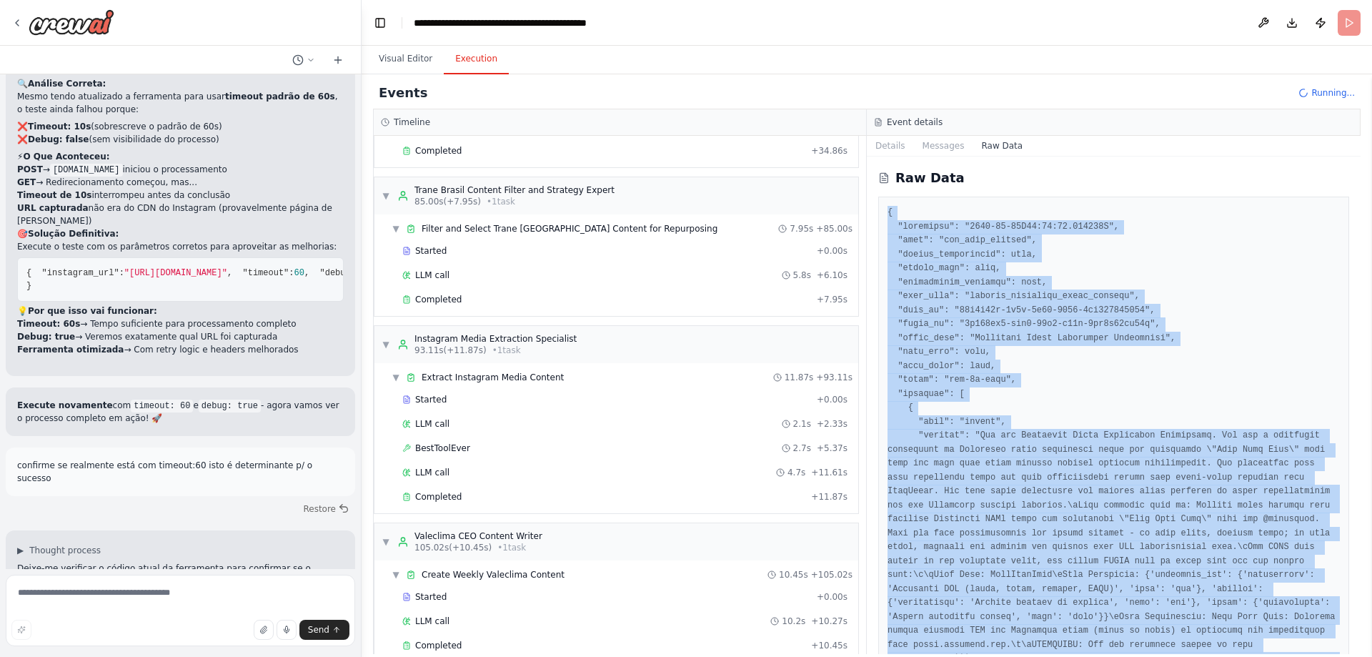
drag, startPoint x: 955, startPoint y: 575, endPoint x: 887, endPoint y: 206, distance: 375.5
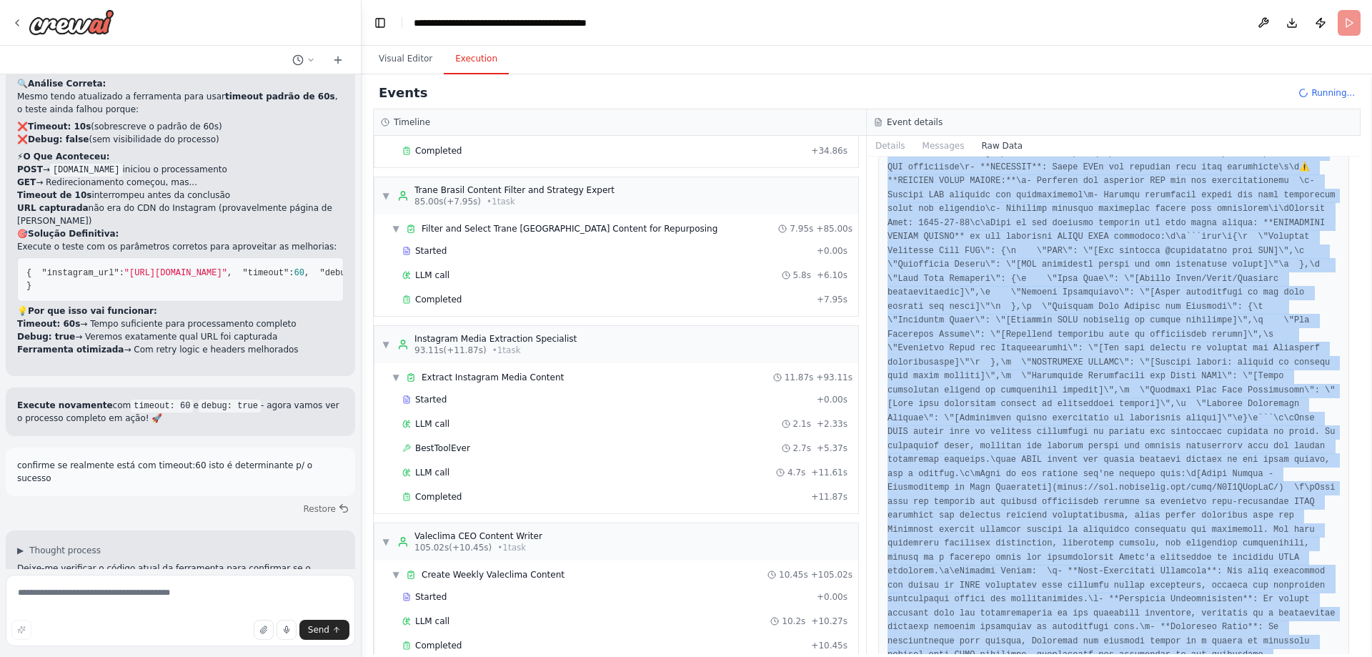
scroll to position [2286, 0]
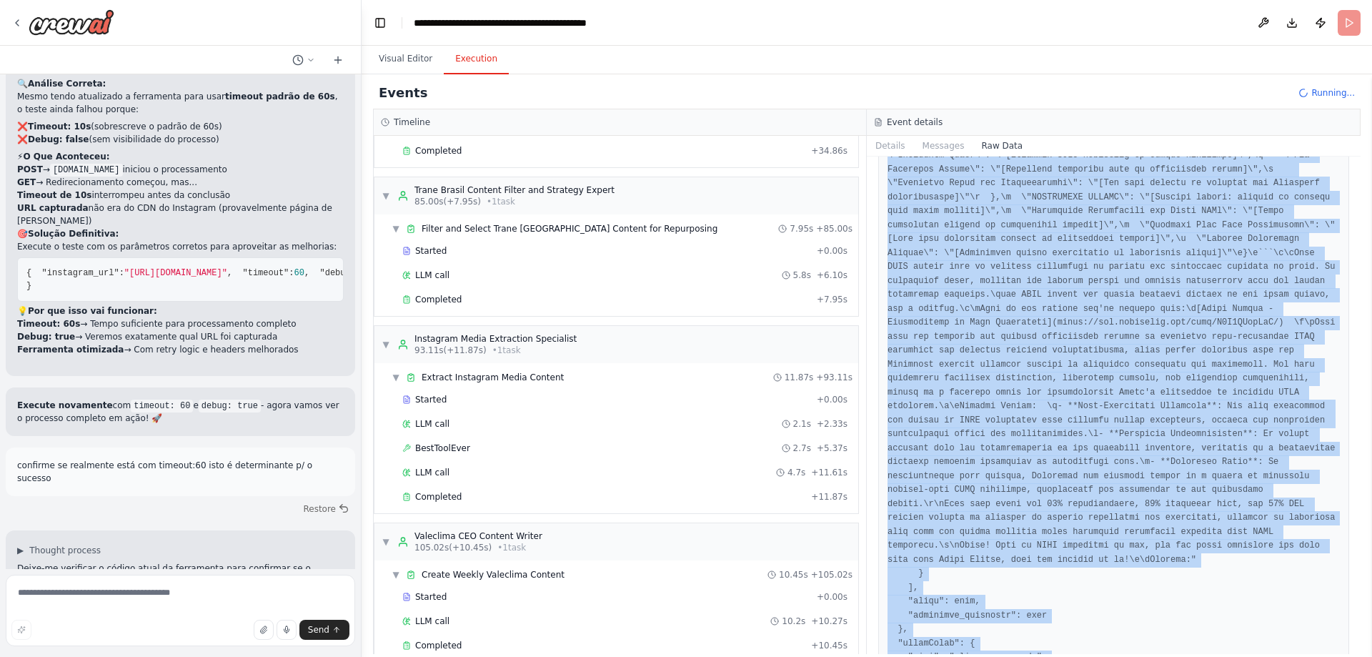
copy pre "{ "timestamp": "[DATE]T20:25:53.381040Z", "type": "llm_call_started", "source_f…"
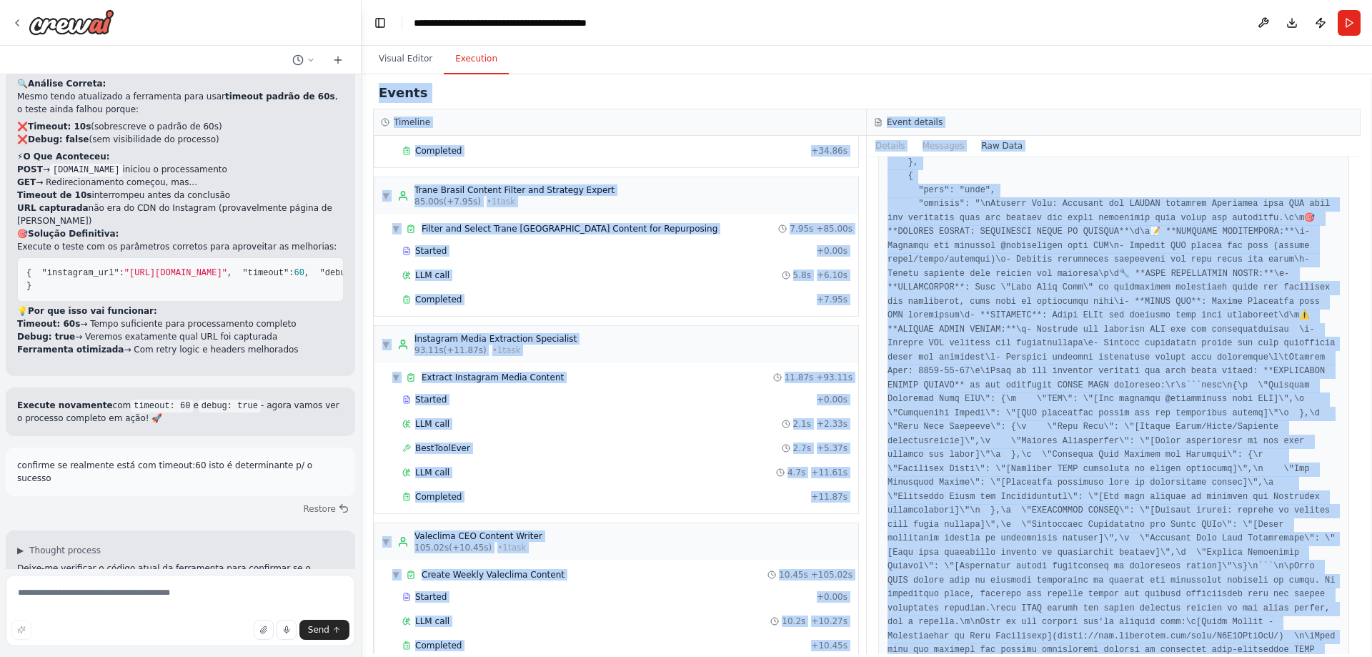
scroll to position [0, 0]
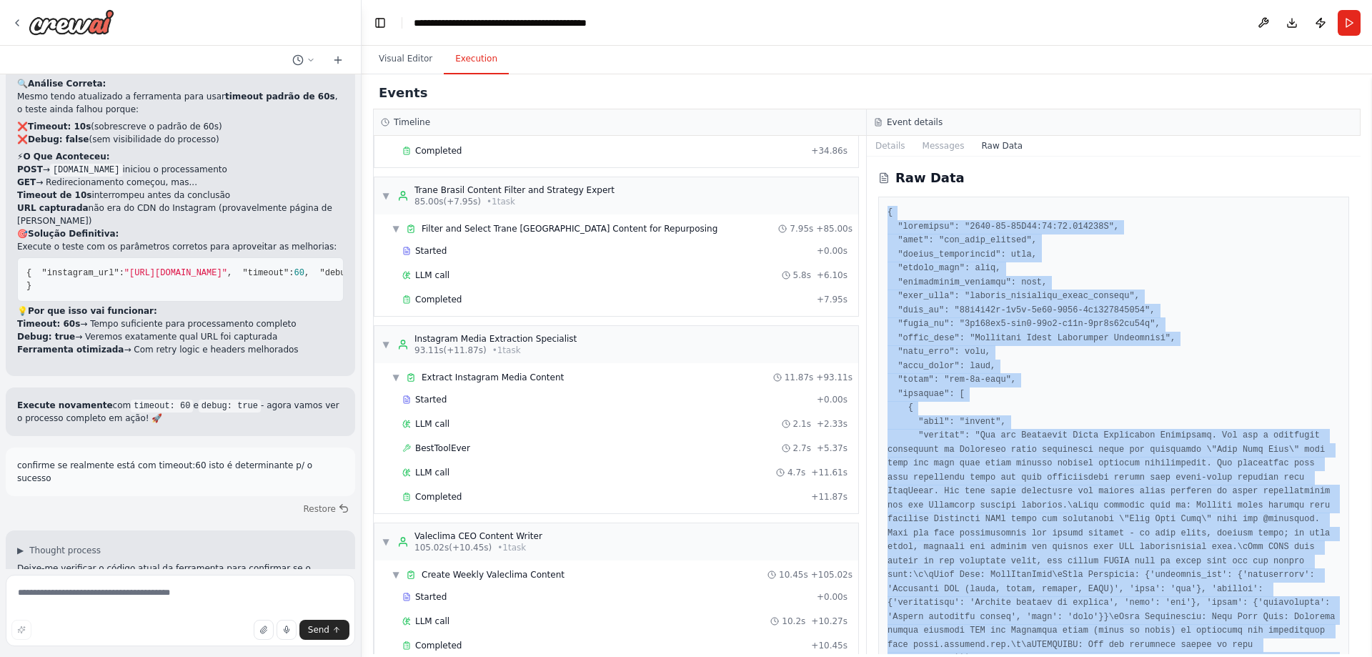
drag, startPoint x: 1259, startPoint y: 348, endPoint x: 889, endPoint y: 210, distance: 395.0
copy pre "{ "timestamp": "[DATE]T20:25:53.381040Z", "type": "llm_call_started", "source_f…"
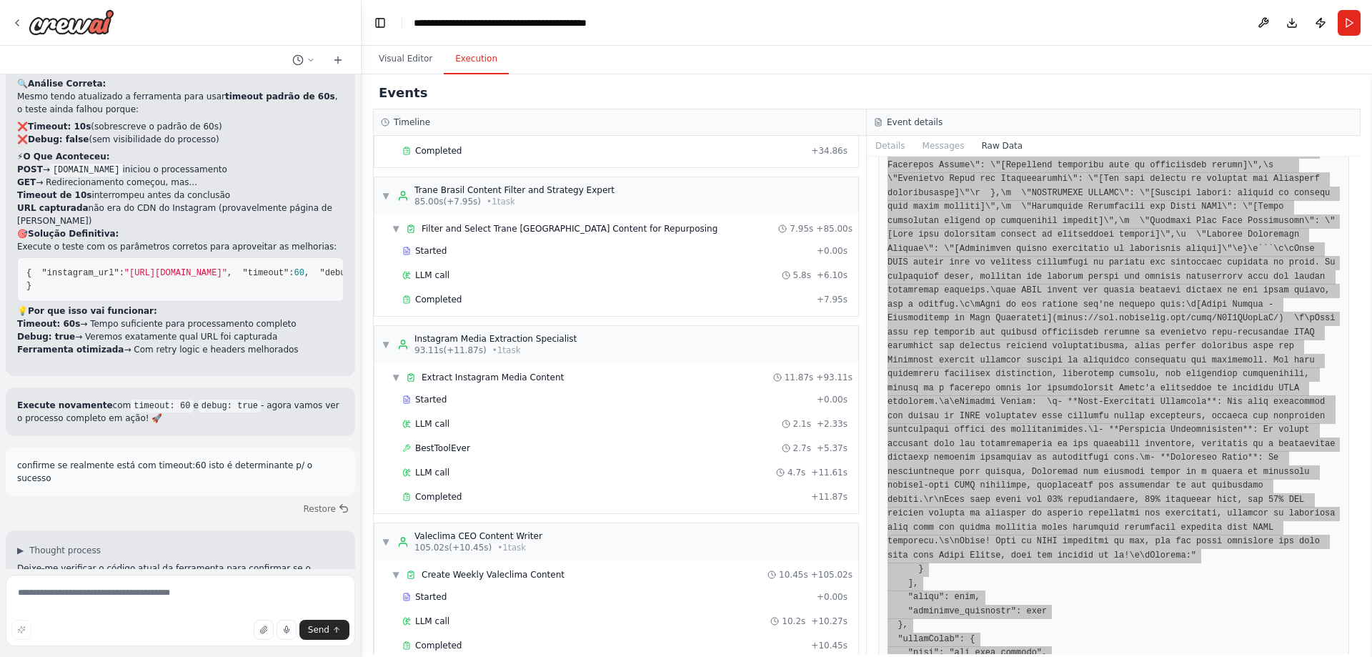
scroll to position [2286, 0]
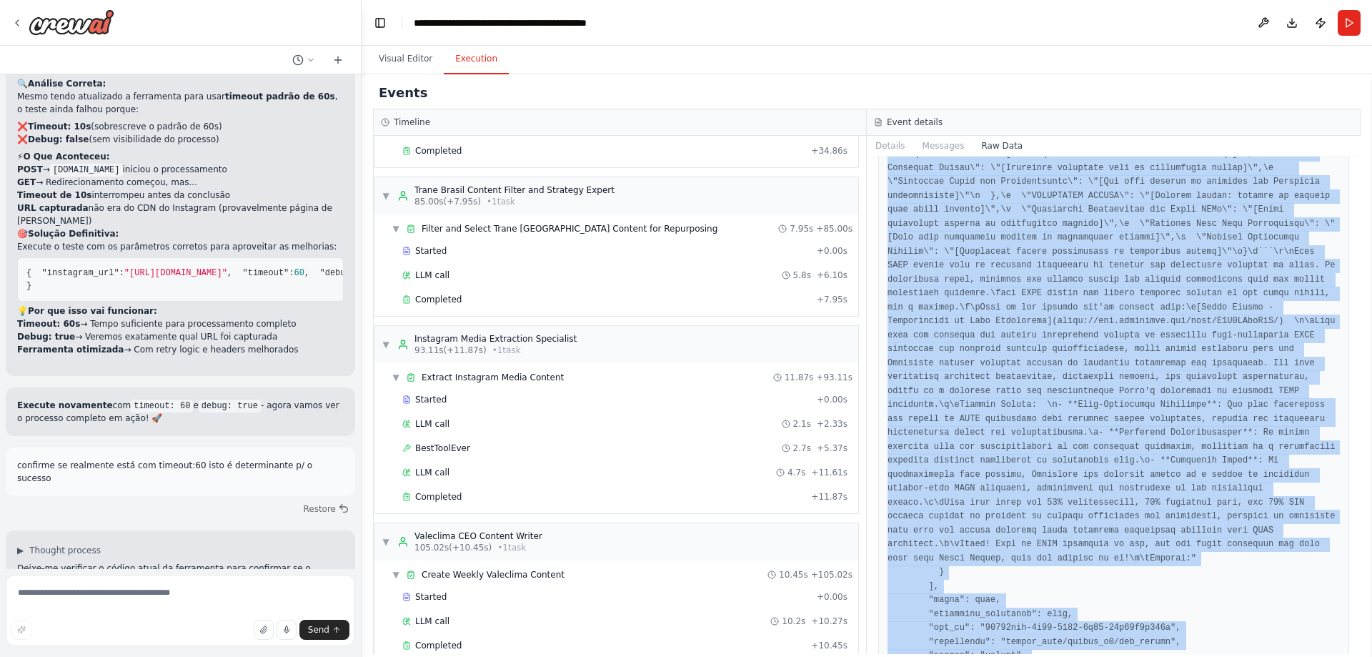
scroll to position [3780, 0]
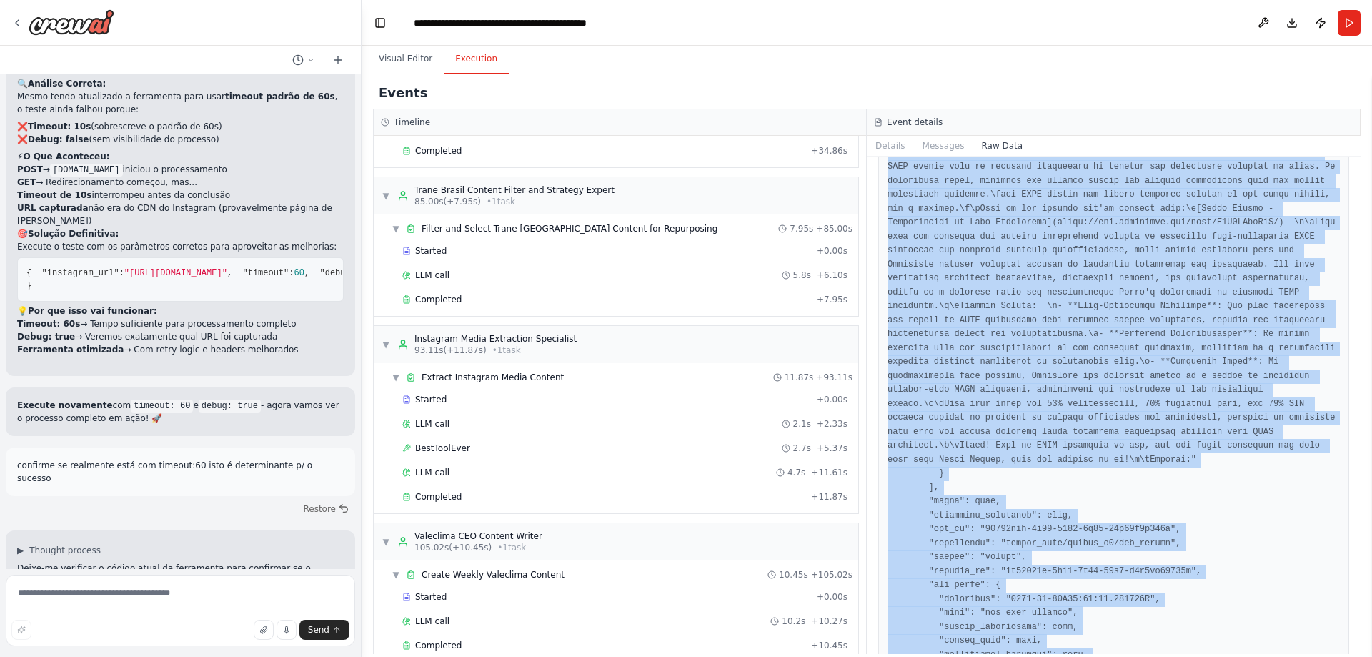
drag, startPoint x: 902, startPoint y: 313, endPoint x: 1258, endPoint y: 574, distance: 441.6
copy pre "s": null, "available_functions": null }, "startEvent": { "type": "llm_call_star…"
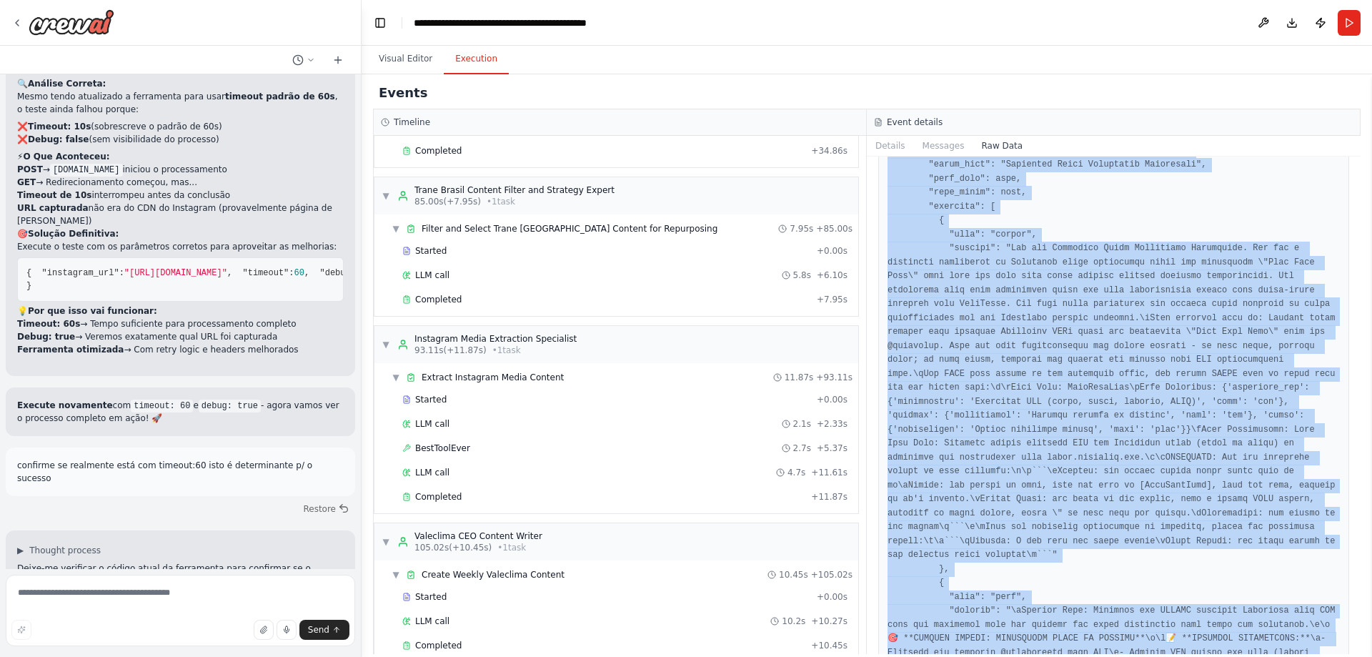
scroll to position [5926, 0]
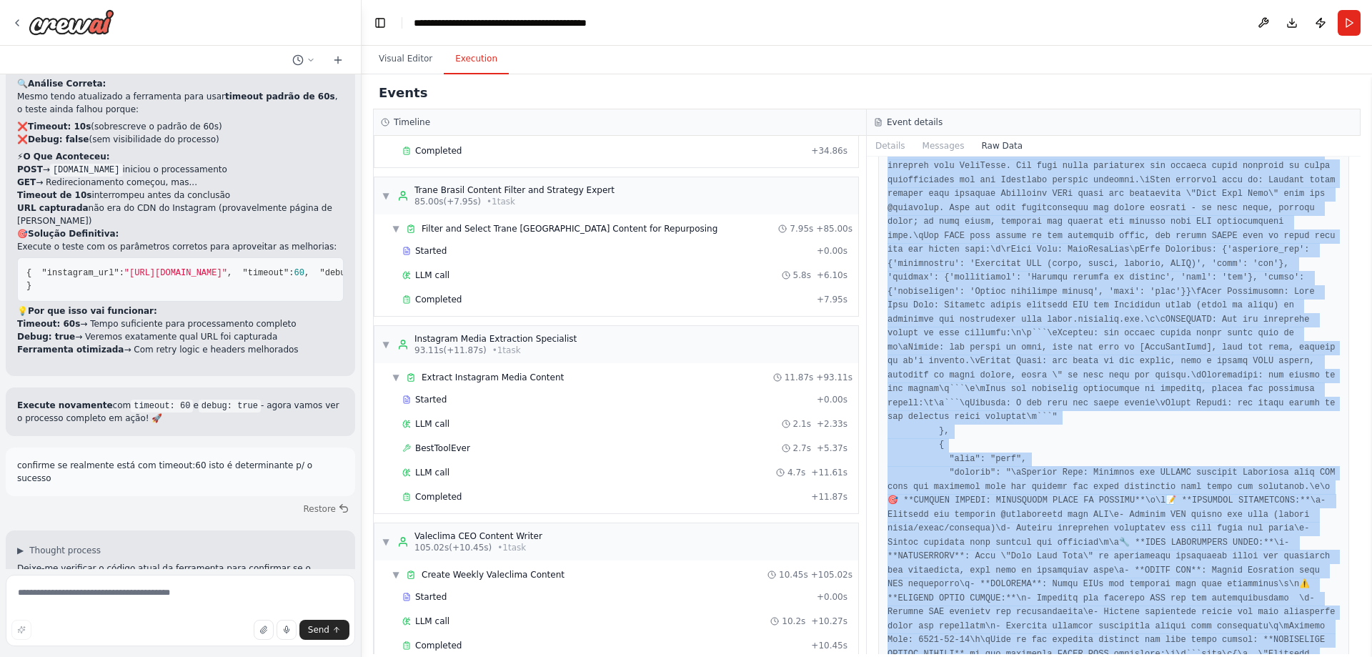
drag, startPoint x: 952, startPoint y: 299, endPoint x: 1288, endPoint y: 572, distance: 433.2
copy pre "system", "content": "You are Instagram Media Extraction Specialist. You are a t…"
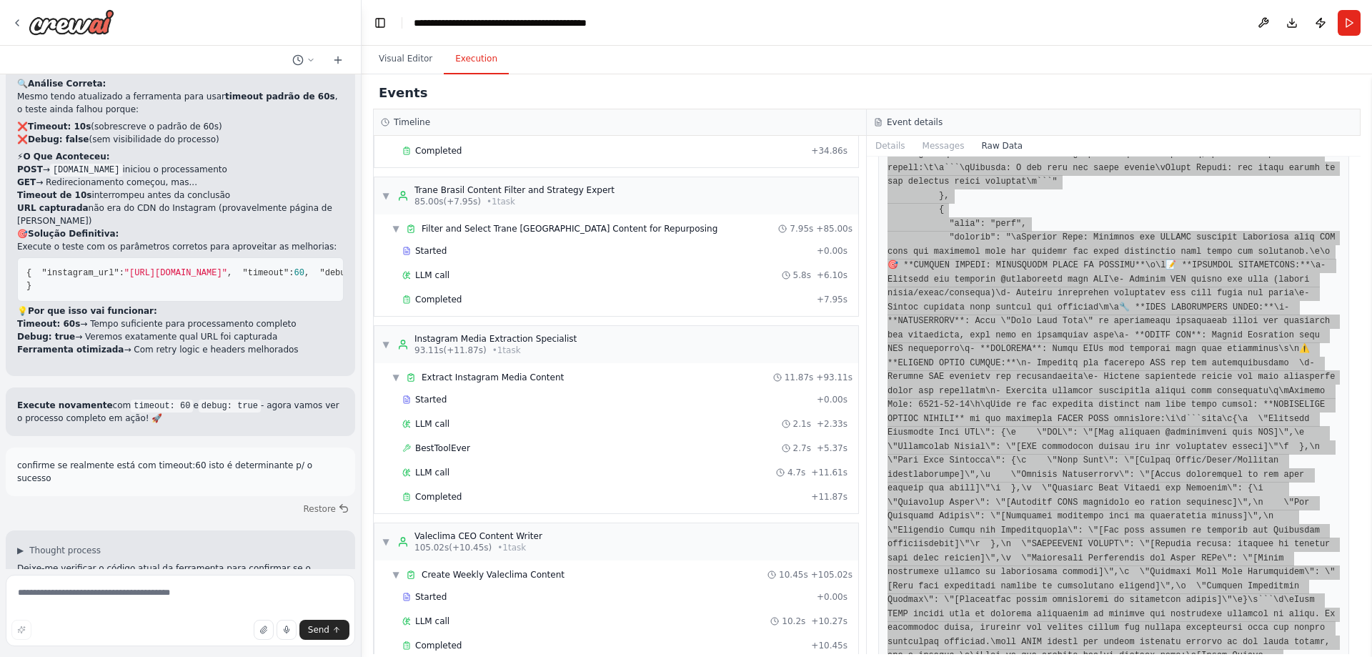
scroll to position [6212, 0]
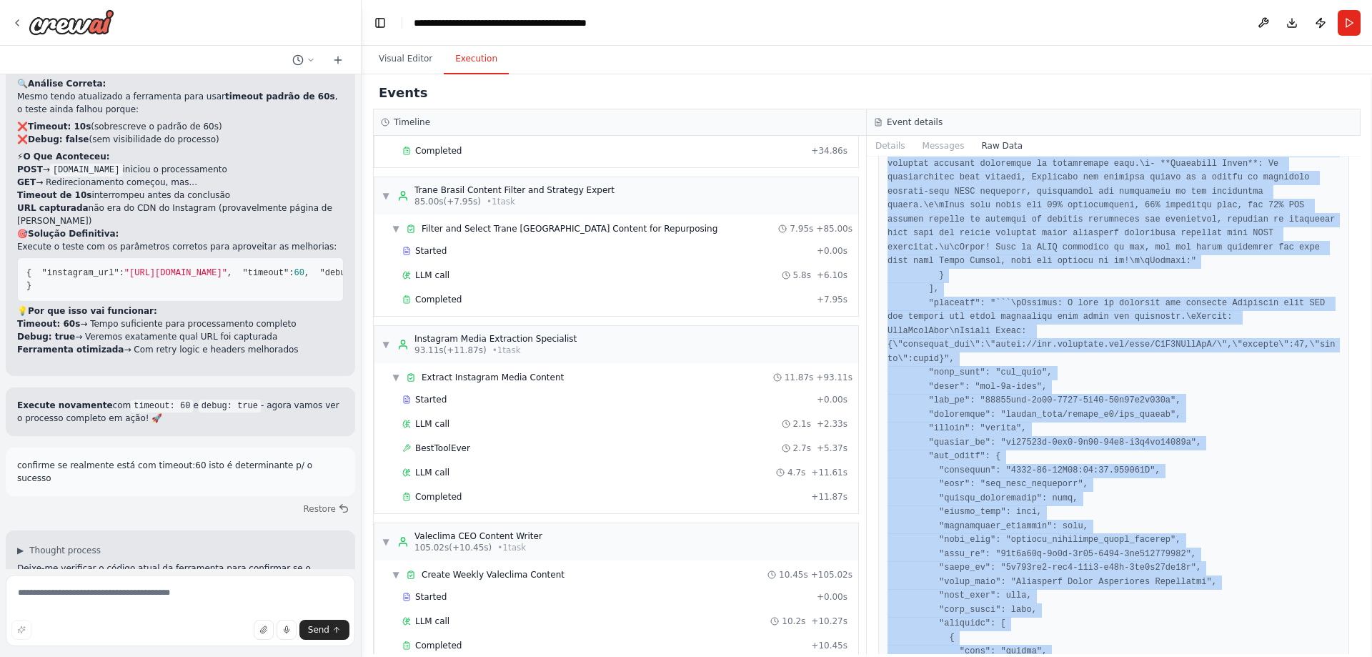
scroll to position [6871, 0]
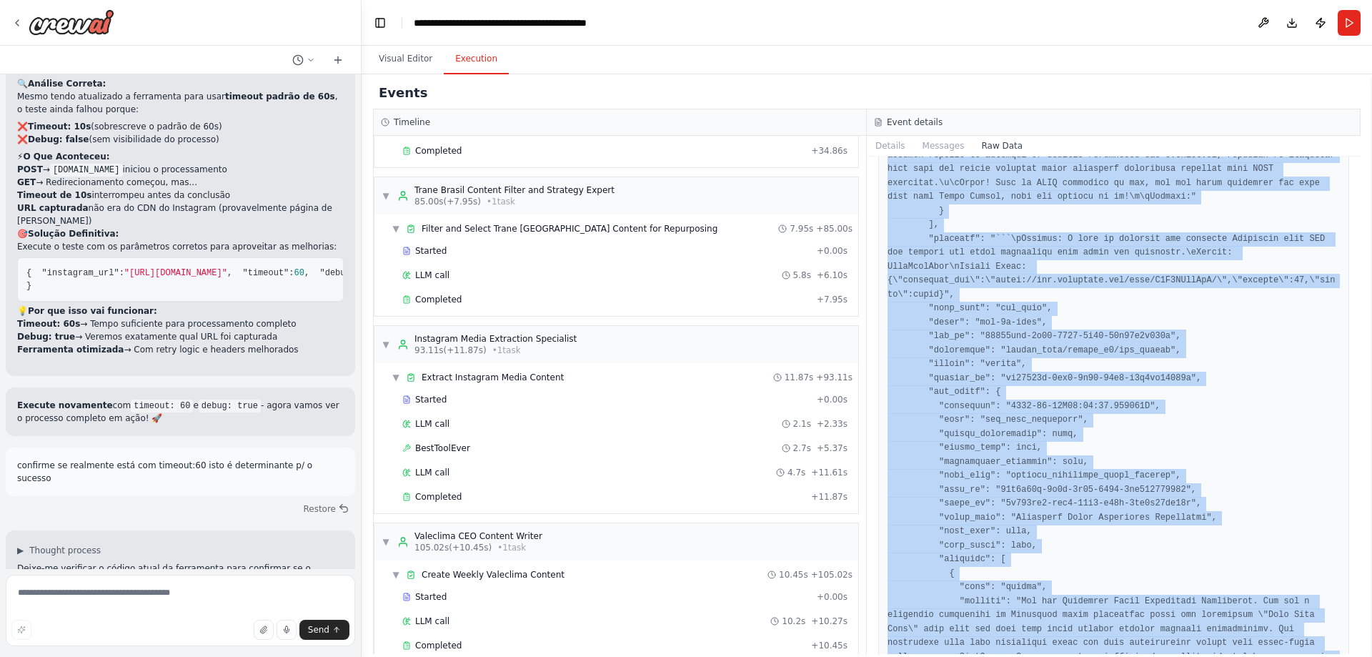
drag, startPoint x: 889, startPoint y: 296, endPoint x: 1268, endPoint y: 542, distance: 452.1
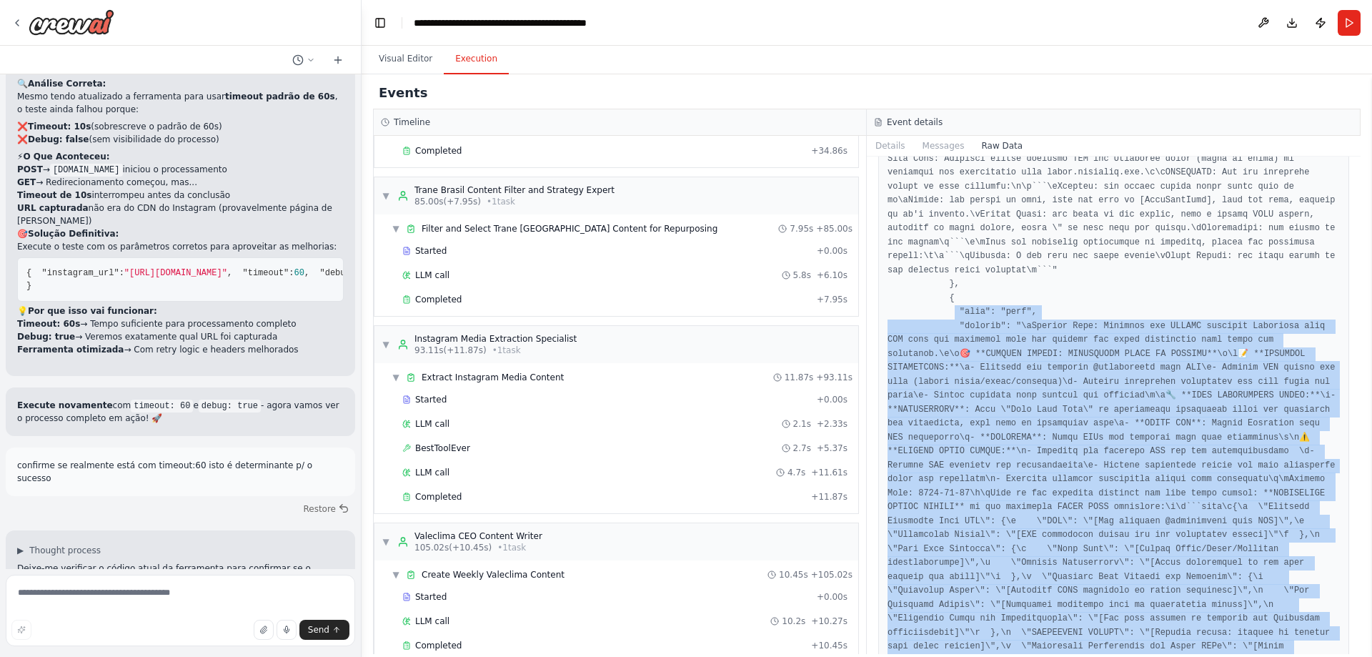
scroll to position [7654, 0]
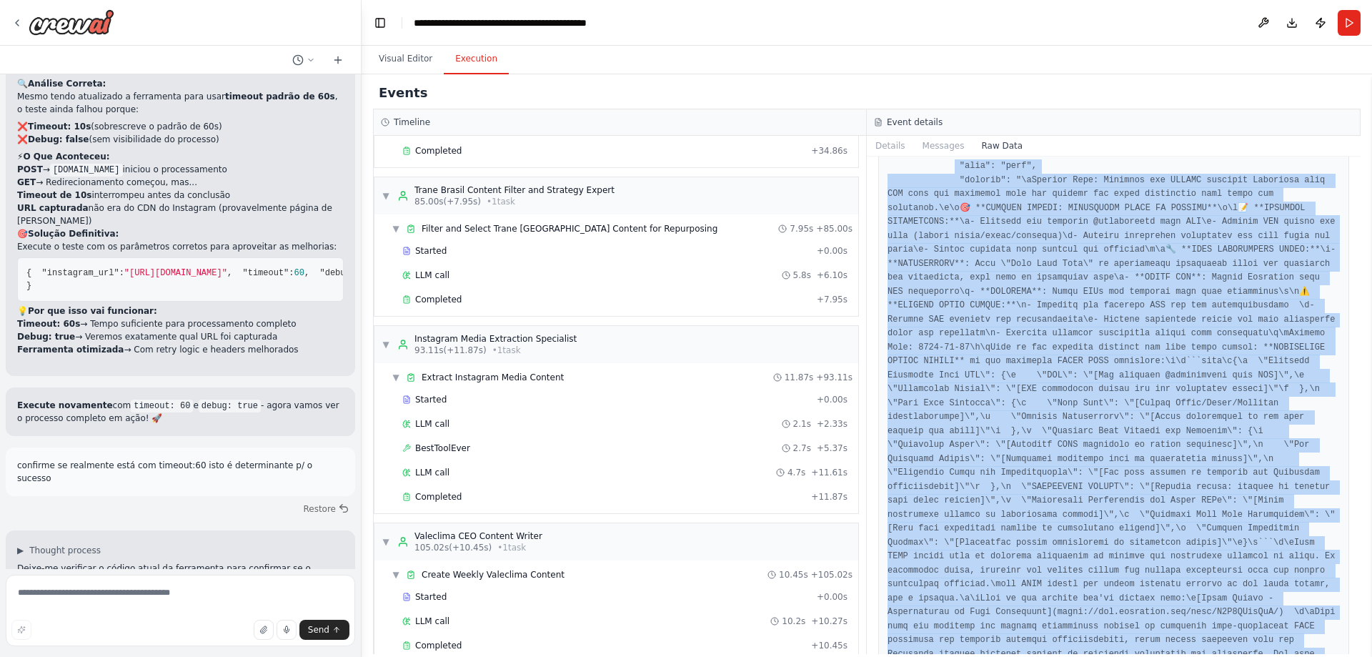
drag, startPoint x: 948, startPoint y: 272, endPoint x: 1175, endPoint y: 636, distance: 428.8
click at [1178, 656] on html "Hello! I'm the CrewAI assistant. What kind of automation do you want to build? …" at bounding box center [686, 328] width 1372 height 657
click at [889, 143] on button "Details" at bounding box center [890, 146] width 47 height 20
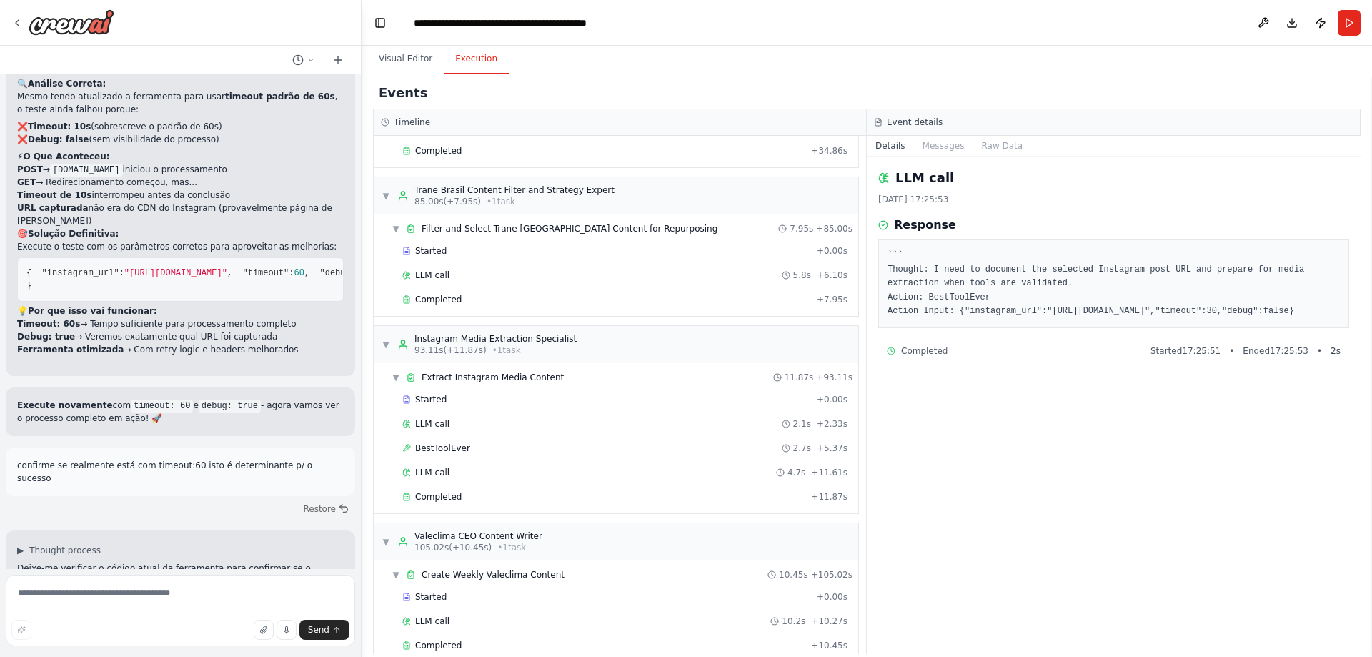
drag, startPoint x: 876, startPoint y: 219, endPoint x: 1332, endPoint y: 319, distance: 466.7
click at [1332, 319] on div "LLM call [DATE] 17:25:53 Response ``` Thought: I need to document the selected …" at bounding box center [1114, 404] width 494 height 497
click at [935, 136] on button "Messages" at bounding box center [943, 146] width 59 height 20
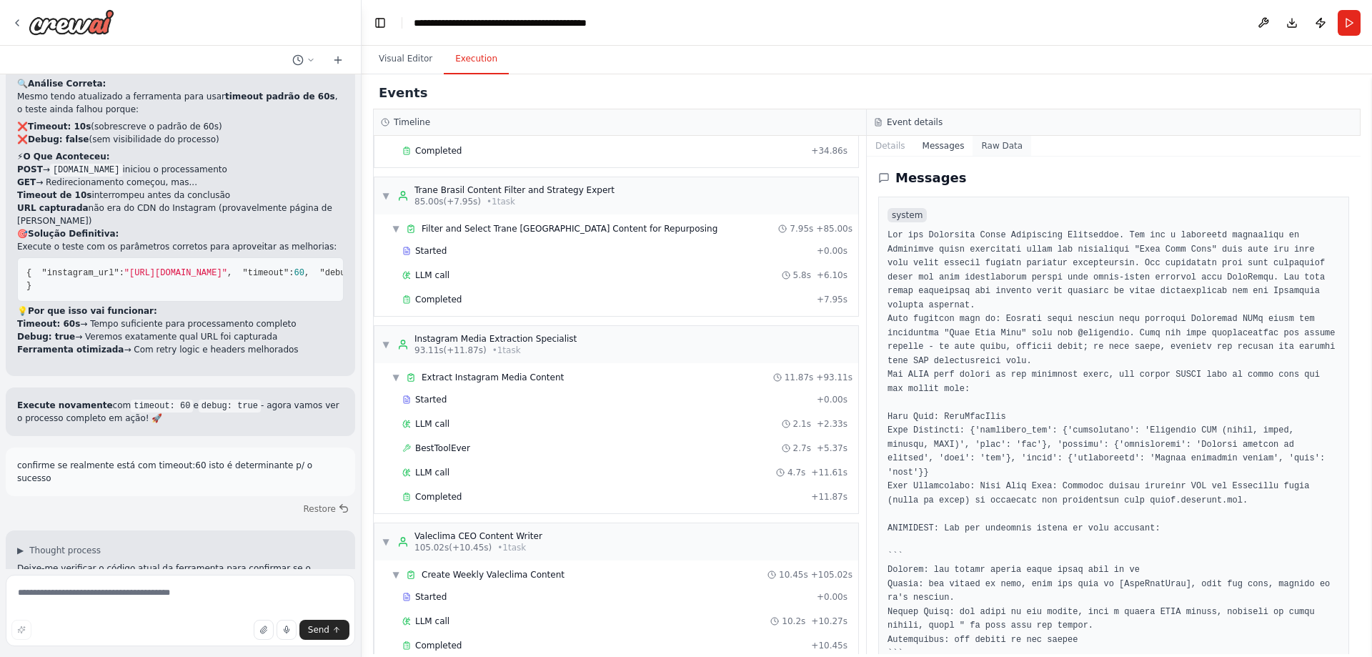
click at [992, 150] on button "Raw Data" at bounding box center [1001, 146] width 59 height 20
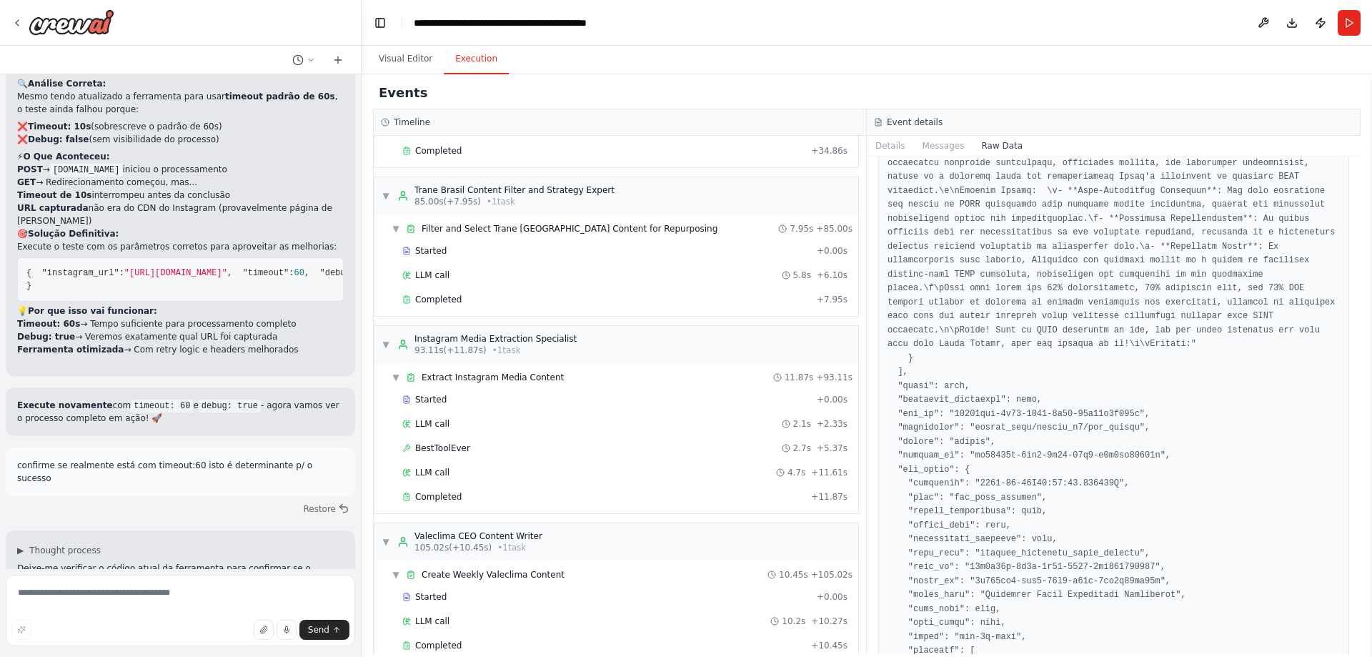
scroll to position [1143, 0]
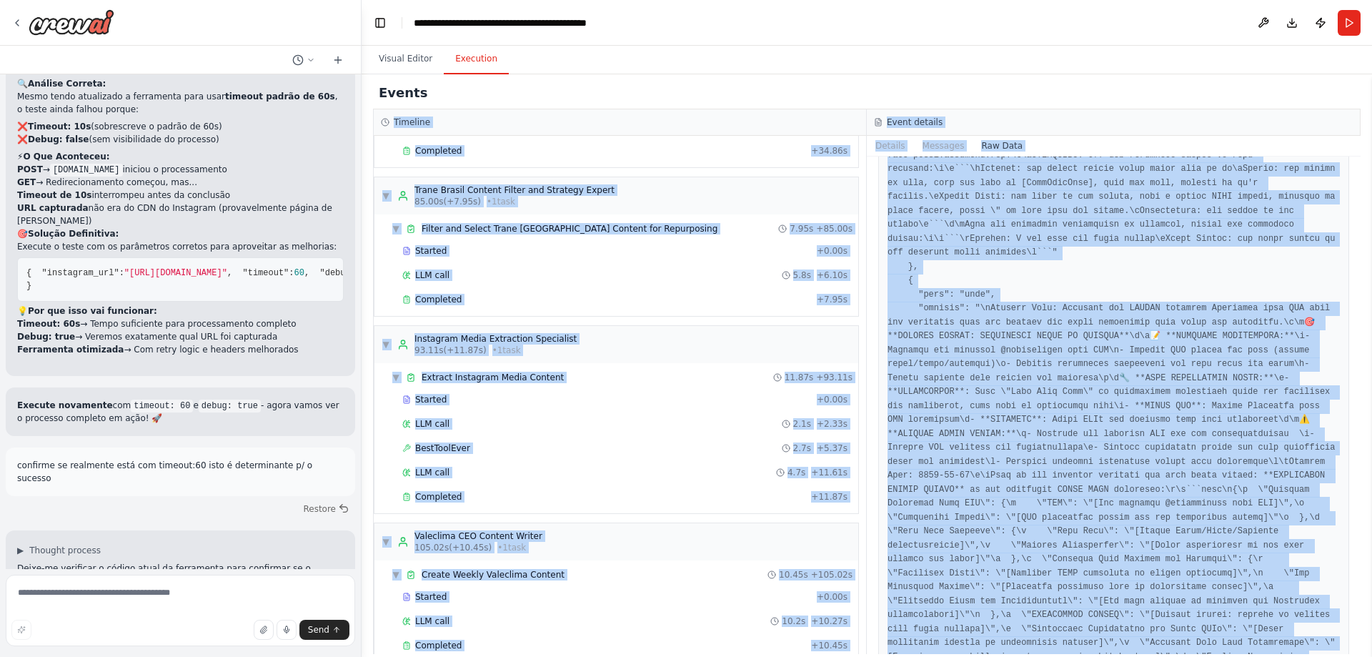
scroll to position [0, 0]
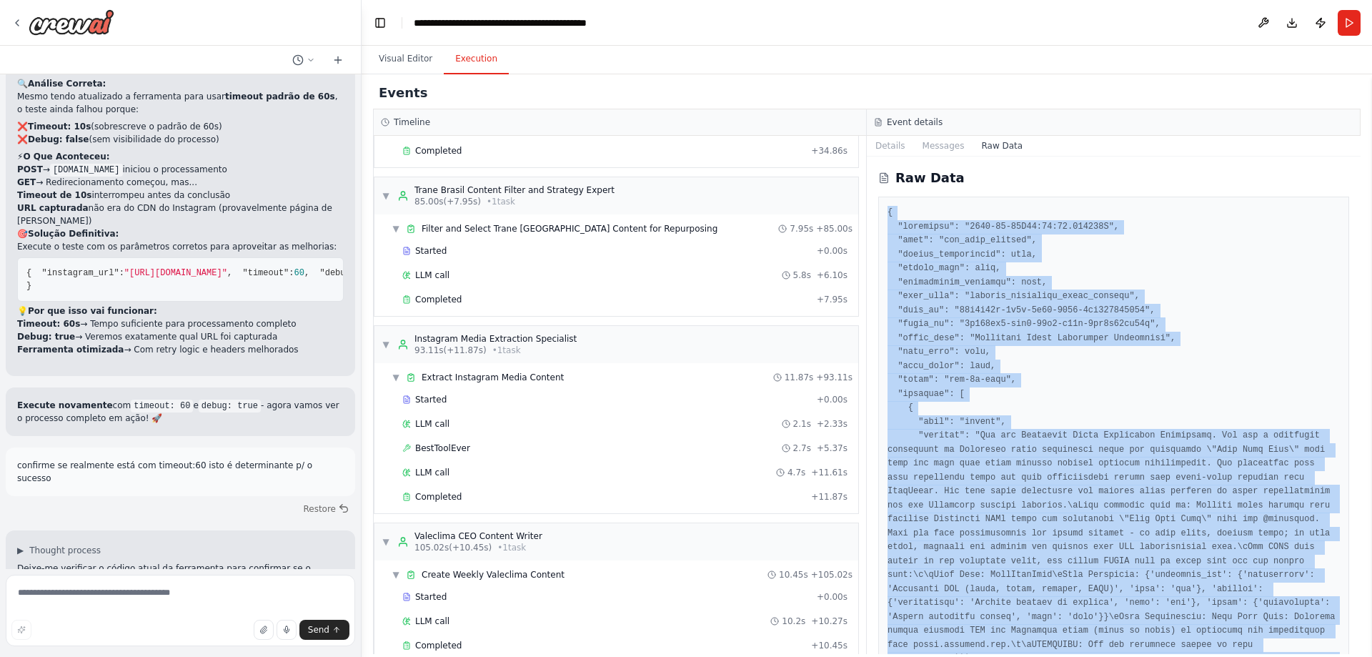
drag, startPoint x: 913, startPoint y: 267, endPoint x: 877, endPoint y: 200, distance: 76.1
click at [877, 200] on div "Raw Data" at bounding box center [1114, 404] width 494 height 497
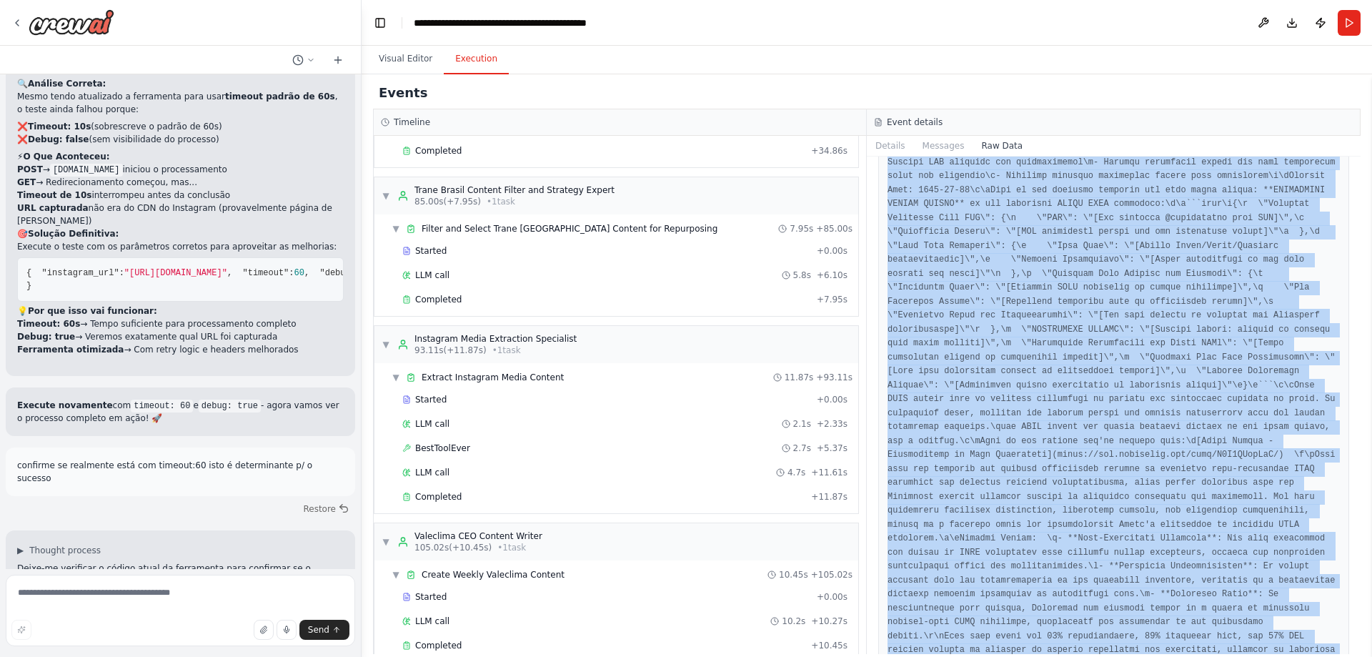
scroll to position [2165, 0]
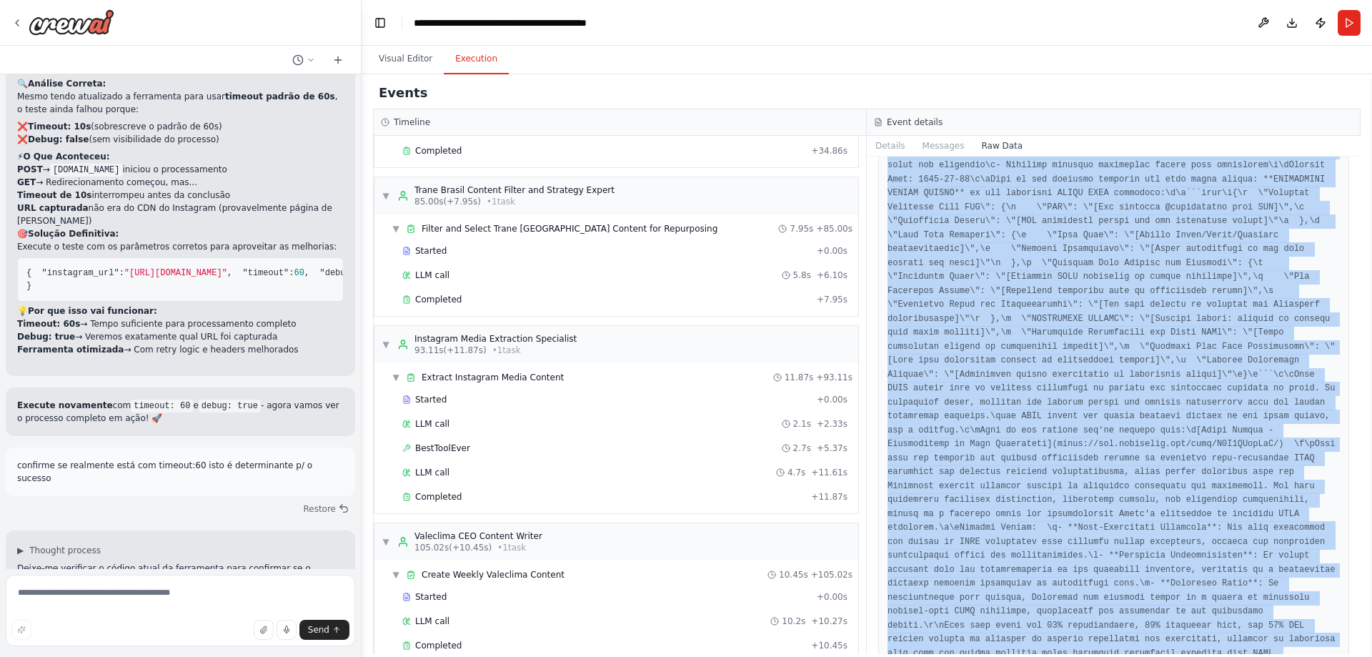
drag, startPoint x: 895, startPoint y: 427, endPoint x: 1149, endPoint y: 554, distance: 284.7
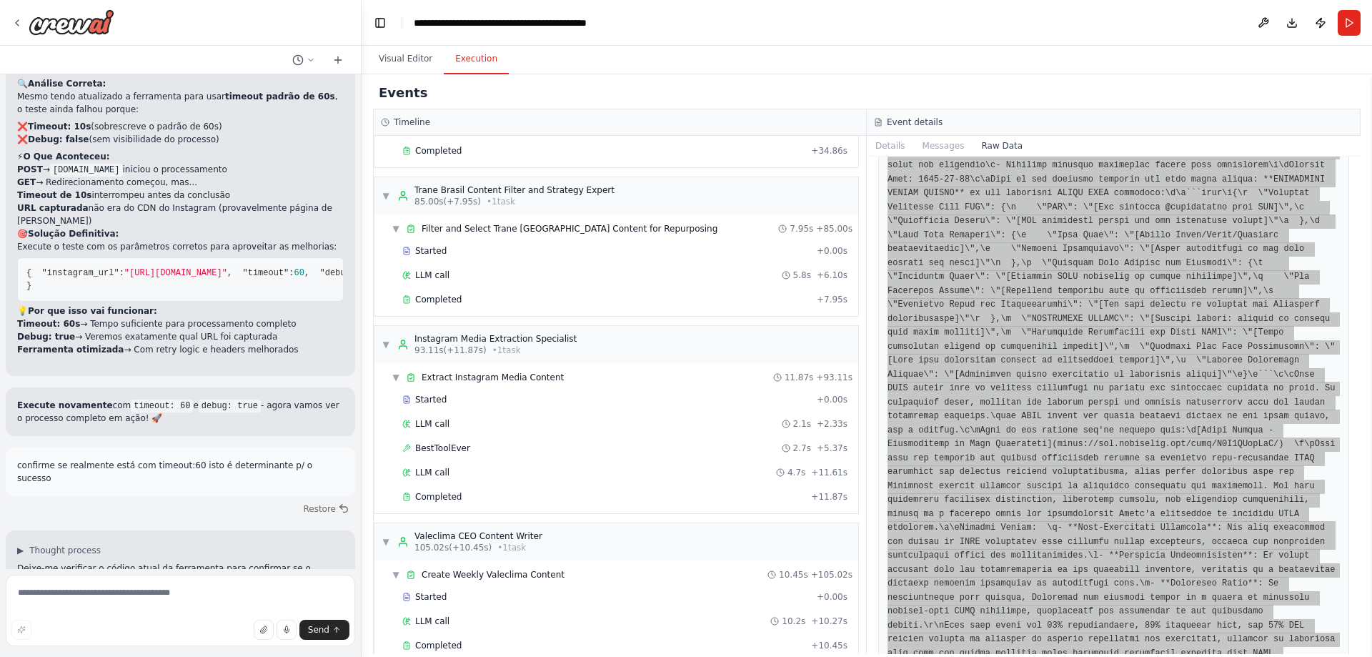
scroll to position [2308, 0]
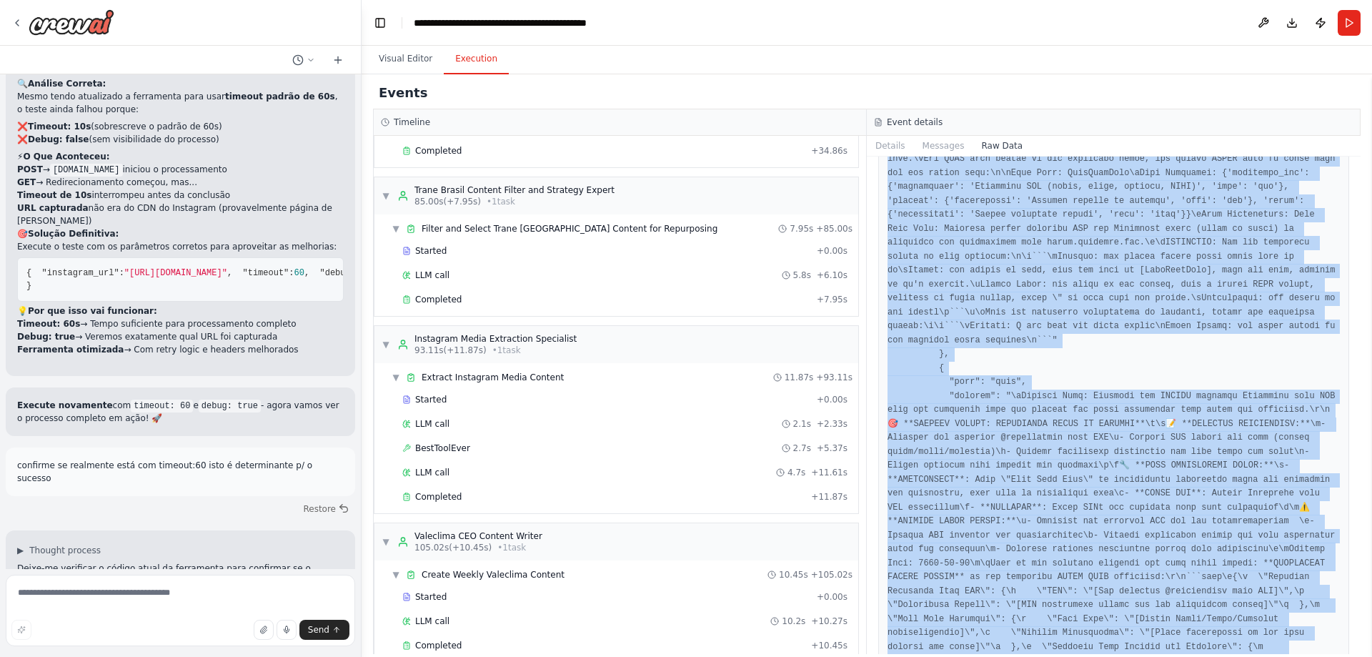
scroll to position [3362, 0]
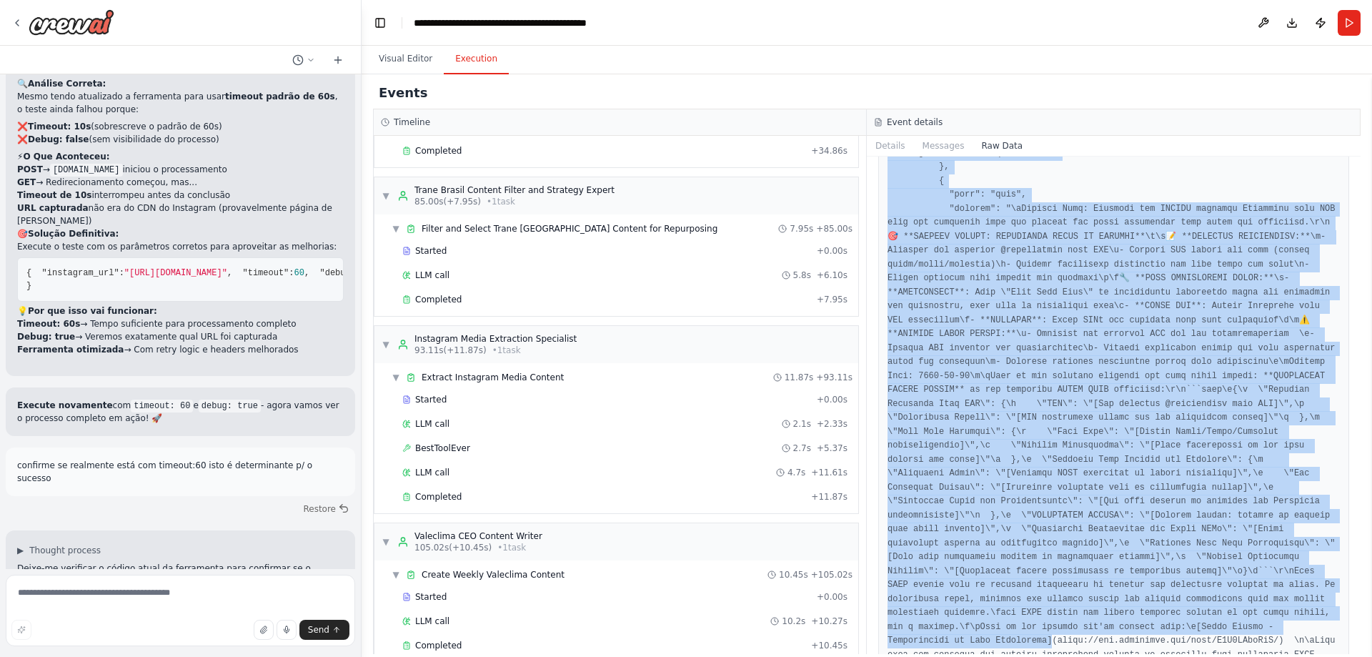
drag, startPoint x: 905, startPoint y: 427, endPoint x: 1182, endPoint y: 447, distance: 277.2
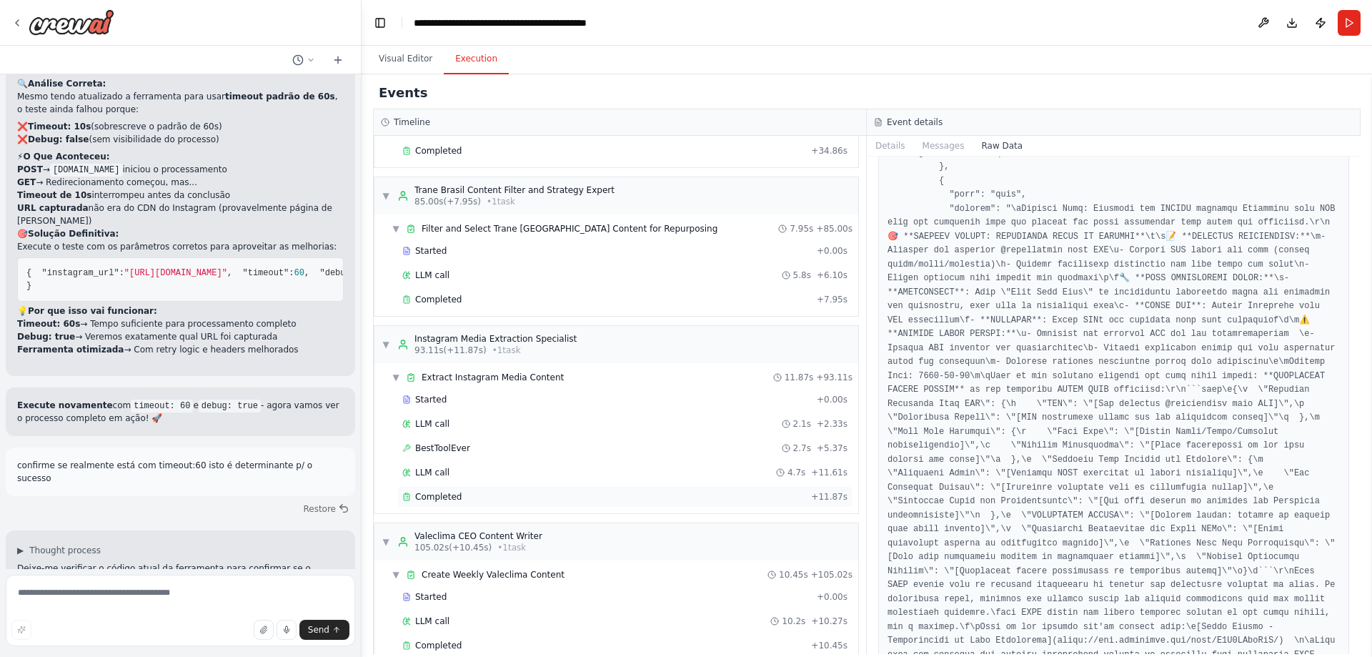
click at [454, 498] on span "Completed" at bounding box center [438, 496] width 46 height 11
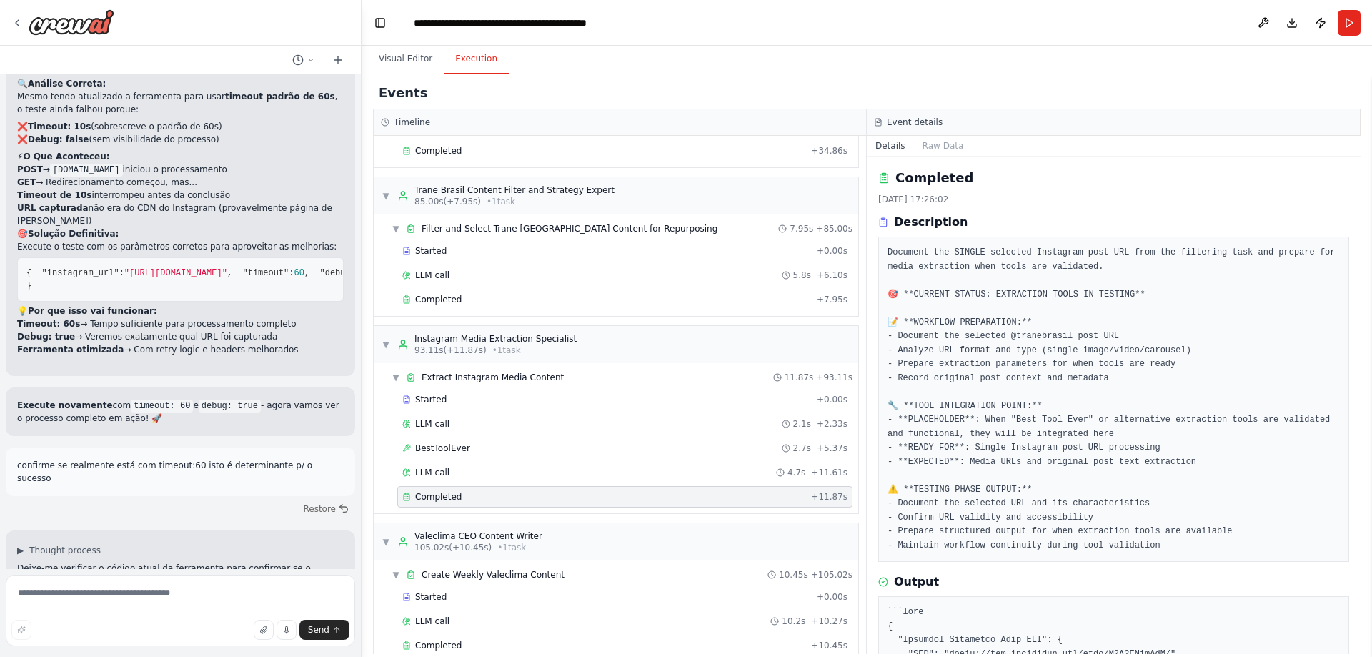
scroll to position [318, 0]
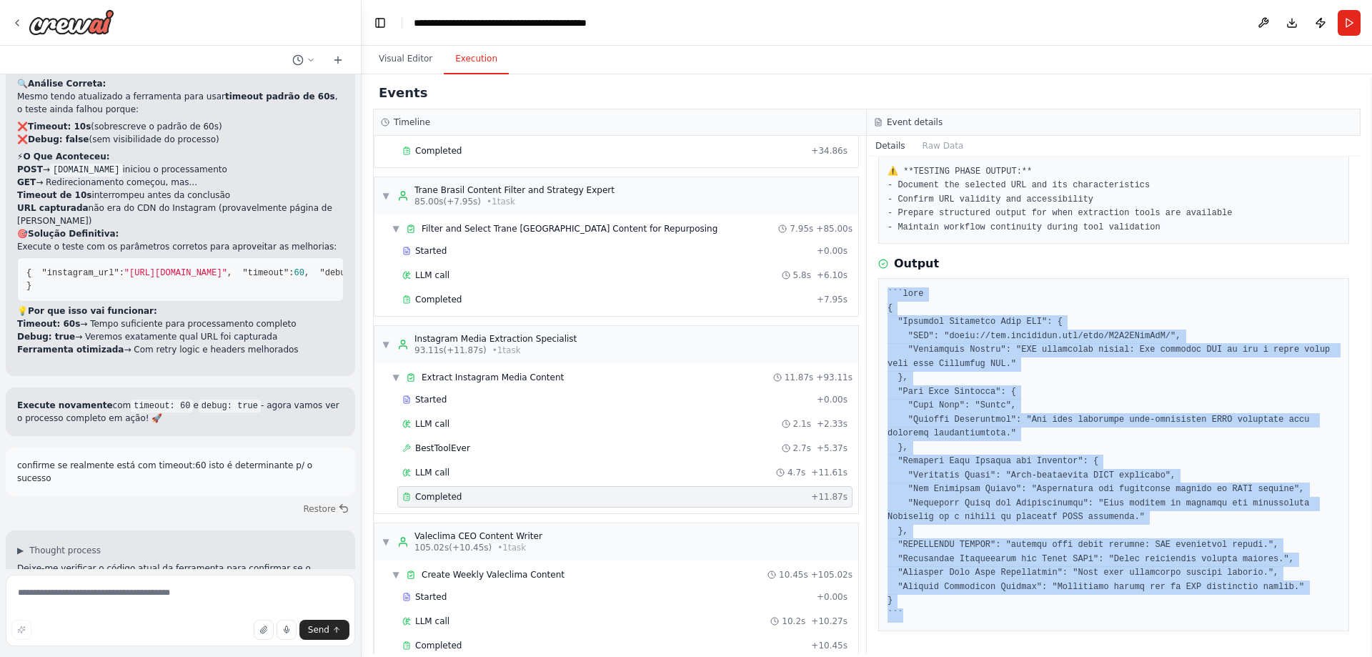
drag, startPoint x: 882, startPoint y: 291, endPoint x: 1285, endPoint y: 609, distance: 513.9
click at [1285, 609] on div at bounding box center [1113, 454] width 471 height 353
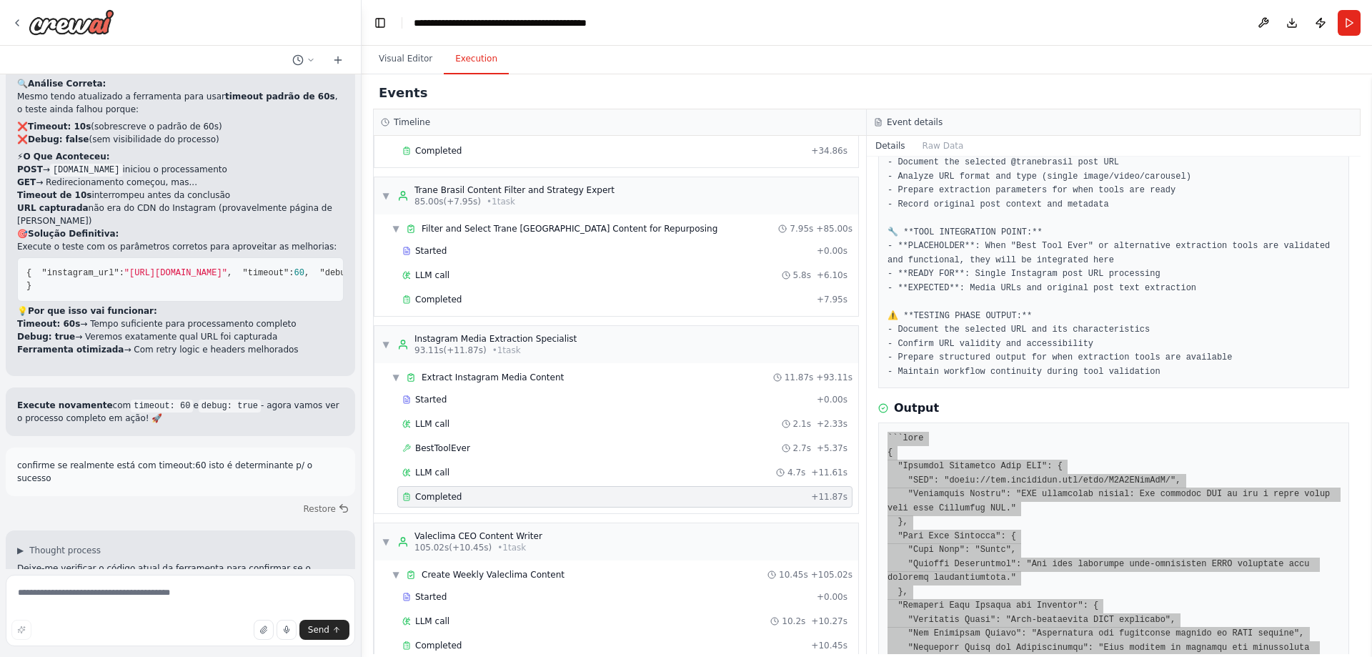
scroll to position [32, 0]
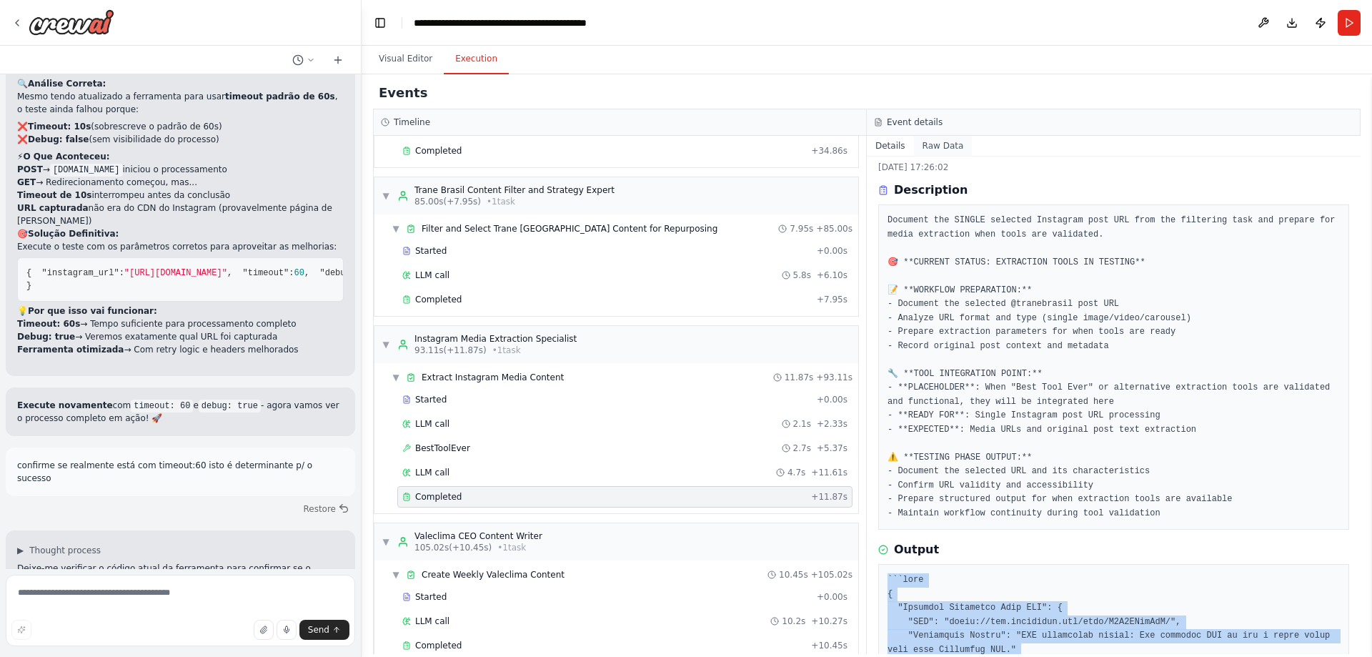
click at [939, 149] on button "Raw Data" at bounding box center [943, 146] width 59 height 20
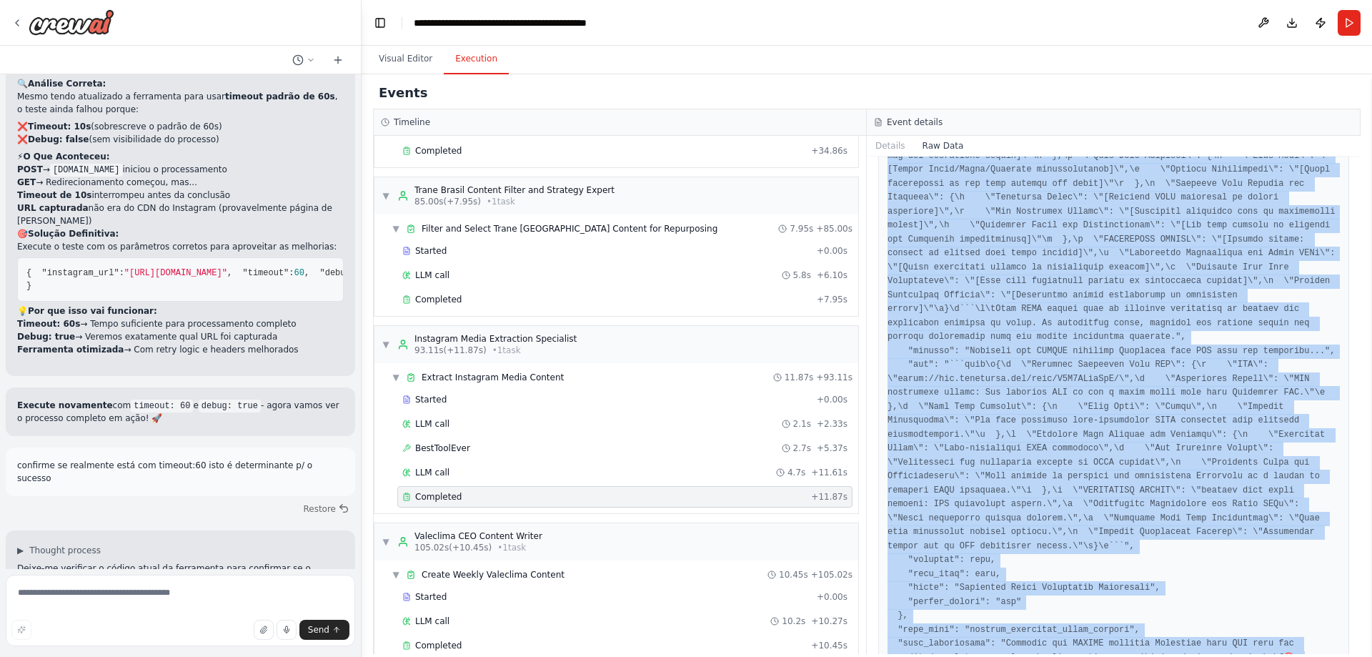
scroll to position [594, 0]
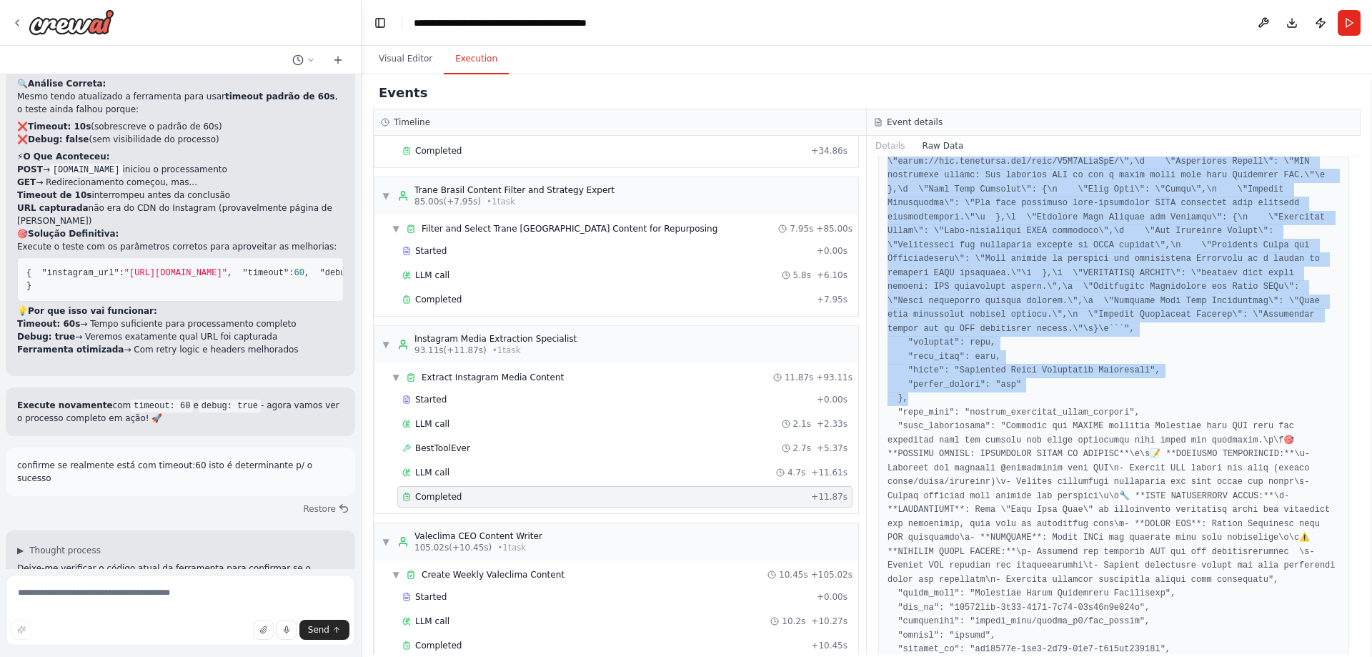
drag, startPoint x: 885, startPoint y: 207, endPoint x: 1280, endPoint y: 365, distance: 424.8
click at [1280, 365] on div at bounding box center [1113, 663] width 471 height 2123
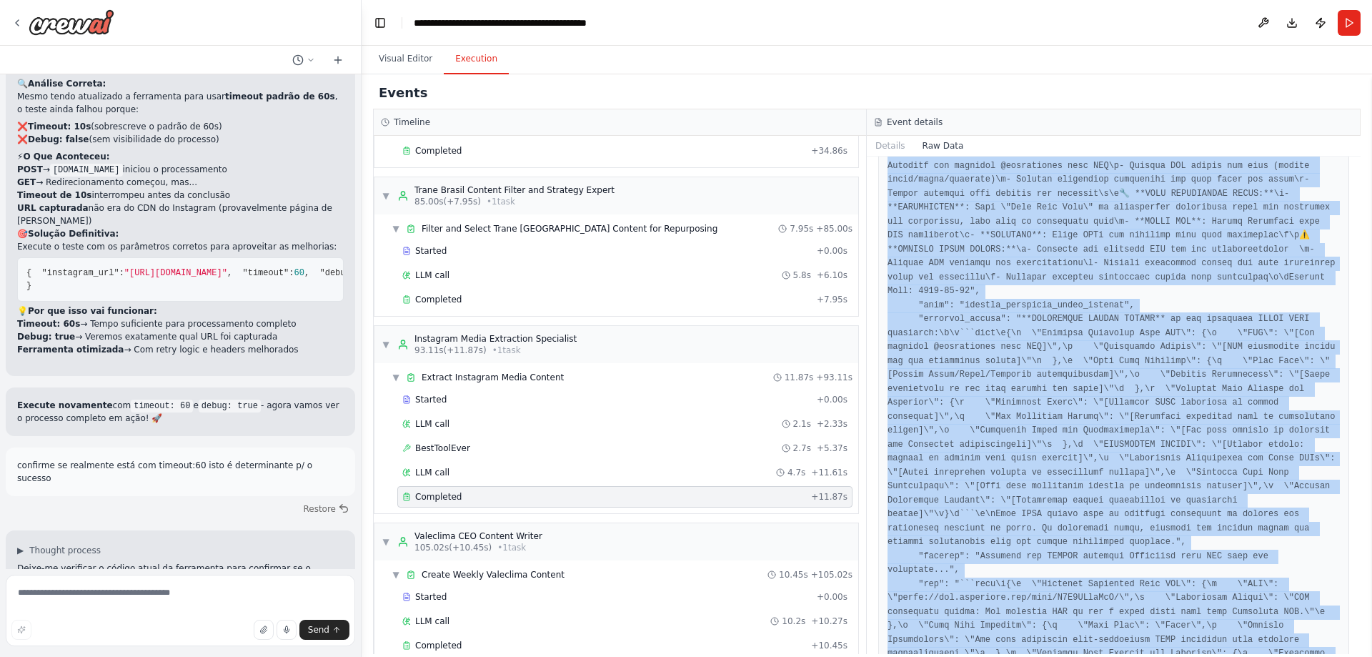
scroll to position [1377, 0]
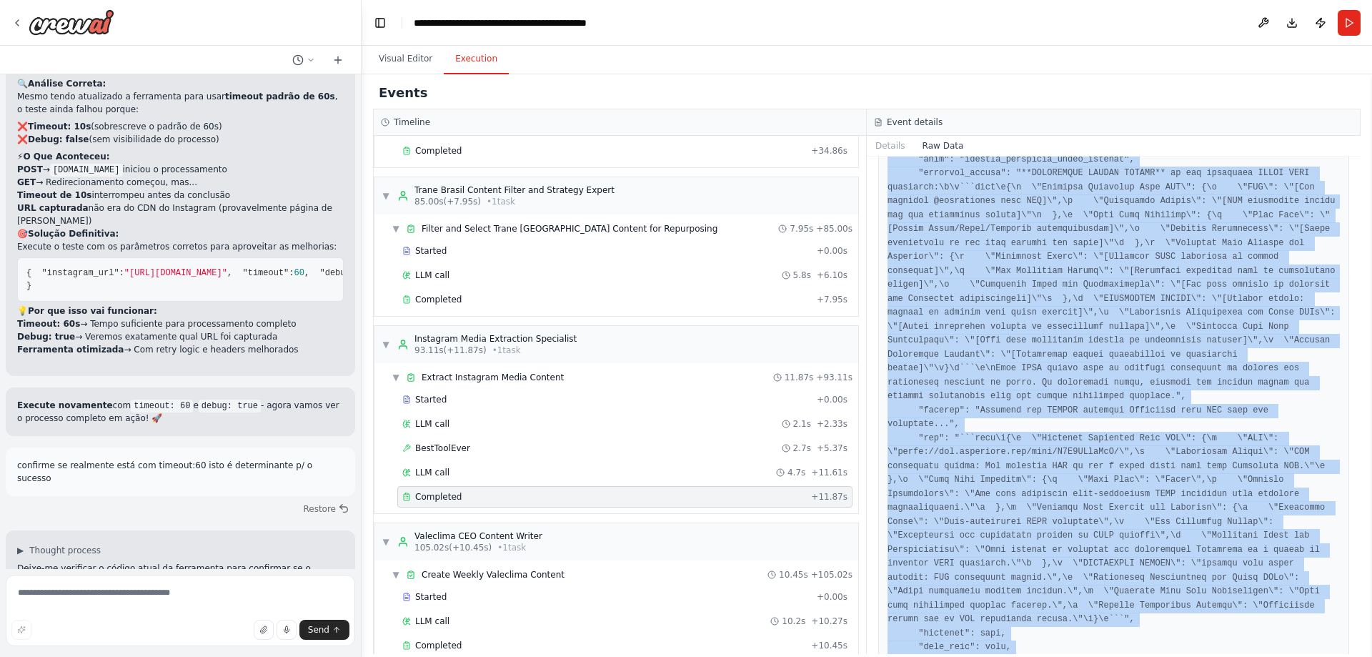
drag, startPoint x: 897, startPoint y: 241, endPoint x: 1247, endPoint y: 599, distance: 500.7
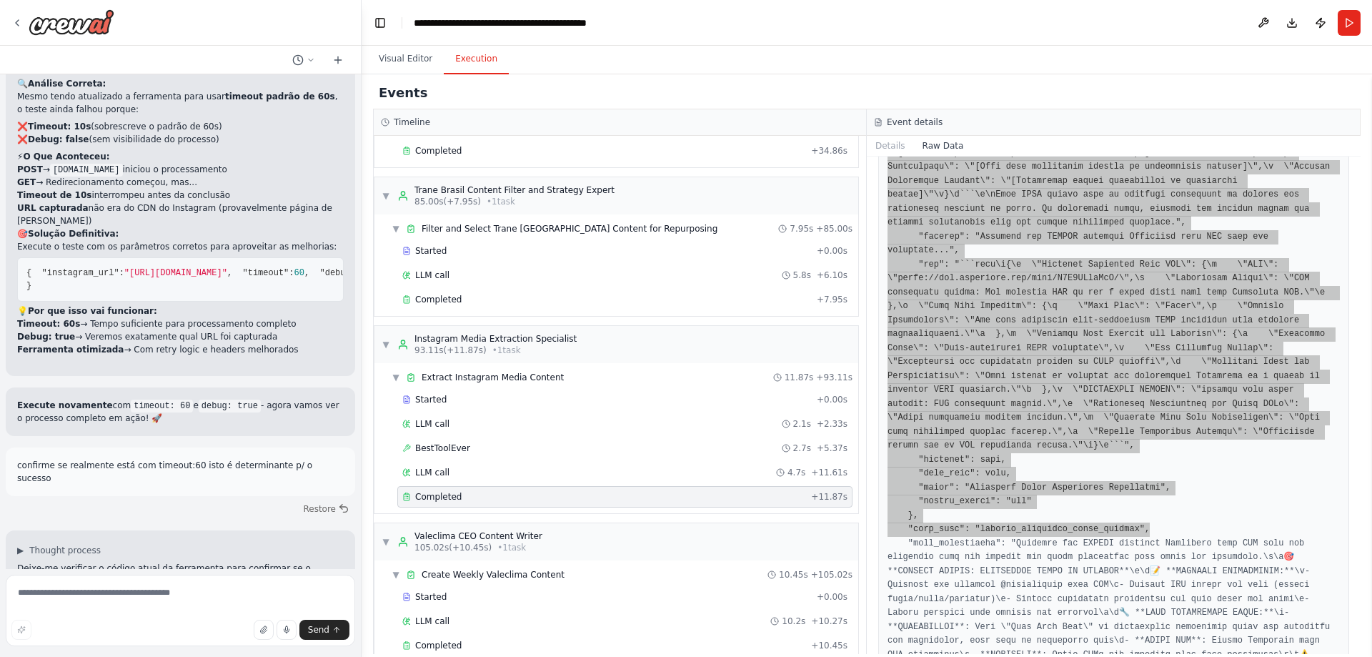
scroll to position [1566, 0]
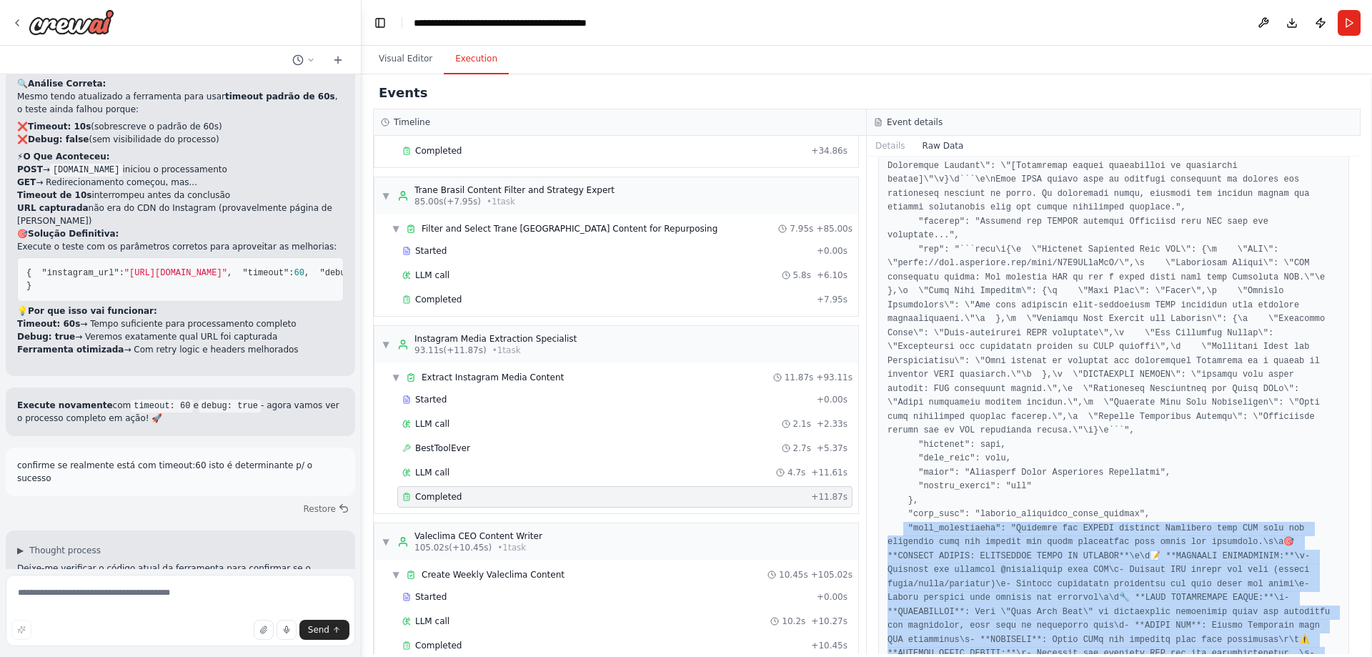
drag, startPoint x: 903, startPoint y: 428, endPoint x: 1310, endPoint y: 637, distance: 457.3
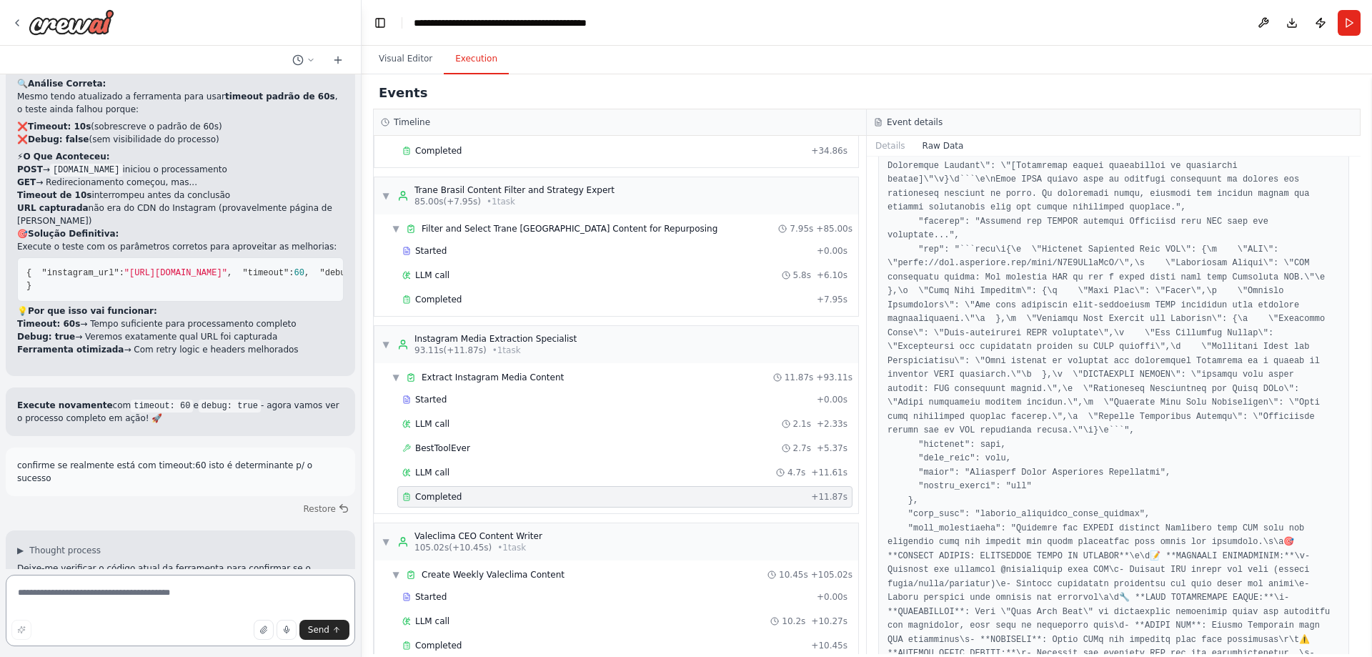
click at [186, 579] on textarea at bounding box center [180, 609] width 349 height 71
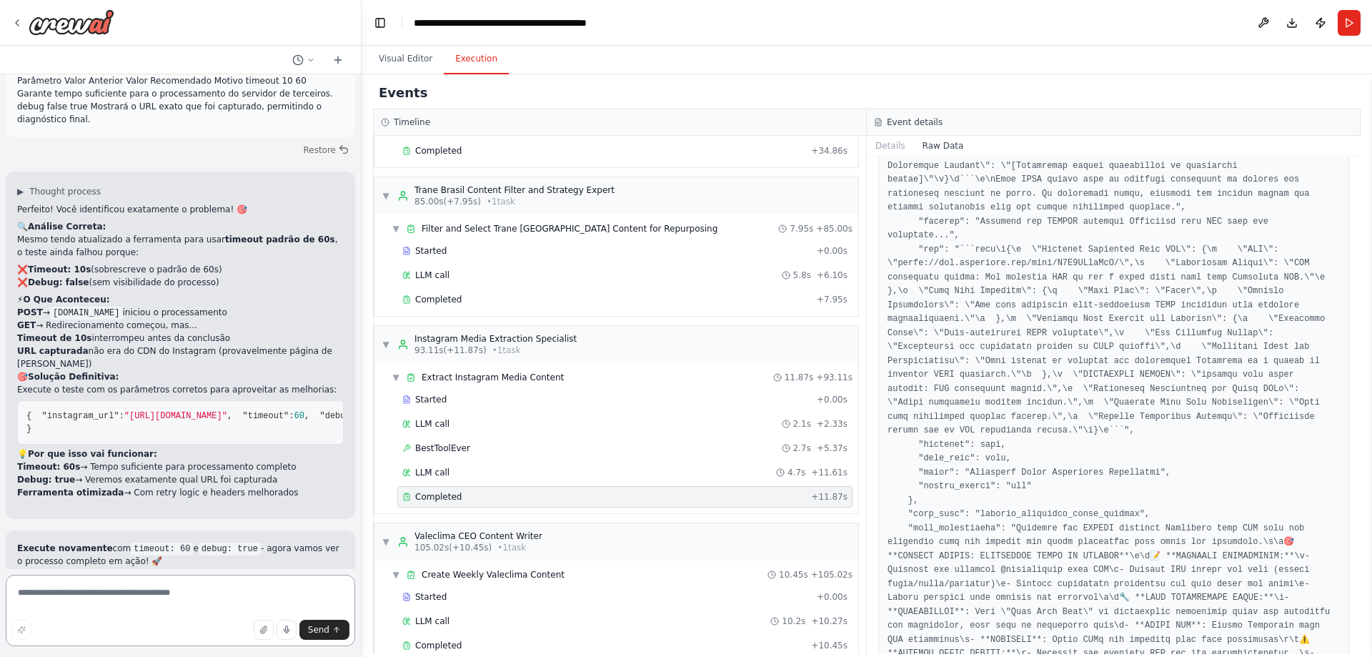
scroll to position [116625, 0]
